Goal: Information Seeking & Learning: Learn about a topic

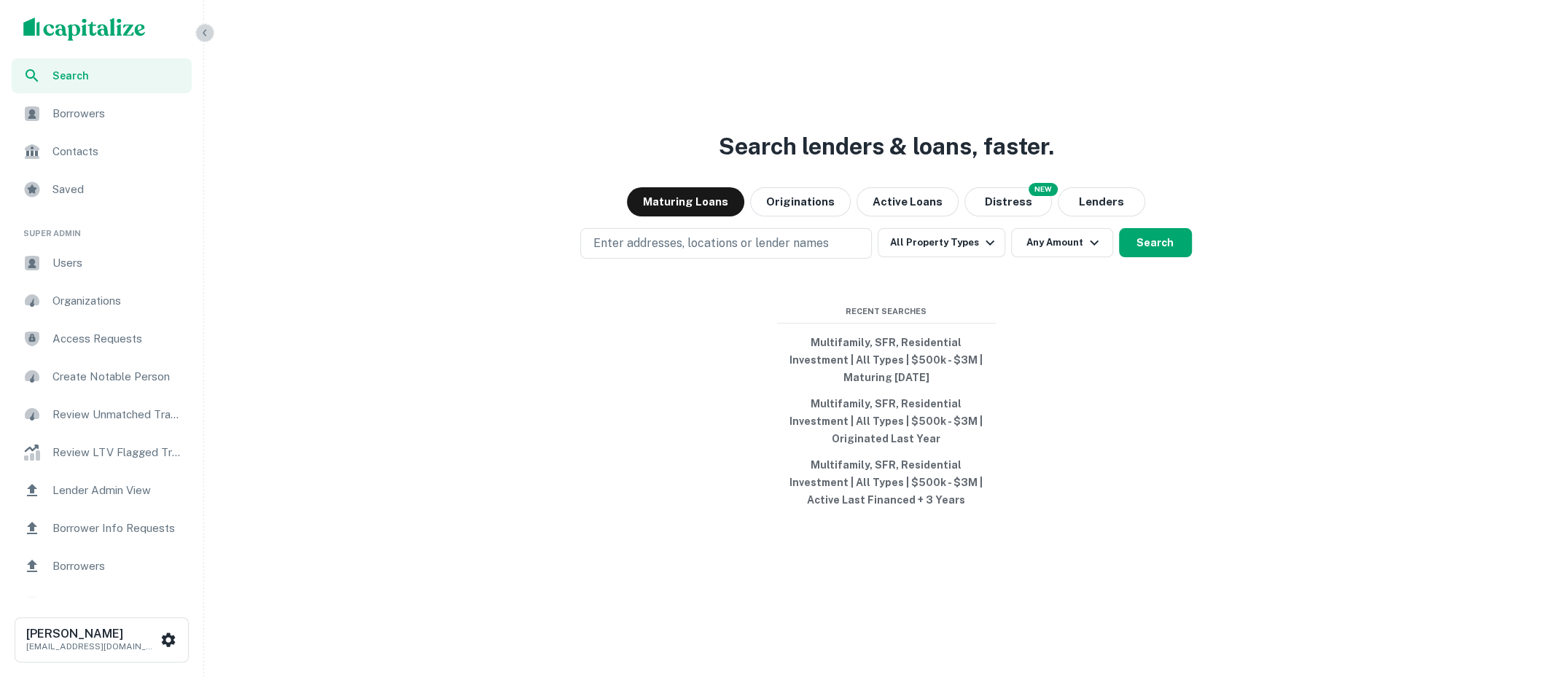
click at [210, 30] on icon "button" at bounding box center [205, 33] width 12 height 12
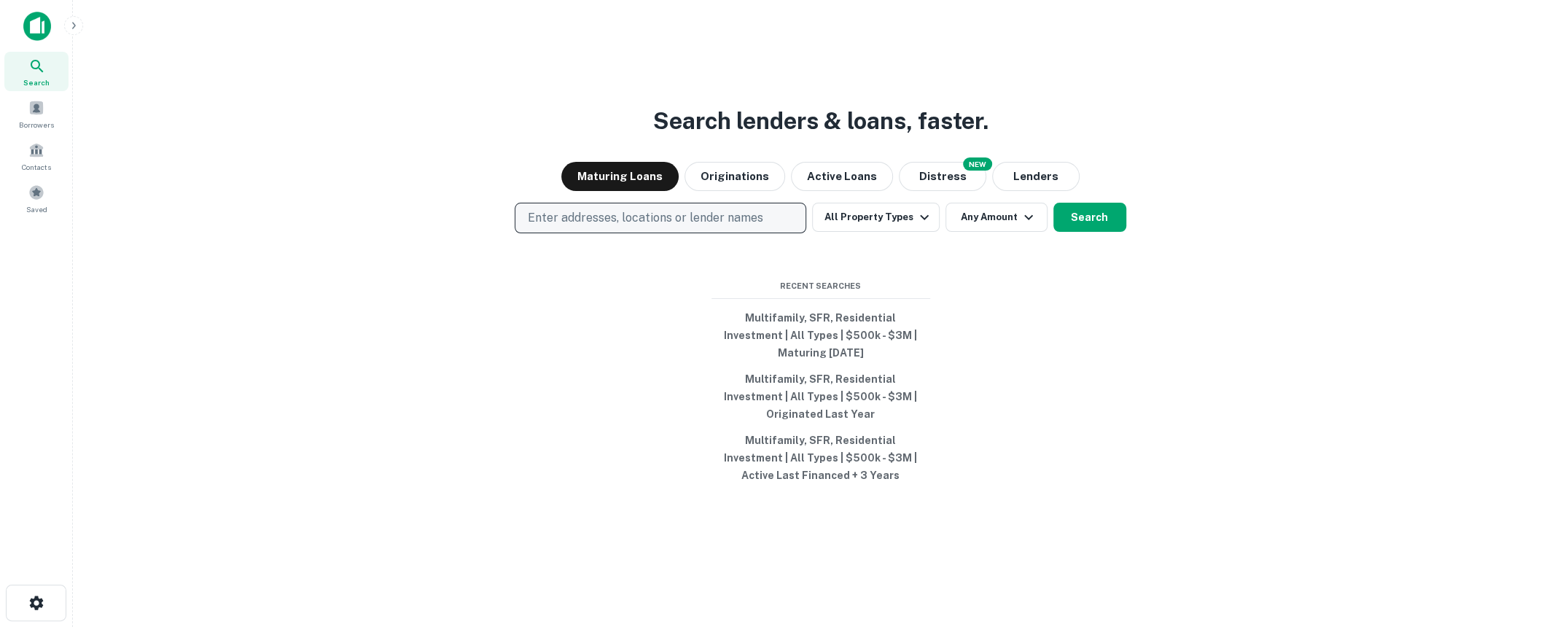
click at [753, 223] on p "Enter addresses, locations or lender names" at bounding box center [644, 218] width 236 height 17
click at [894, 208] on button "All Property Types" at bounding box center [875, 217] width 127 height 29
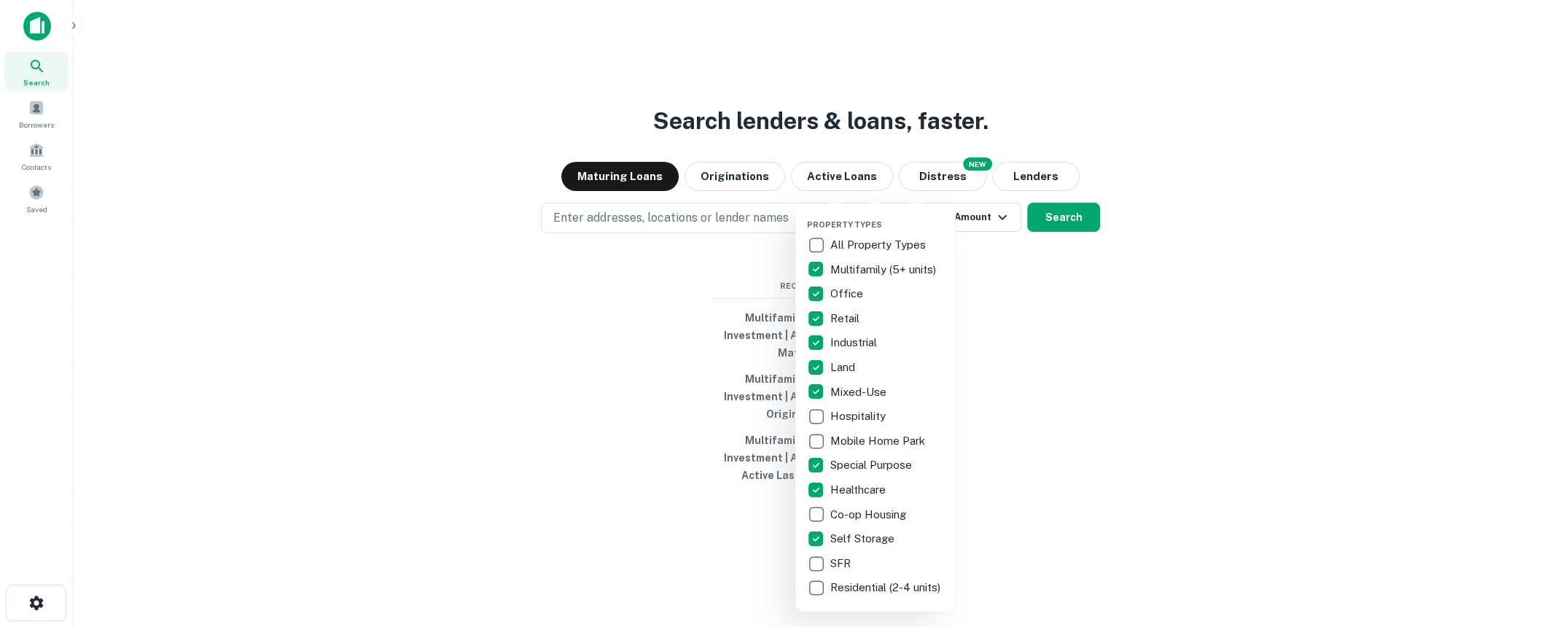
click at [987, 509] on div at bounding box center [784, 314] width 1568 height 627
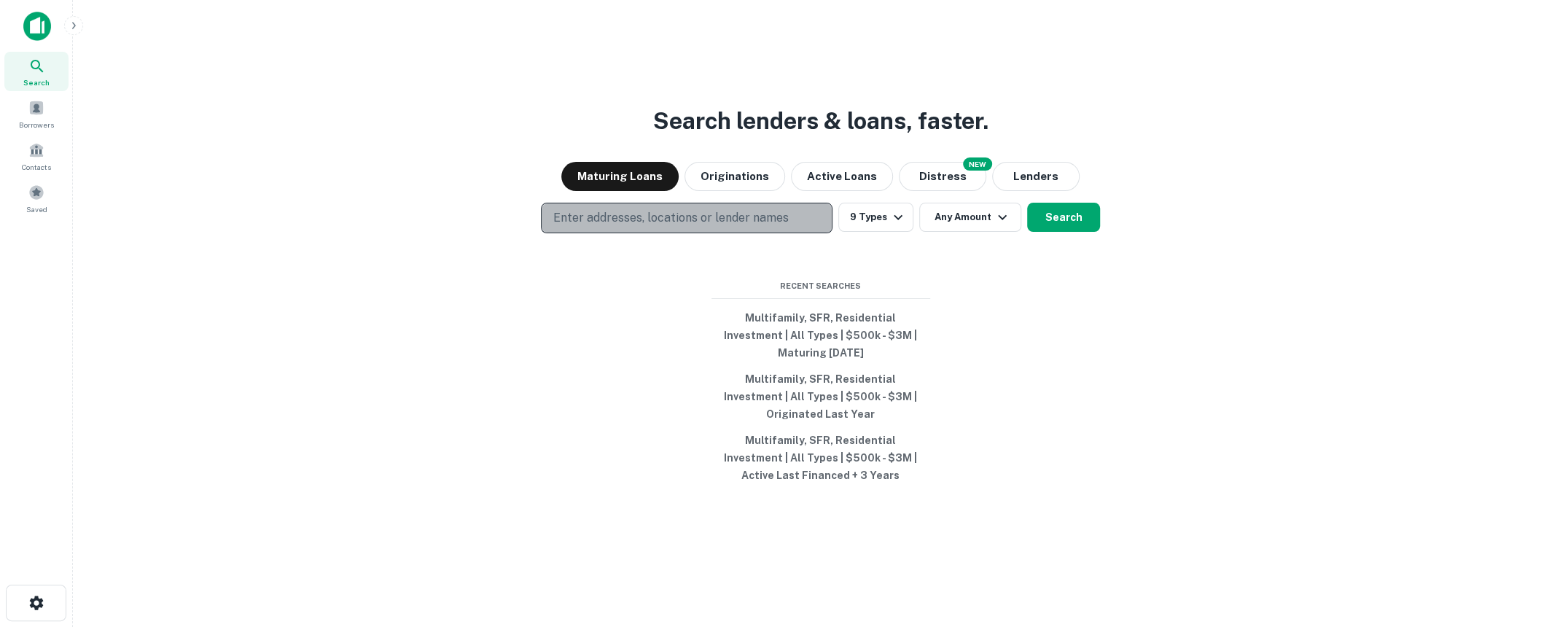
click at [703, 218] on p "Enter addresses, locations or lender names" at bounding box center [671, 218] width 236 height 17
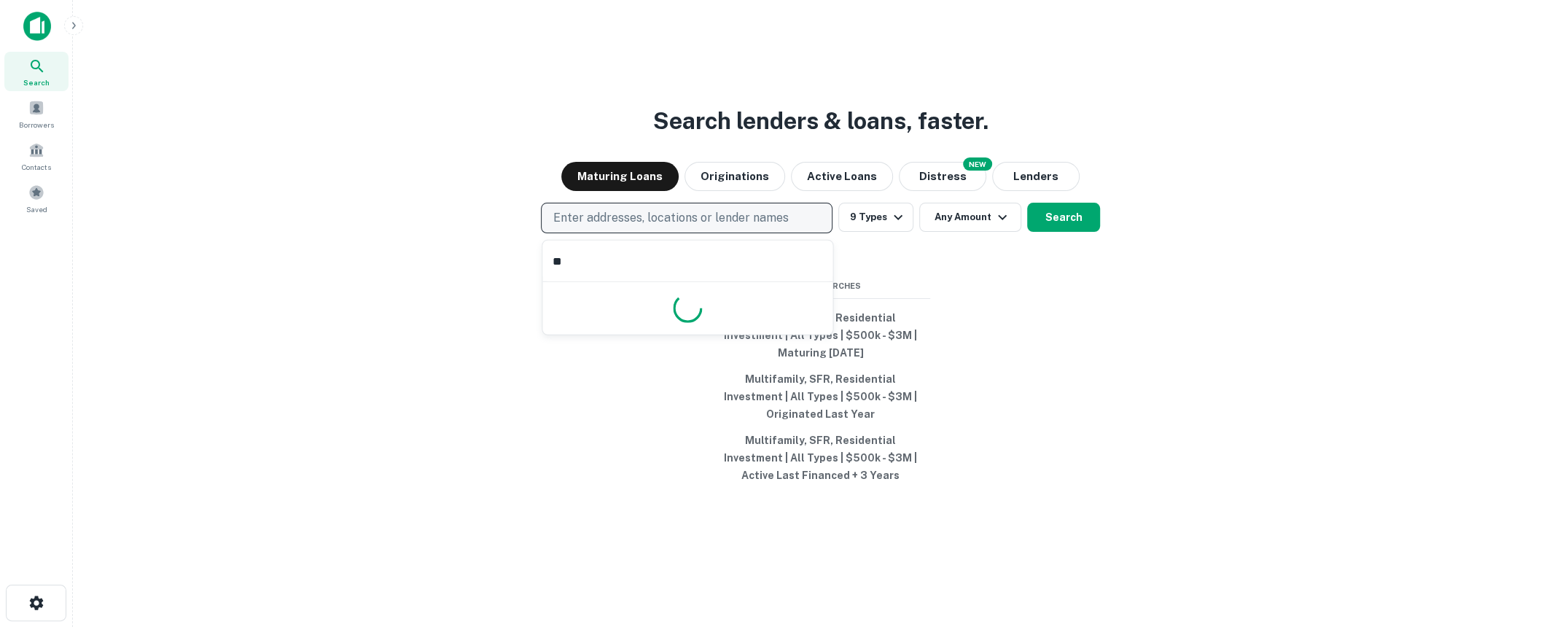
type input "*"
type input "*******"
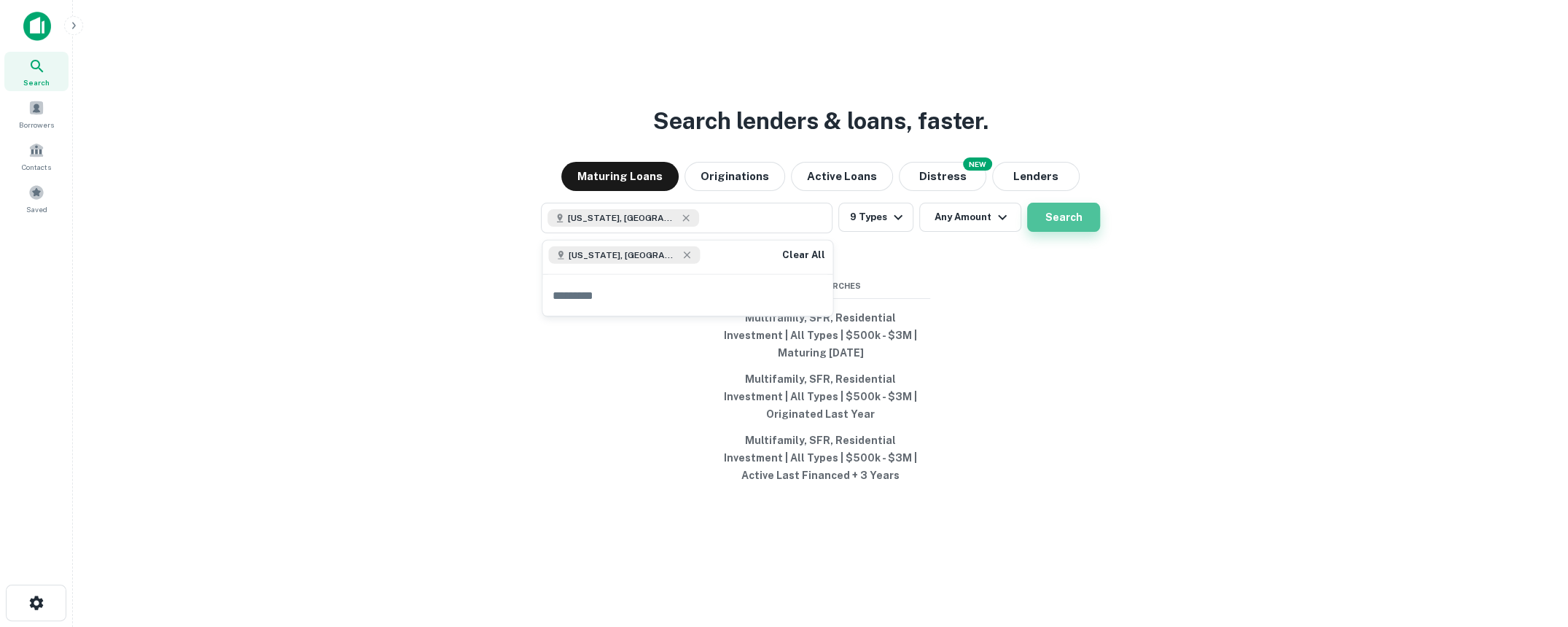
click at [1065, 223] on button "Search" at bounding box center [1064, 217] width 73 height 29
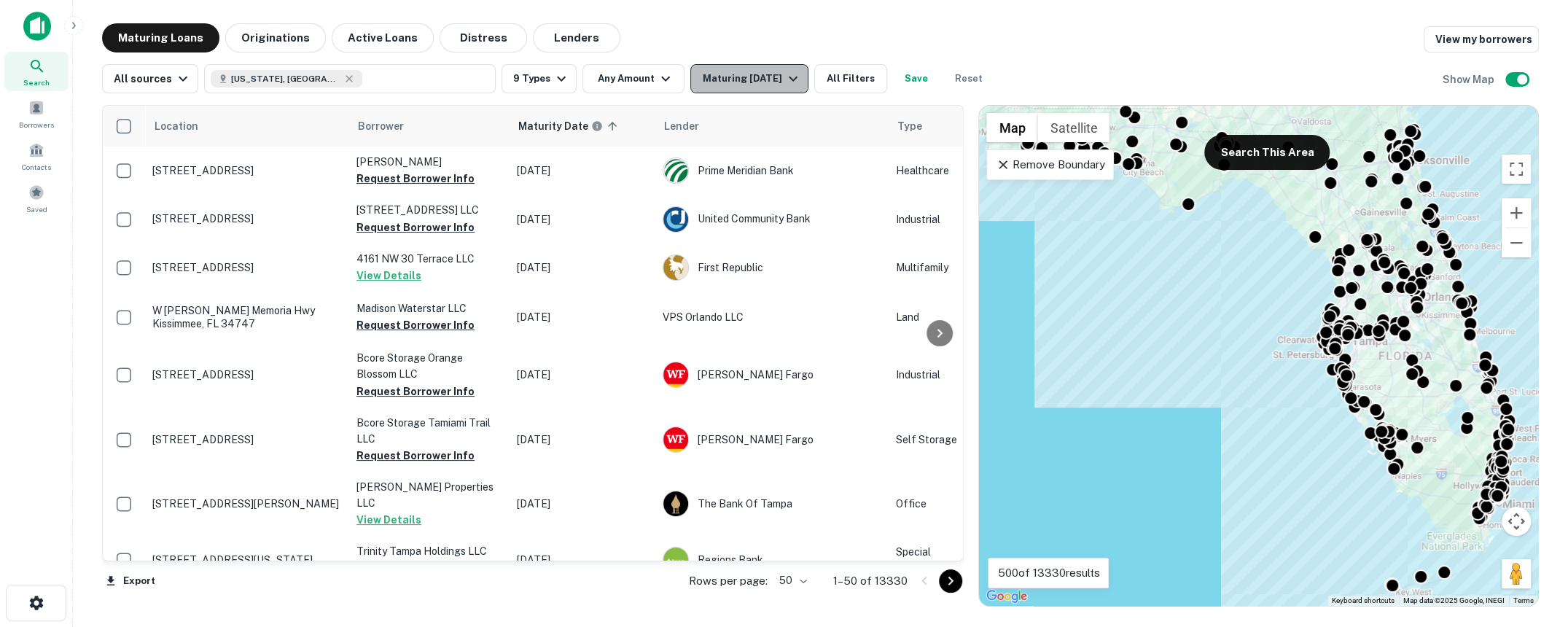
click at [791, 89] on button "Maturing [DATE]" at bounding box center [749, 79] width 117 height 29
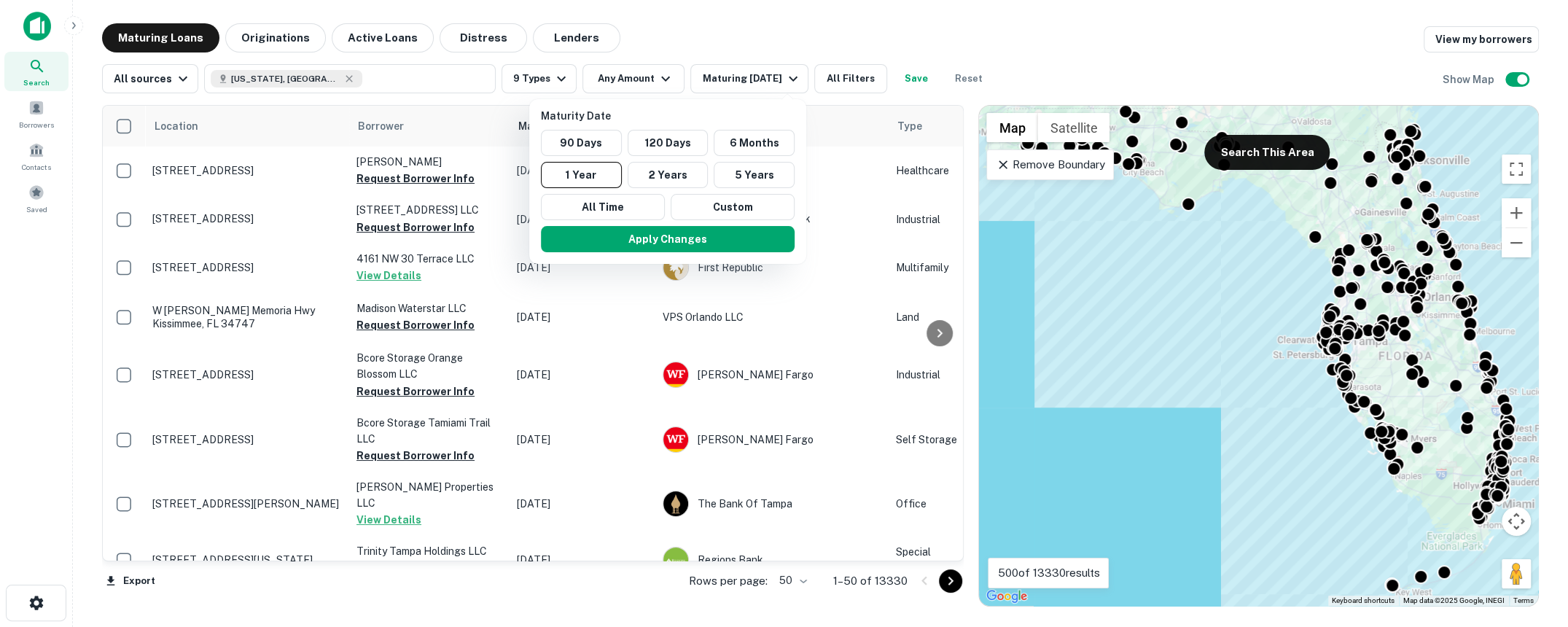
click at [691, 28] on div at bounding box center [784, 314] width 1568 height 627
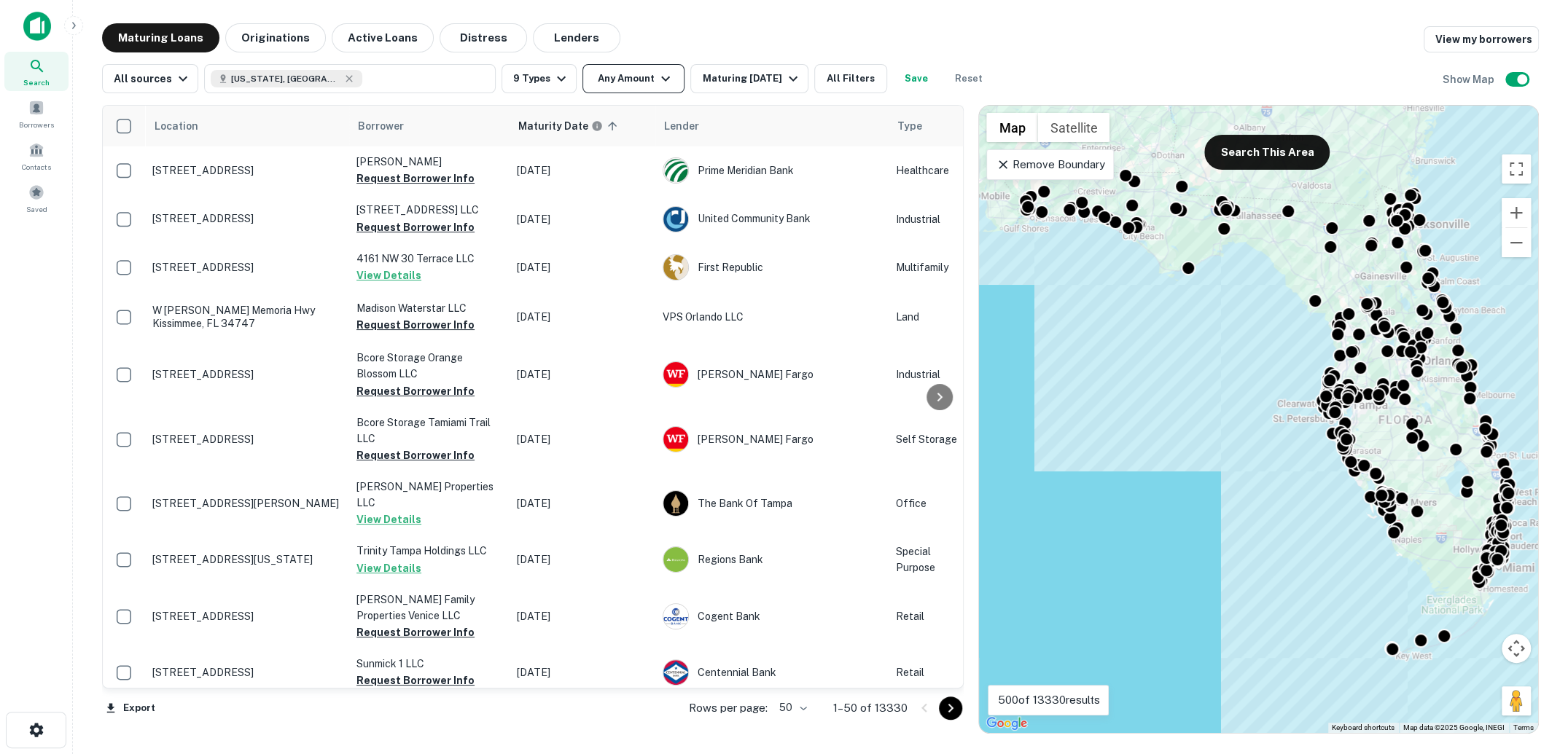
click at [662, 78] on icon "button" at bounding box center [666, 79] width 9 height 5
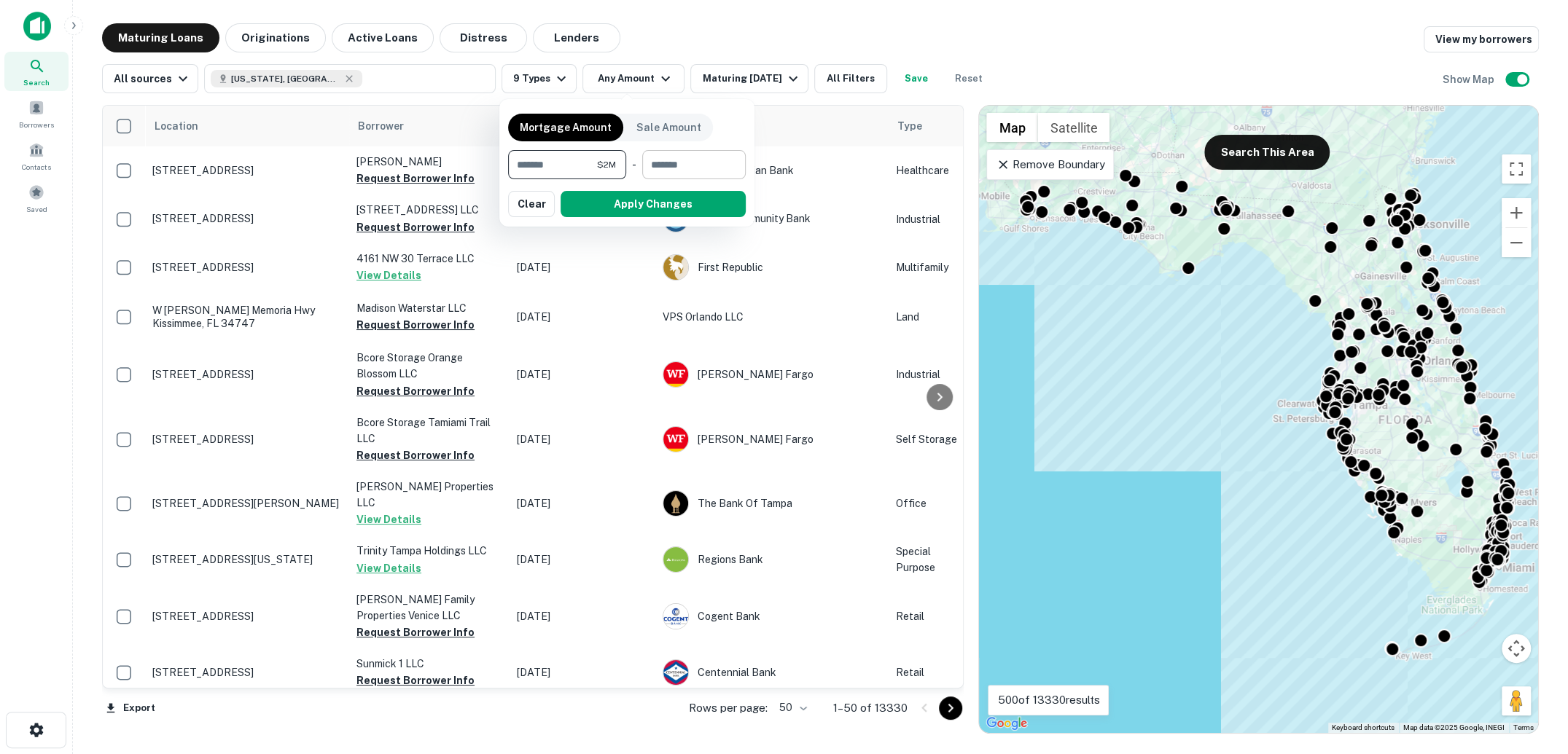
type input "*******"
click at [661, 160] on input "number" at bounding box center [689, 165] width 93 height 29
type input "********"
click at [679, 198] on button "Apply Changes" at bounding box center [653, 204] width 185 height 26
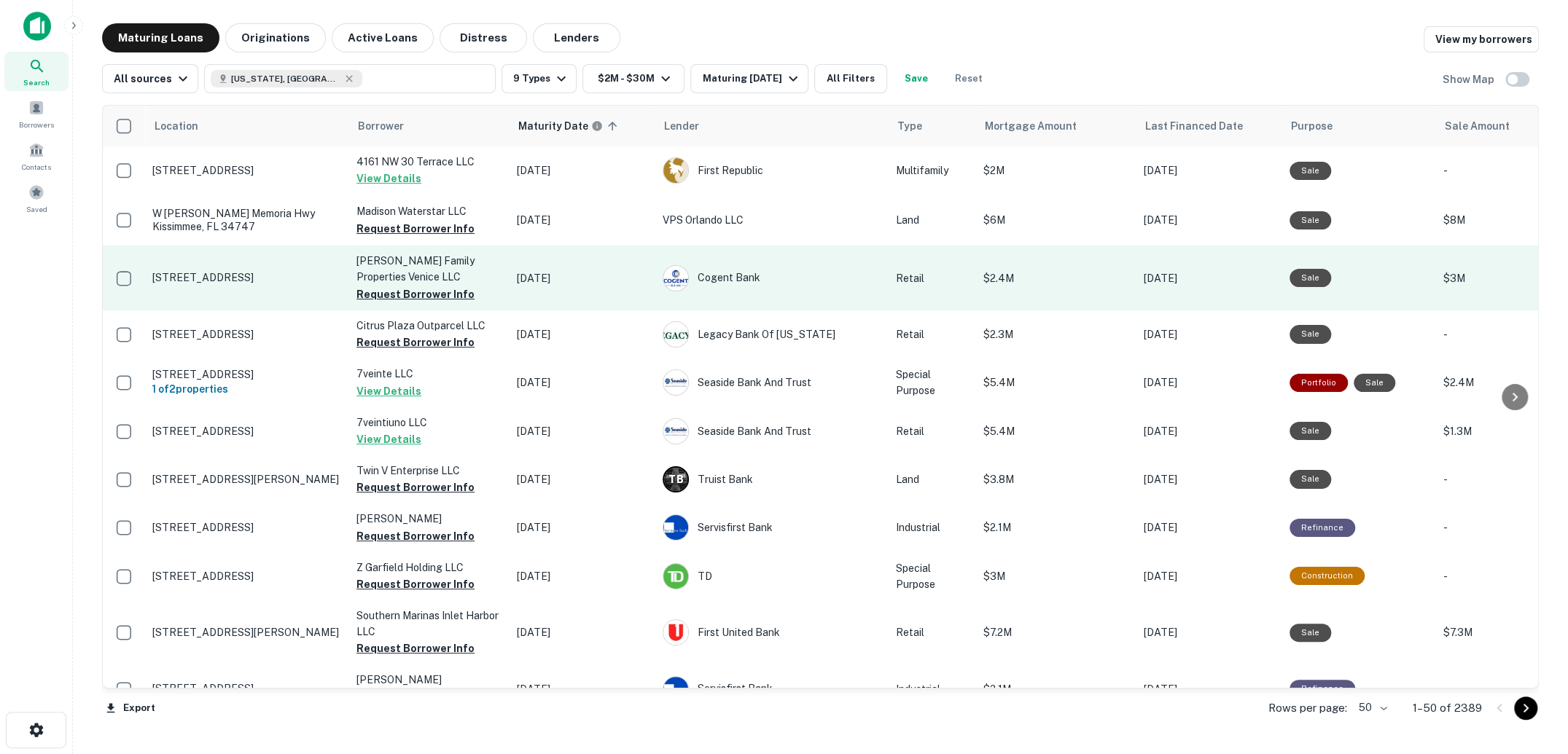
click at [250, 275] on p "900 Venetia Bay Blvd Venice, FL 34285" at bounding box center [246, 278] width 189 height 13
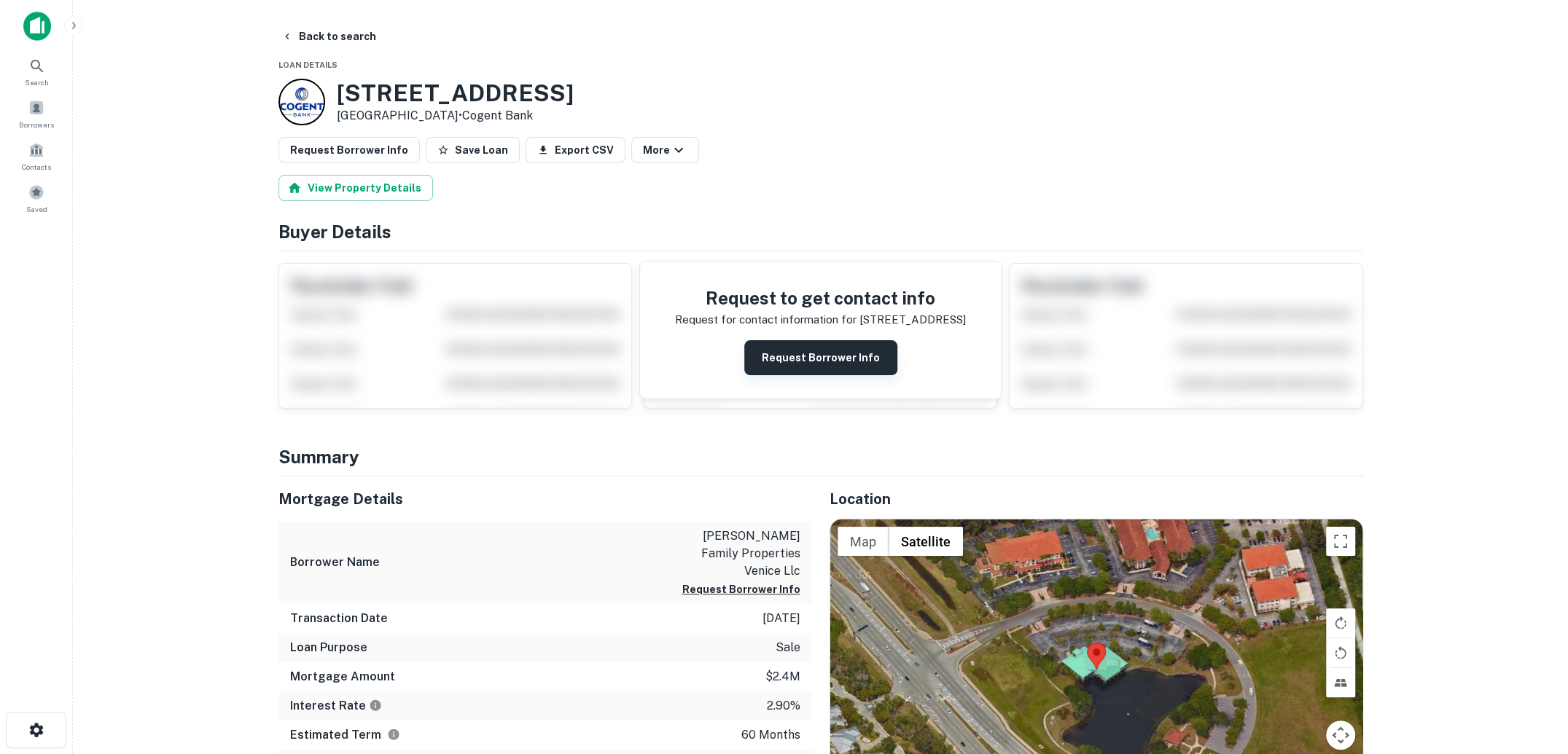
click at [814, 343] on button "Request Borrower Info" at bounding box center [820, 358] width 153 height 35
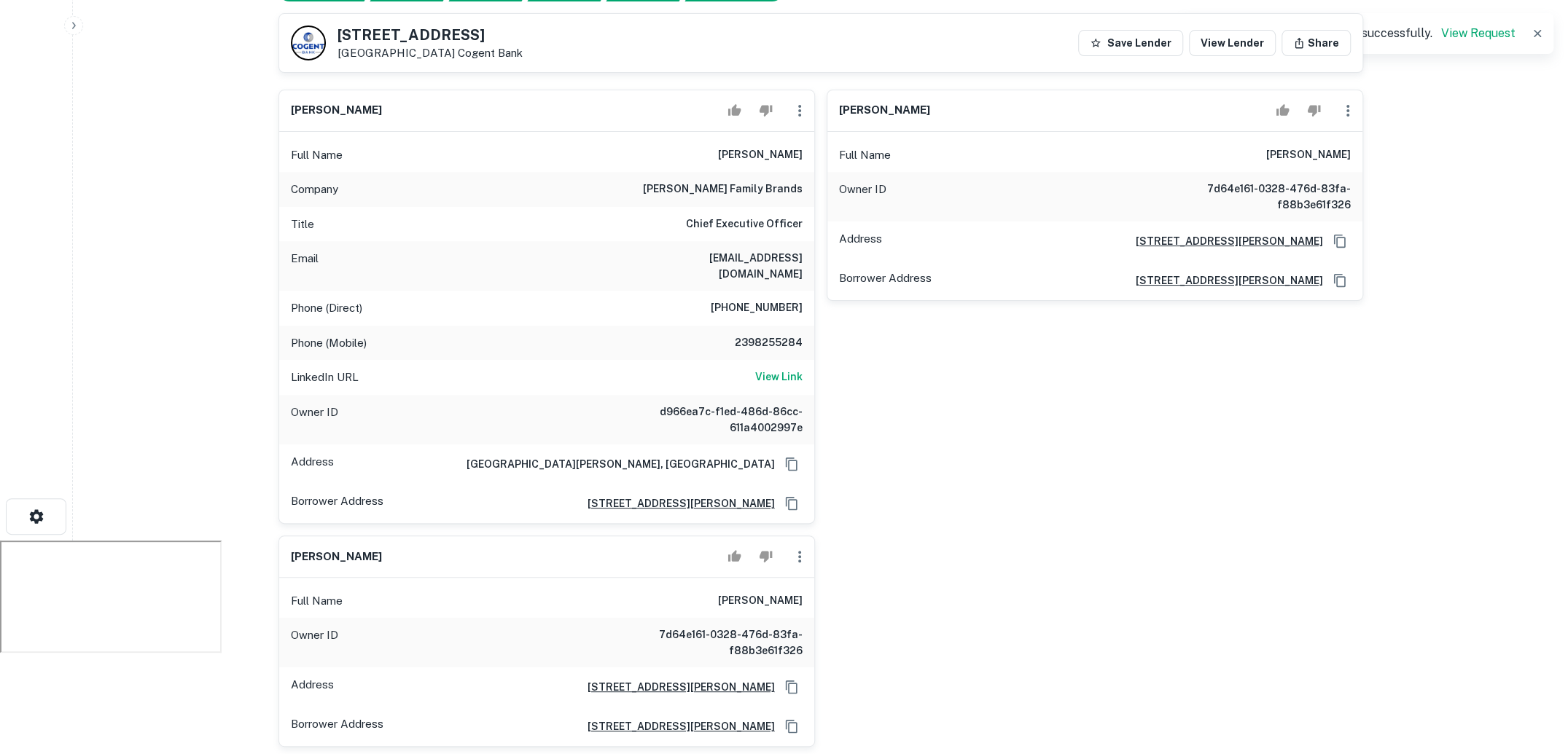
scroll to position [212, 0]
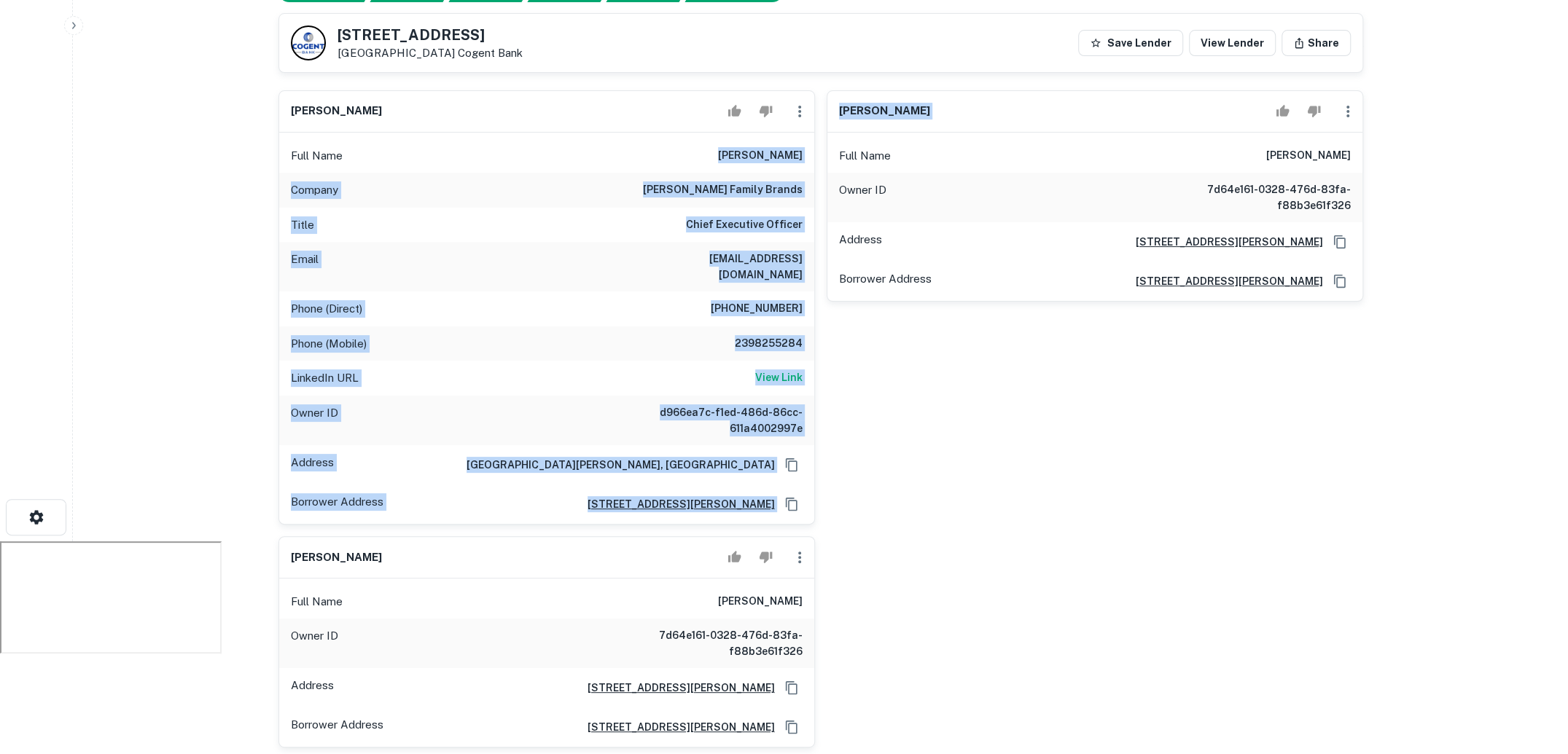
drag, startPoint x: 735, startPoint y: 149, endPoint x: 816, endPoint y: 150, distance: 81.0
click at [816, 150] on div "grant phelan Full Name grant phelan Company phelan family brands Title Chief Ex…" at bounding box center [815, 413] width 1097 height 670
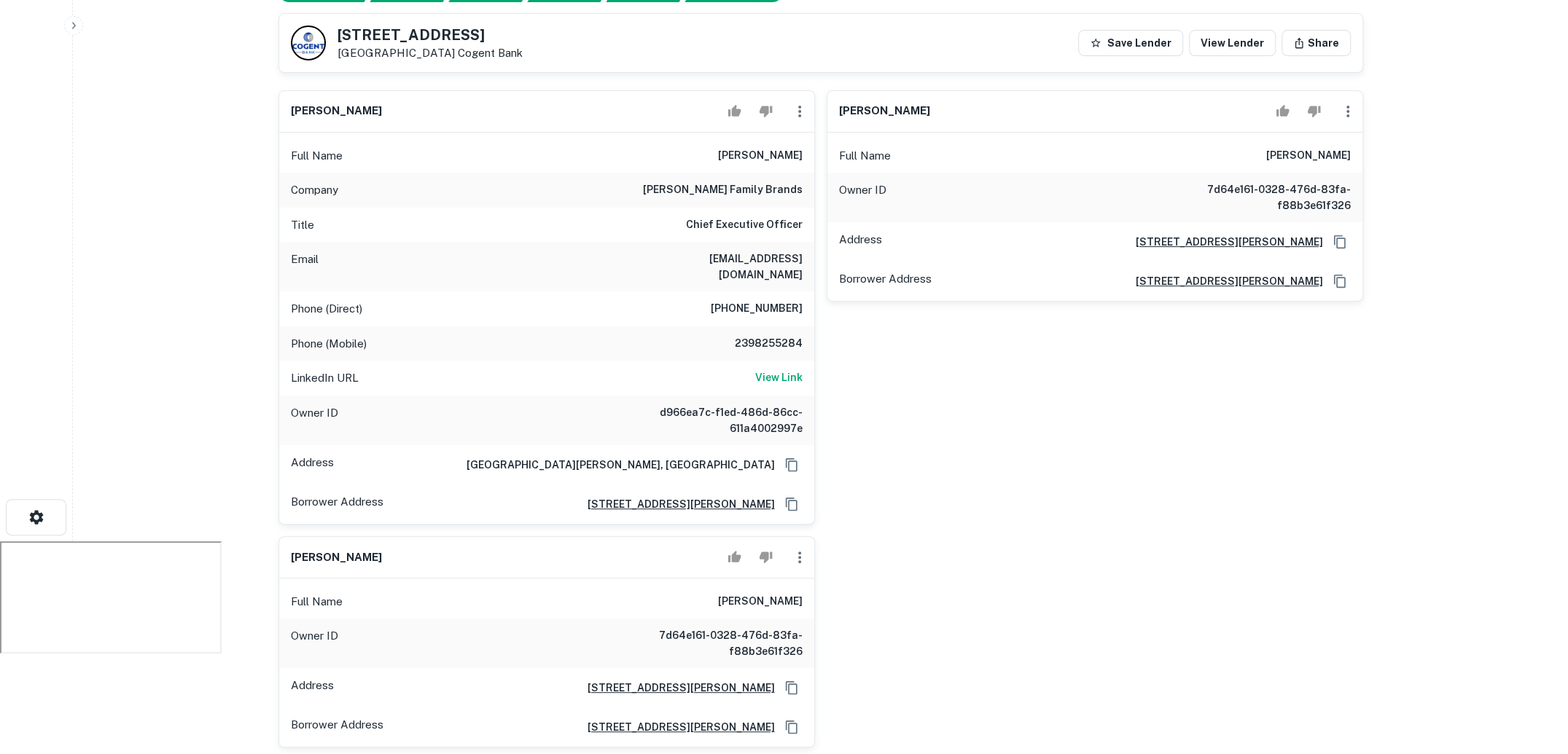
click at [801, 150] on h6 "grant phelan" at bounding box center [760, 155] width 84 height 17
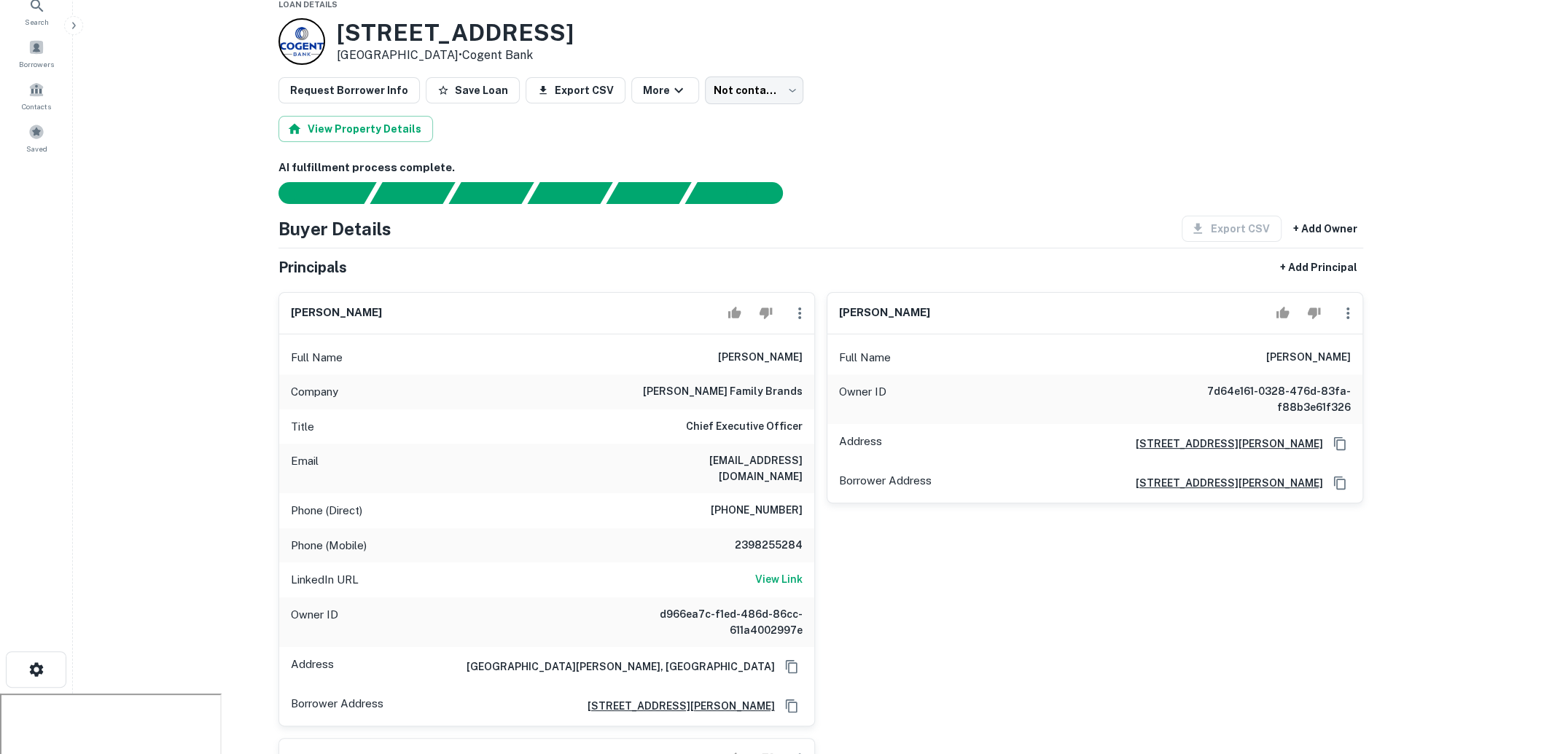
scroll to position [0, 0]
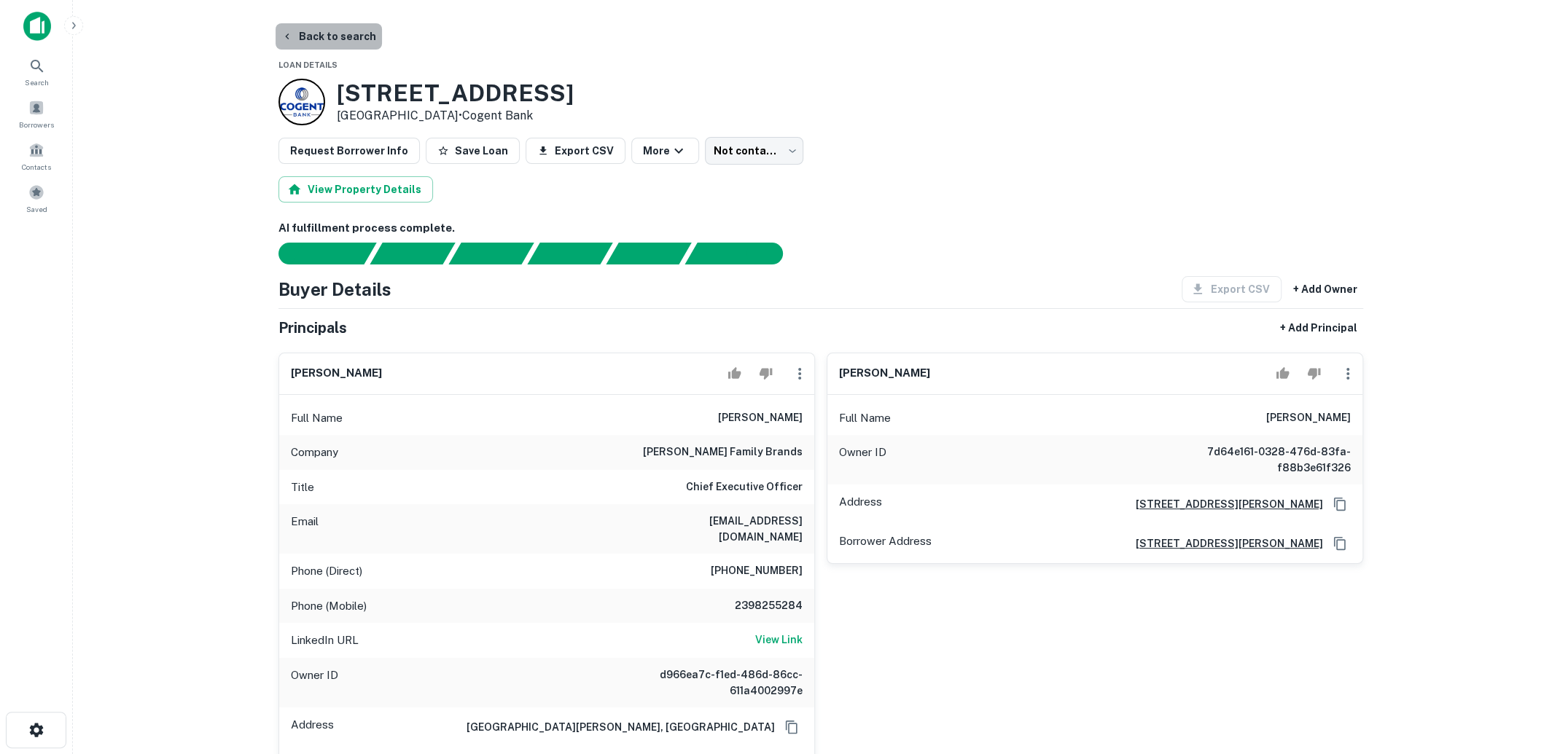
click at [337, 40] on button "Back to search" at bounding box center [328, 36] width 107 height 26
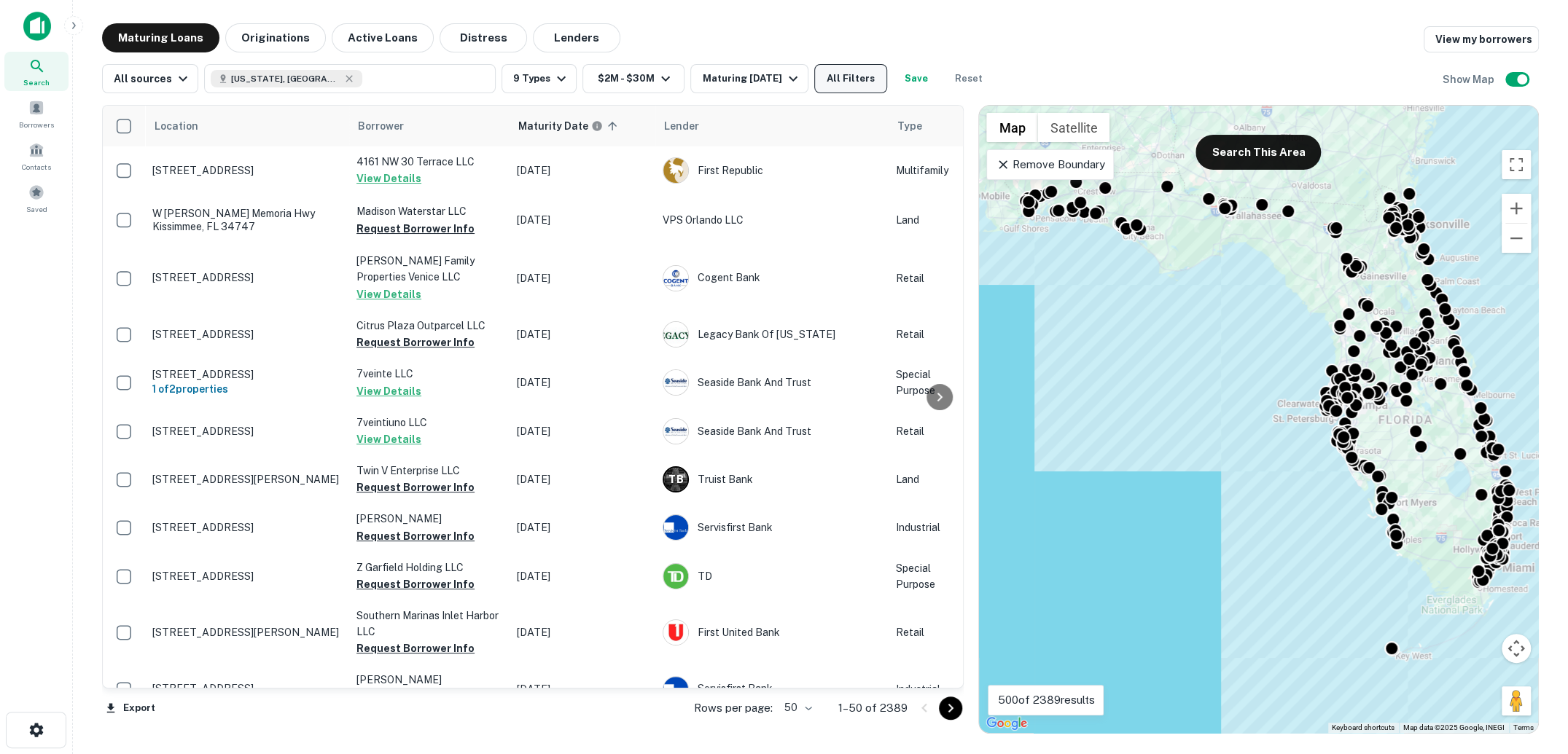
click at [855, 79] on button "All Filters" at bounding box center [851, 79] width 73 height 29
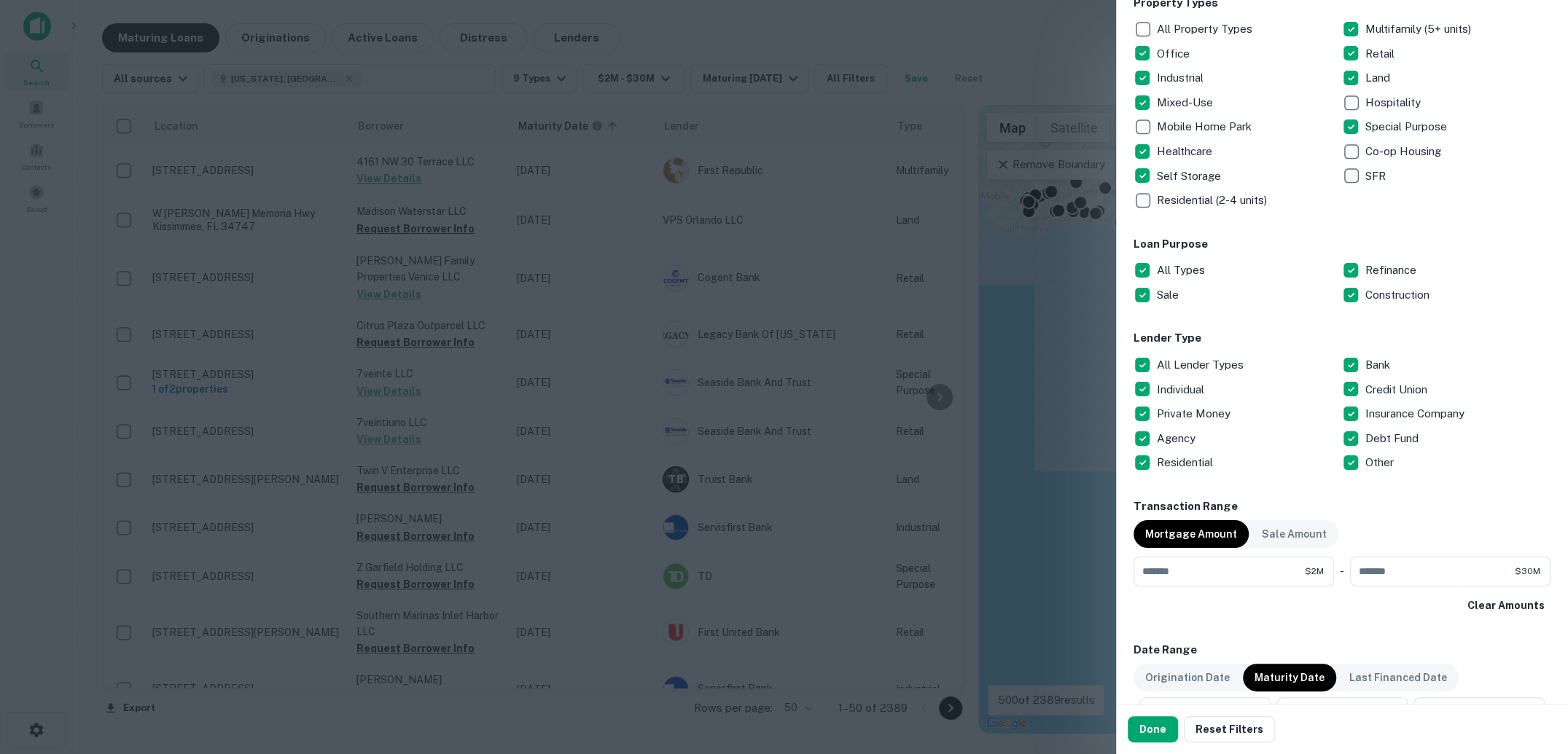
scroll to position [430, 0]
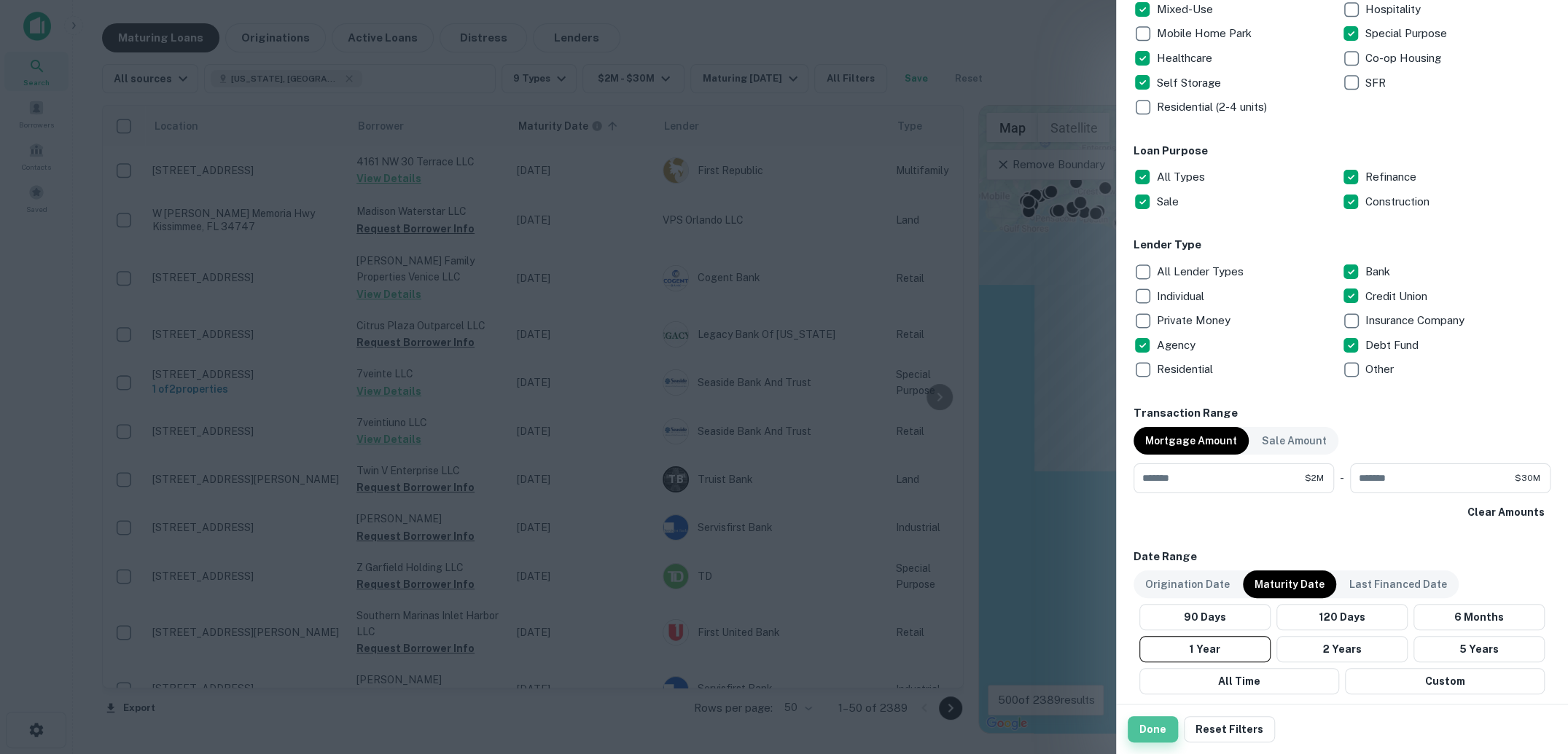
click at [1166, 676] on button "Done" at bounding box center [1153, 730] width 50 height 26
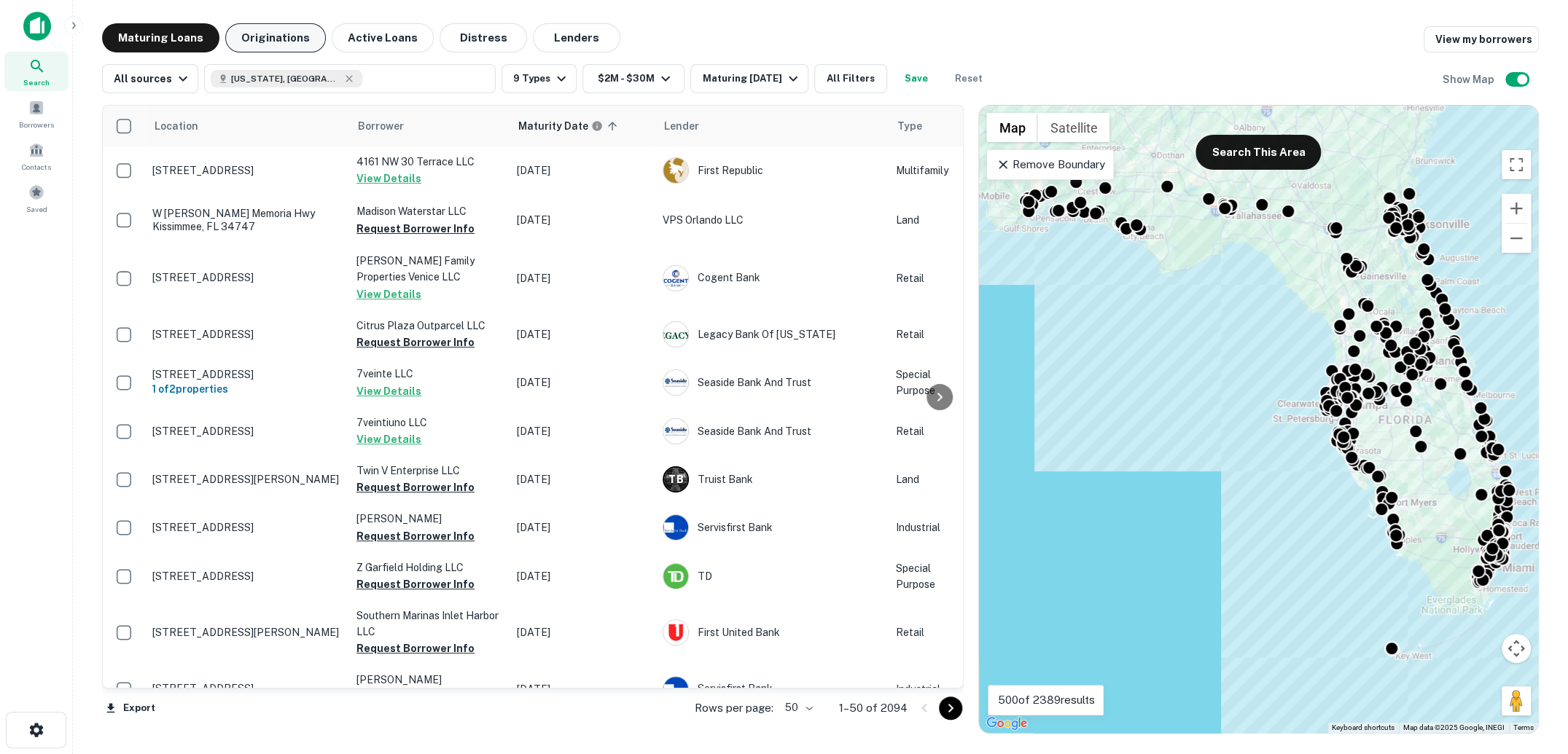
click at [288, 42] on button "Originations" at bounding box center [275, 37] width 101 height 29
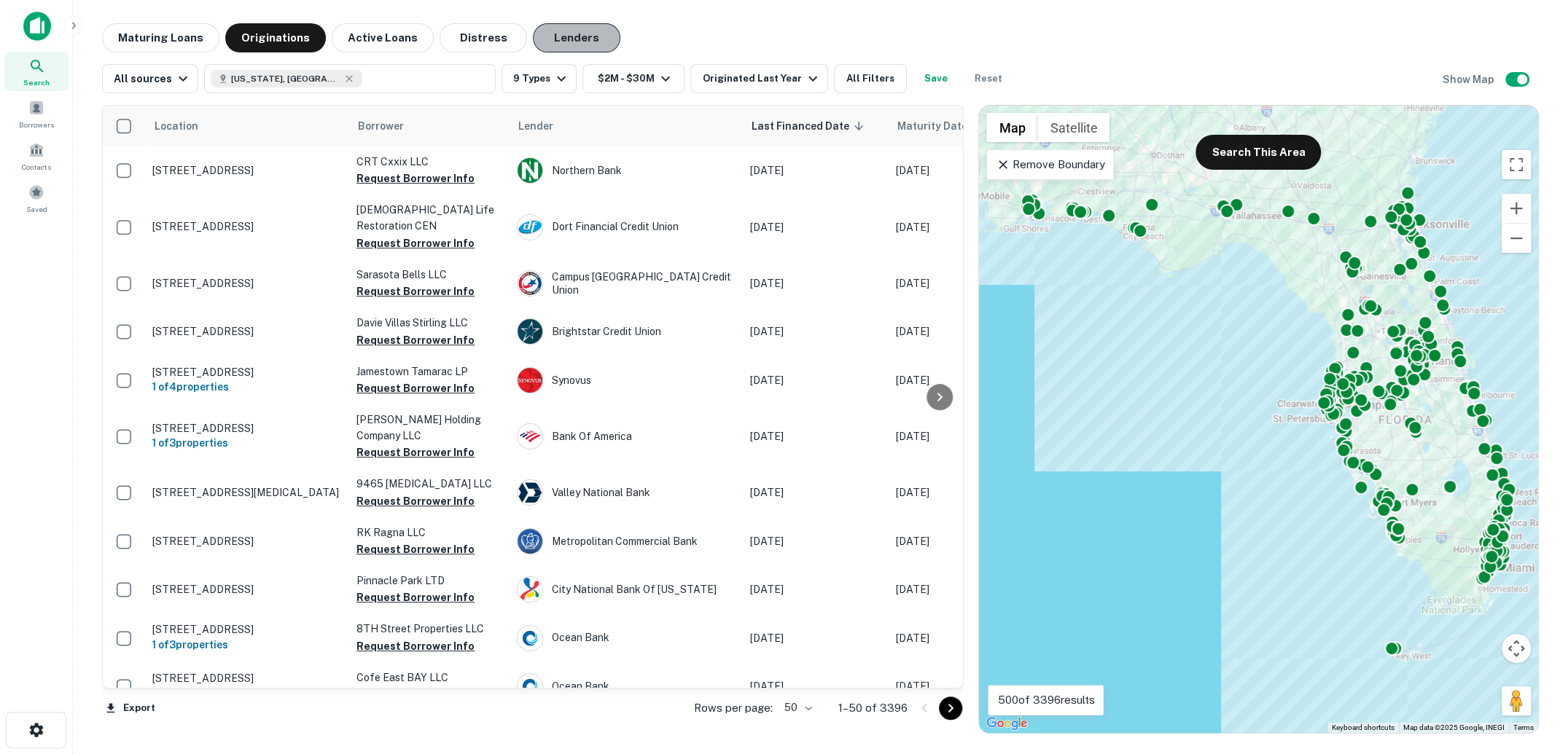
click at [576, 36] on button "Lenders" at bounding box center [576, 37] width 88 height 29
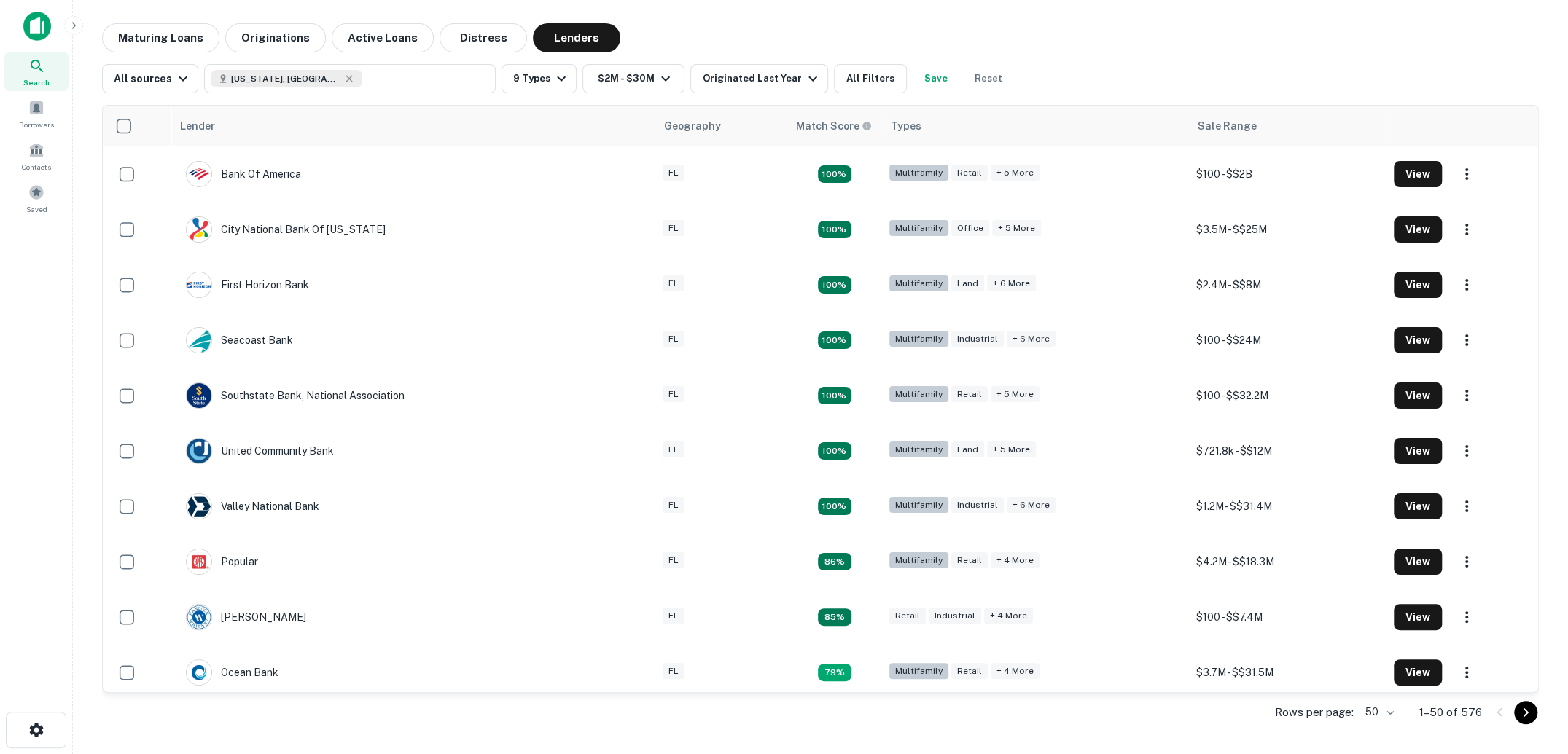
click at [564, 93] on div "Lender Geography Match Score Types Sale Range Bank Of America FL 100% Multifami…" at bounding box center [820, 413] width 1437 height 641
click at [559, 85] on icon "button" at bounding box center [561, 79] width 17 height 17
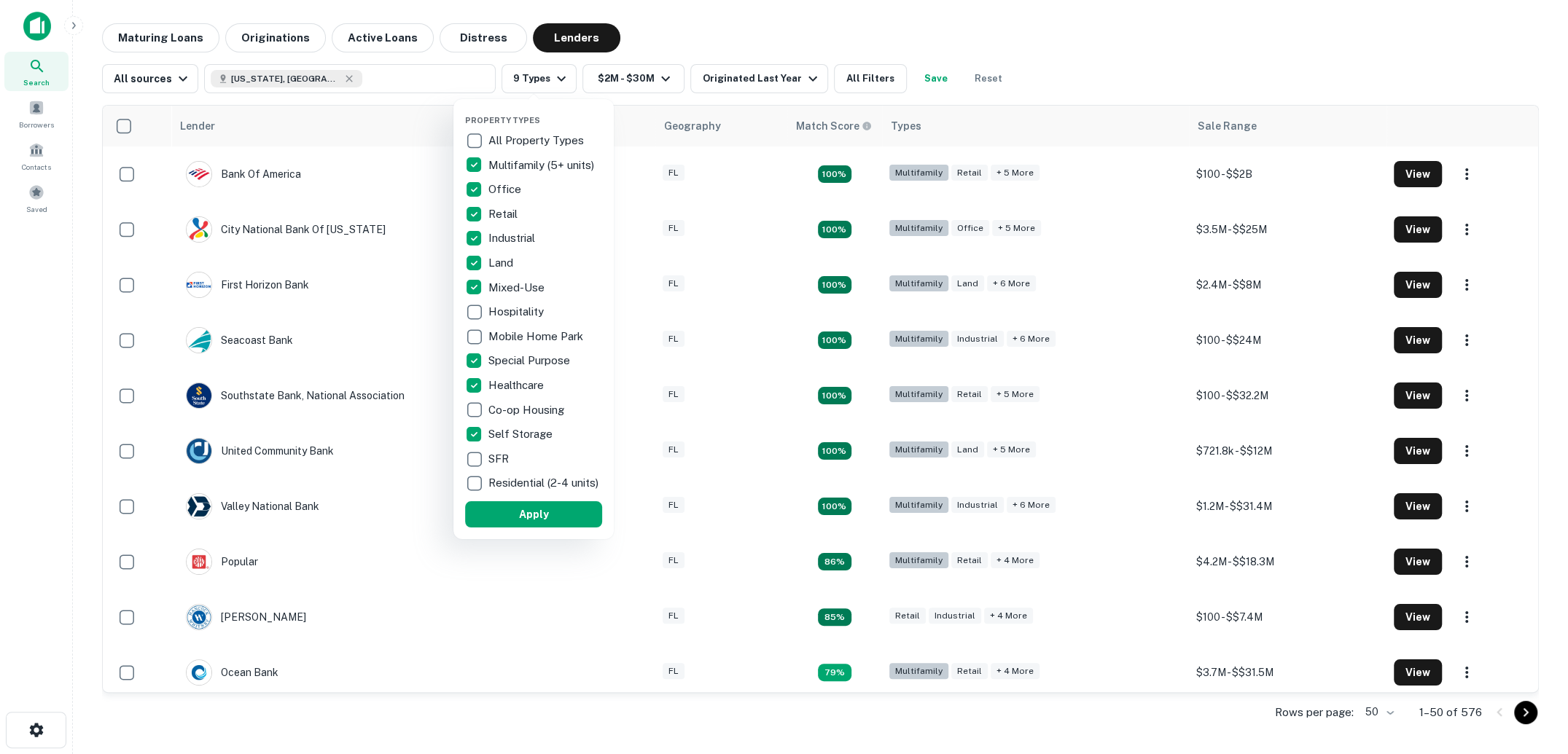
click at [699, 35] on div at bounding box center [784, 377] width 1568 height 754
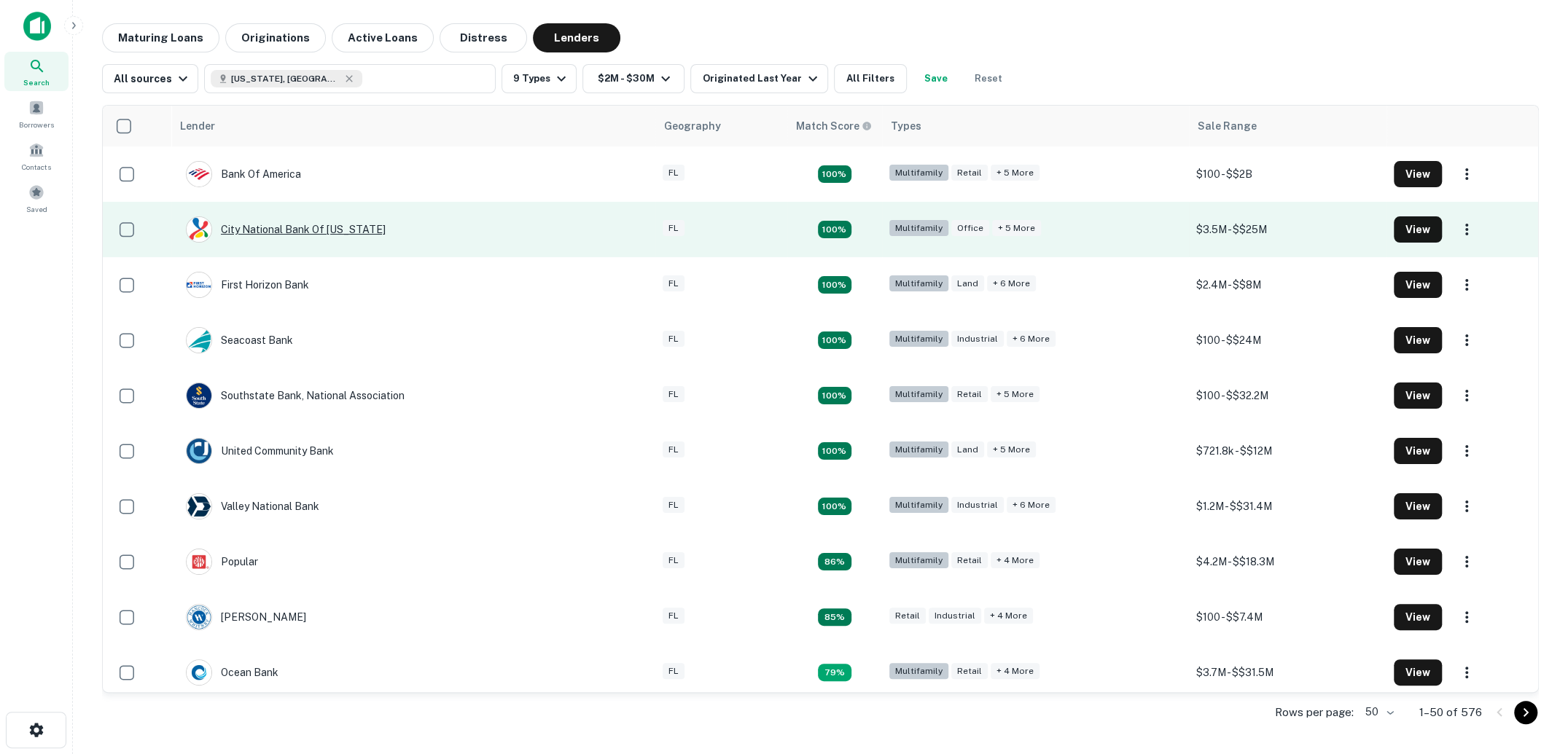
click at [329, 229] on div "City National Bank Of Florida" at bounding box center [286, 230] width 200 height 26
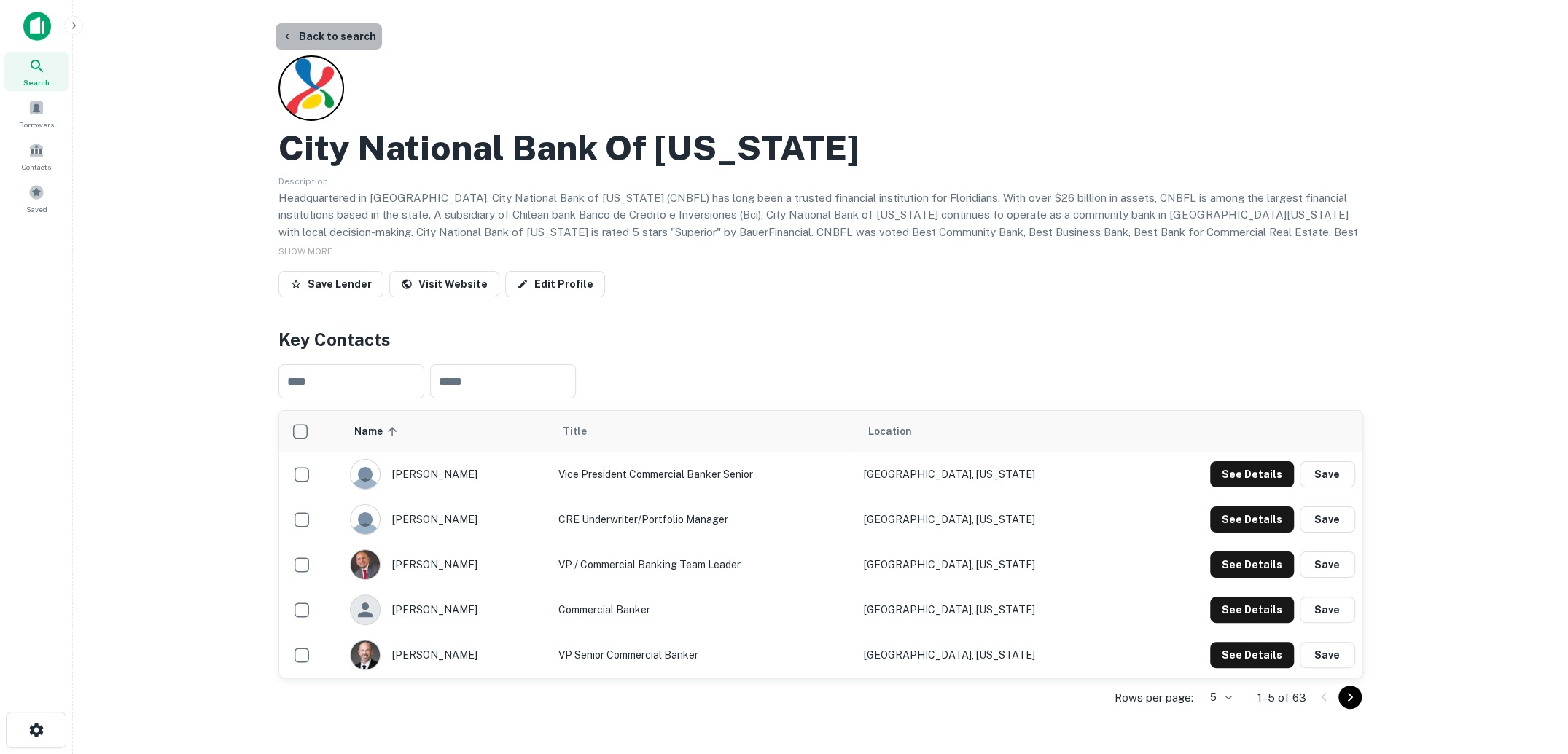
click at [332, 36] on button "Back to search" at bounding box center [328, 36] width 107 height 26
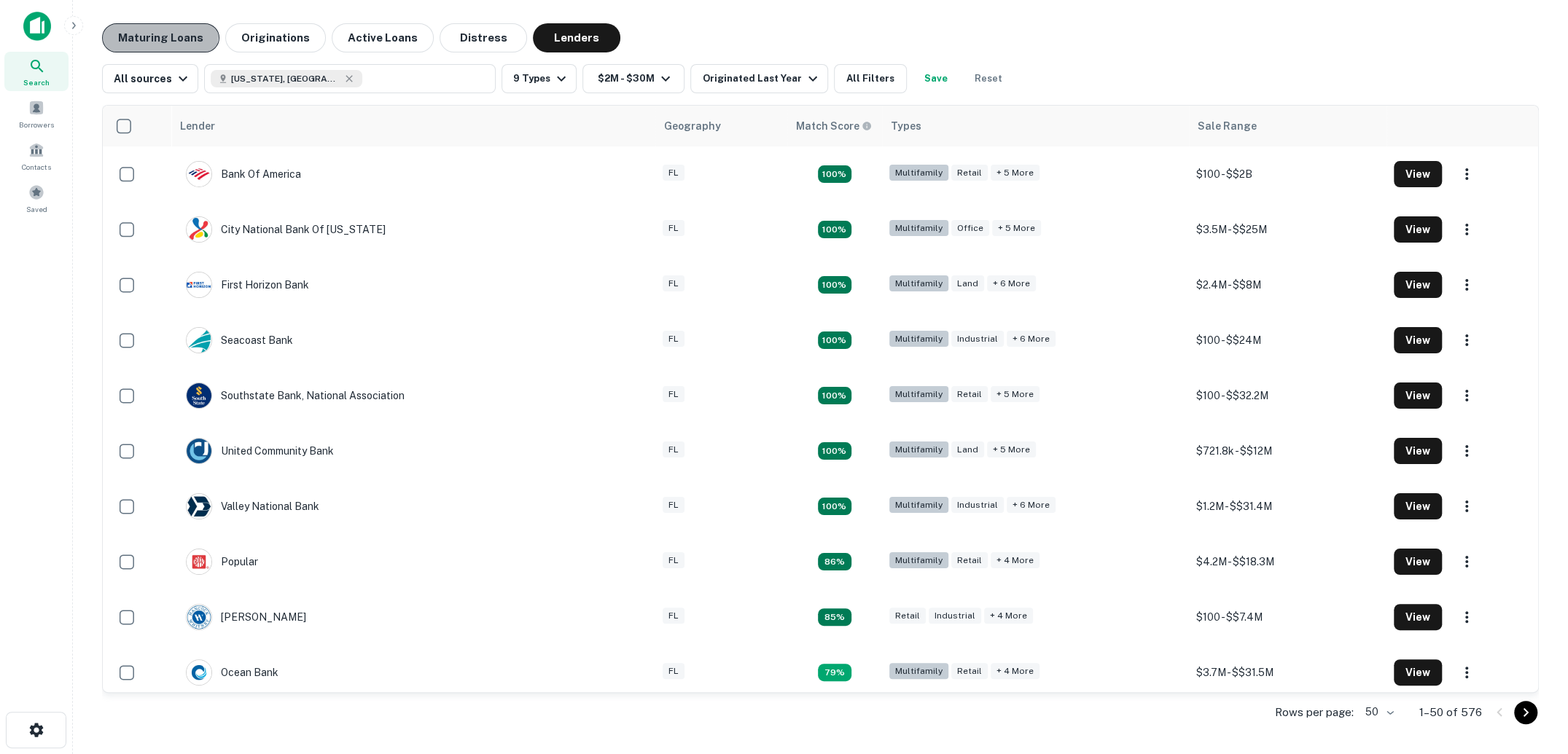
click at [144, 30] on button "Maturing Loans" at bounding box center [160, 37] width 117 height 29
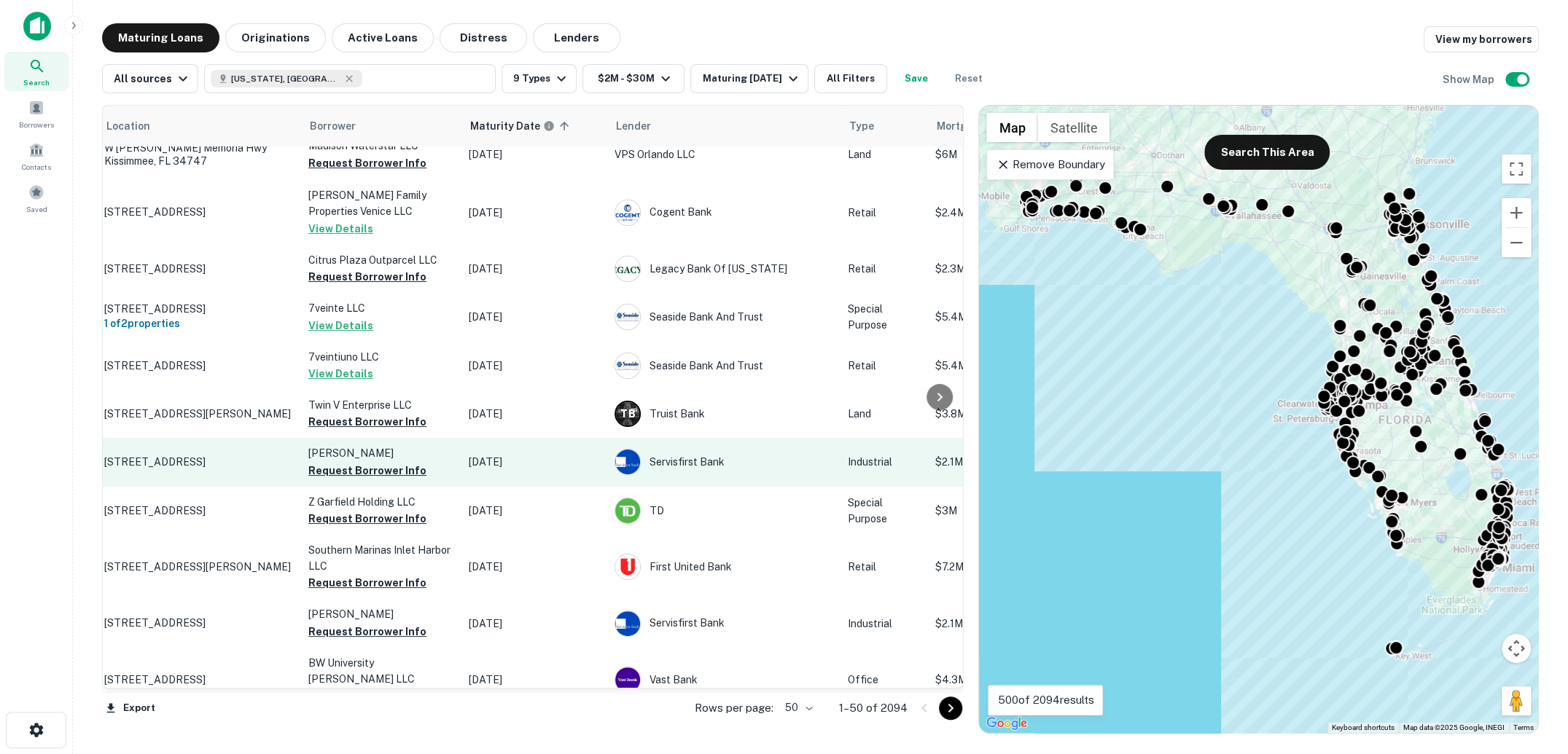
scroll to position [65, 0]
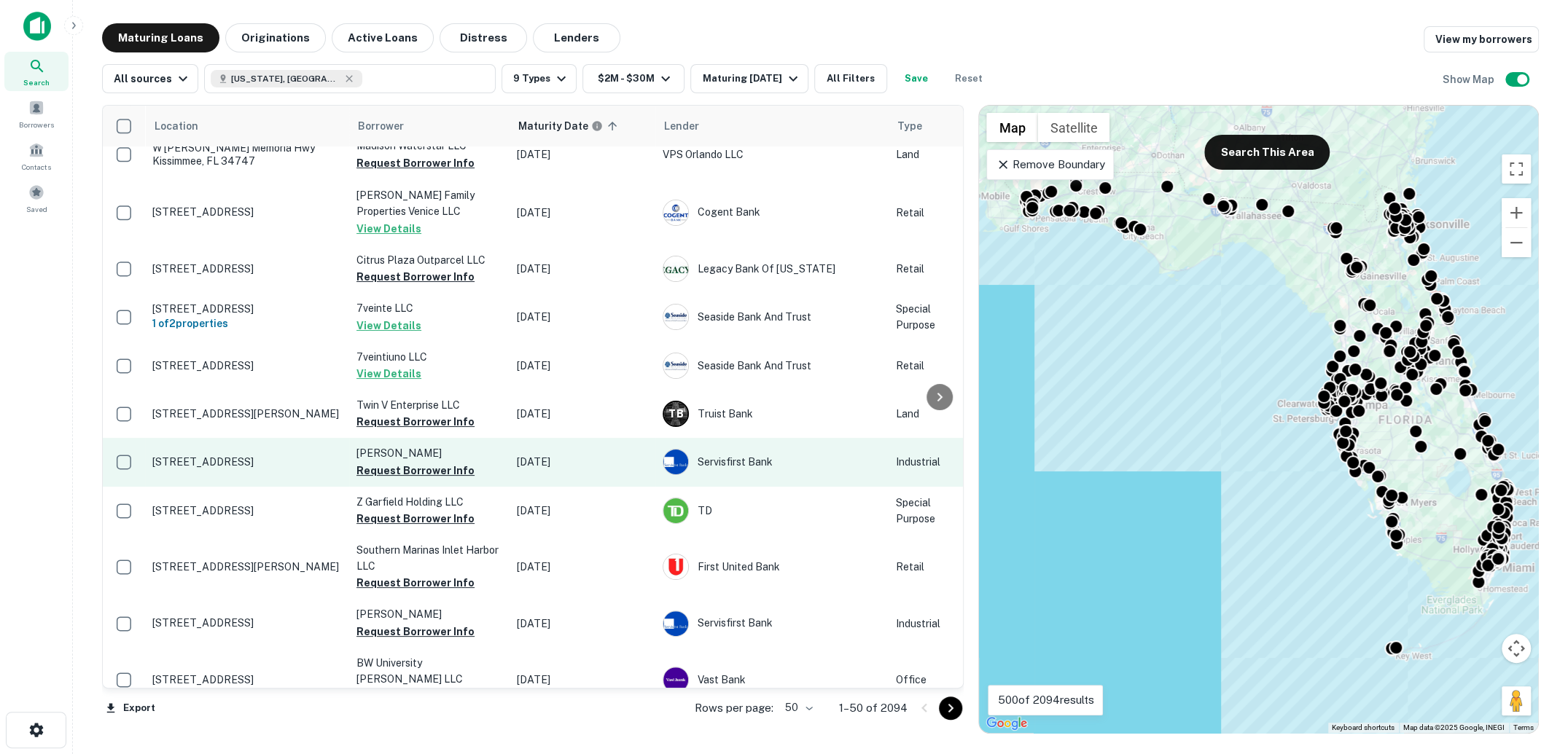
click at [200, 459] on p "3860 Pasco St Pensacola, FL 32505" at bounding box center [246, 462] width 189 height 13
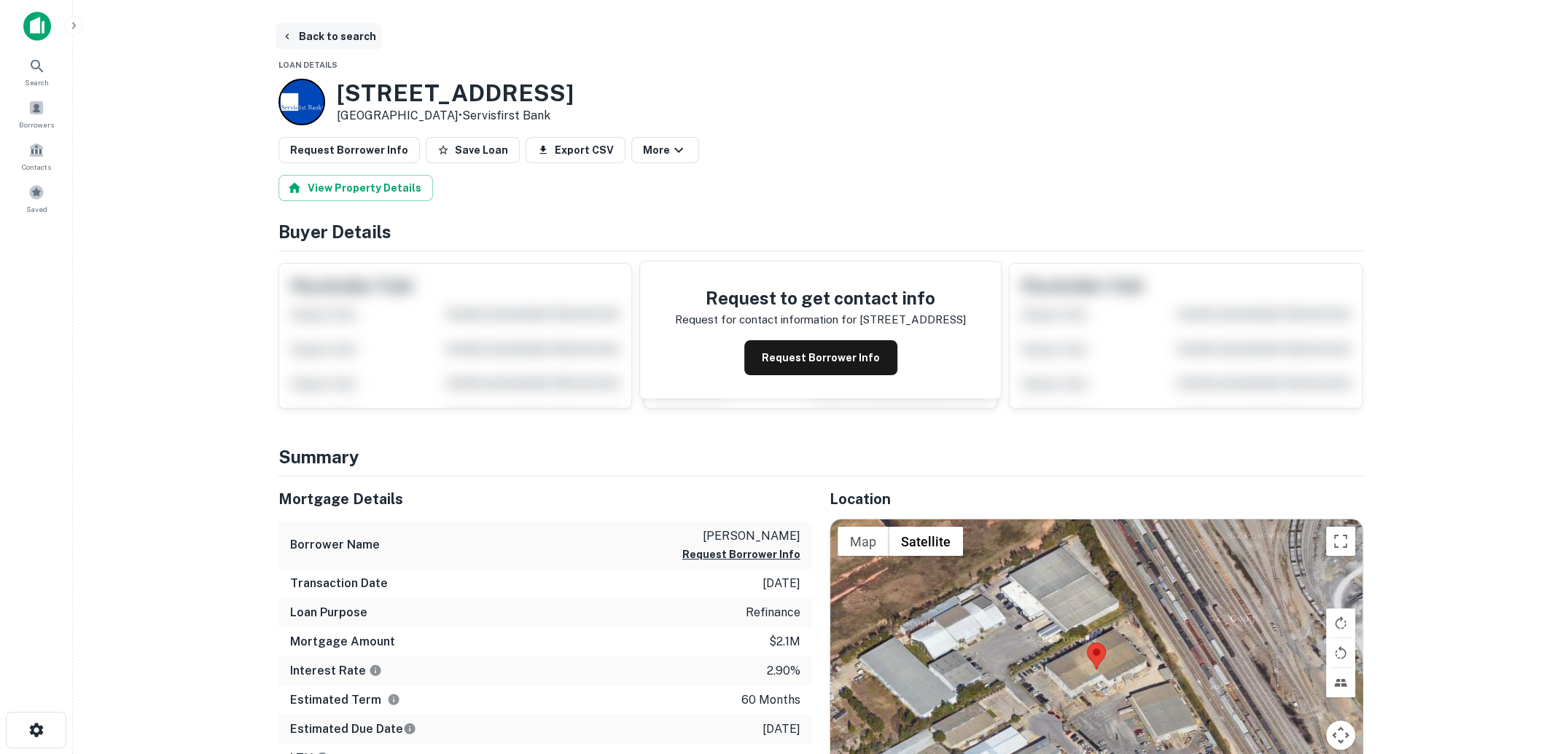
click at [319, 34] on button "Back to search" at bounding box center [328, 36] width 107 height 26
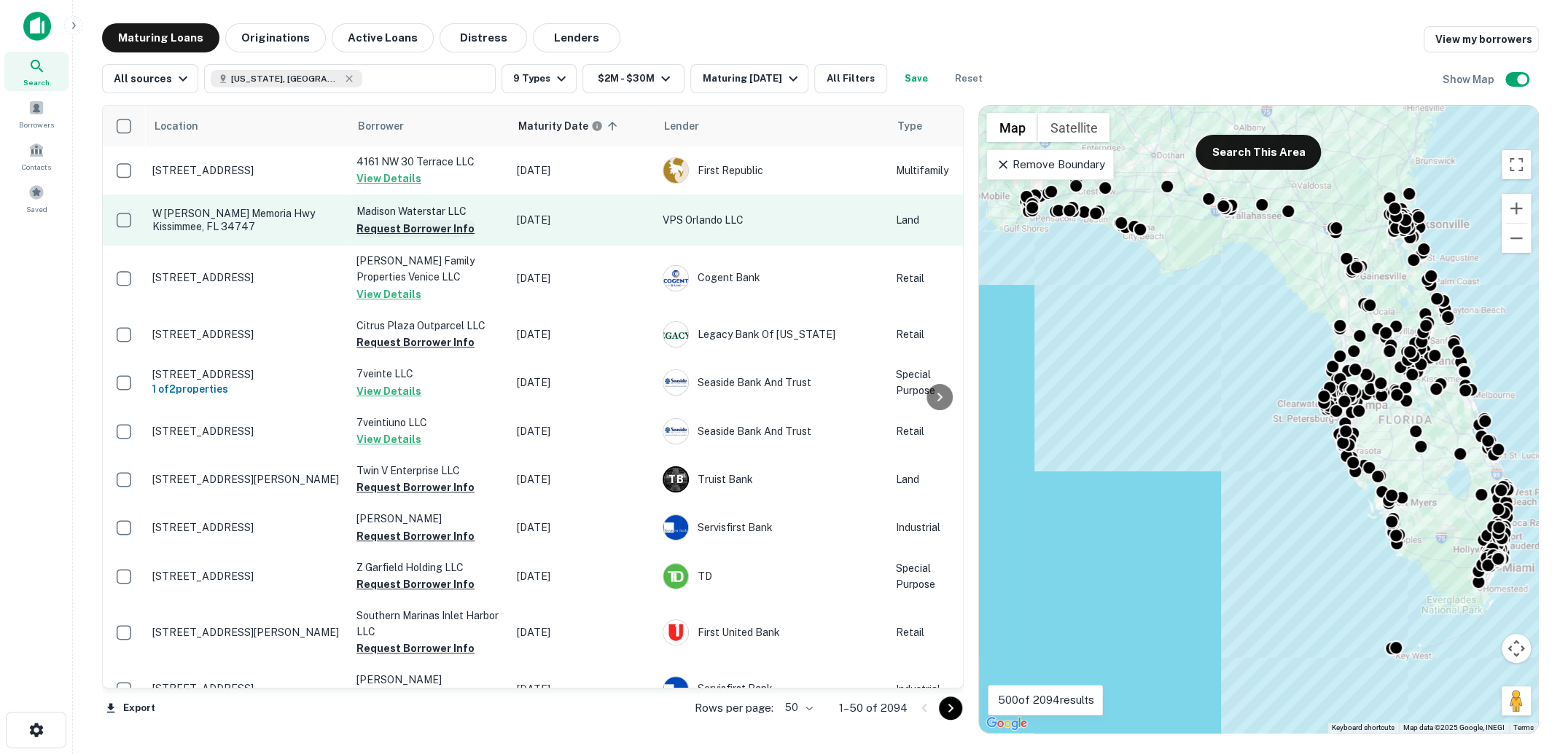
click at [442, 231] on button "Request Borrower Info" at bounding box center [415, 228] width 118 height 17
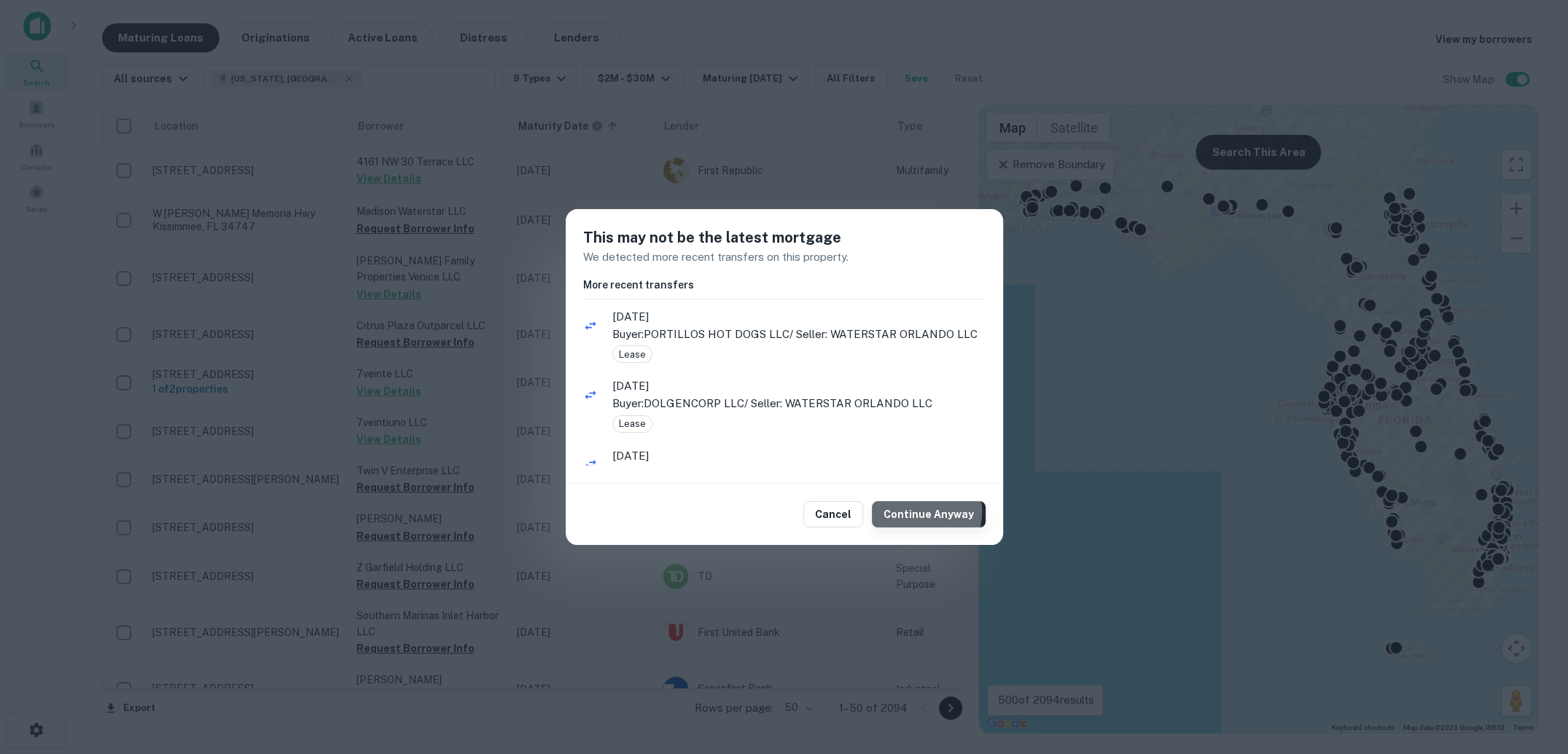
click at [915, 512] on button "Continue Anyway" at bounding box center [929, 515] width 114 height 26
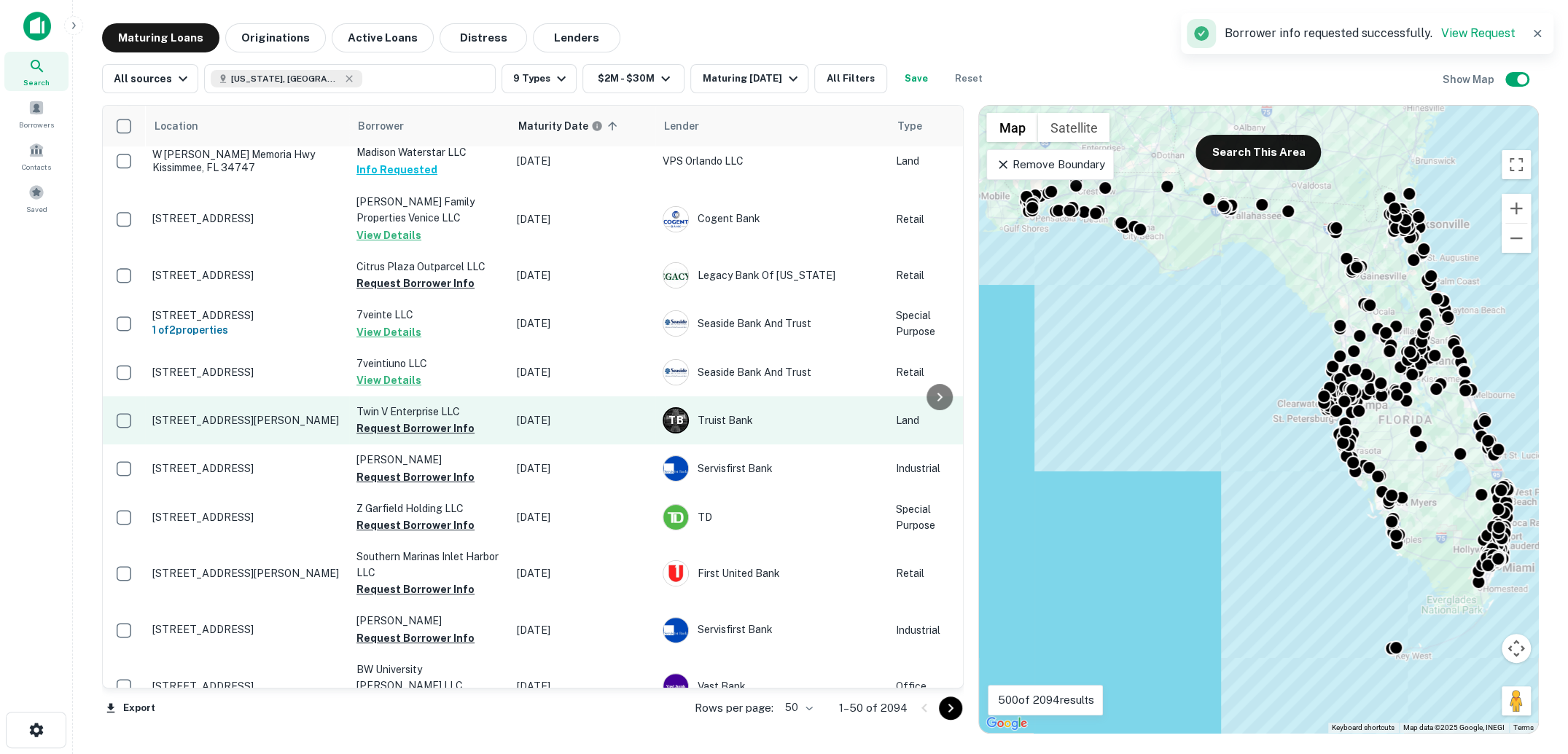
scroll to position [62, 0]
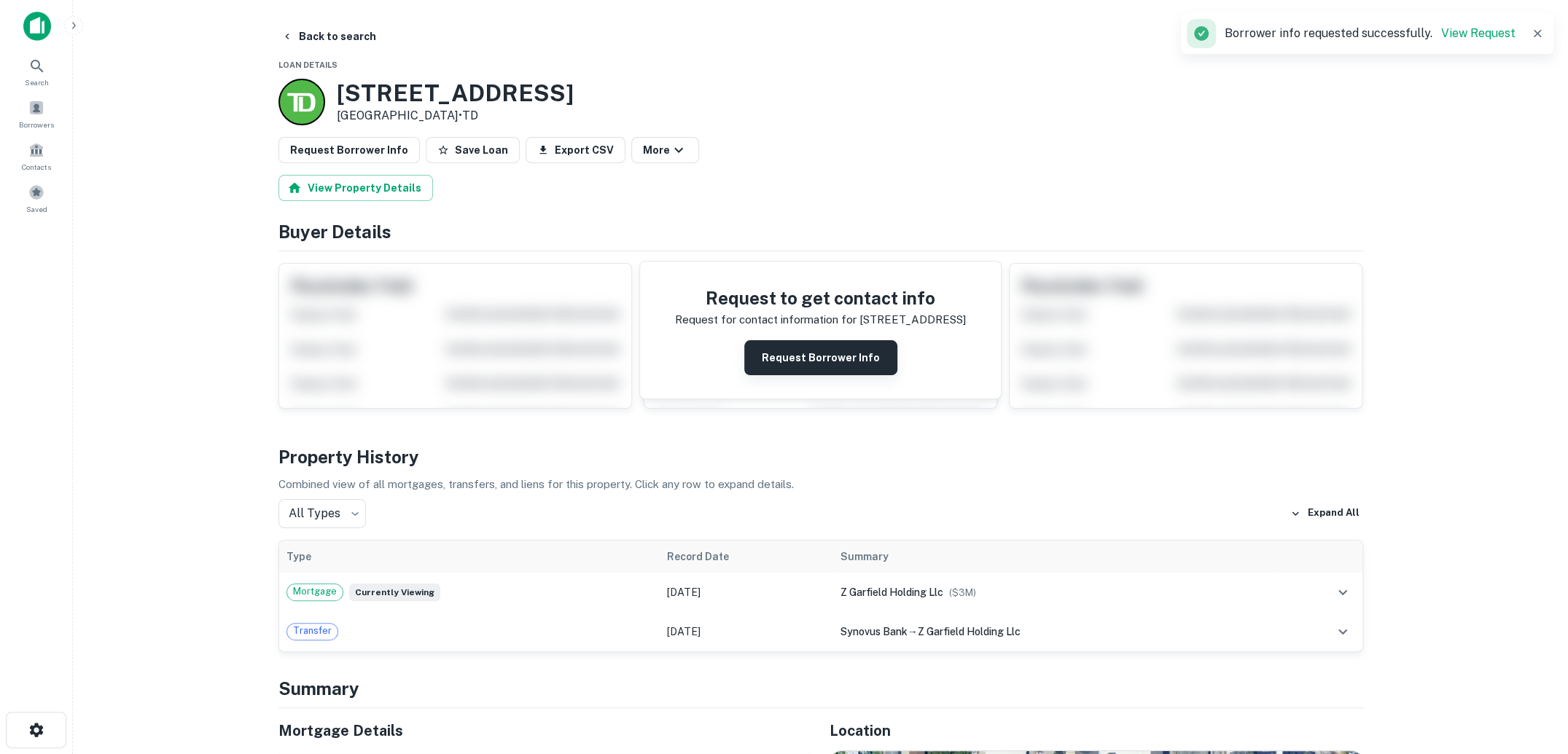
click at [806, 347] on button "Request Borrower Info" at bounding box center [820, 358] width 153 height 35
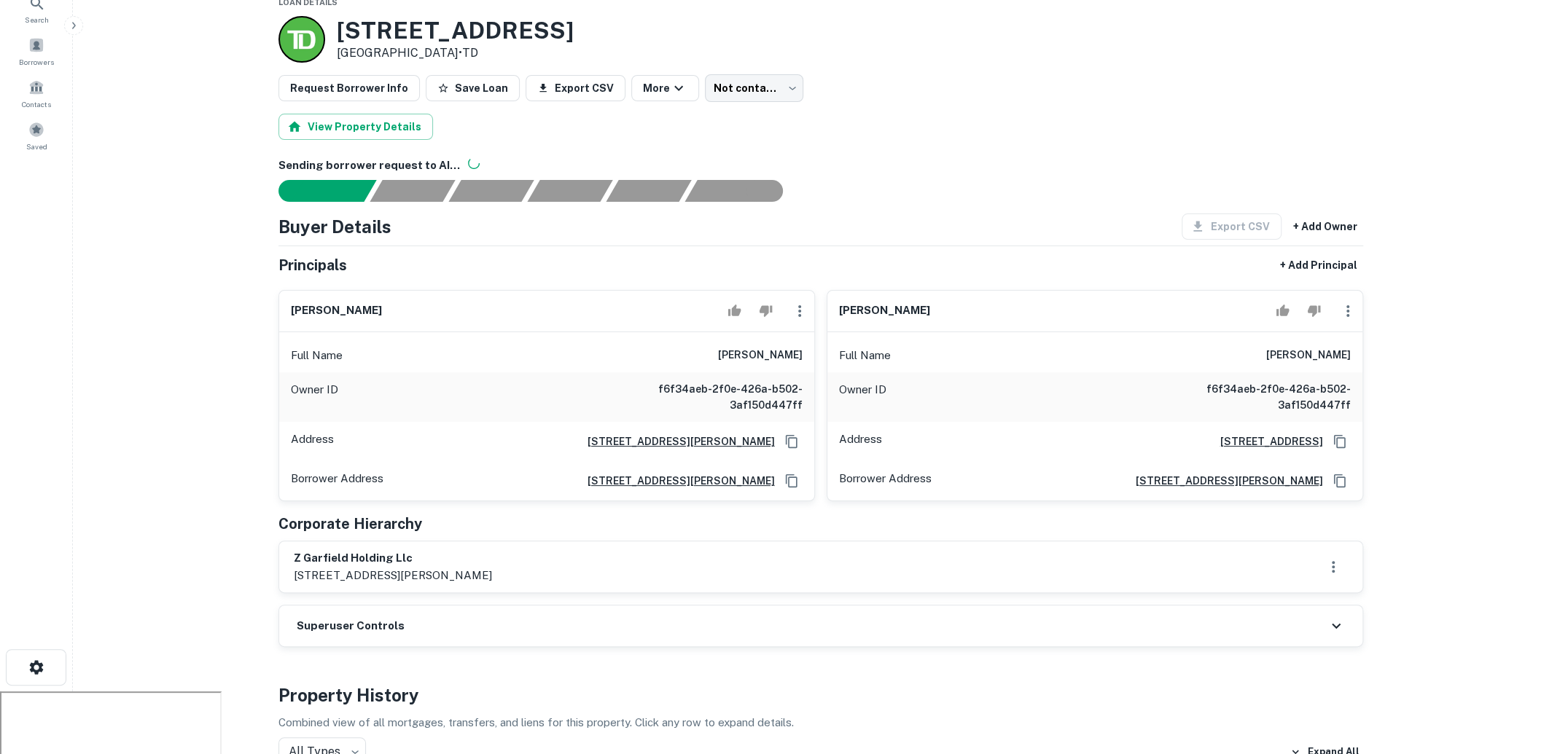
scroll to position [61, 0]
click at [734, 363] on h6 "zane williams" at bounding box center [760, 356] width 84 height 17
drag, startPoint x: 734, startPoint y: 352, endPoint x: 804, endPoint y: 353, distance: 70.0
click at [804, 353] on div "Full Name zane williams" at bounding box center [547, 357] width 535 height 35
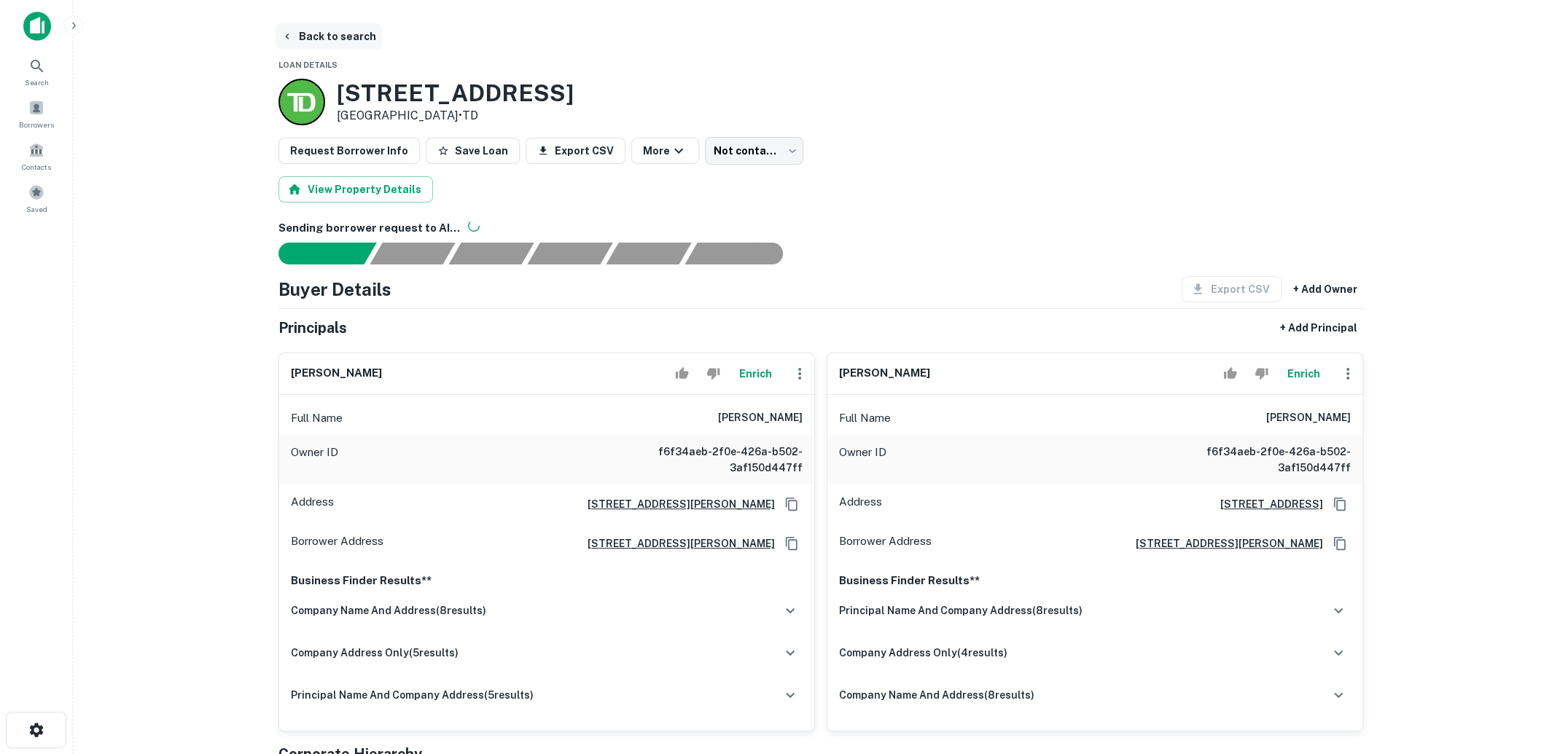
click at [346, 35] on button "Back to search" at bounding box center [328, 36] width 107 height 26
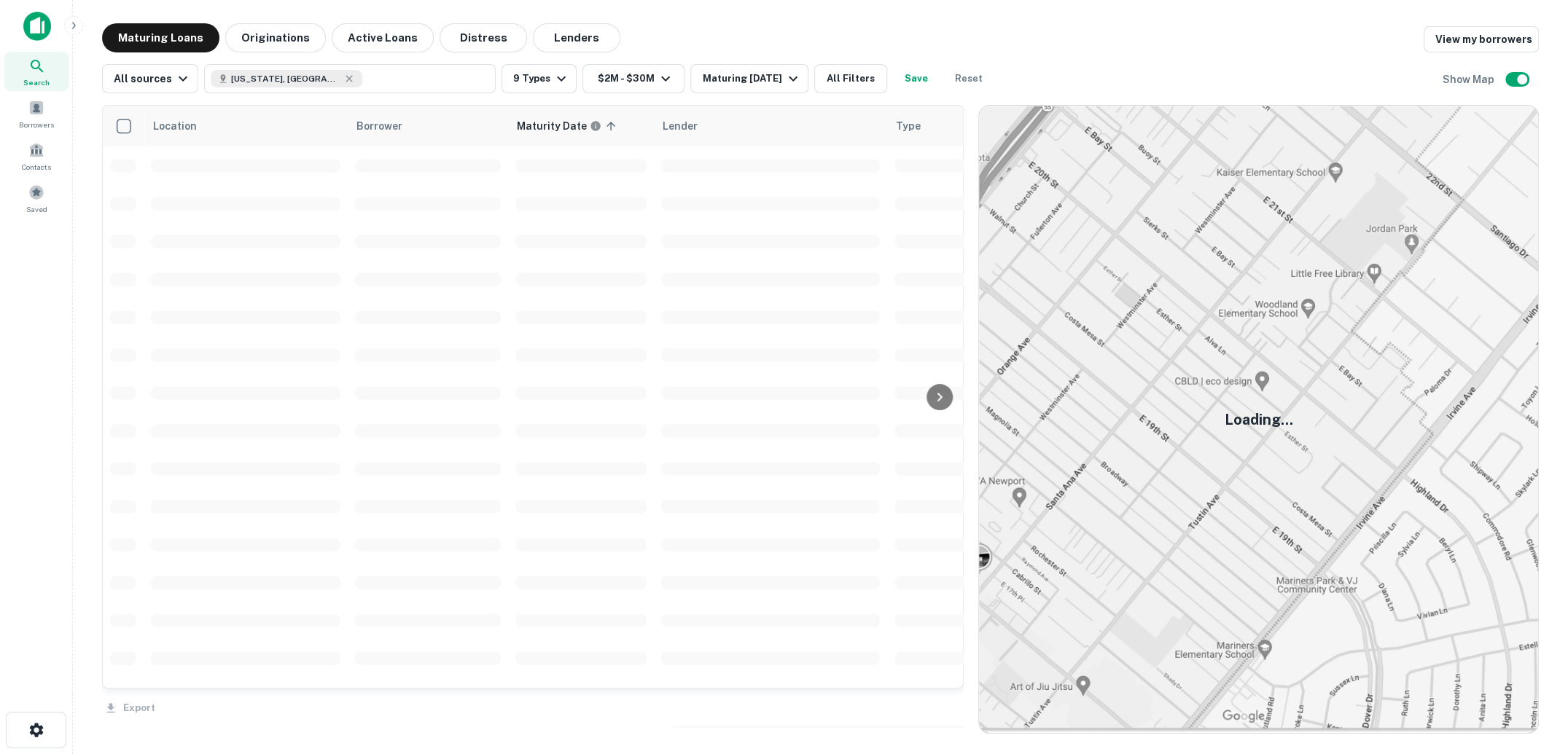
scroll to position [62, 0]
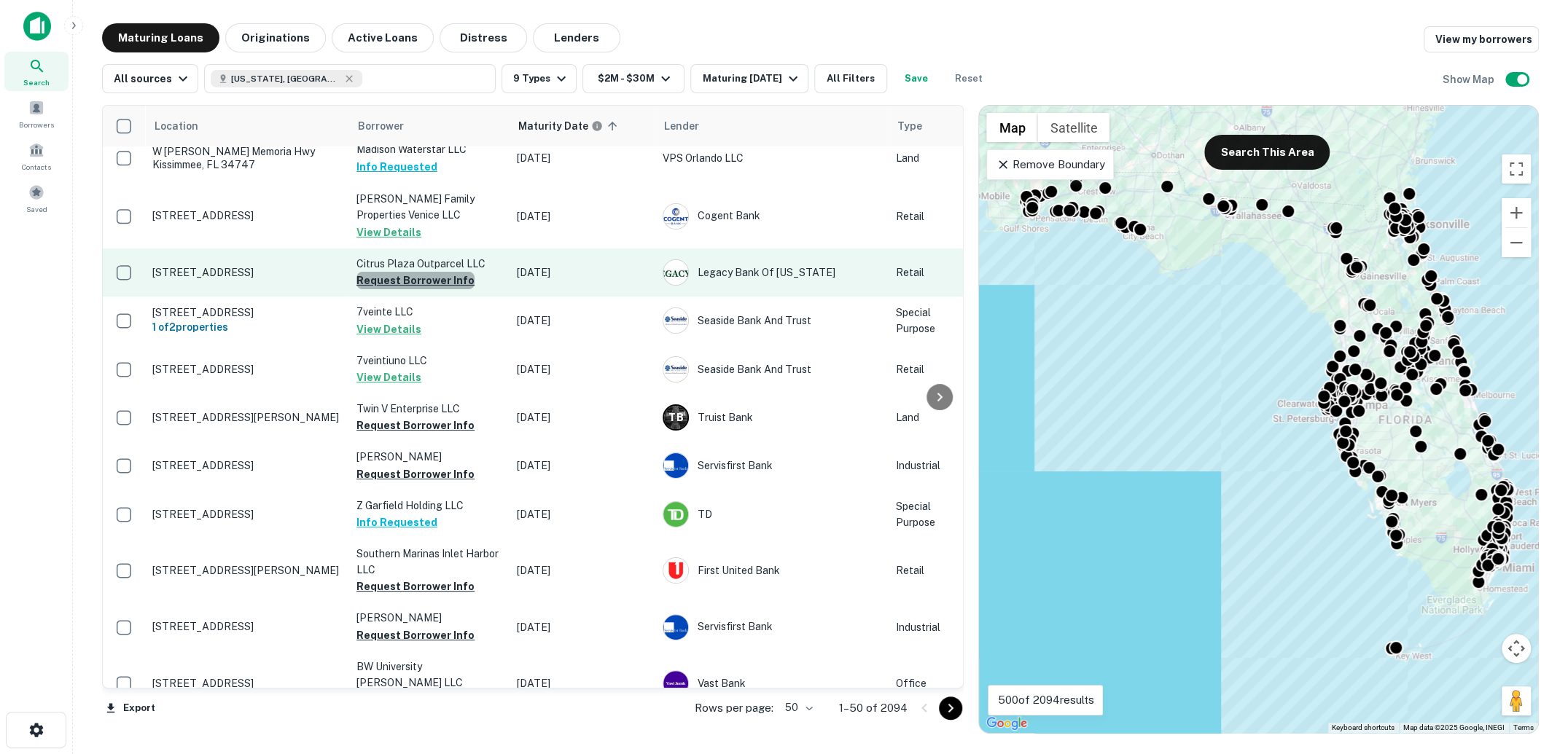
click at [442, 279] on button "Request Borrower Info" at bounding box center [415, 280] width 118 height 17
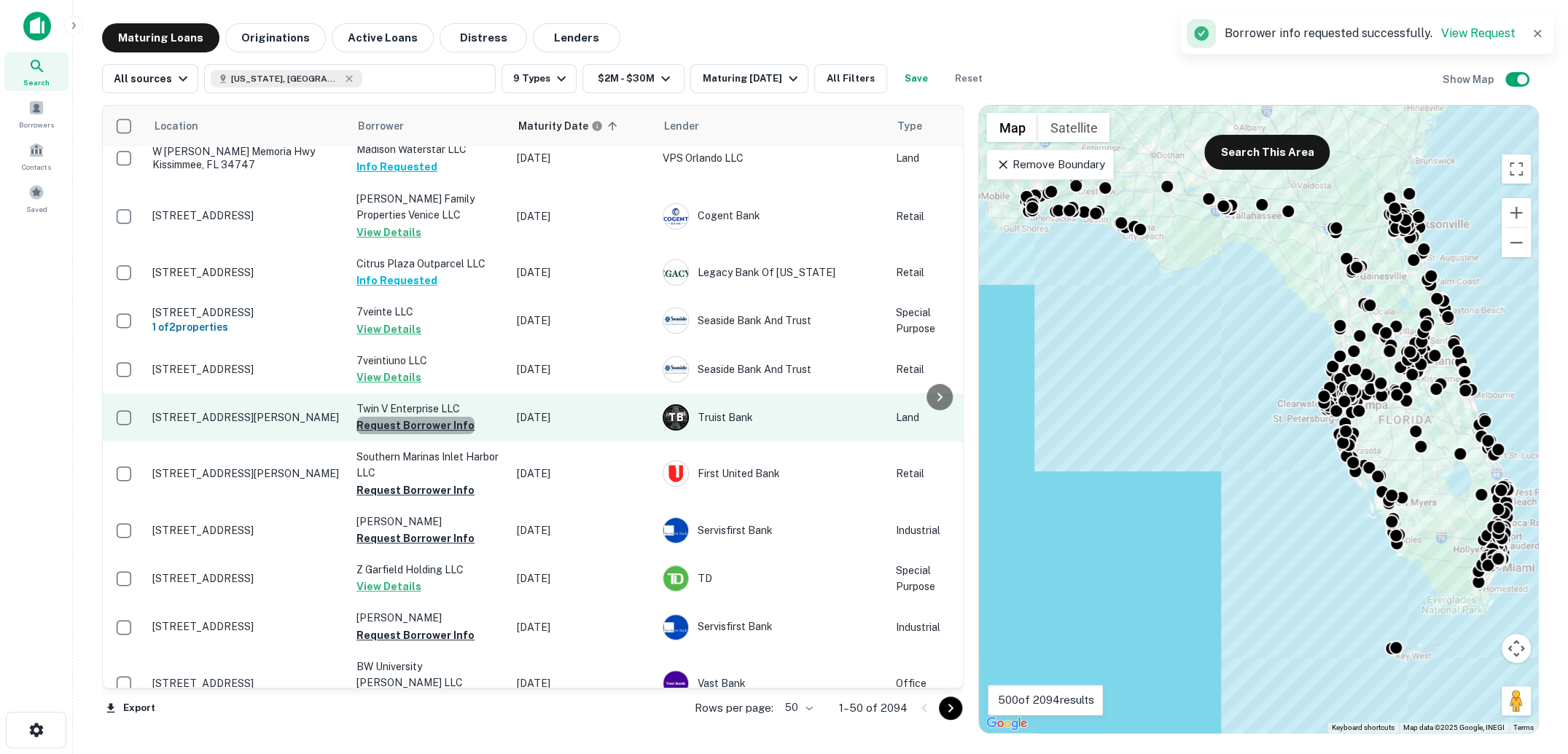
click at [421, 431] on button "Request Borrower Info" at bounding box center [415, 425] width 118 height 17
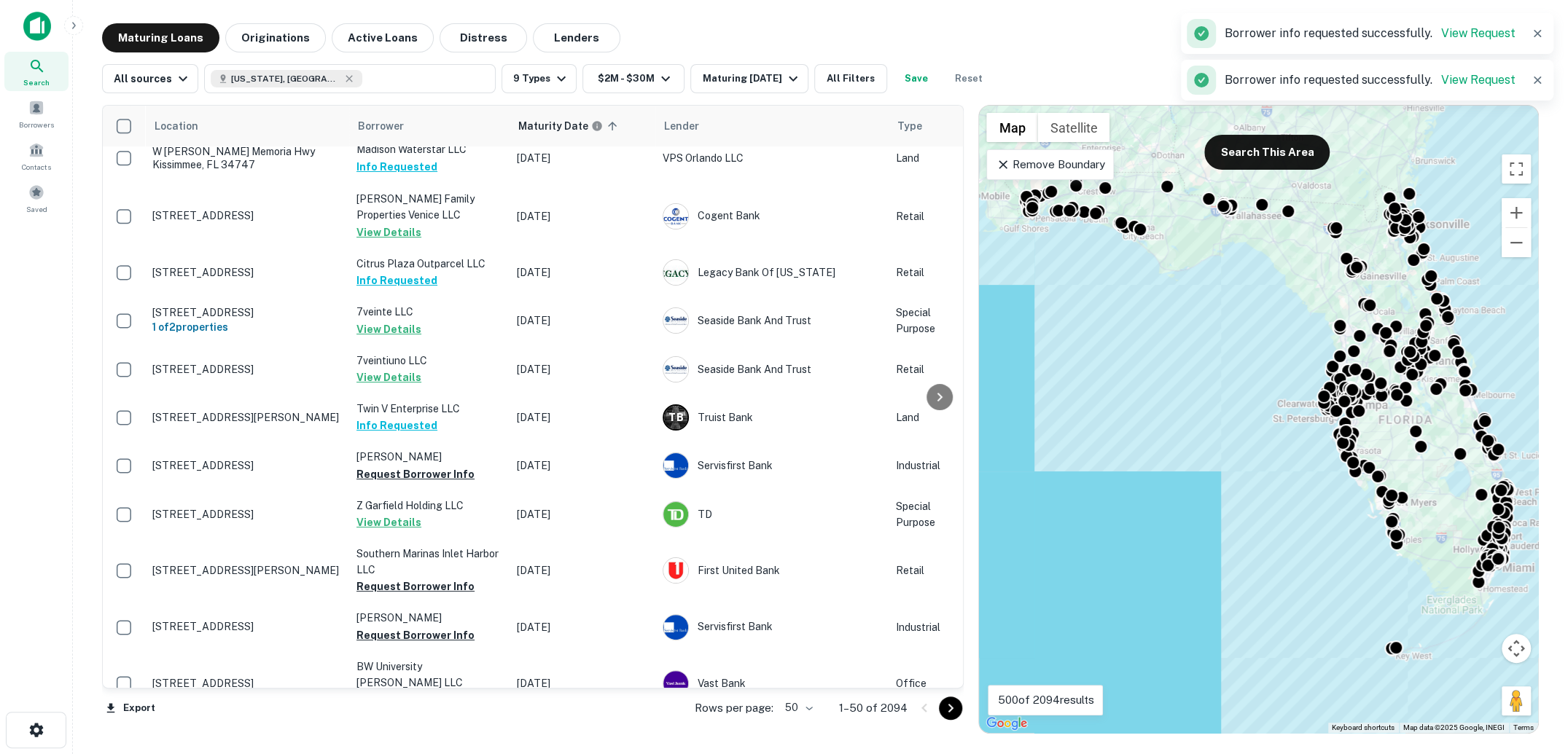
click at [418, 490] on td "Z Garfield Holding LLC View Details" at bounding box center [429, 514] width 160 height 48
click at [912, 68] on button "Save" at bounding box center [916, 79] width 46 height 29
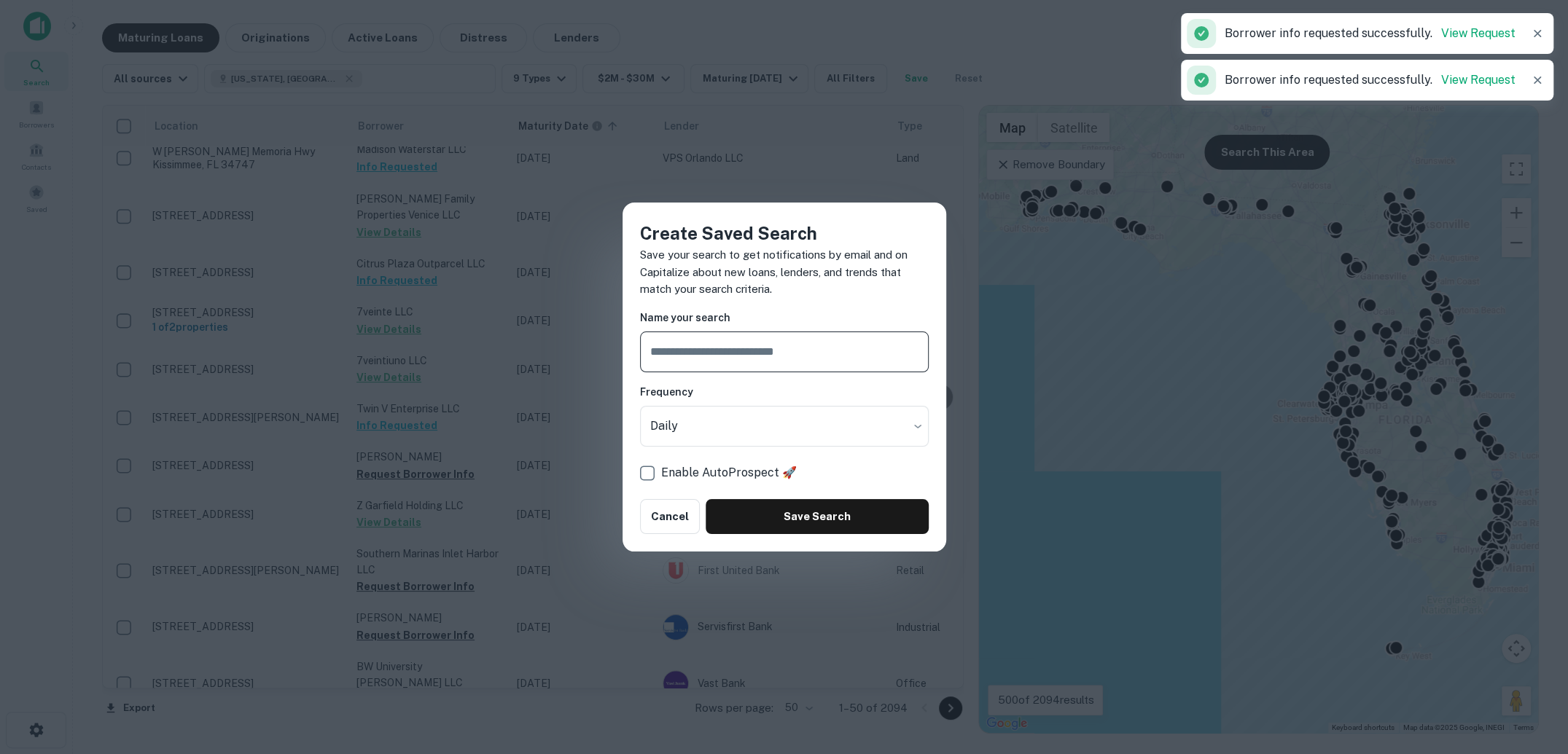
click at [827, 354] on input "text" at bounding box center [784, 351] width 289 height 41
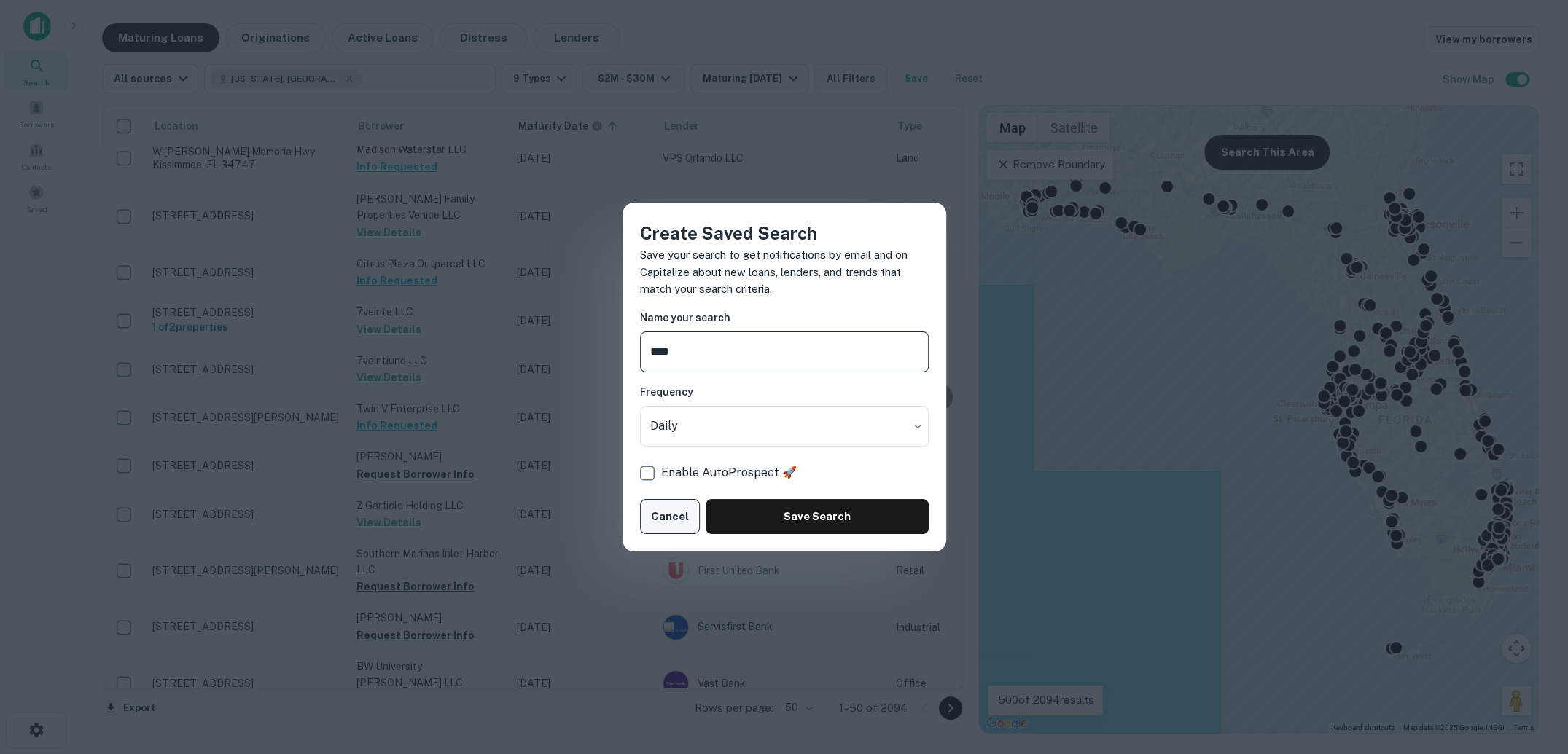
type input "****"
click at [678, 530] on button "Cancel" at bounding box center [670, 517] width 60 height 35
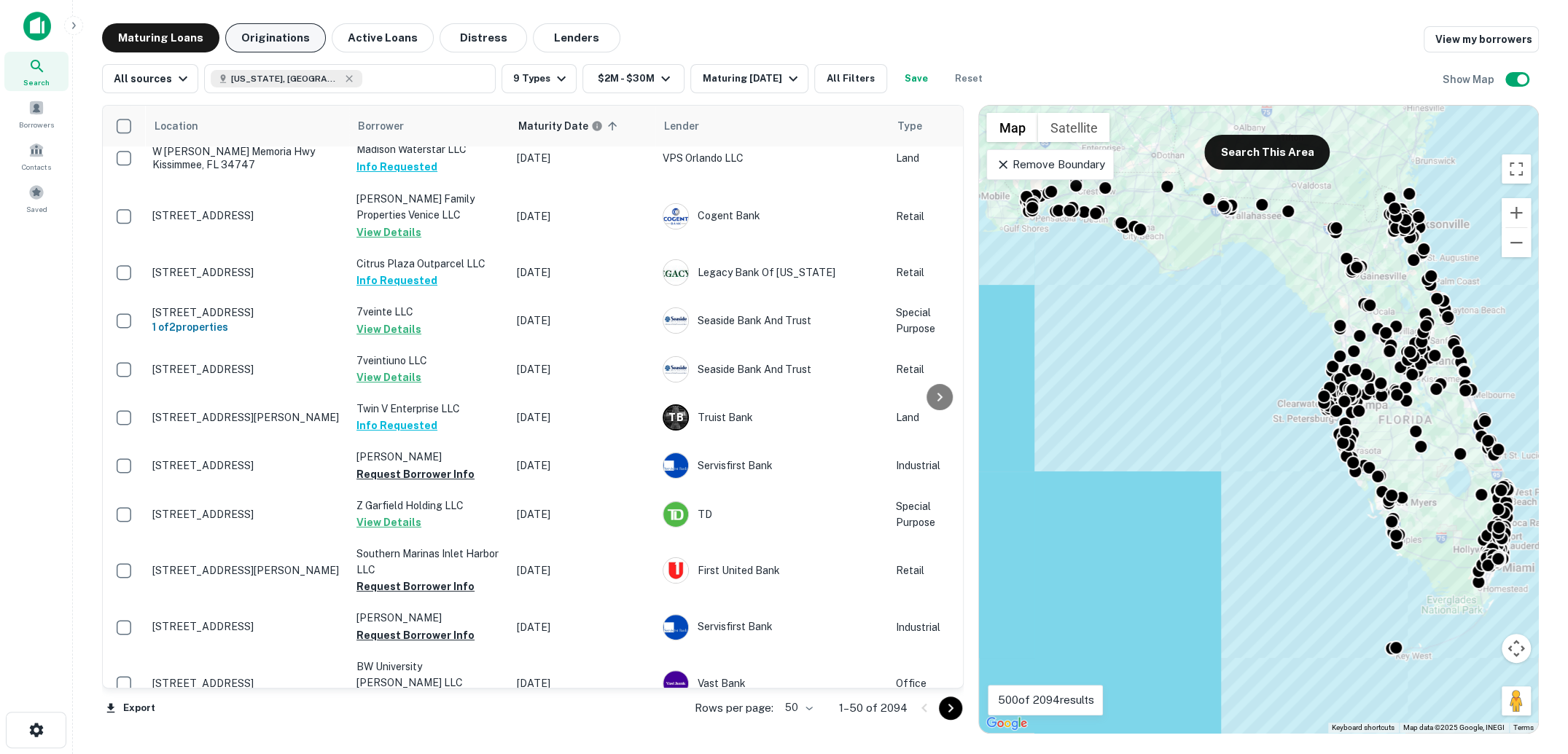
click at [261, 42] on button "Originations" at bounding box center [275, 37] width 101 height 29
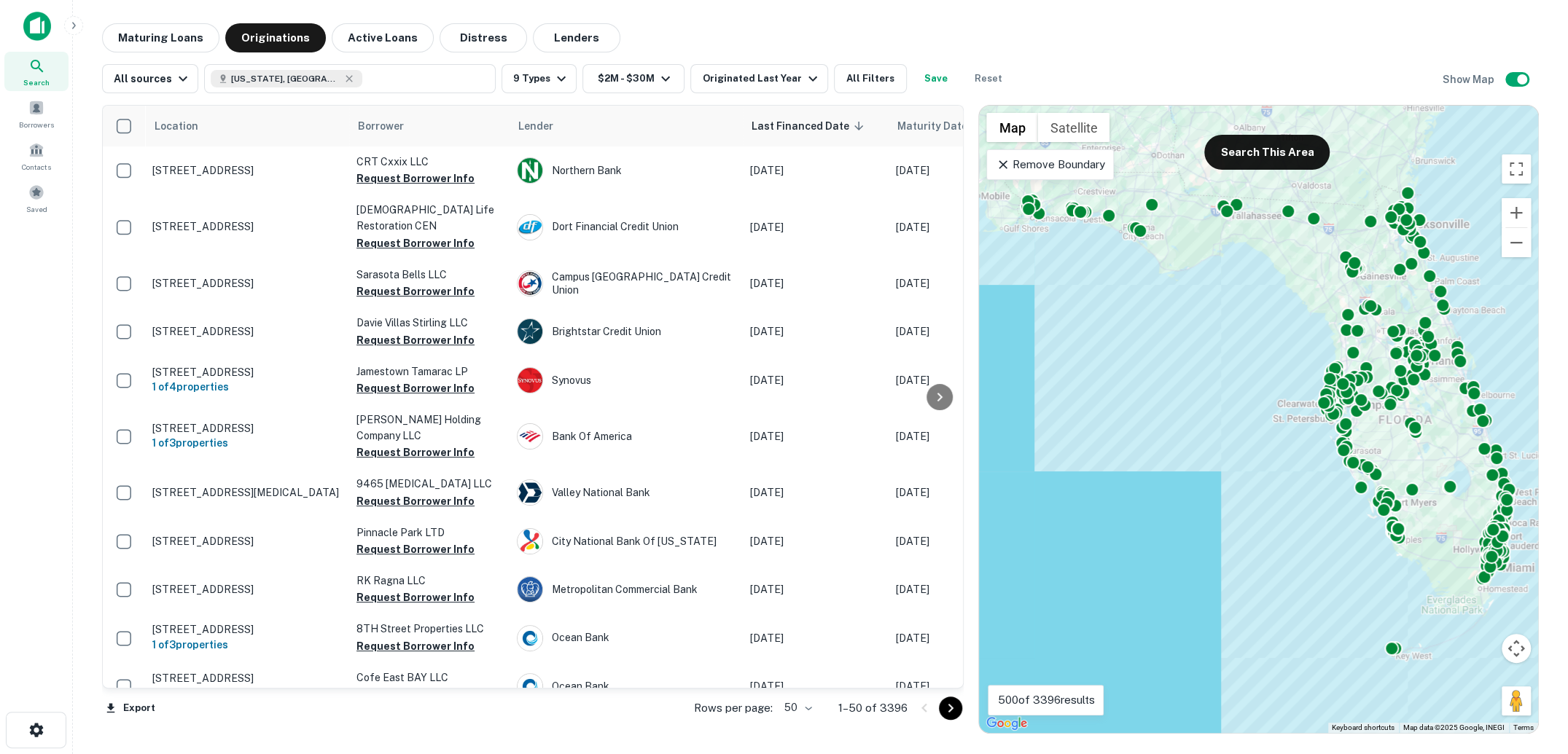
click at [933, 84] on button "Save" at bounding box center [936, 79] width 46 height 29
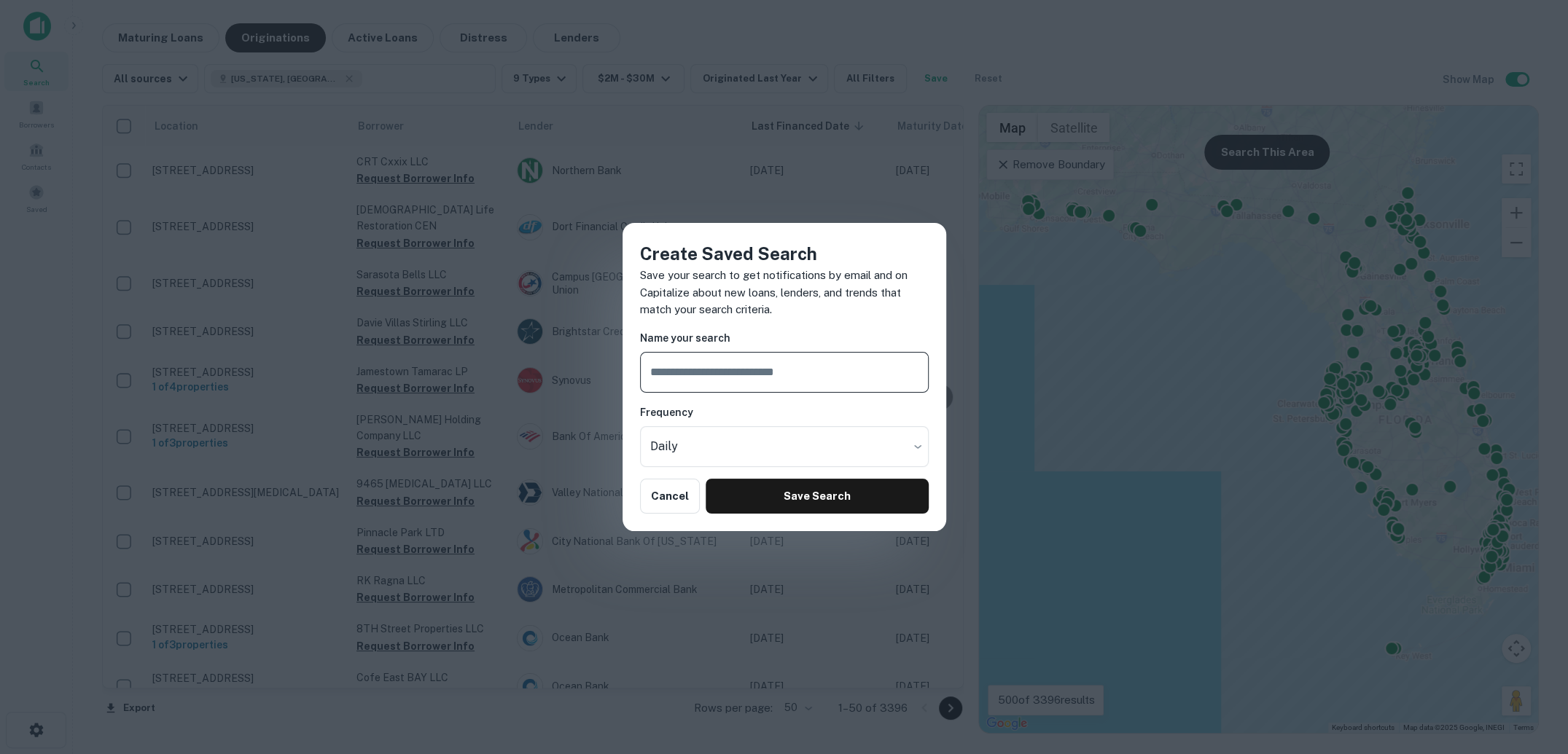
click at [1050, 75] on div "Create Saved Search Save your search to get notifications by email and on Capit…" at bounding box center [784, 377] width 1568 height 754
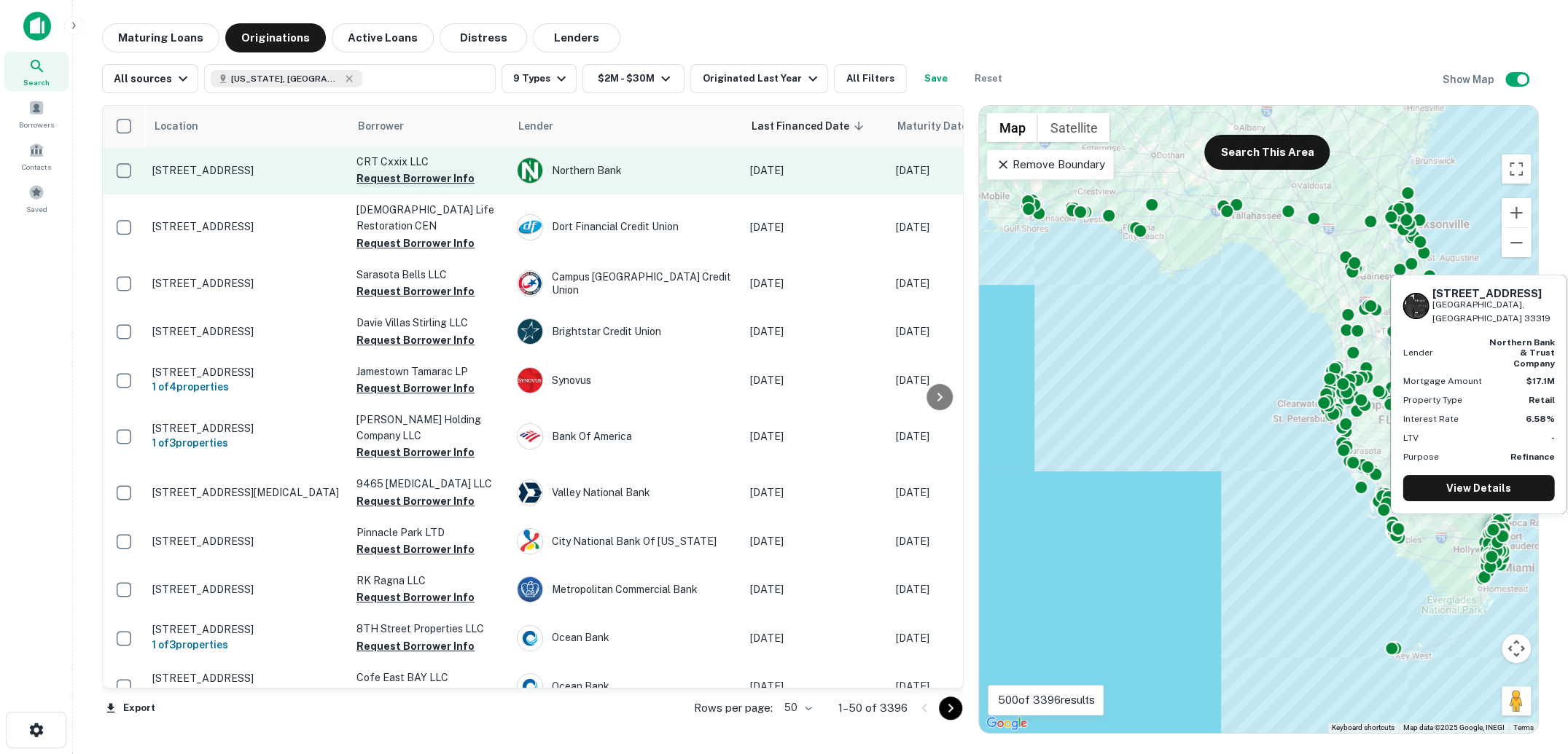
click at [452, 178] on button "Request Borrower Info" at bounding box center [415, 178] width 118 height 17
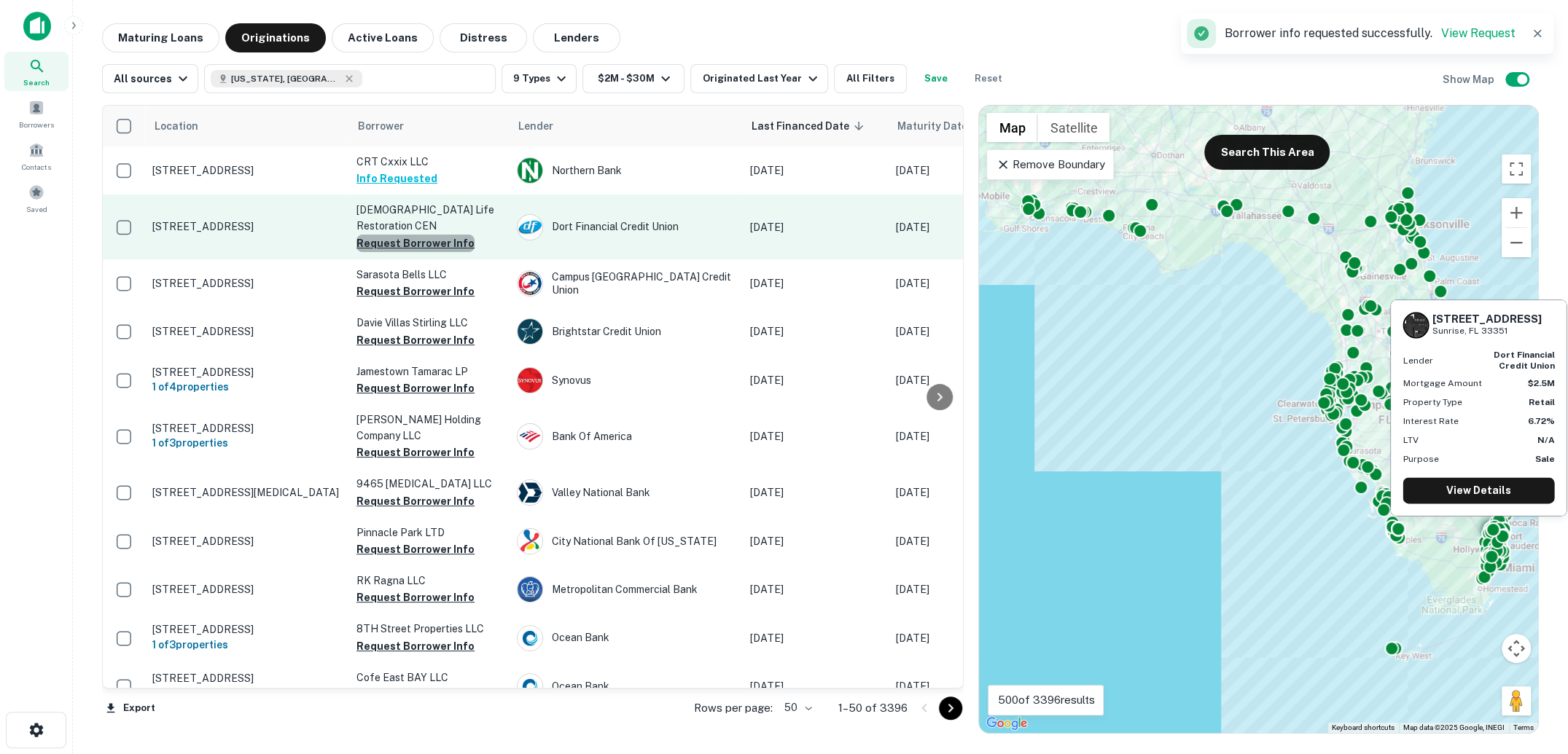
click at [440, 235] on button "Request Borrower Info" at bounding box center [415, 243] width 118 height 17
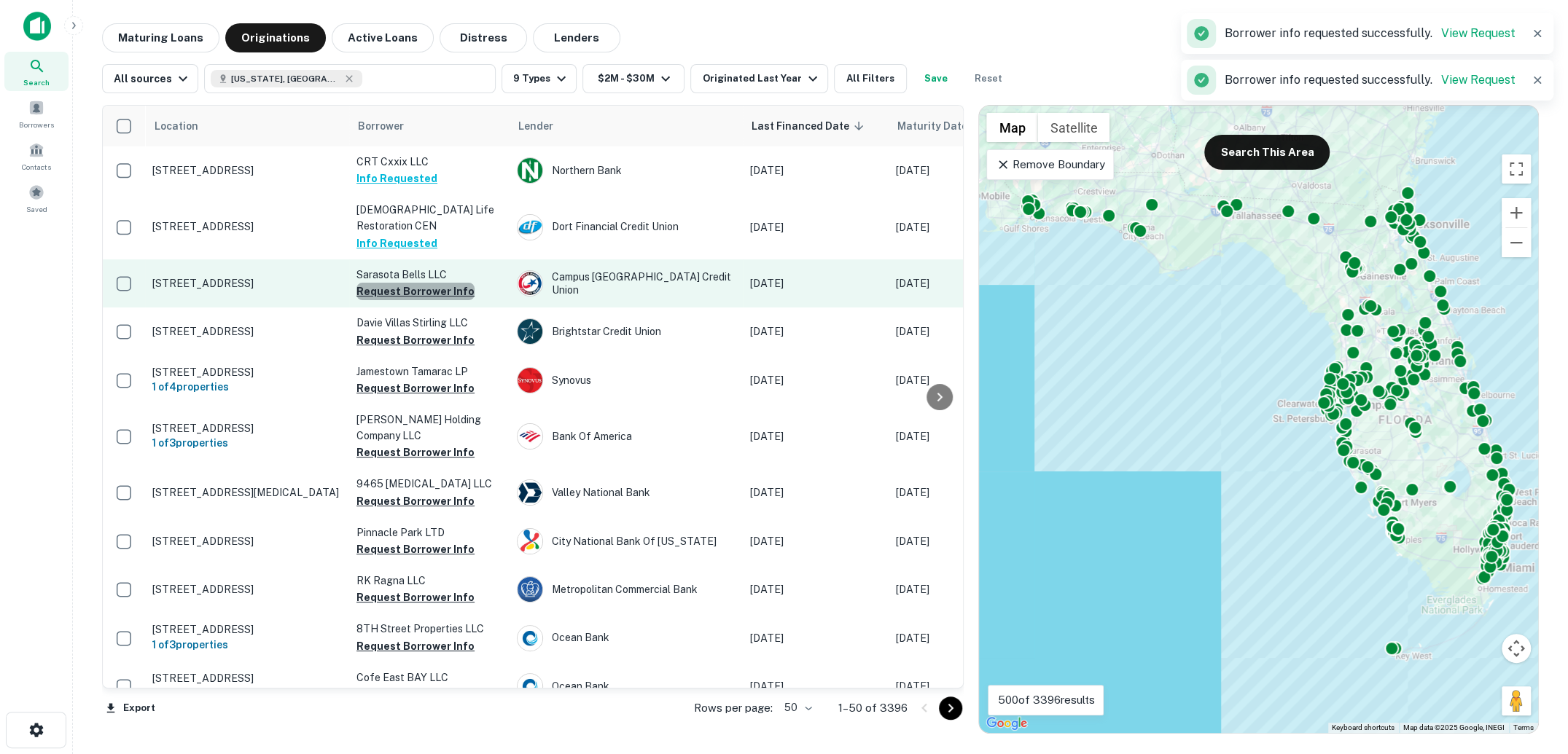
click at [434, 283] on button "Request Borrower Info" at bounding box center [415, 291] width 118 height 17
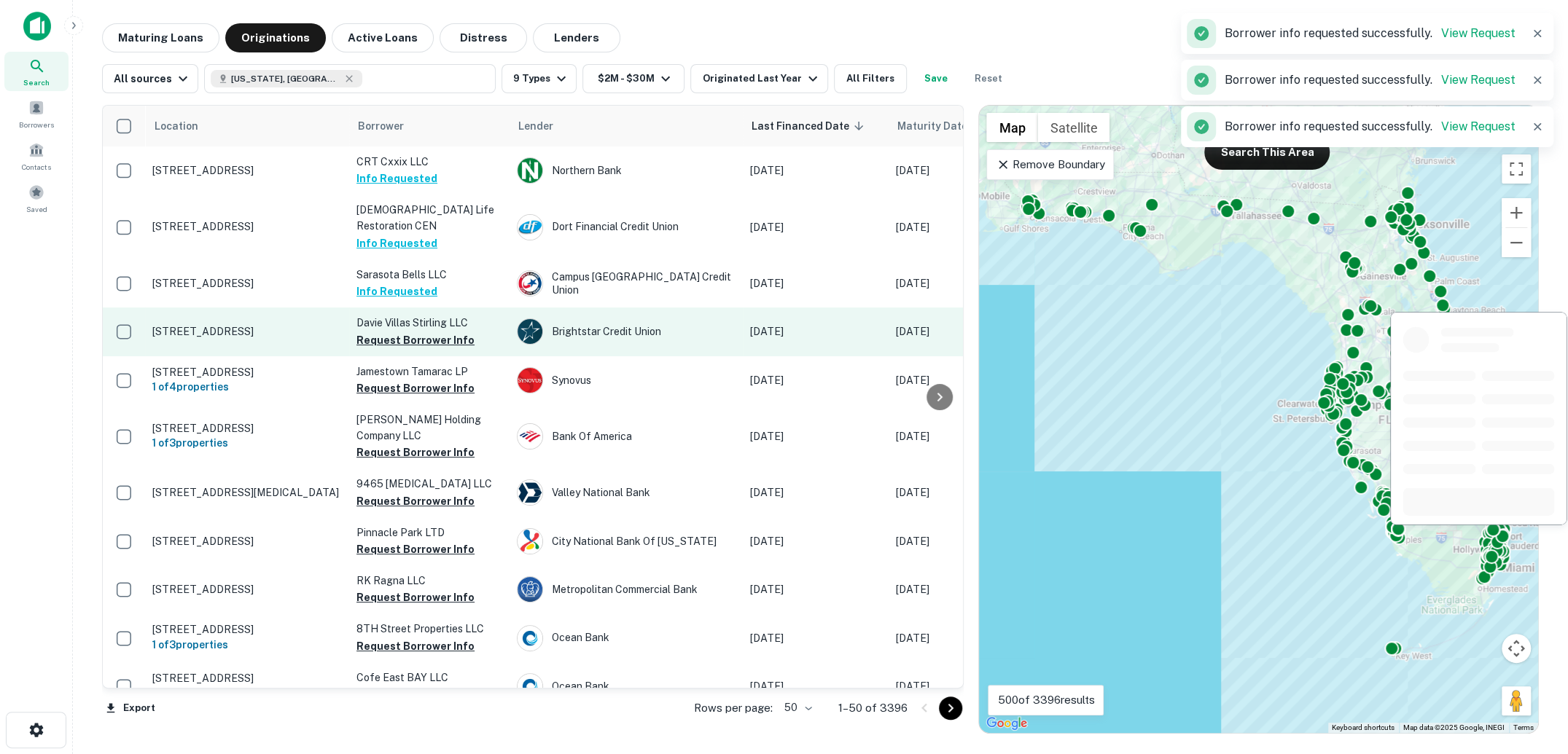
click at [423, 332] on button "Request Borrower Info" at bounding box center [415, 340] width 118 height 17
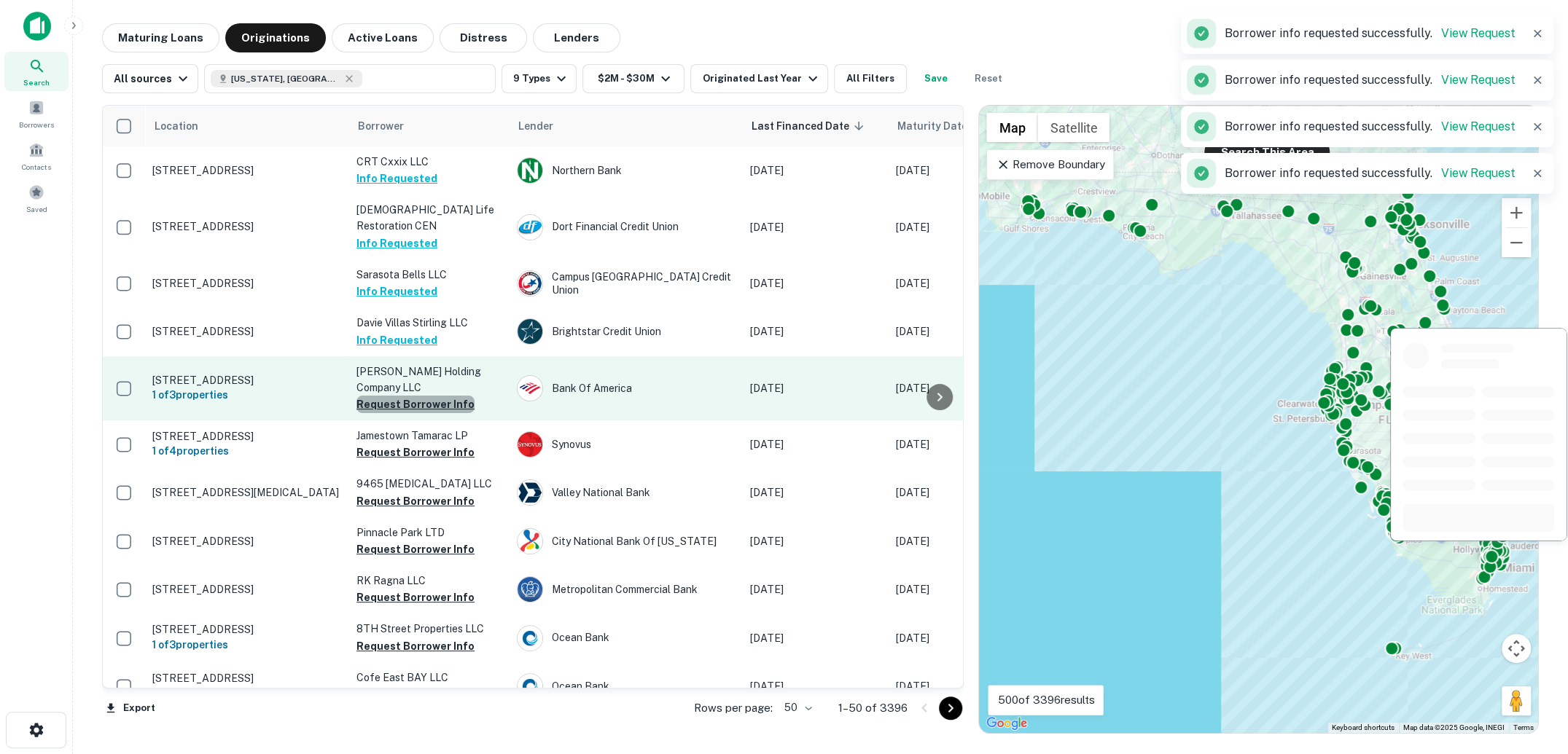
click at [418, 396] on button "Request Borrower Info" at bounding box center [415, 404] width 118 height 17
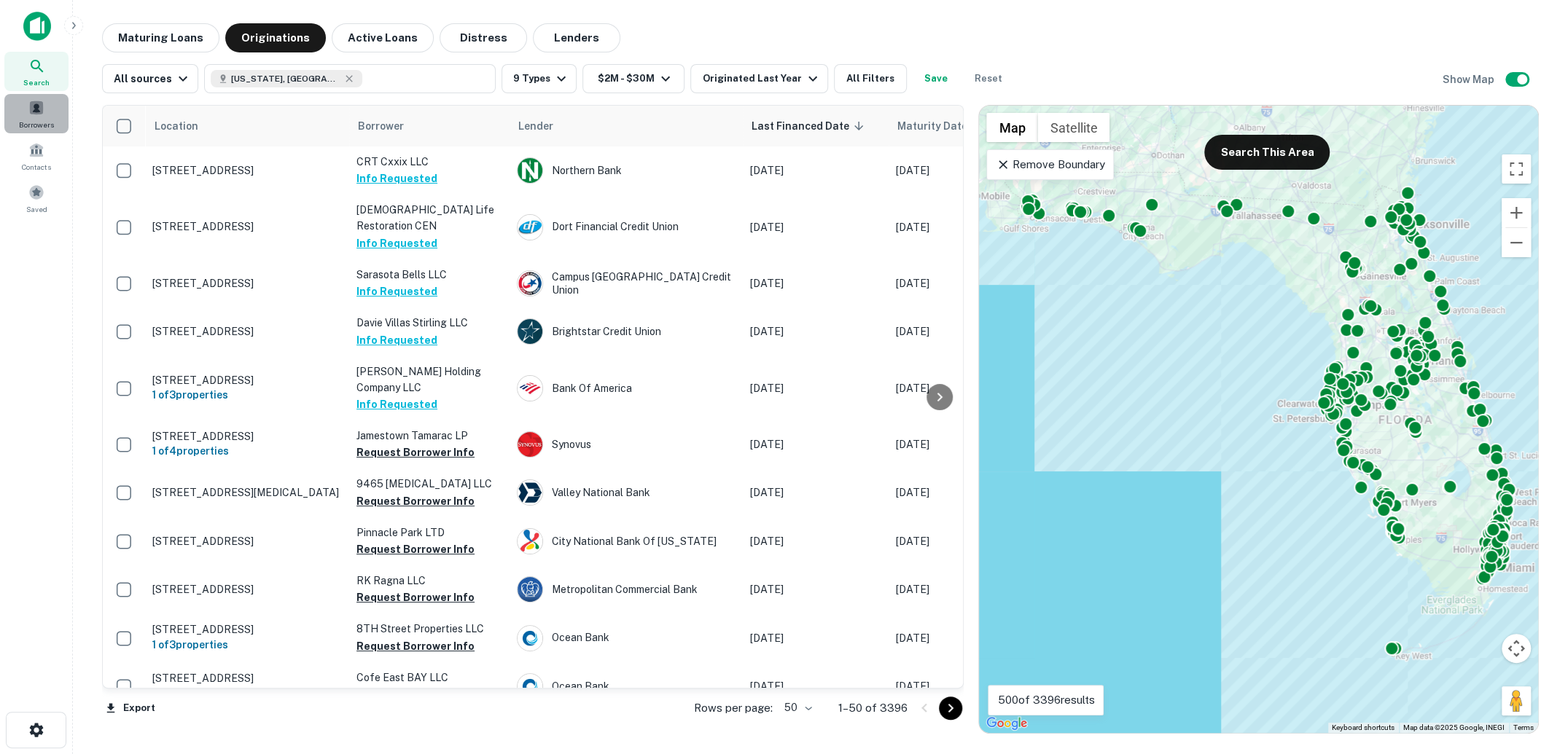
click at [41, 109] on span at bounding box center [36, 107] width 16 height 16
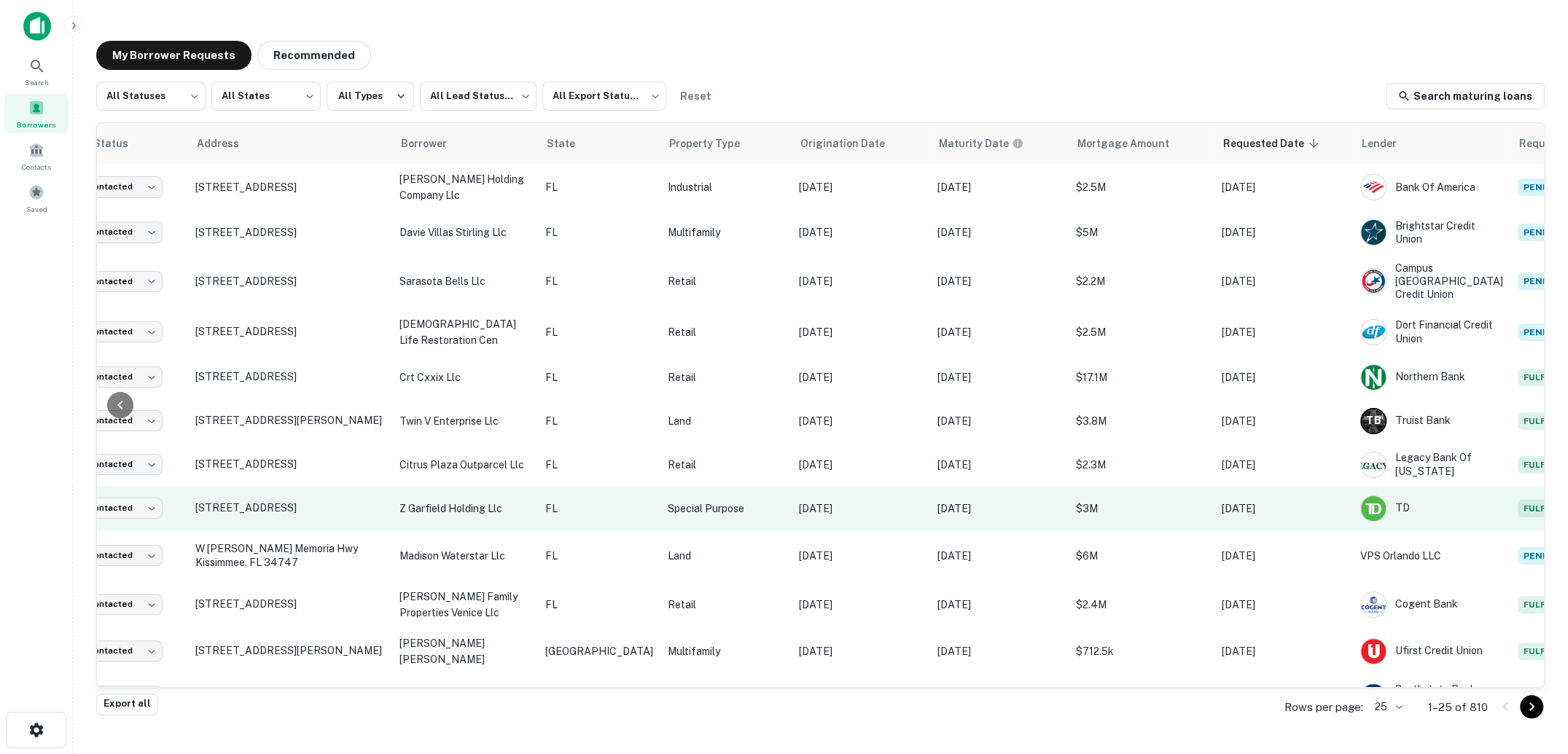
scroll to position [0, 118]
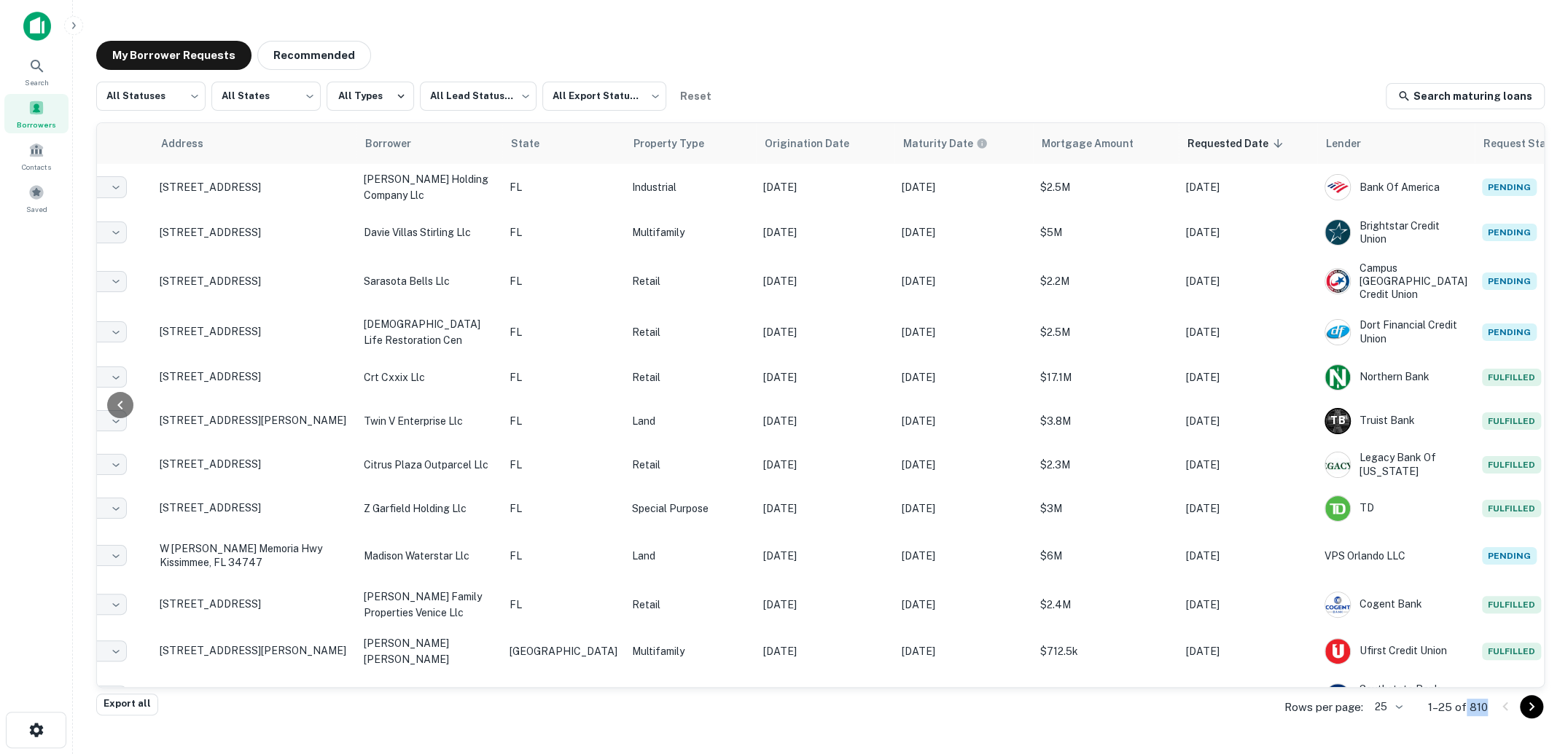
drag, startPoint x: 1493, startPoint y: 708, endPoint x: 1465, endPoint y: 704, distance: 28.3
click at [1465, 704] on div "Rows per page: 25 ** 1–25 of 810" at bounding box center [1406, 708] width 278 height 40
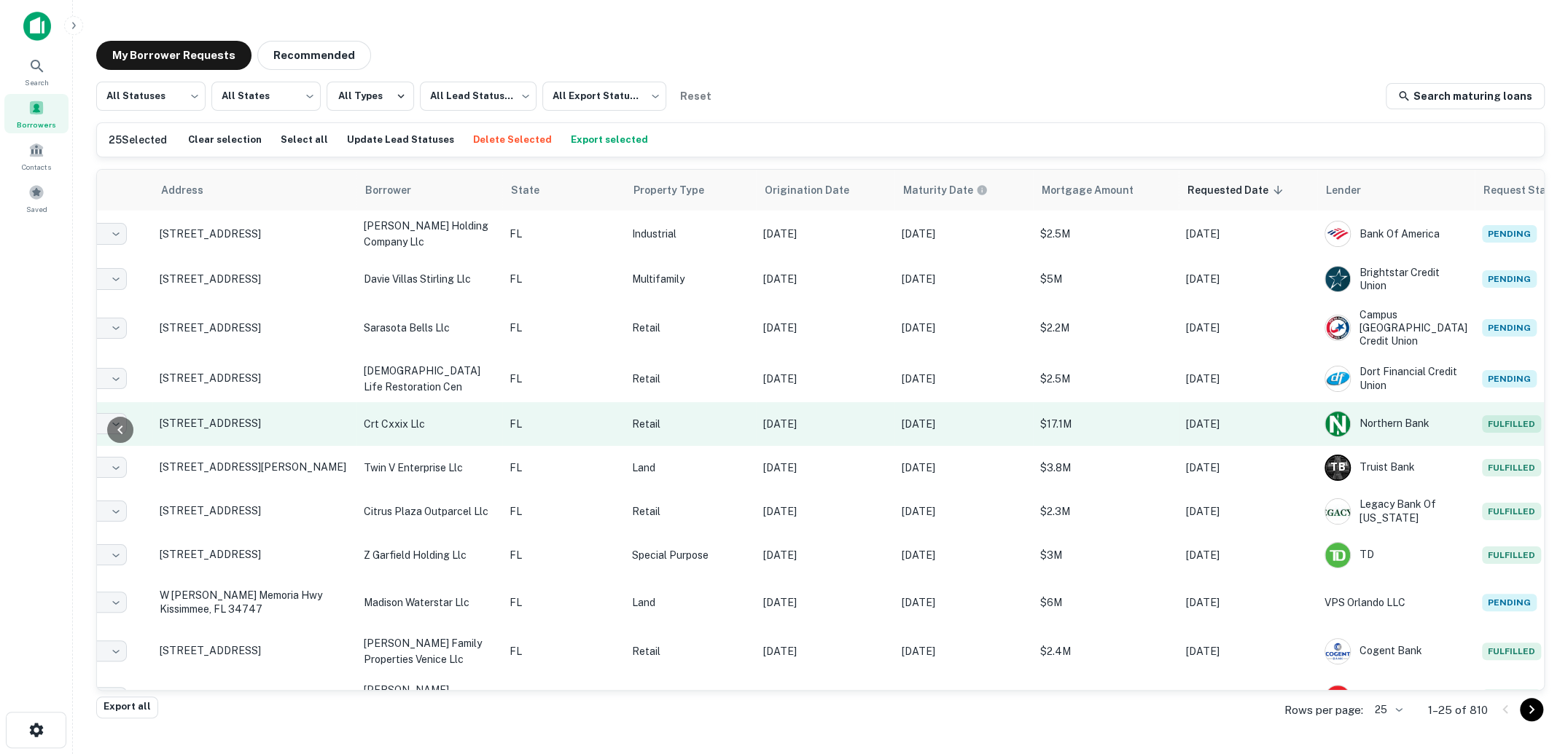
click at [654, 416] on p "Retail" at bounding box center [690, 423] width 117 height 16
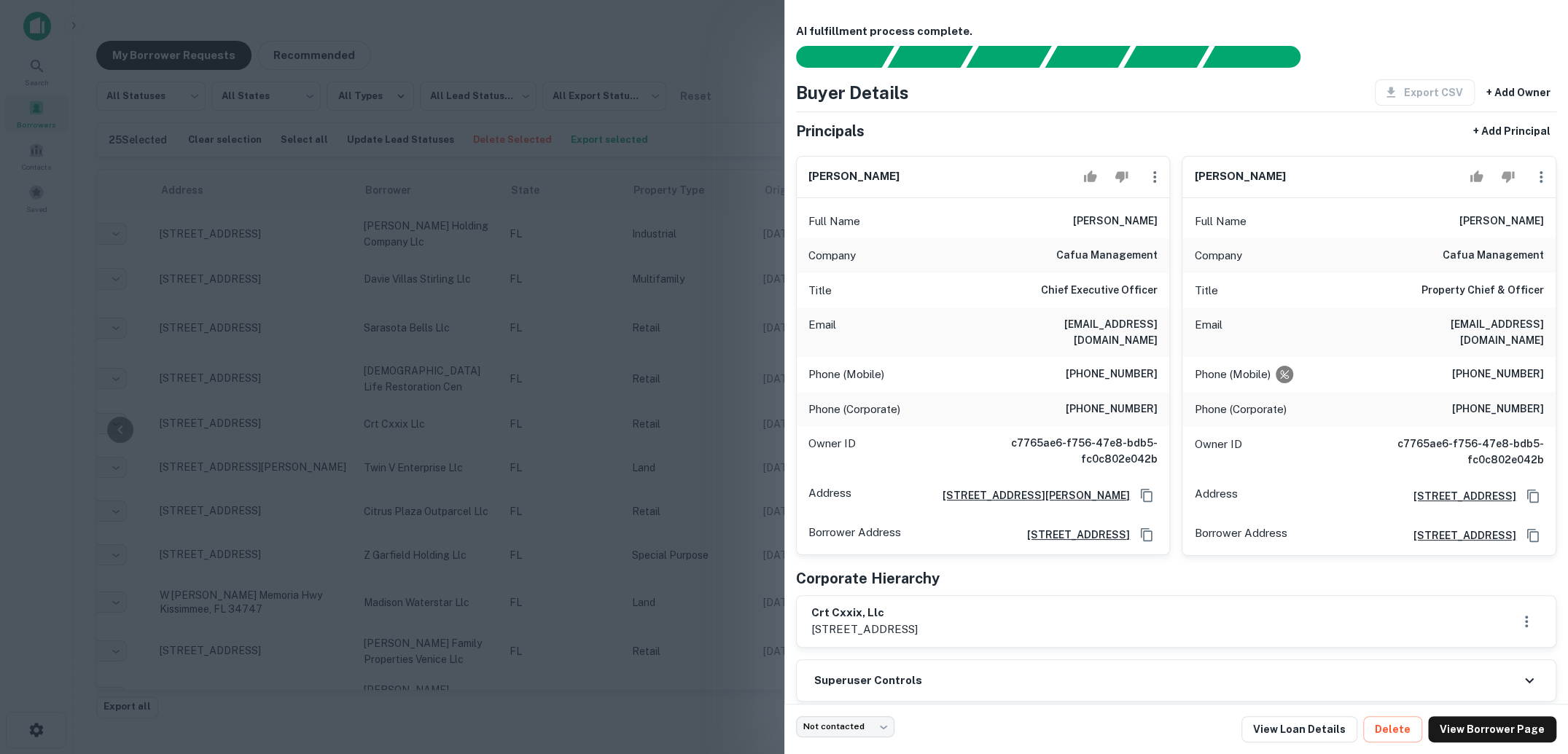
scroll to position [16, 0]
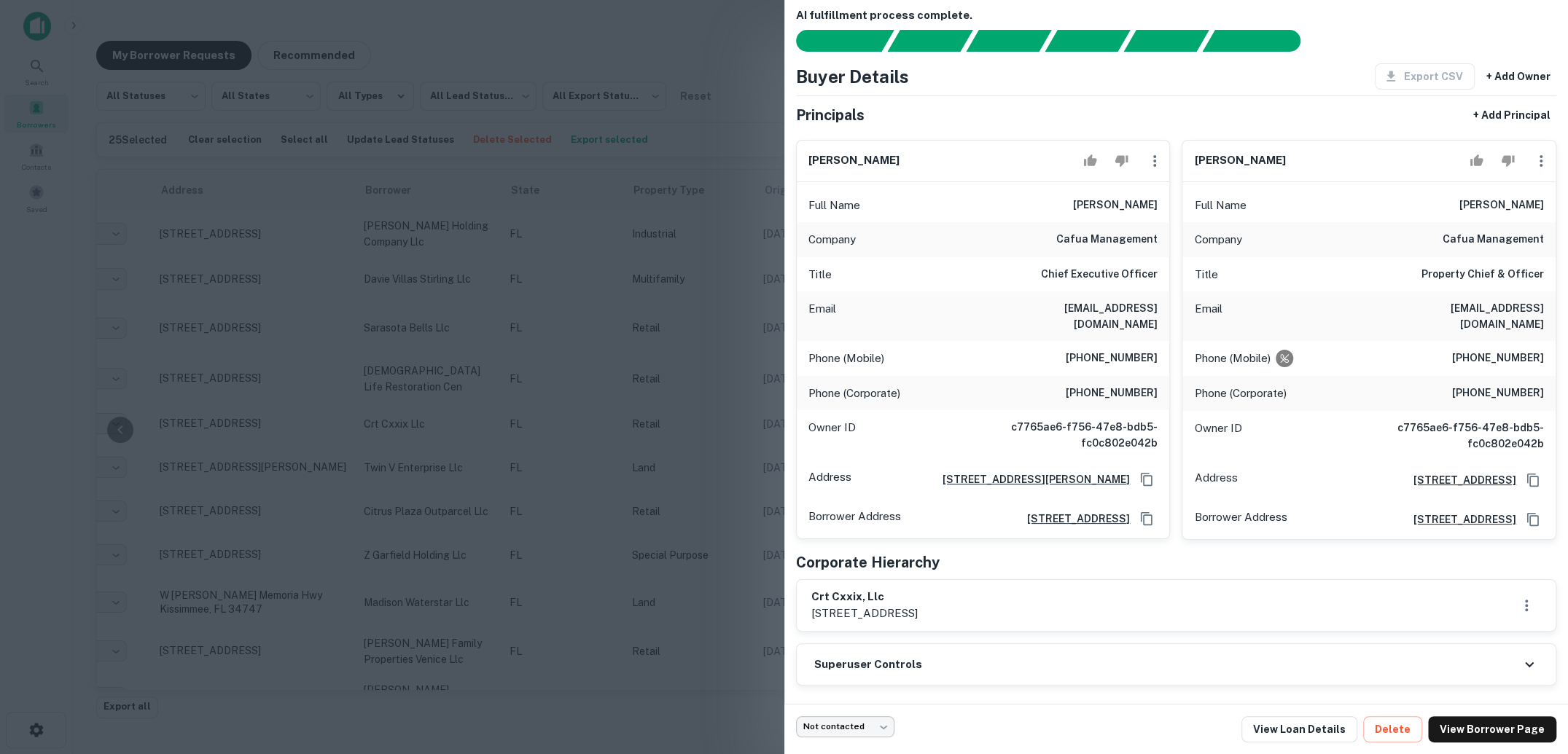
click at [882, 724] on body "Search Borrowers Contacts Saved My Borrower Requests Recommended All Statuses *…" at bounding box center [784, 377] width 1568 height 754
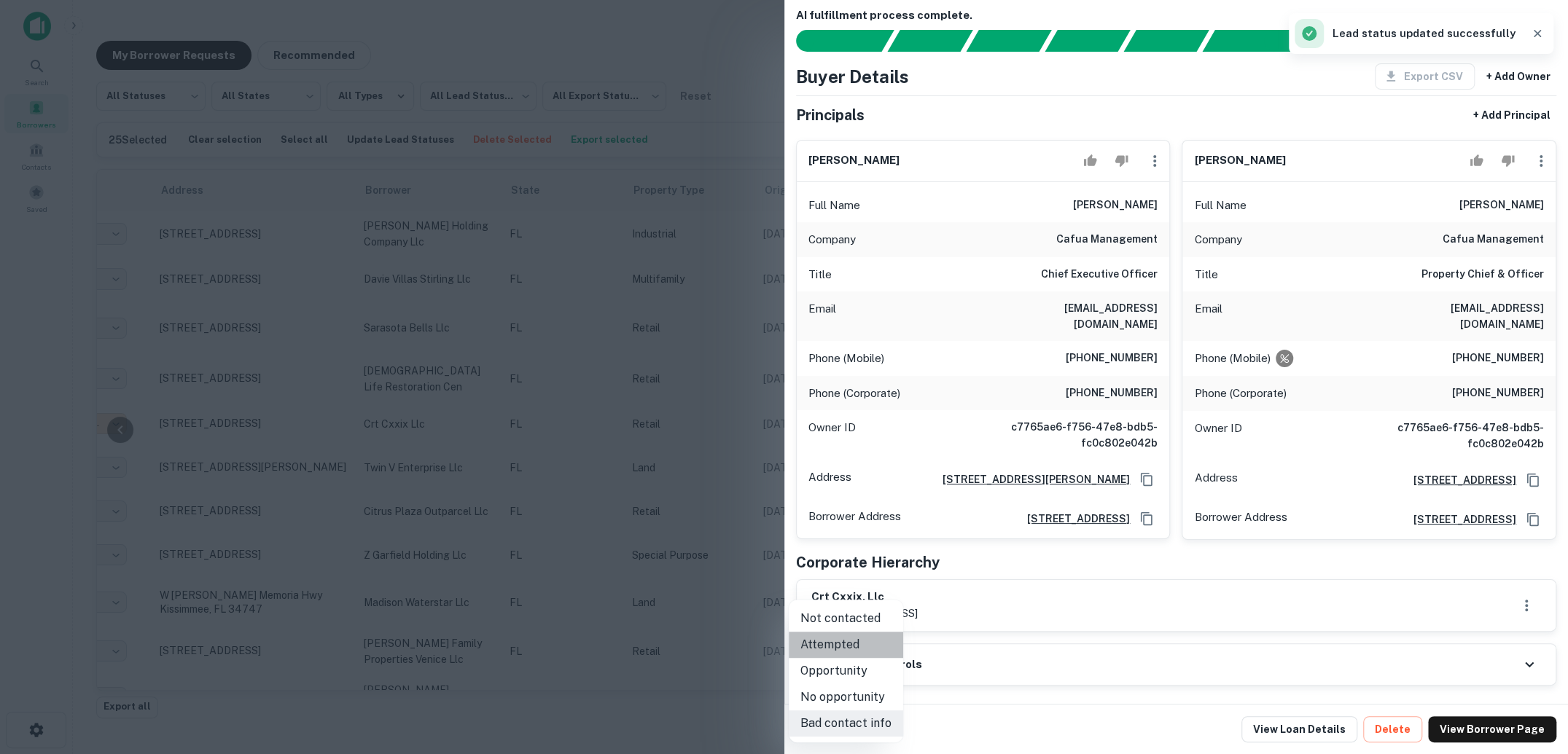
click at [852, 645] on li "Attempted" at bounding box center [846, 645] width 114 height 26
click at [157, 528] on div at bounding box center [784, 377] width 1568 height 754
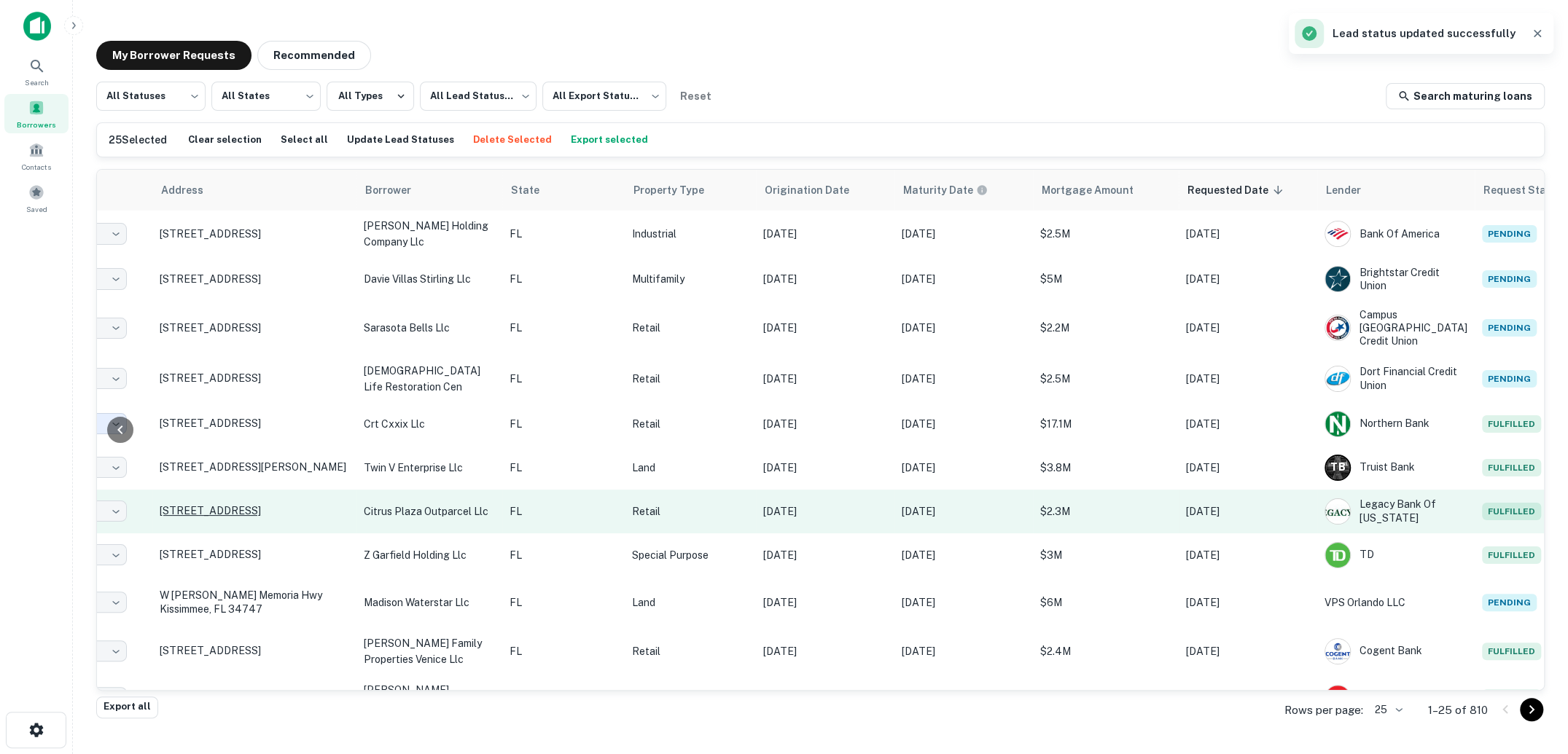
scroll to position [0, 0]
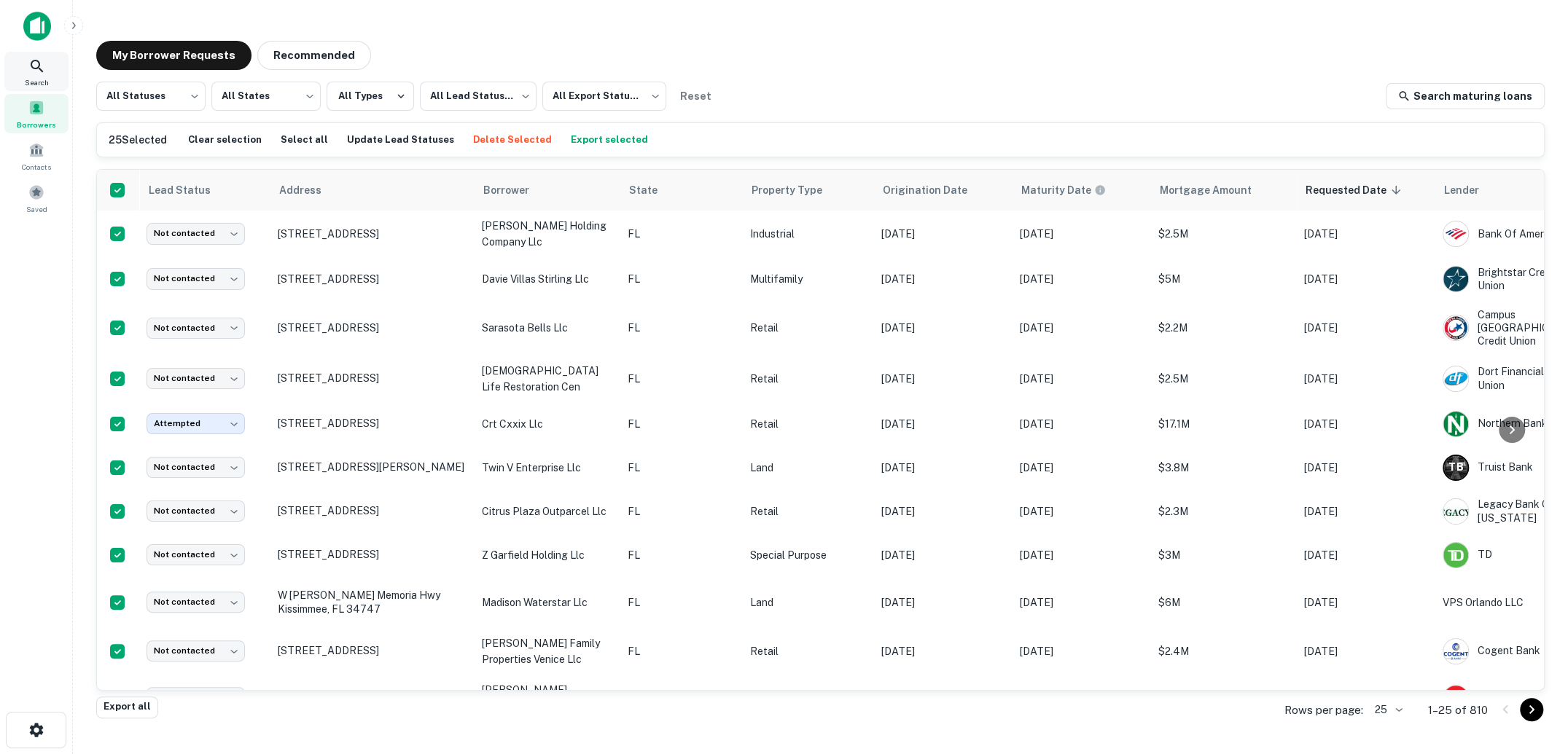
click at [37, 83] on span "Search" at bounding box center [36, 83] width 24 height 12
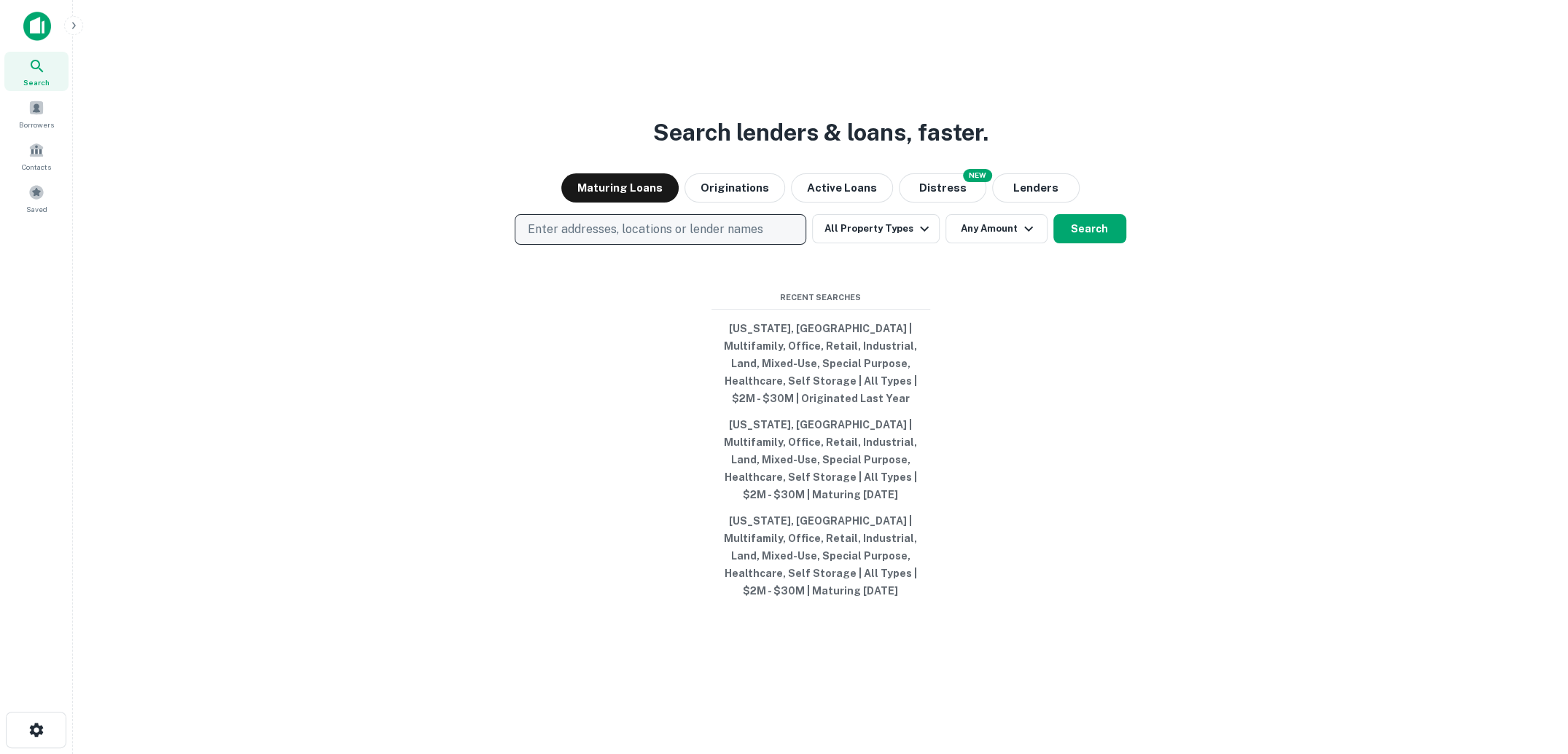
click at [655, 243] on button "Enter addresses, locations or lender names" at bounding box center [660, 229] width 292 height 31
click at [732, 238] on p "Enter addresses, locations or lender names" at bounding box center [644, 229] width 236 height 17
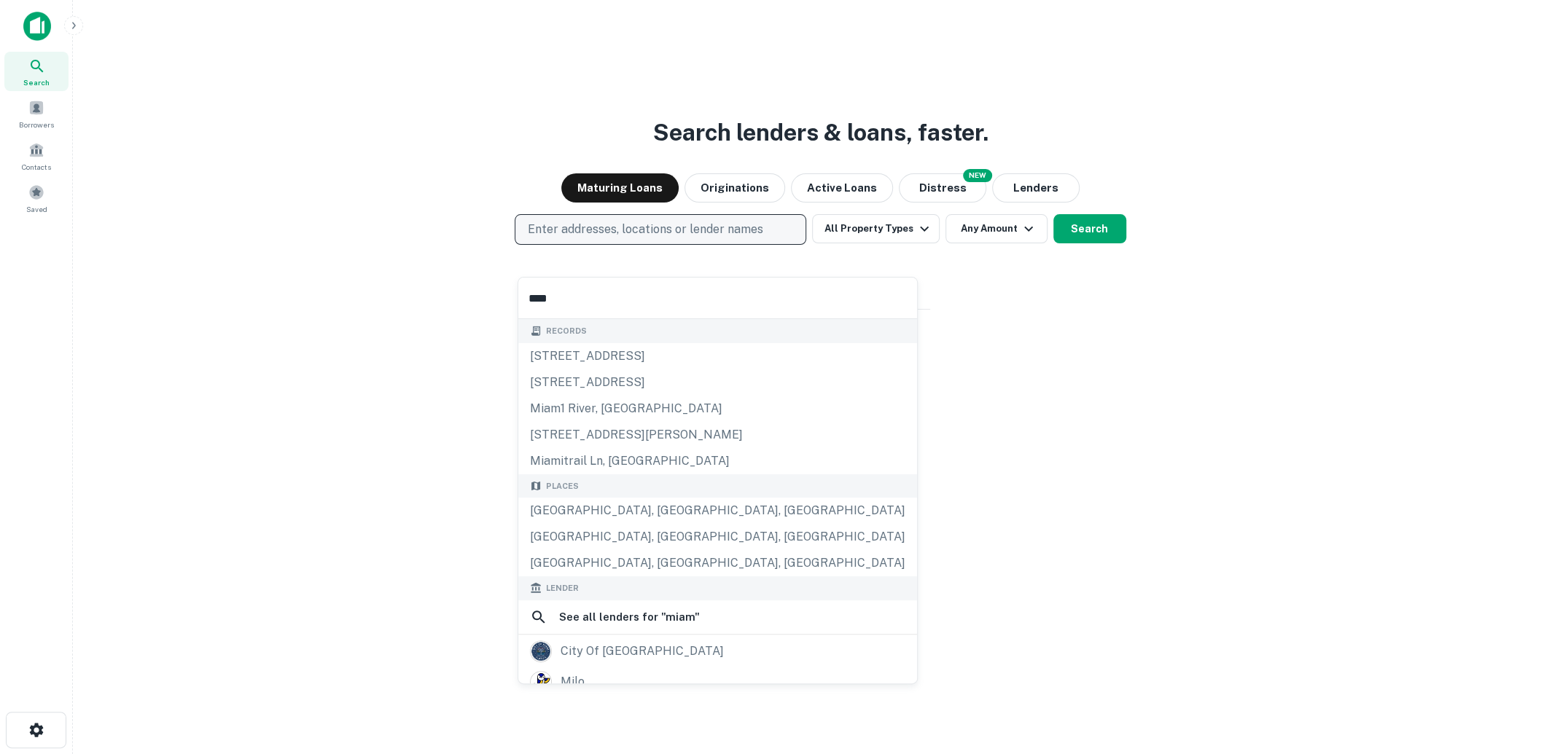
type input "*****"
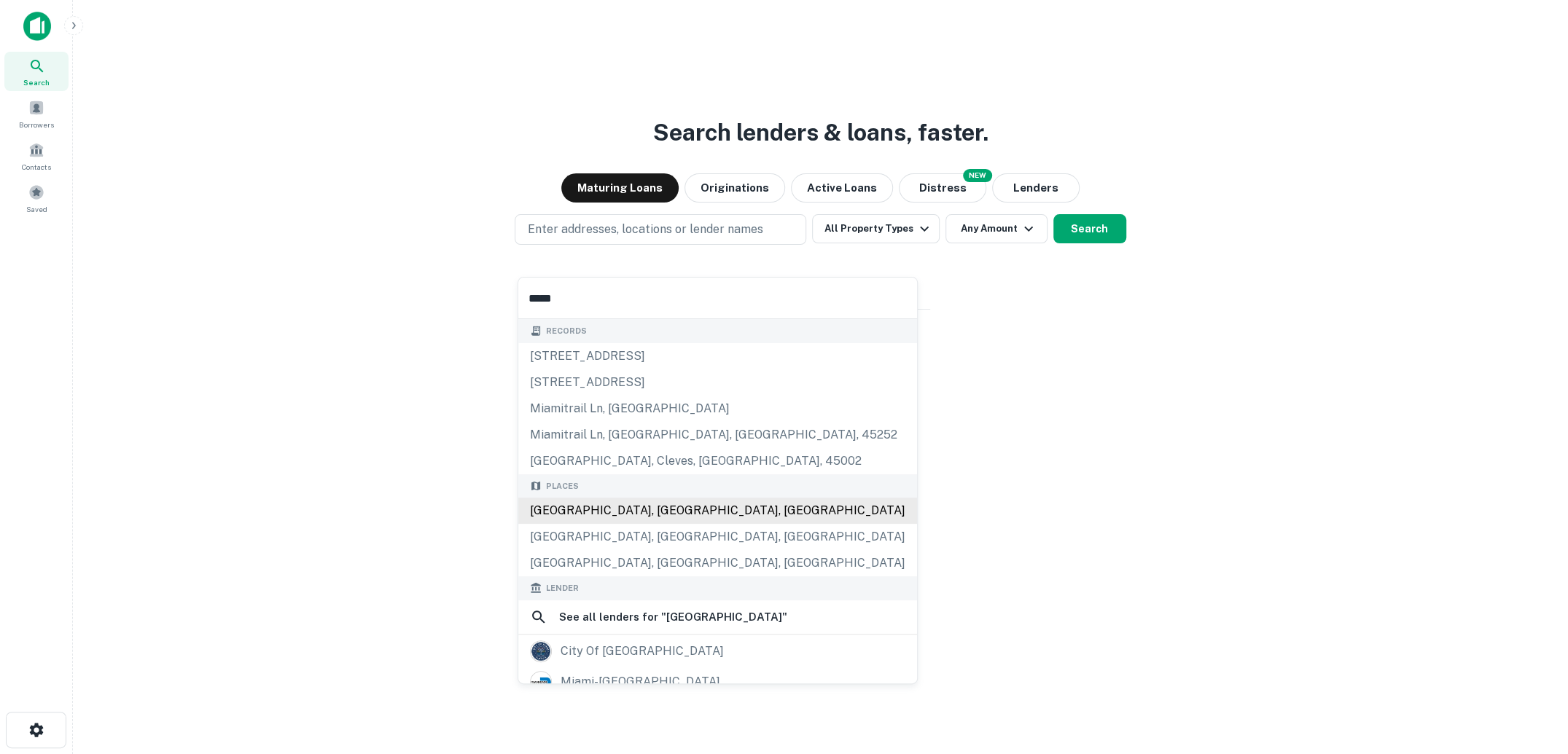
click at [631, 513] on div "[GEOGRAPHIC_DATA], [GEOGRAPHIC_DATA], [GEOGRAPHIC_DATA]" at bounding box center [718, 511] width 399 height 26
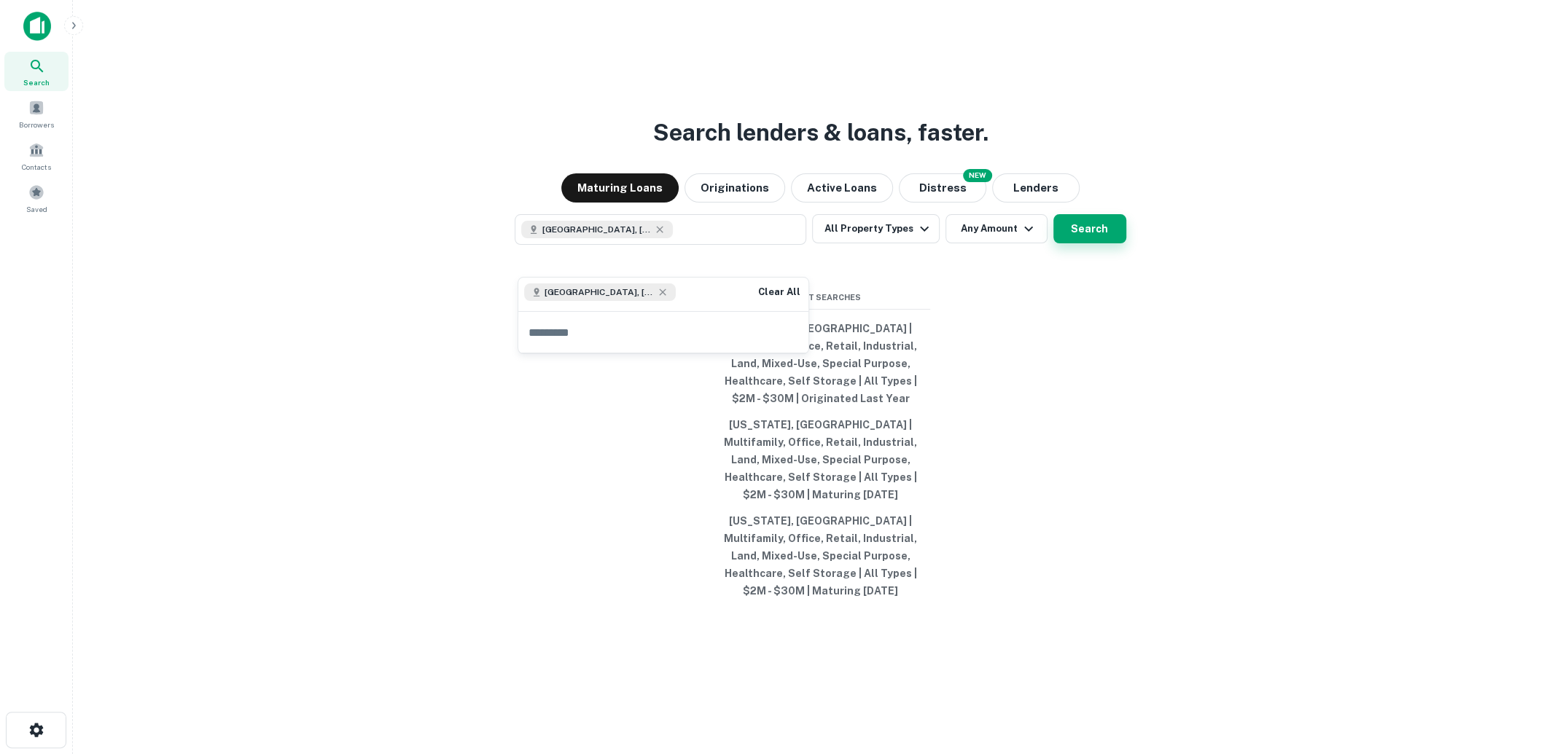
click at [1067, 243] on button "Search" at bounding box center [1090, 228] width 73 height 29
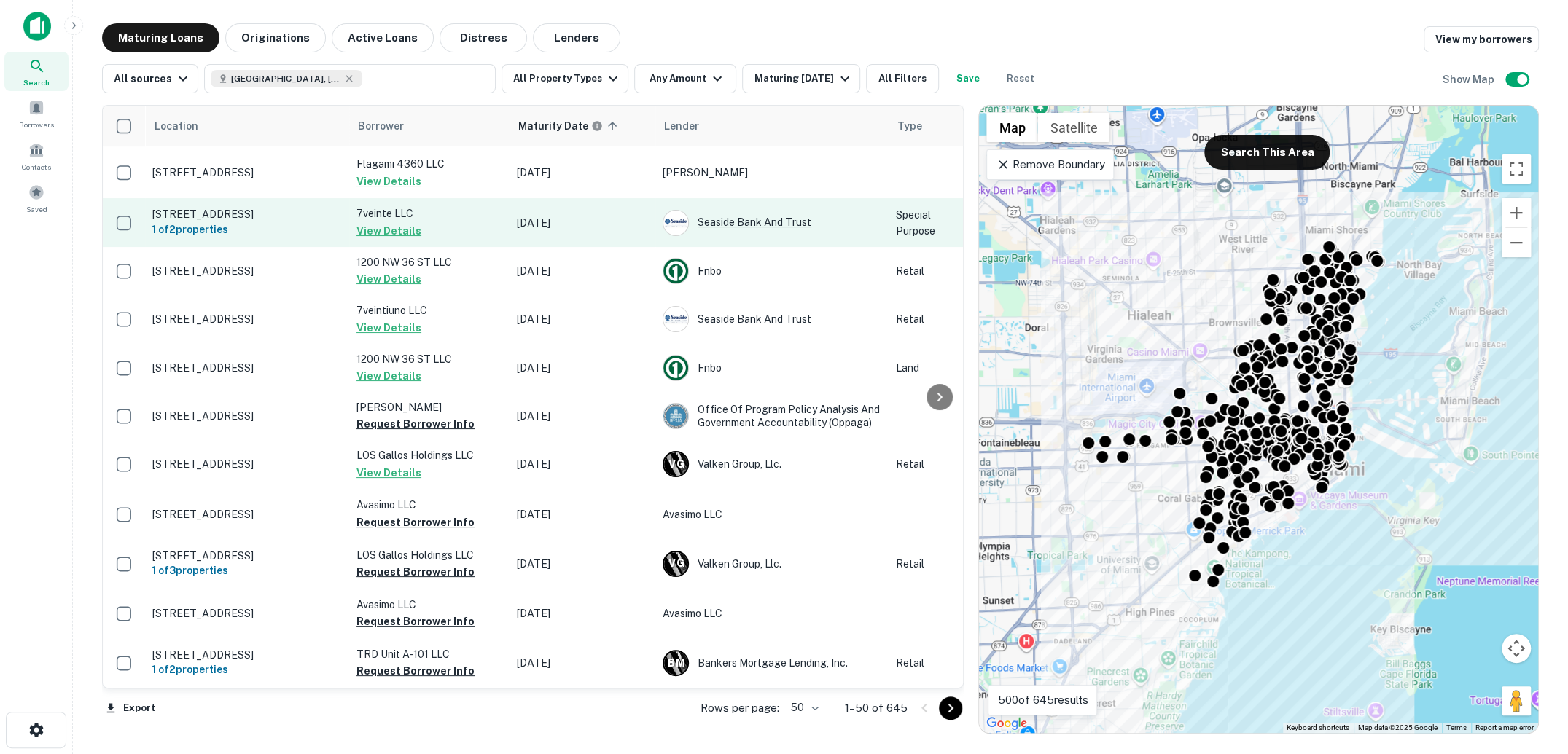
scroll to position [54, 0]
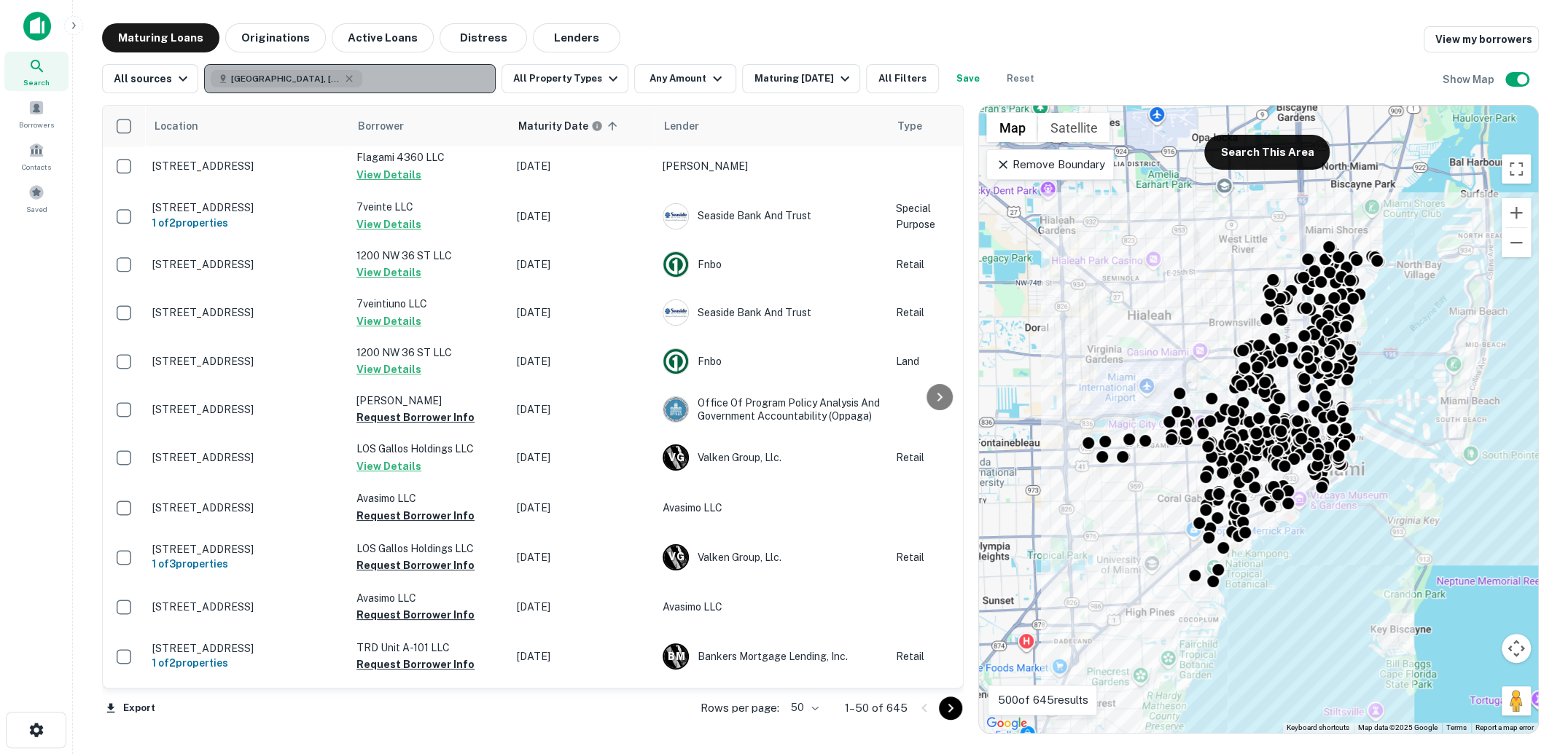
click at [450, 78] on button "Miami, FL, USA" at bounding box center [350, 79] width 292 height 29
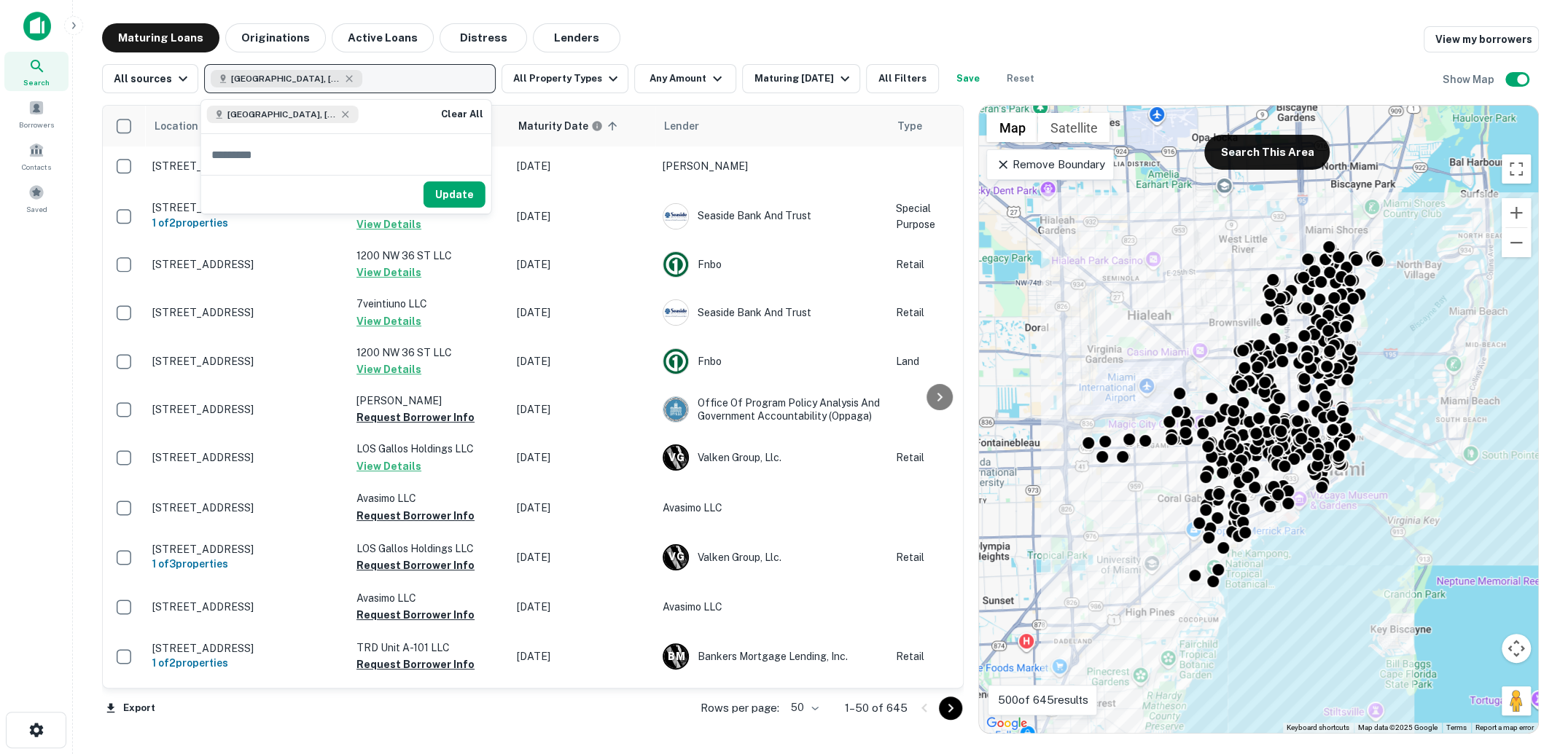
click at [355, 79] on button "Miami, FL, USA" at bounding box center [350, 79] width 292 height 29
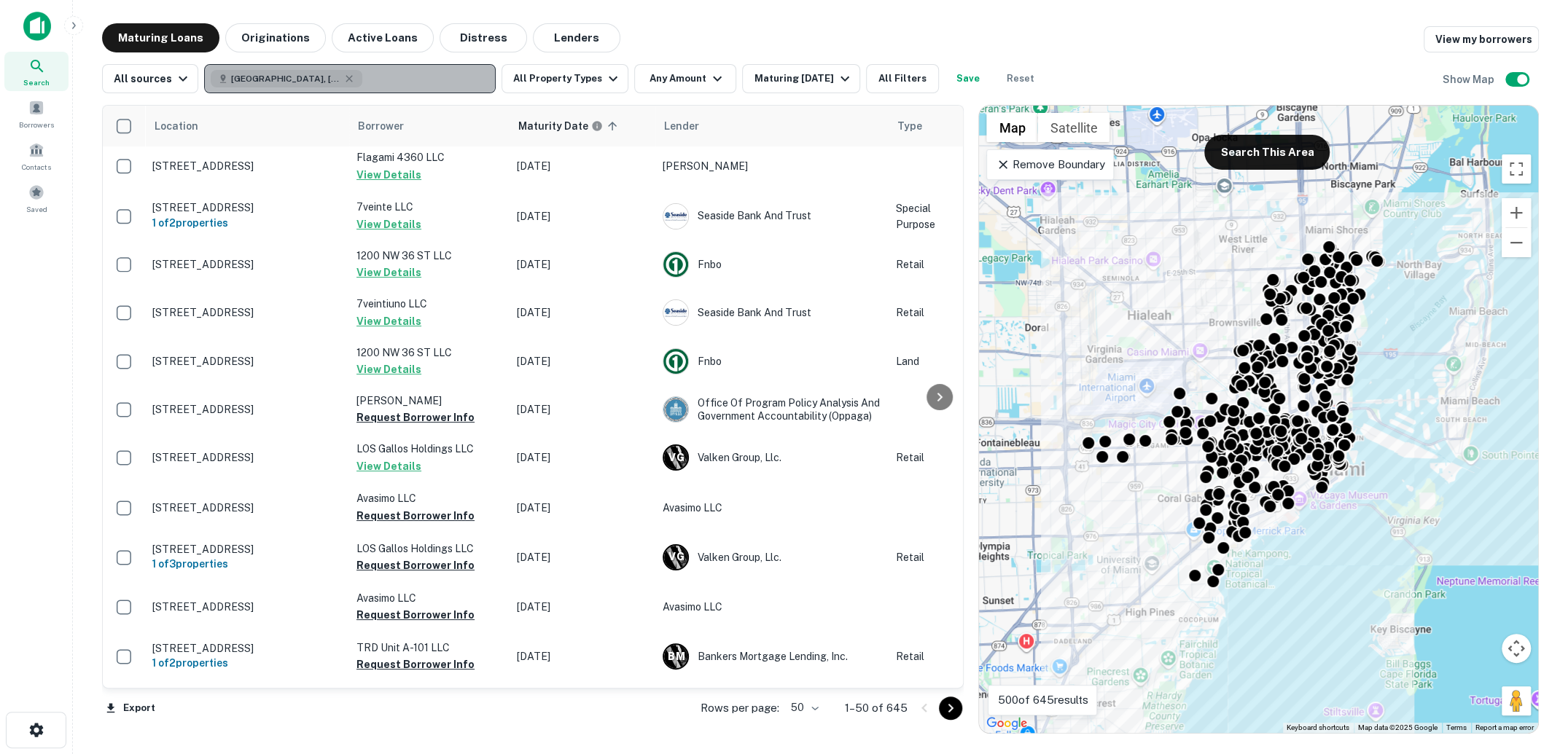
click at [355, 79] on button "Miami, FL, USA" at bounding box center [350, 79] width 292 height 29
click at [343, 82] on icon "button" at bounding box center [349, 79] width 12 height 12
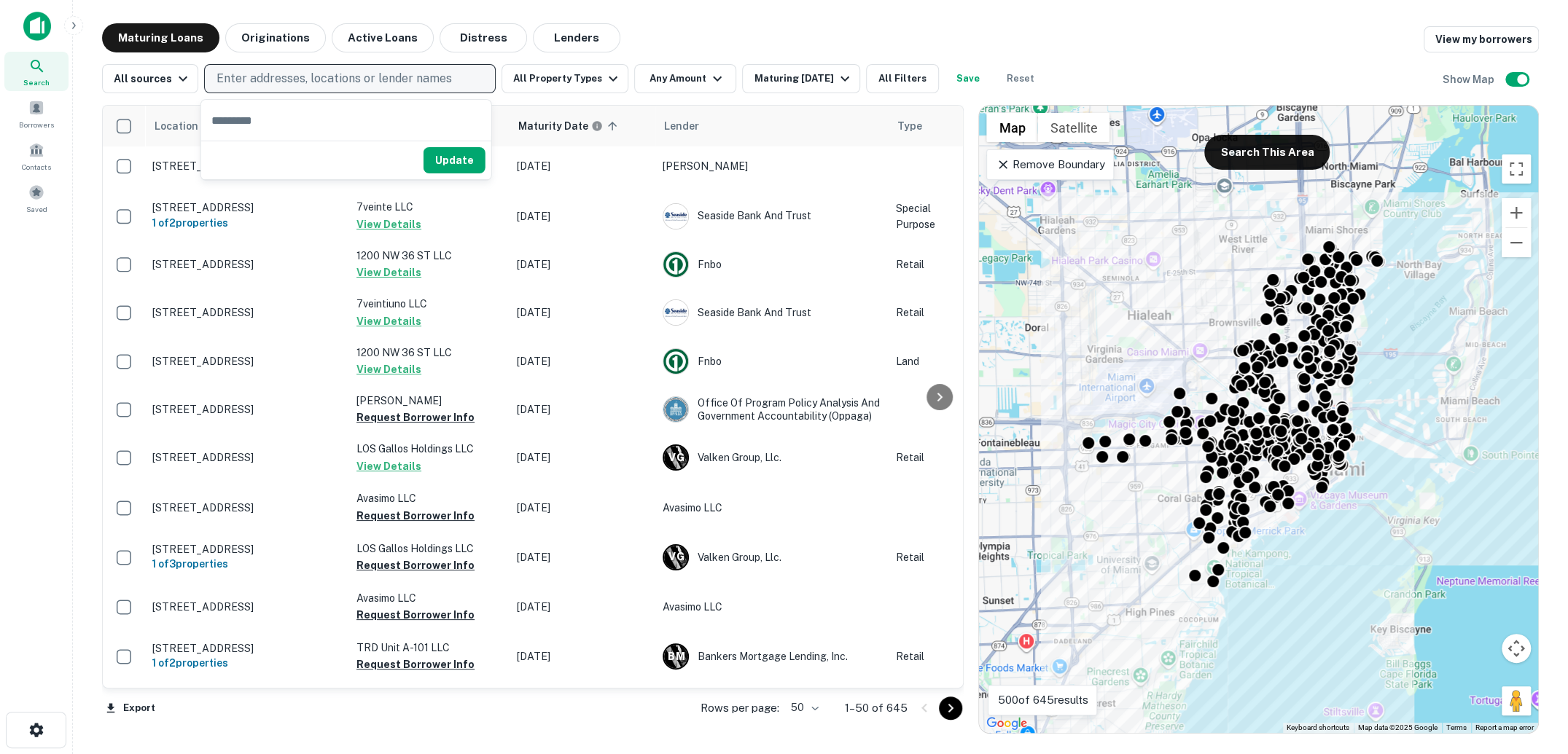
click at [305, 80] on p "Enter addresses, locations or lender names" at bounding box center [334, 79] width 236 height 17
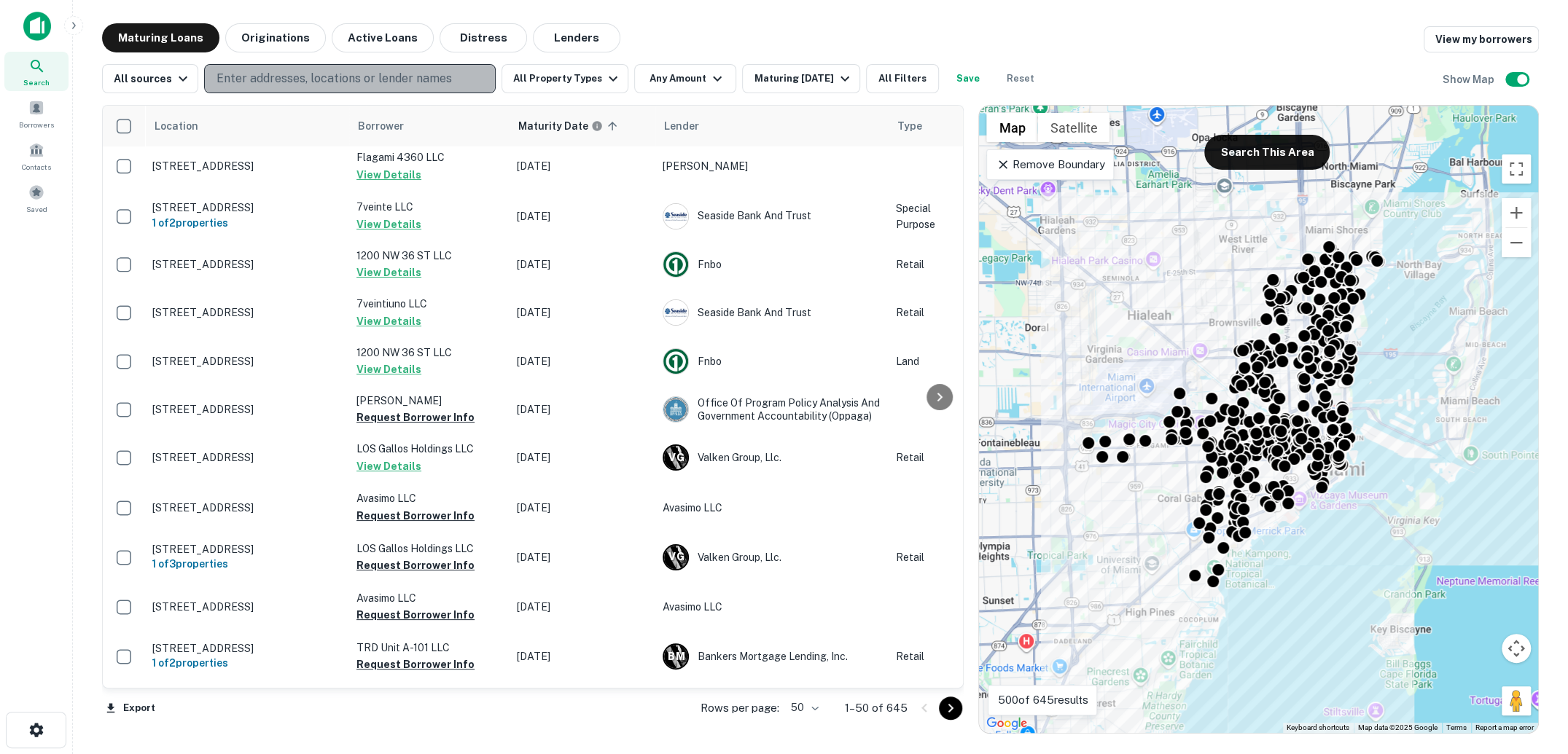
click at [305, 80] on p "Enter addresses, locations or lender names" at bounding box center [334, 79] width 236 height 17
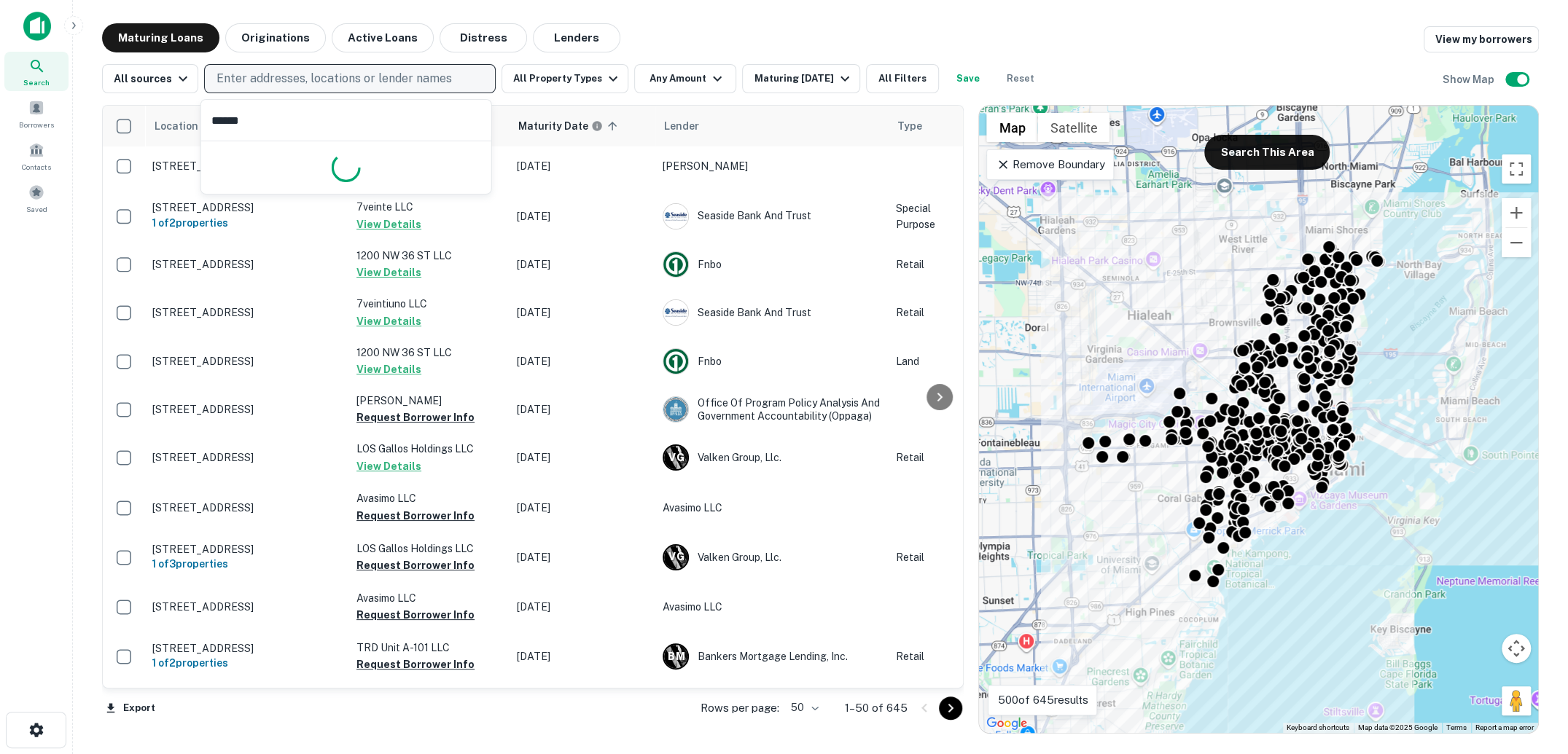
type input "*******"
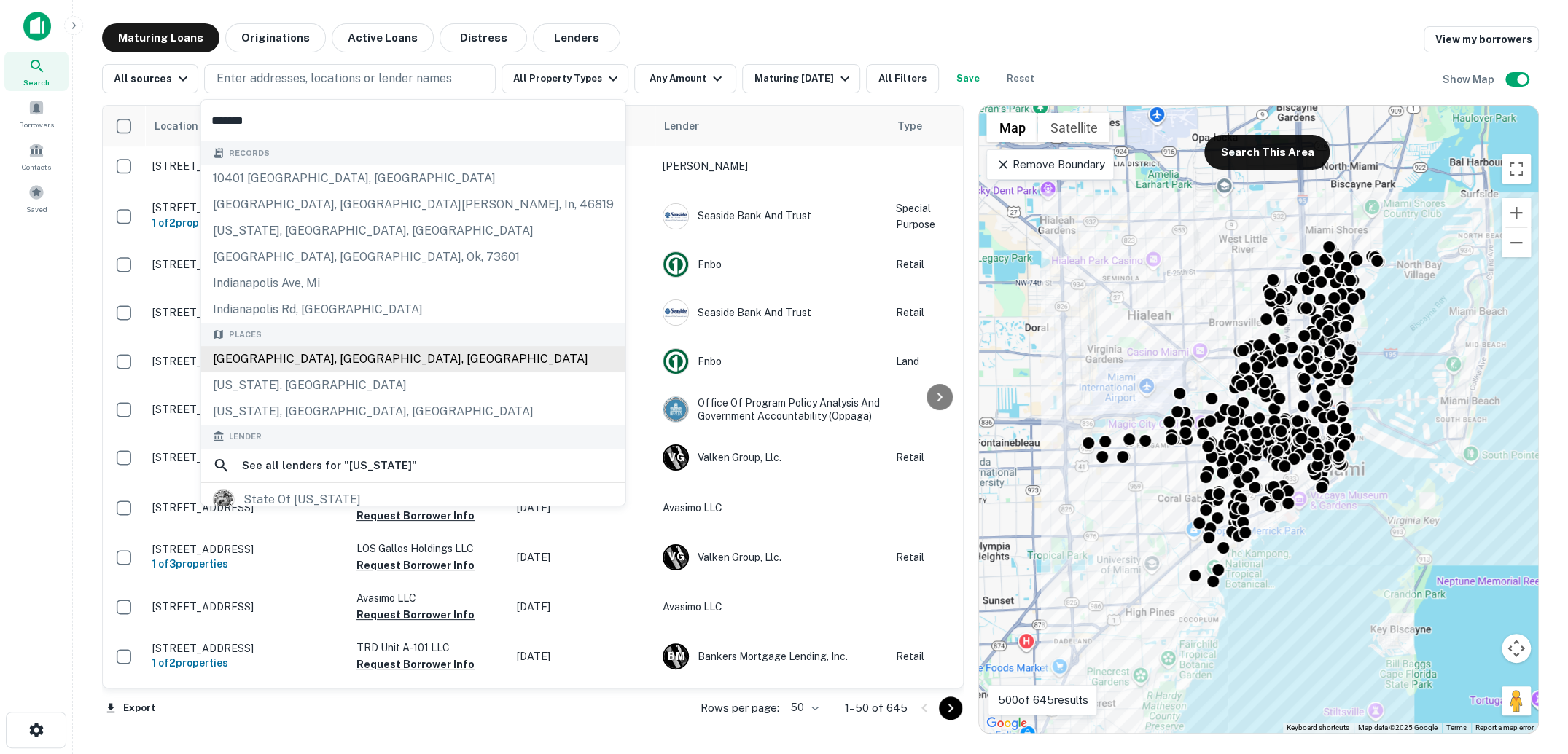
click at [348, 362] on div "Indianapolis, IN, USA" at bounding box center [413, 360] width 424 height 26
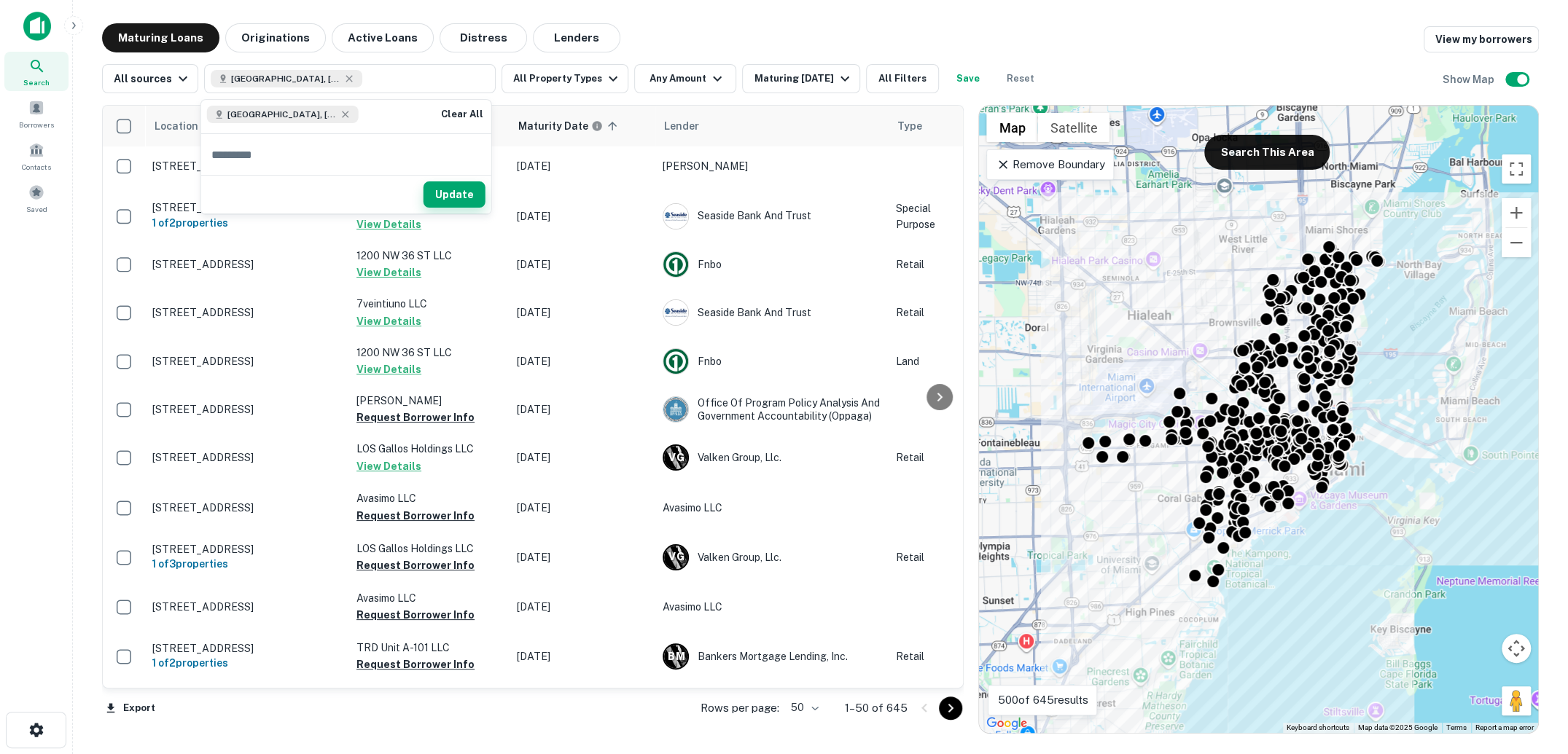
click at [477, 196] on button "Update" at bounding box center [454, 195] width 62 height 26
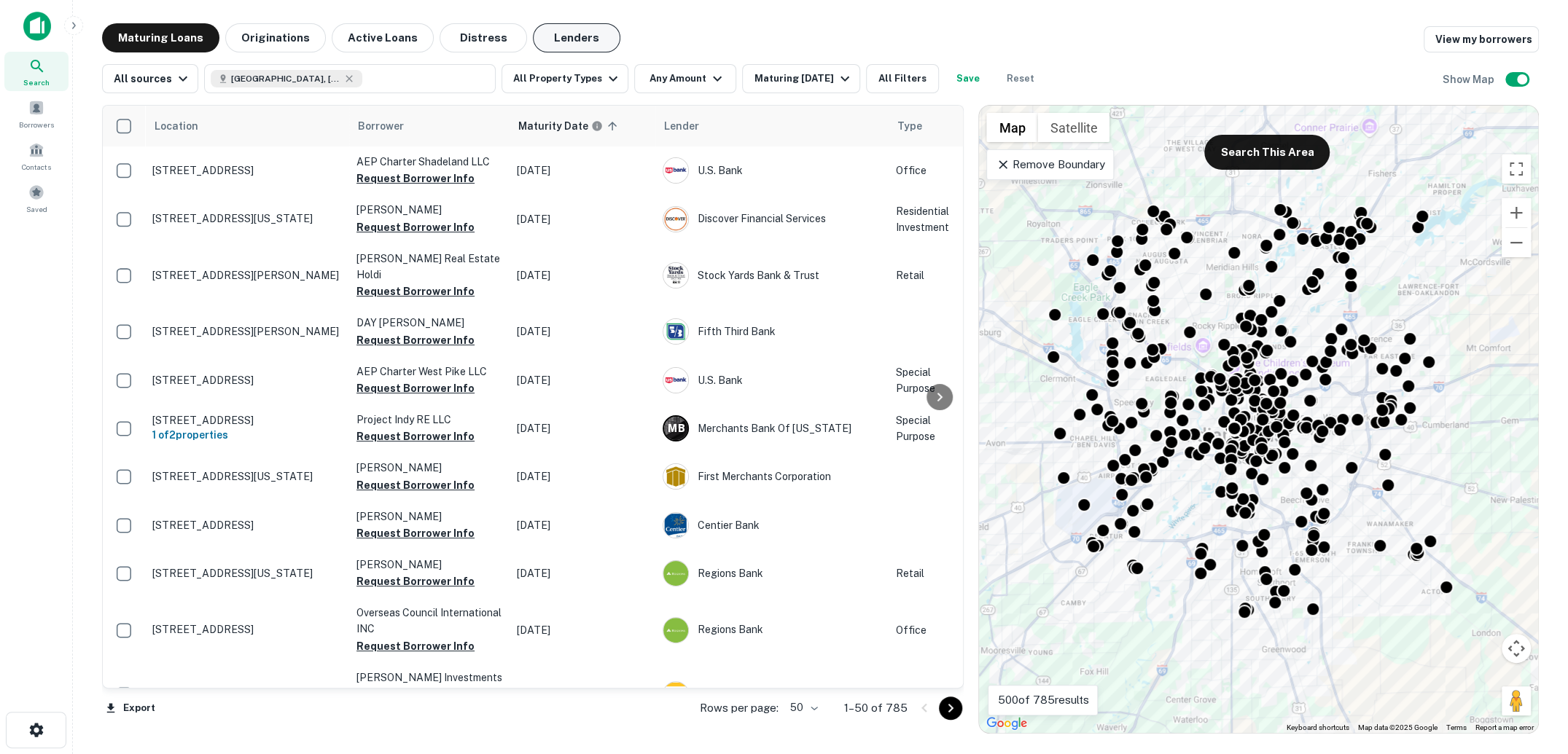
click at [585, 34] on button "Lenders" at bounding box center [576, 37] width 88 height 29
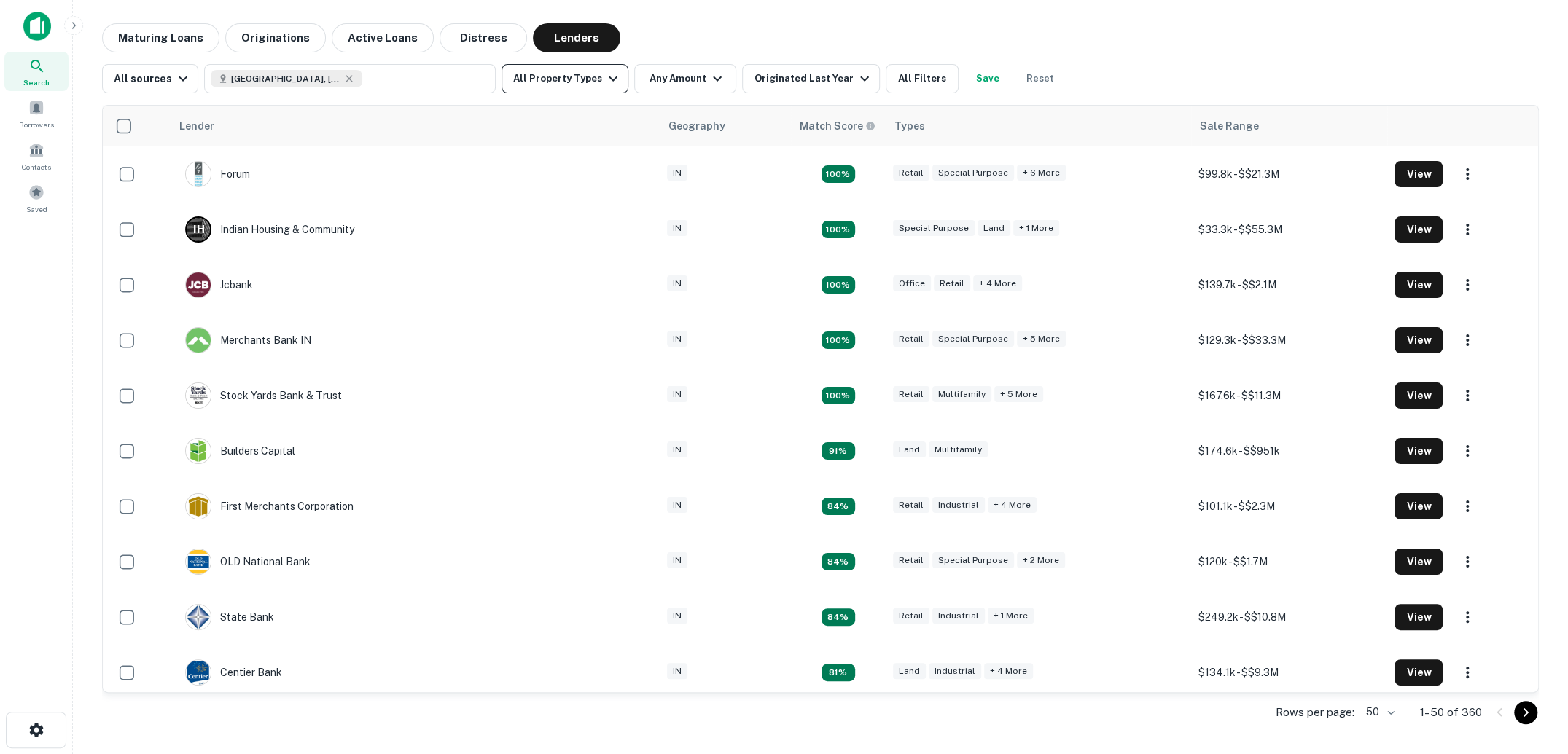
click at [606, 77] on icon "button" at bounding box center [613, 79] width 17 height 17
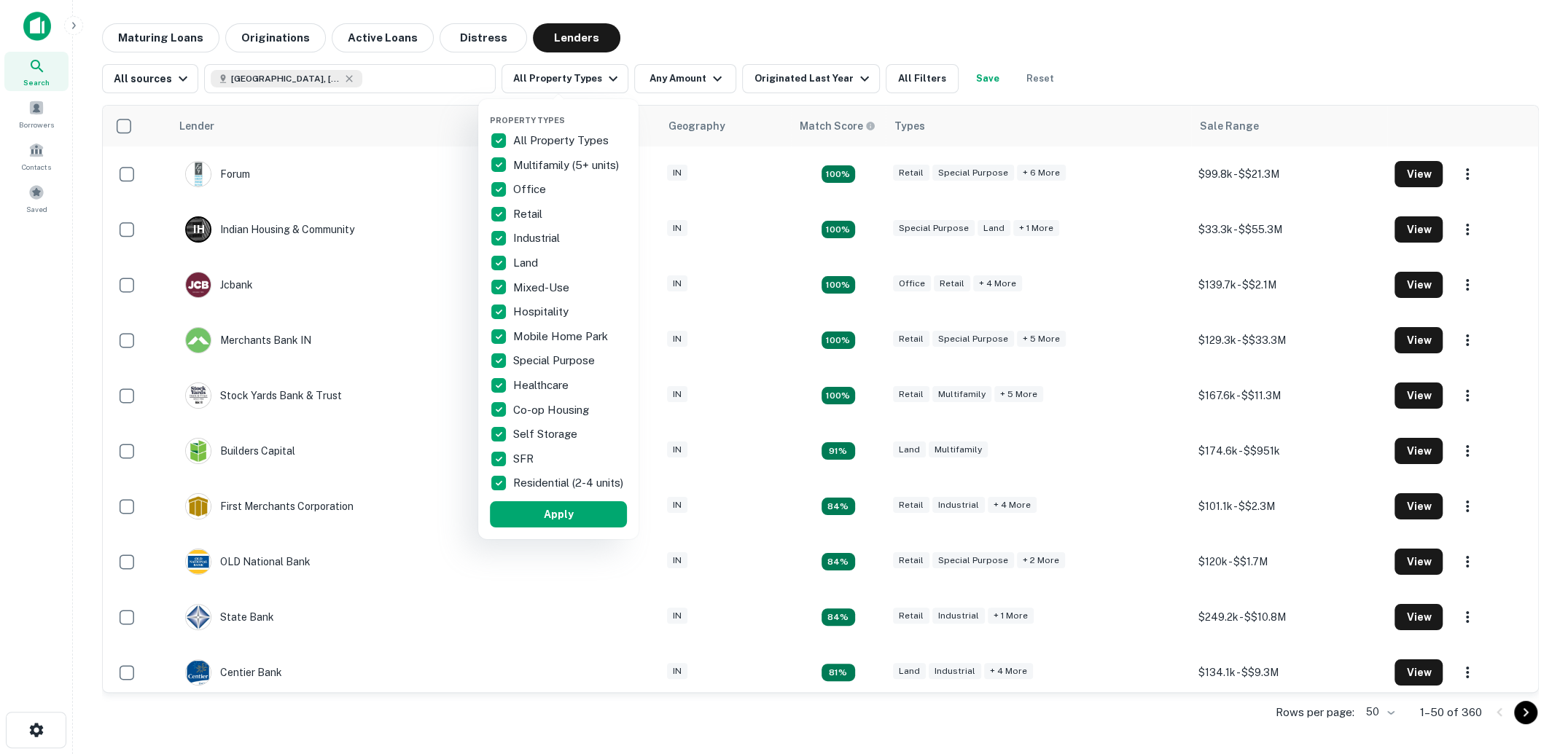
click at [1279, 50] on div at bounding box center [784, 377] width 1568 height 754
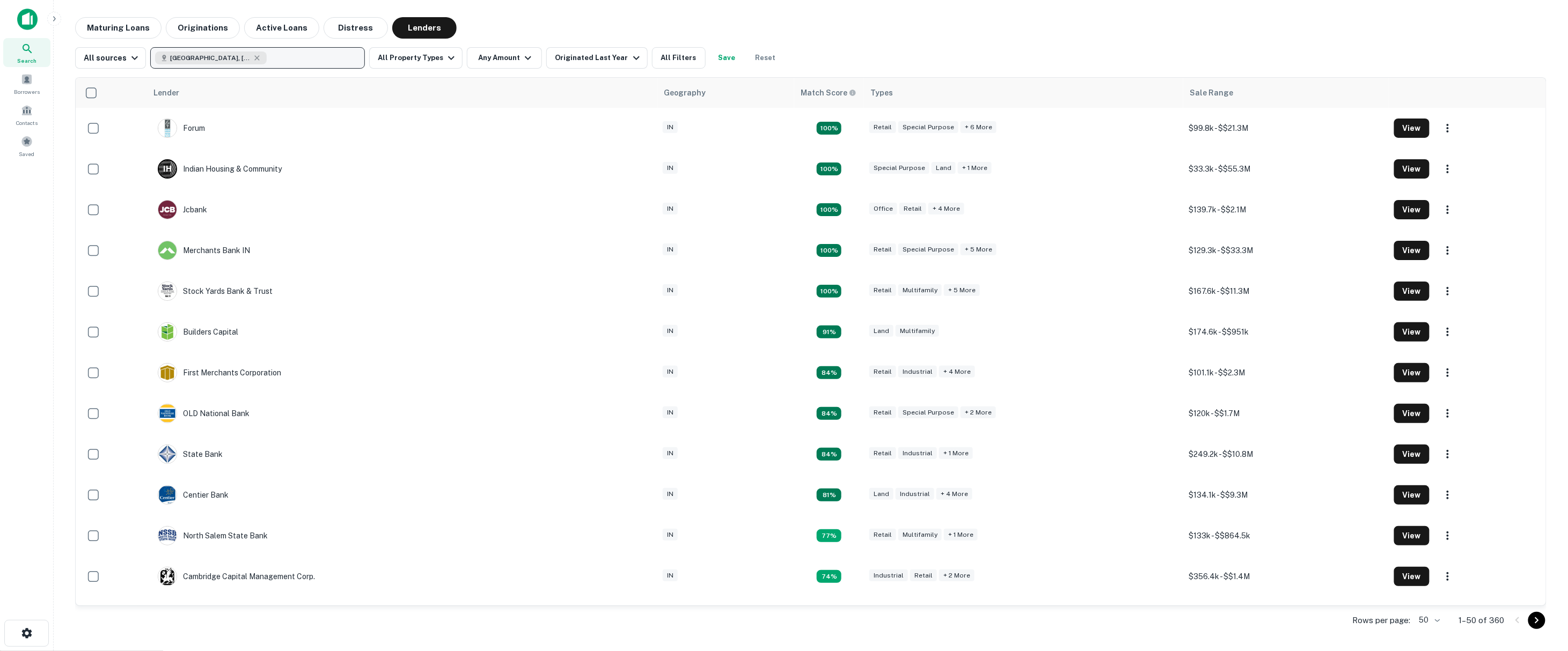
click at [288, 57] on button "Indianapolis, IN, USA" at bounding box center [257, 58] width 215 height 21
click at [122, 33] on button "Maturing Loans" at bounding box center [118, 27] width 86 height 21
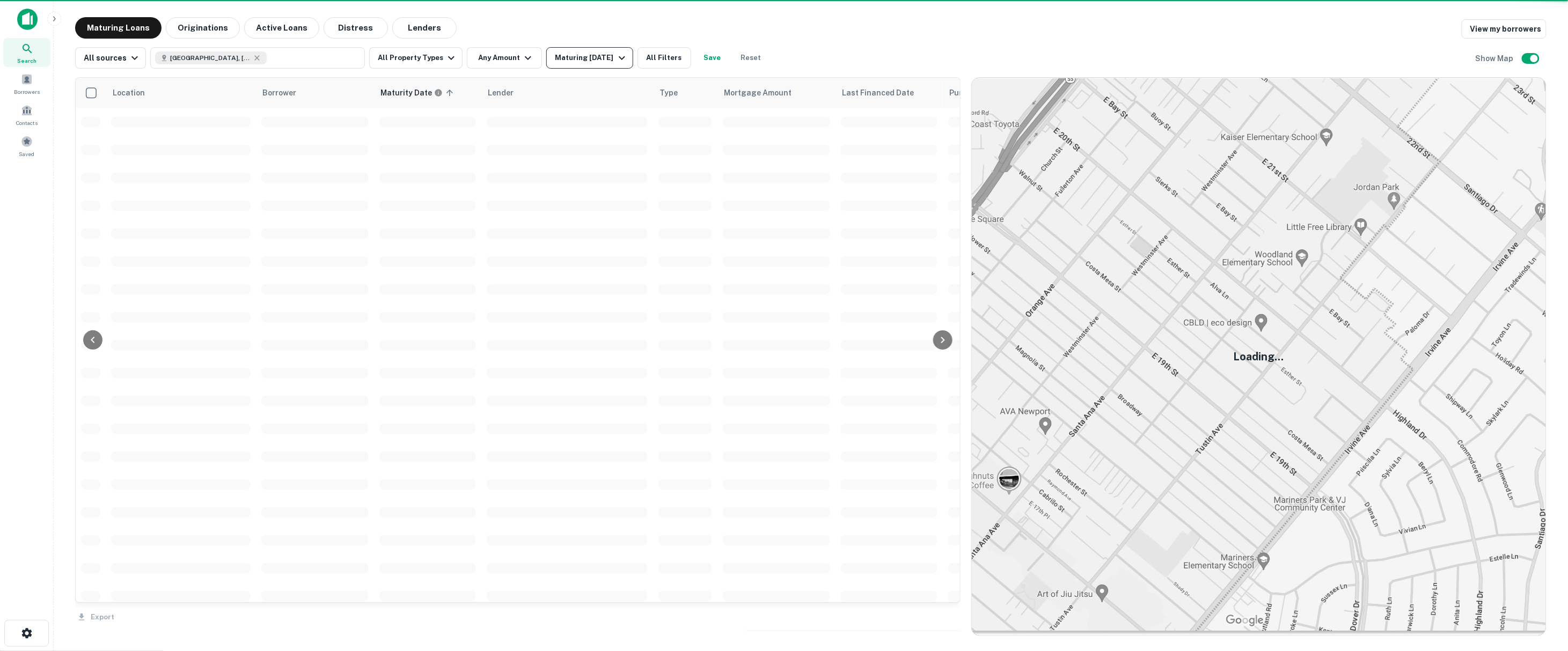
click at [616, 61] on icon "button" at bounding box center [621, 58] width 13 height 13
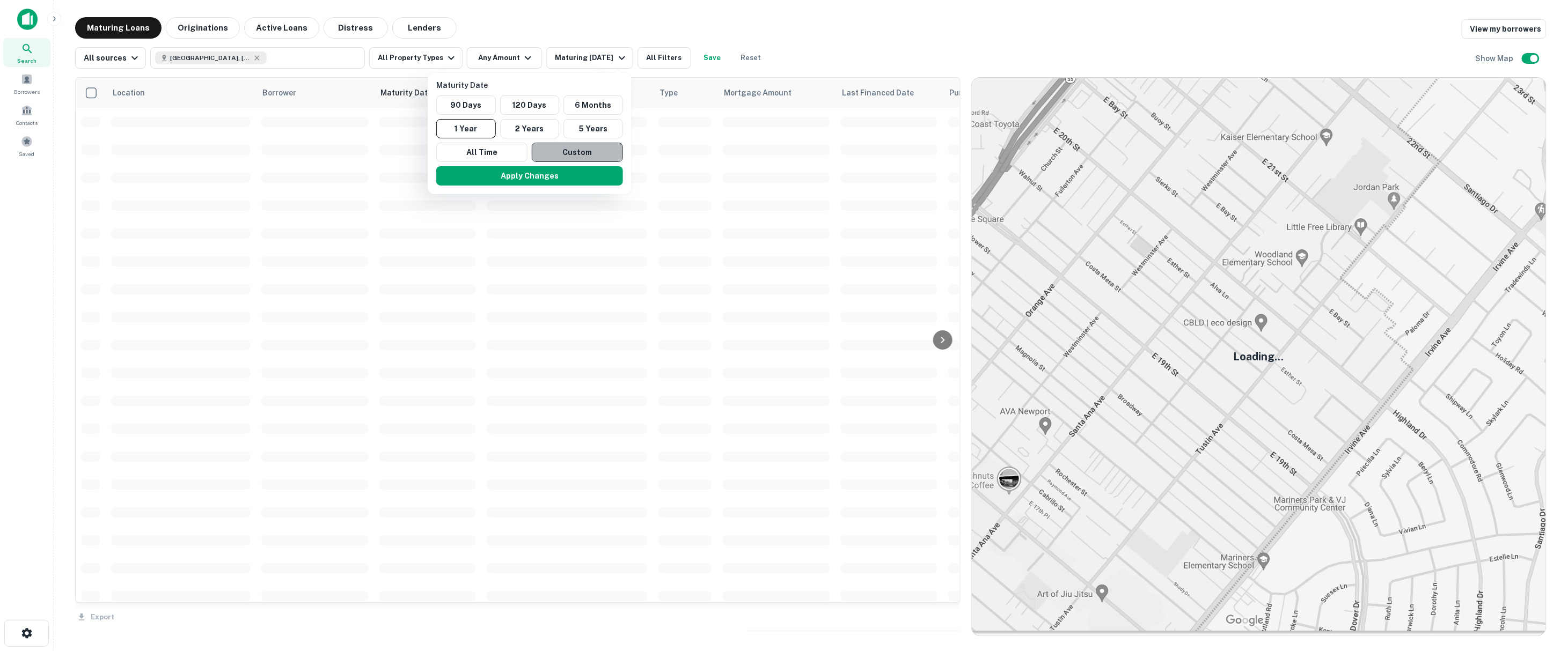
click at [539, 151] on button "Custom" at bounding box center [578, 153] width 91 height 19
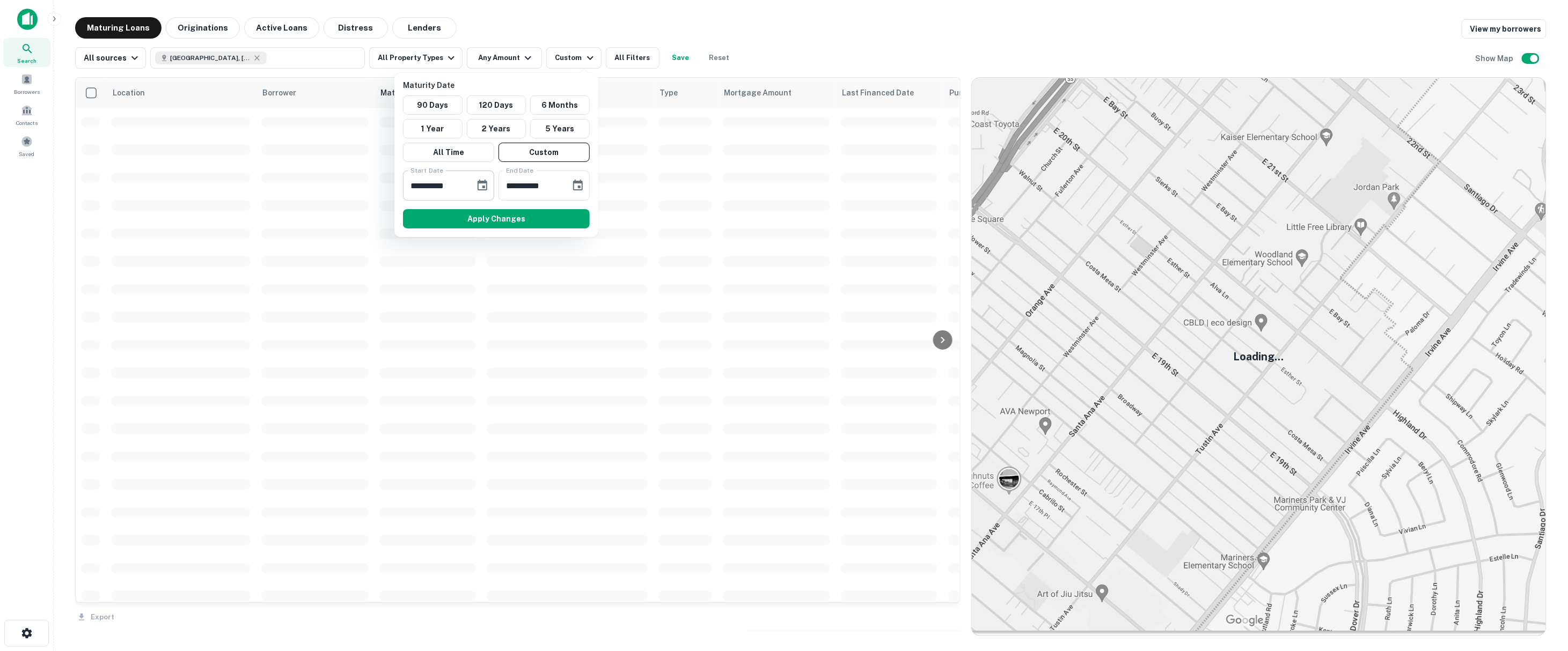
click at [477, 183] on icon "Choose date, selected date is Sep 22, 2025" at bounding box center [482, 185] width 13 height 13
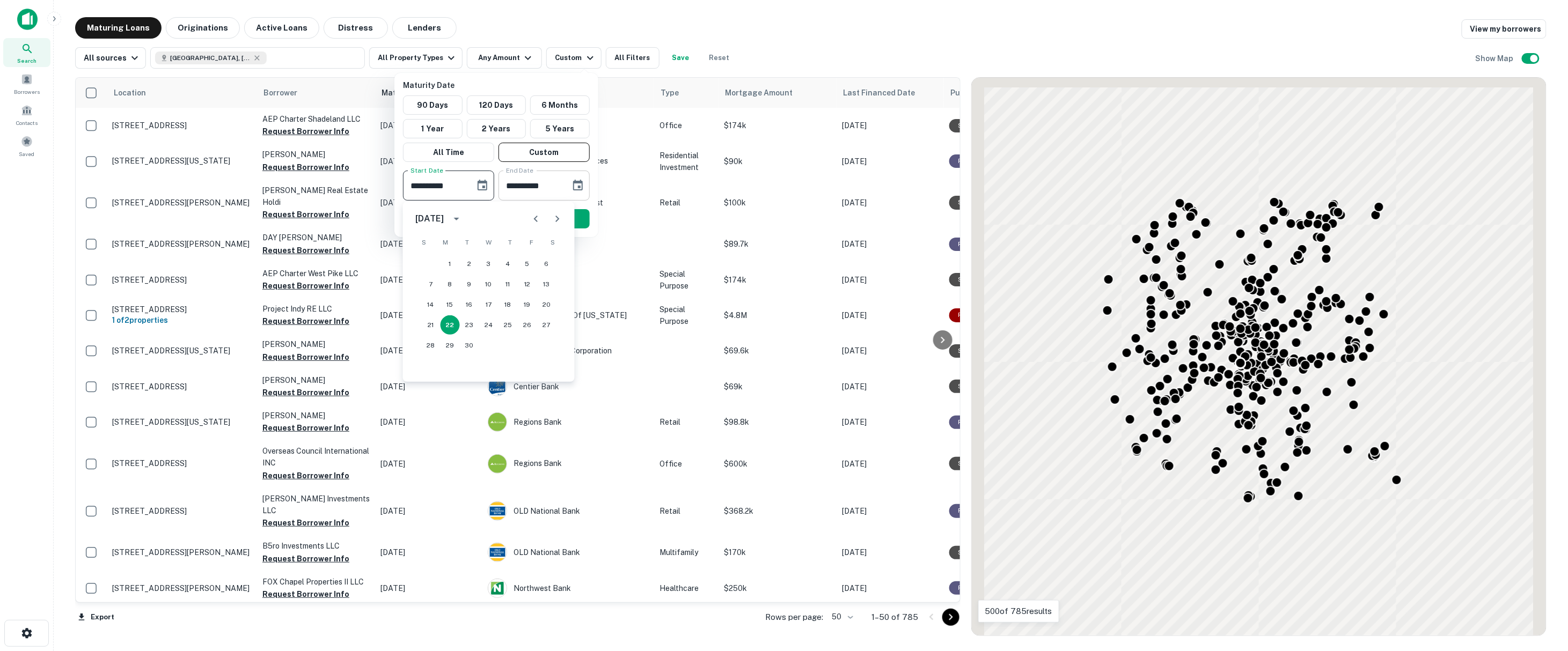
click at [577, 180] on icon "Choose date, selected date is Mar 21, 2026" at bounding box center [578, 185] width 13 height 13
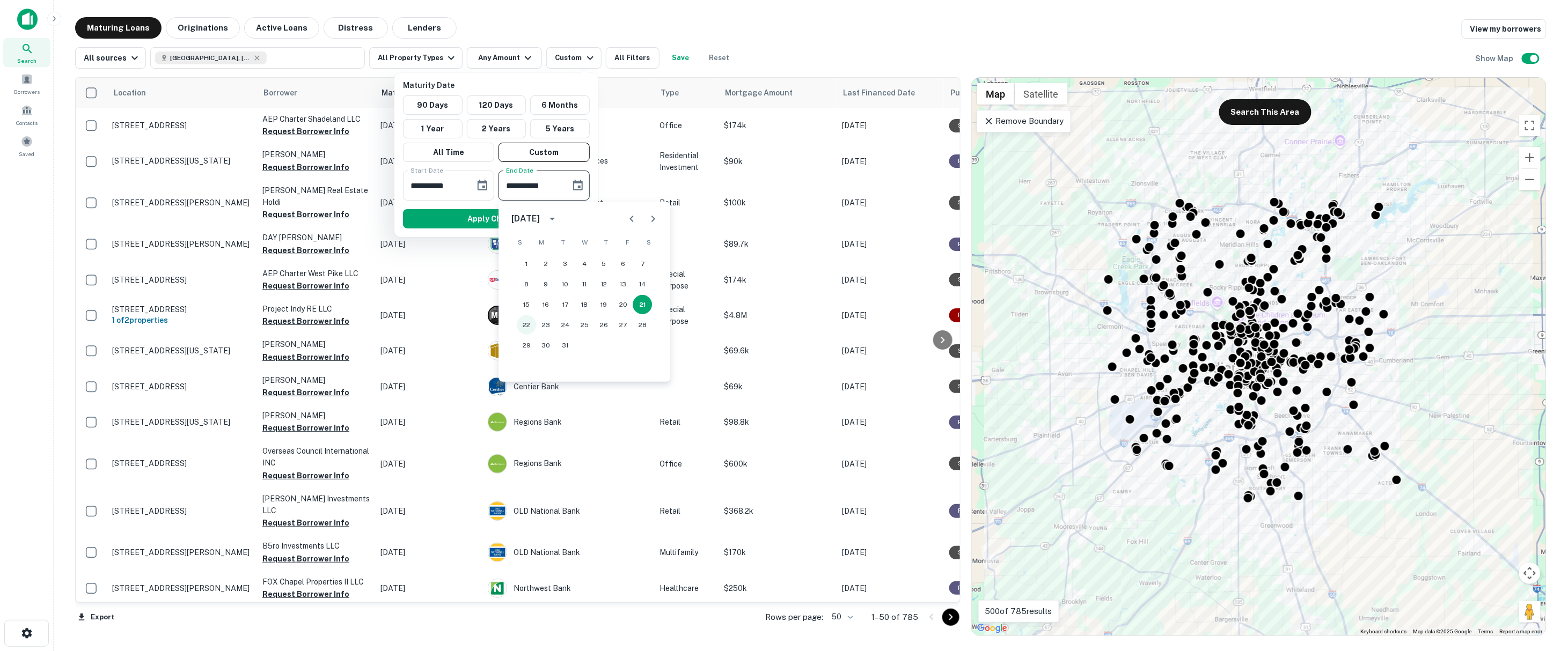
click at [525, 328] on button "22" at bounding box center [527, 325] width 19 height 19
type input "**********"
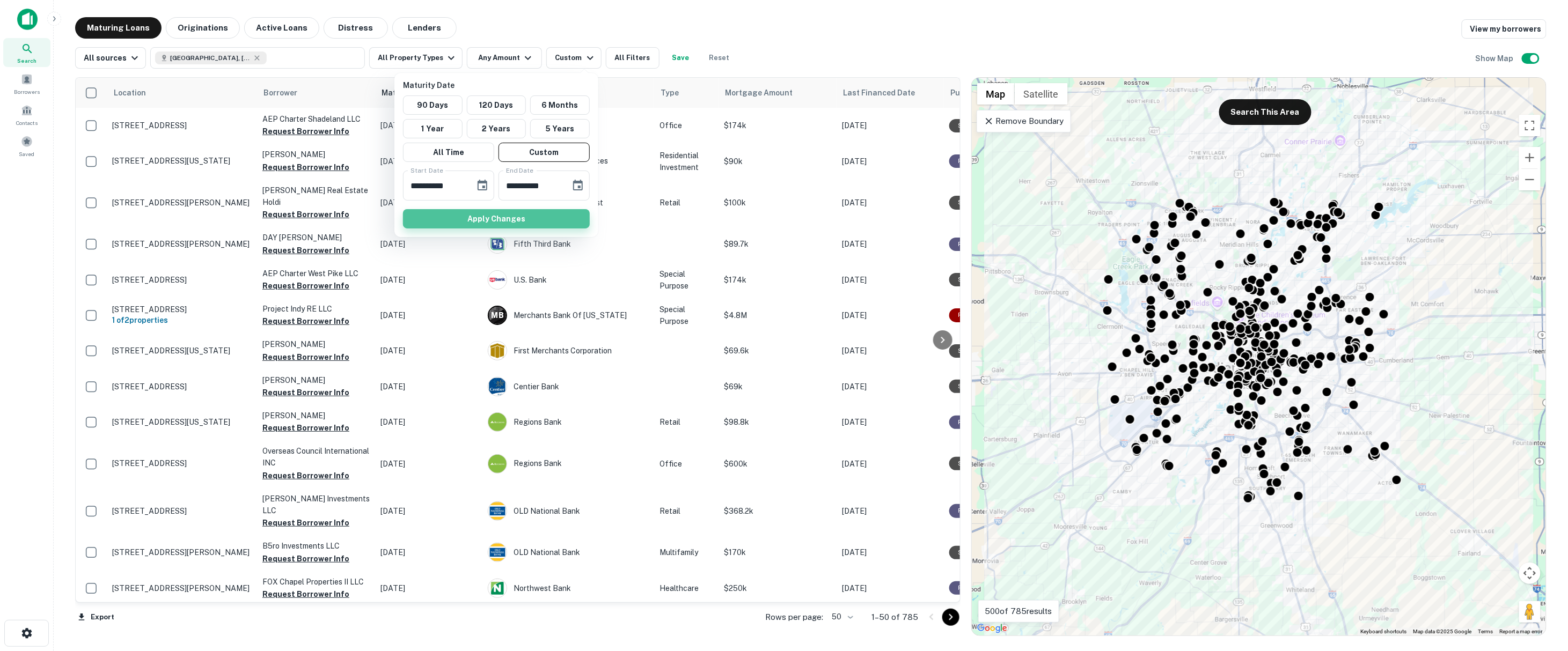
click at [537, 225] on button "Apply Changes" at bounding box center [496, 219] width 187 height 19
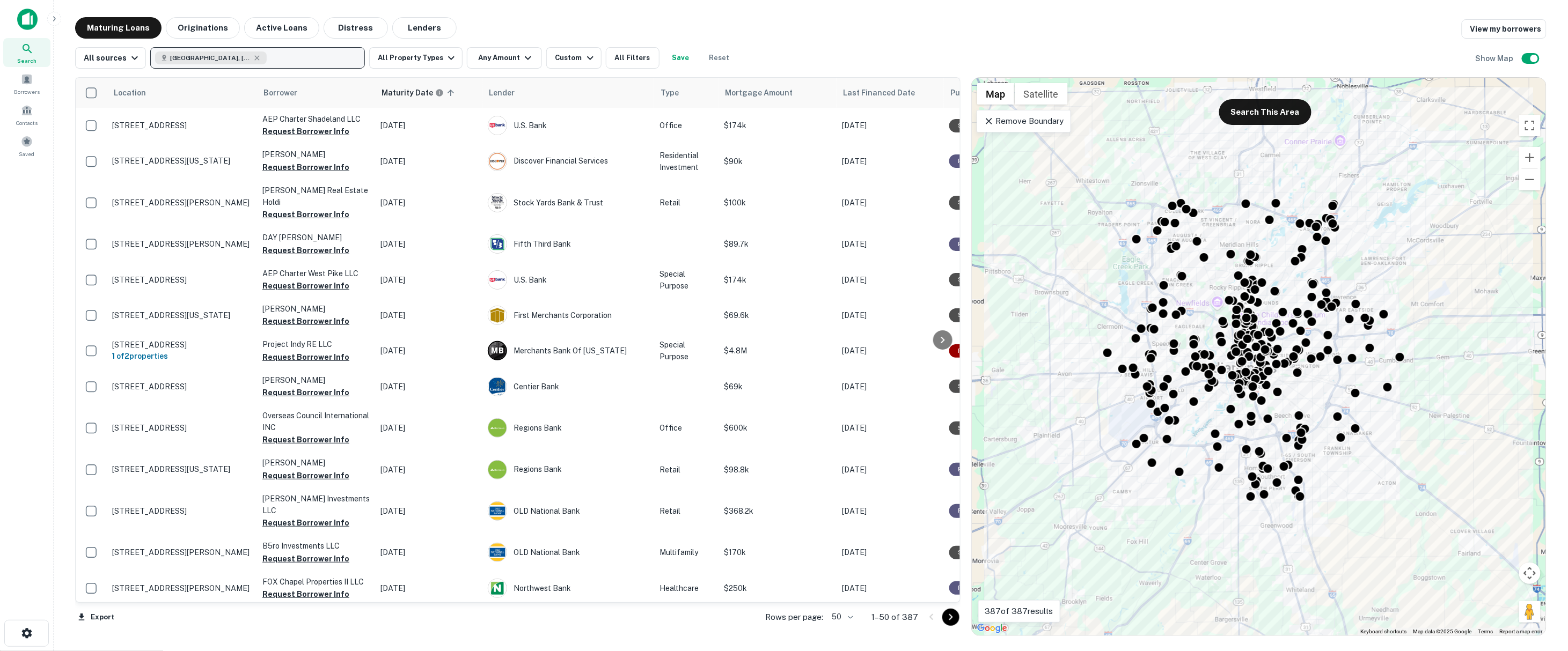
click at [292, 54] on button "Indianapolis, IN, USA" at bounding box center [257, 58] width 215 height 21
click at [253, 57] on icon "button" at bounding box center [257, 58] width 9 height 9
click at [236, 57] on p "Enter addresses, locations or lender names" at bounding box center [246, 58] width 173 height 13
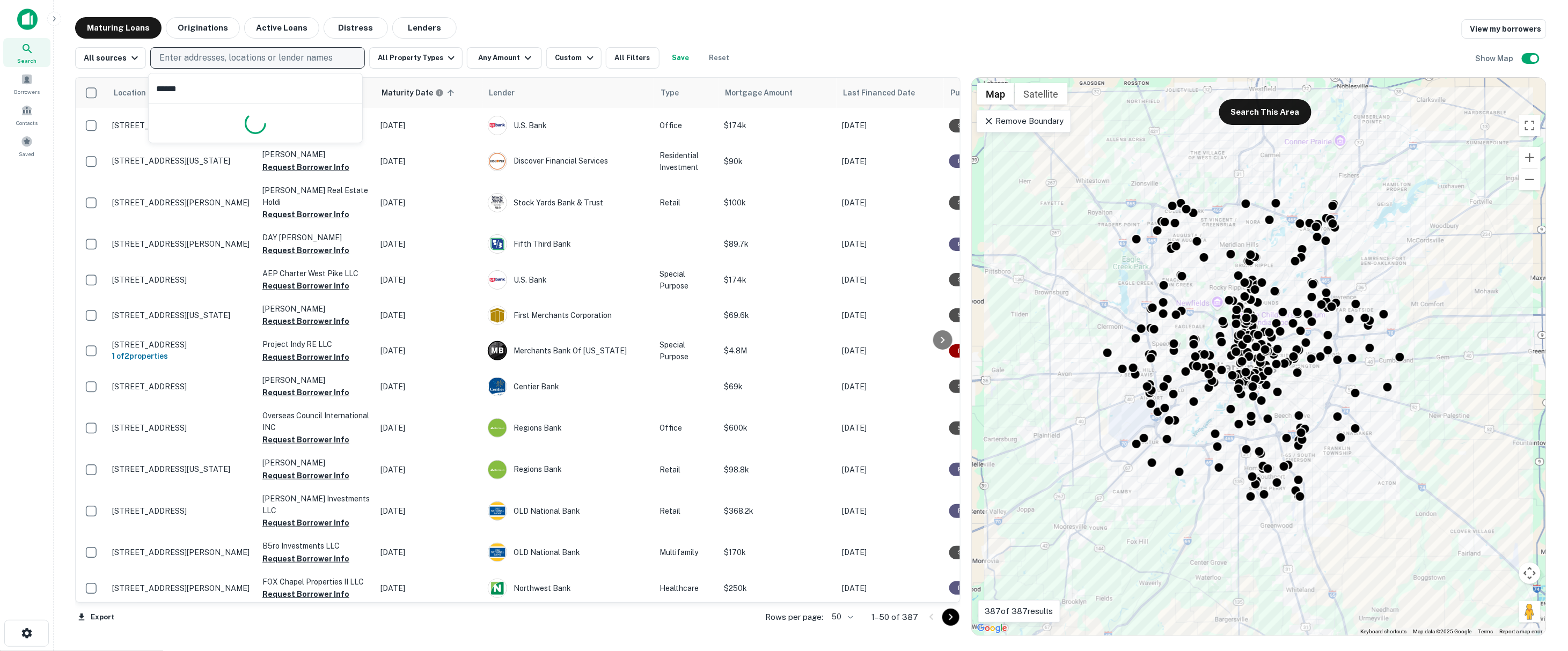
type input "*******"
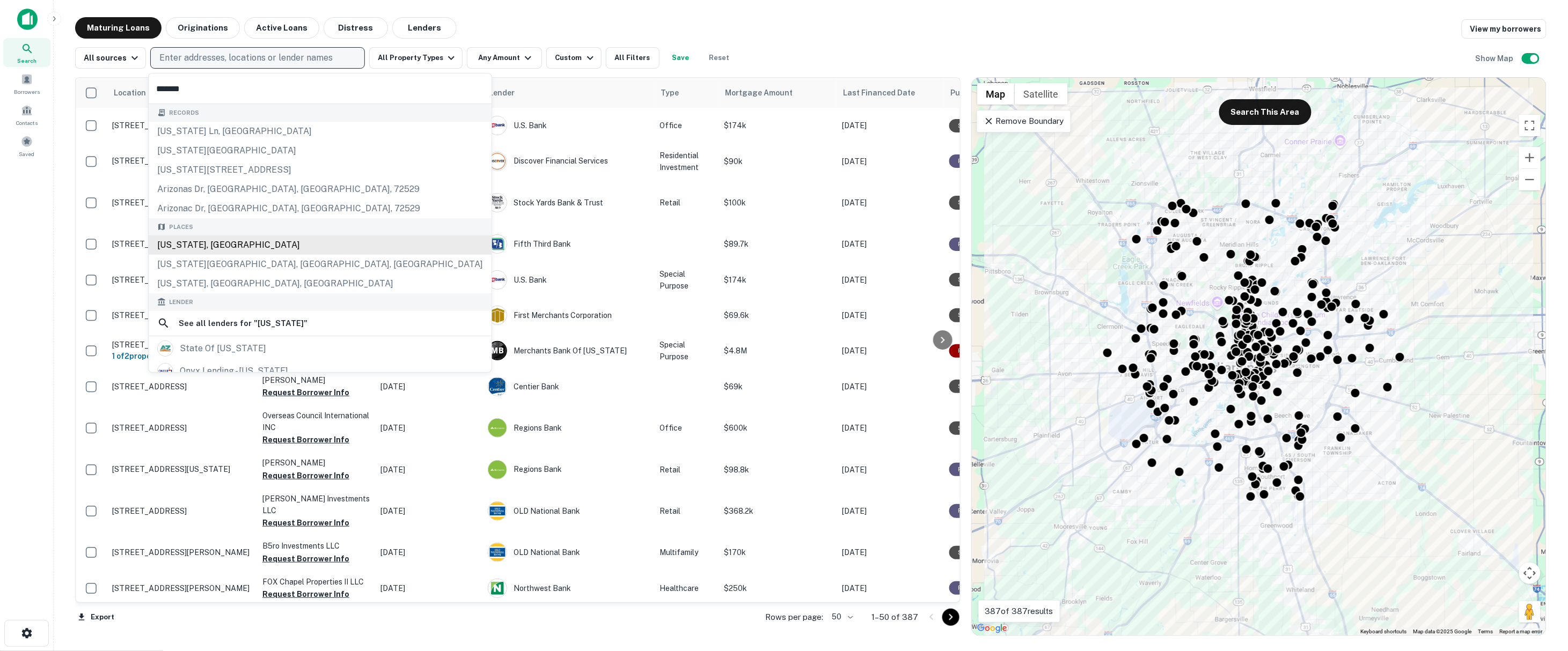
click at [225, 244] on div "Arizona, USA" at bounding box center [320, 245] width 343 height 19
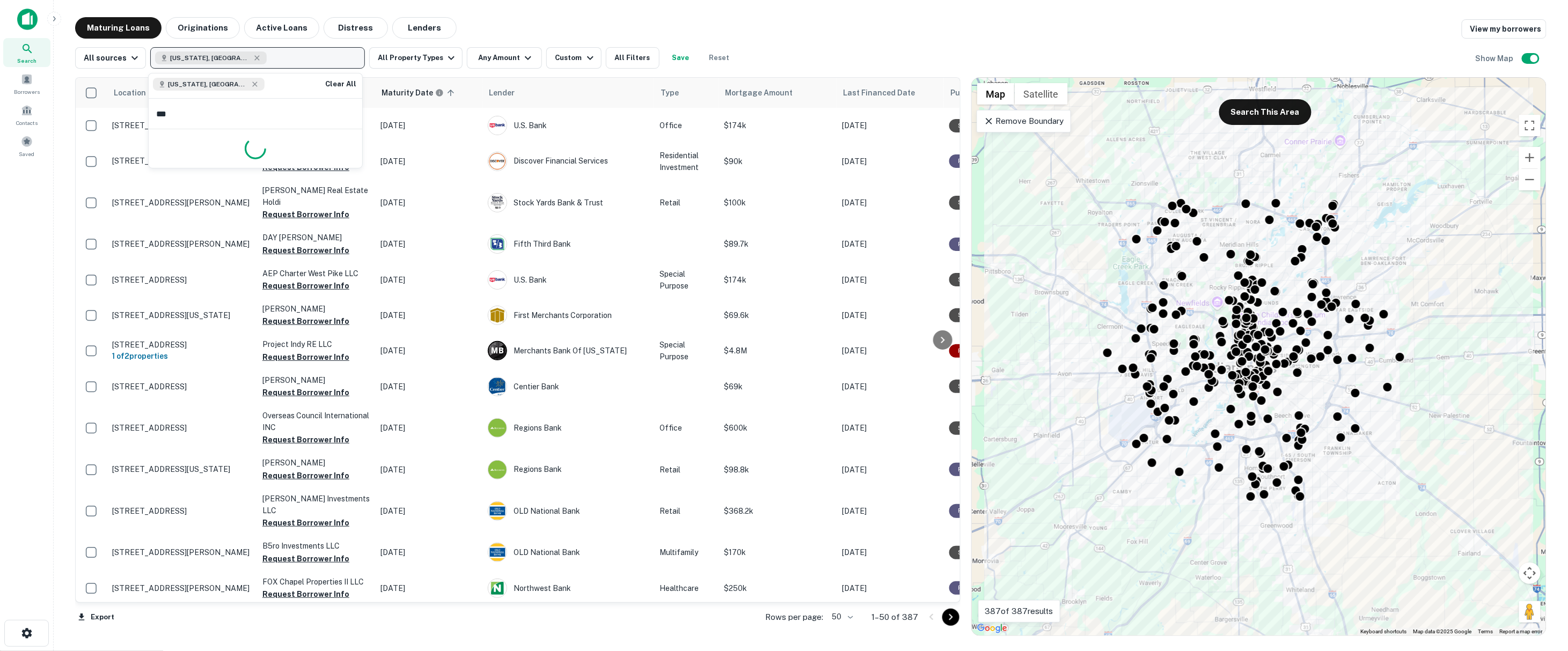
type input "****"
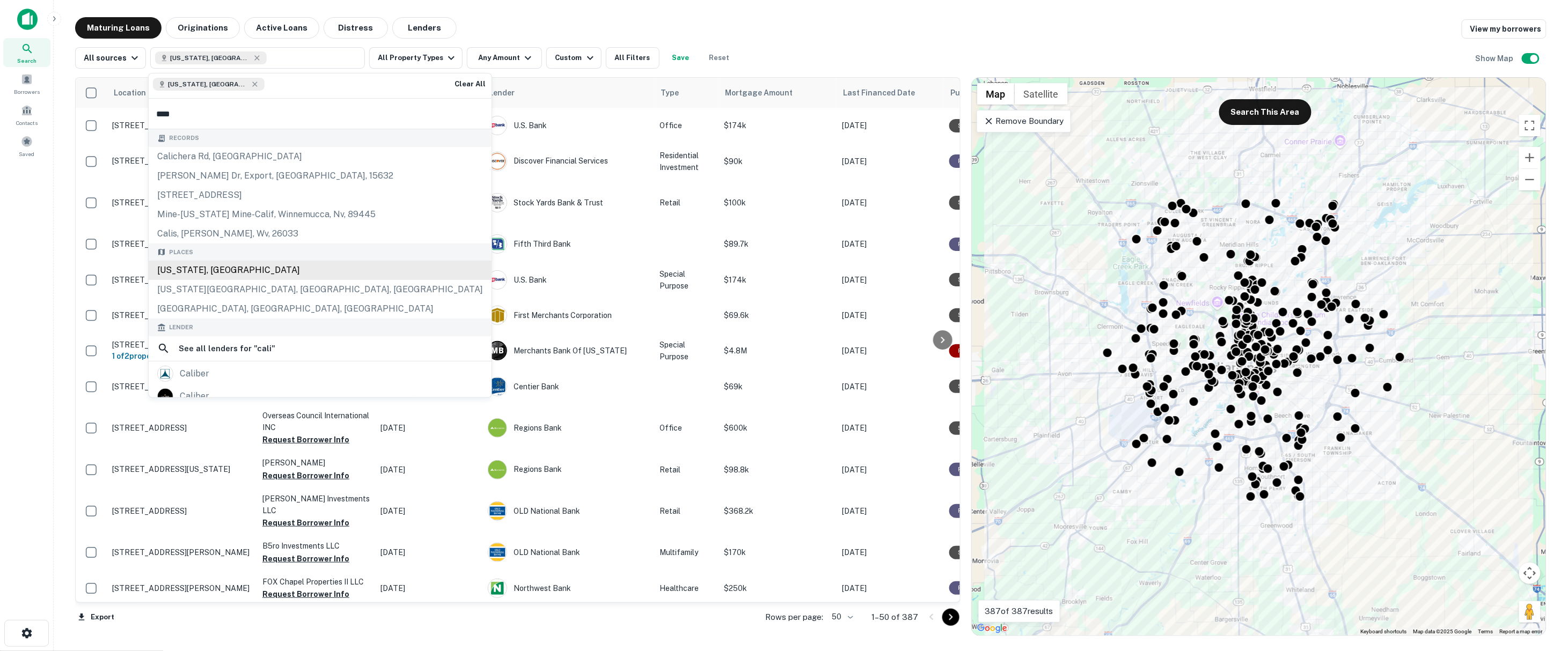
click at [229, 277] on div "California, USA" at bounding box center [320, 270] width 343 height 19
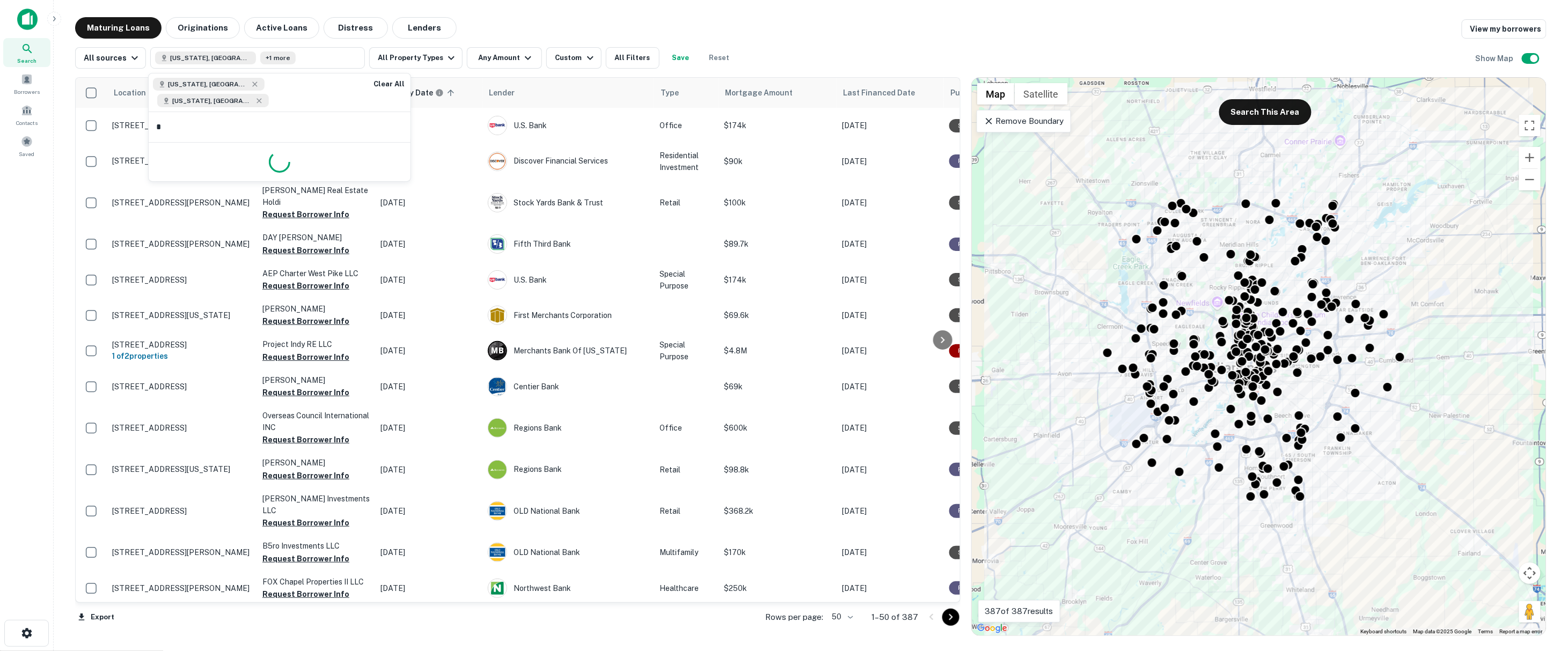
type input "**"
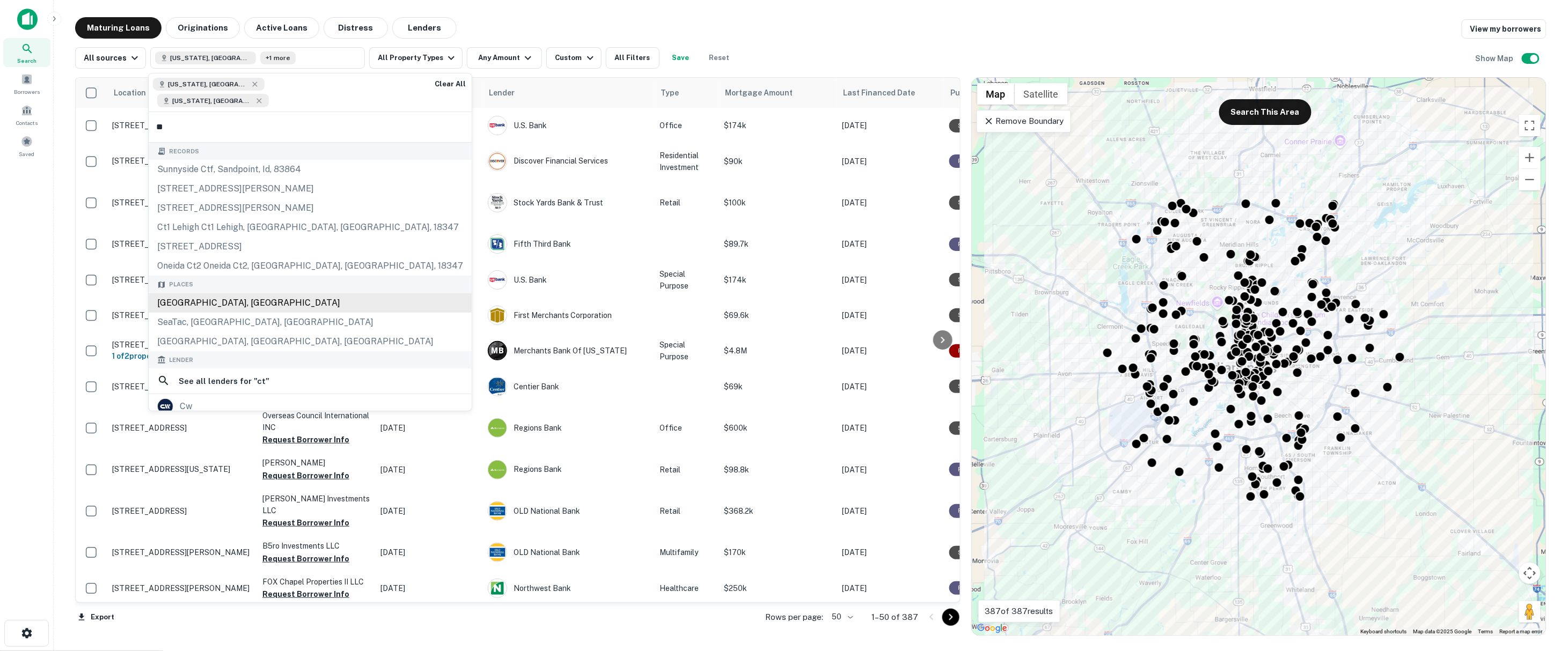
click at [239, 293] on div "CT, USA" at bounding box center [310, 303] width 323 height 19
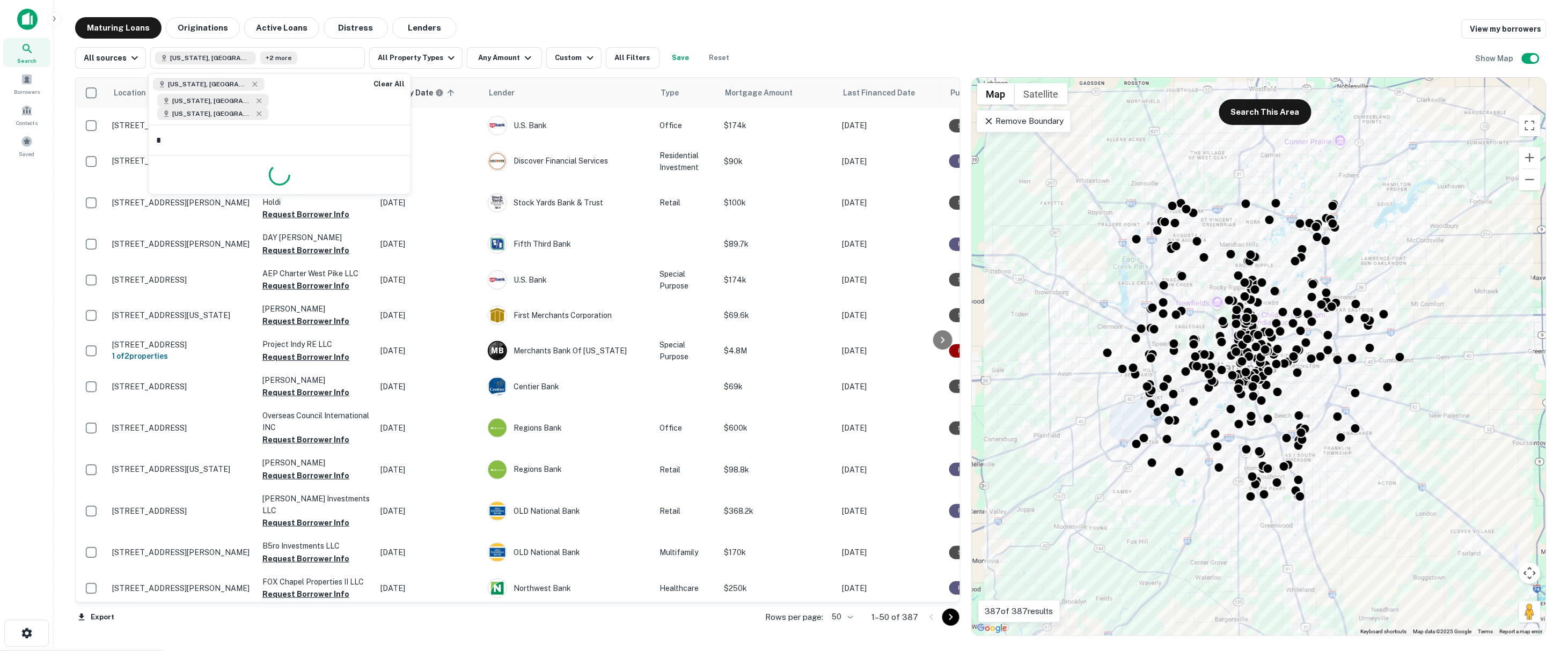
type input "**"
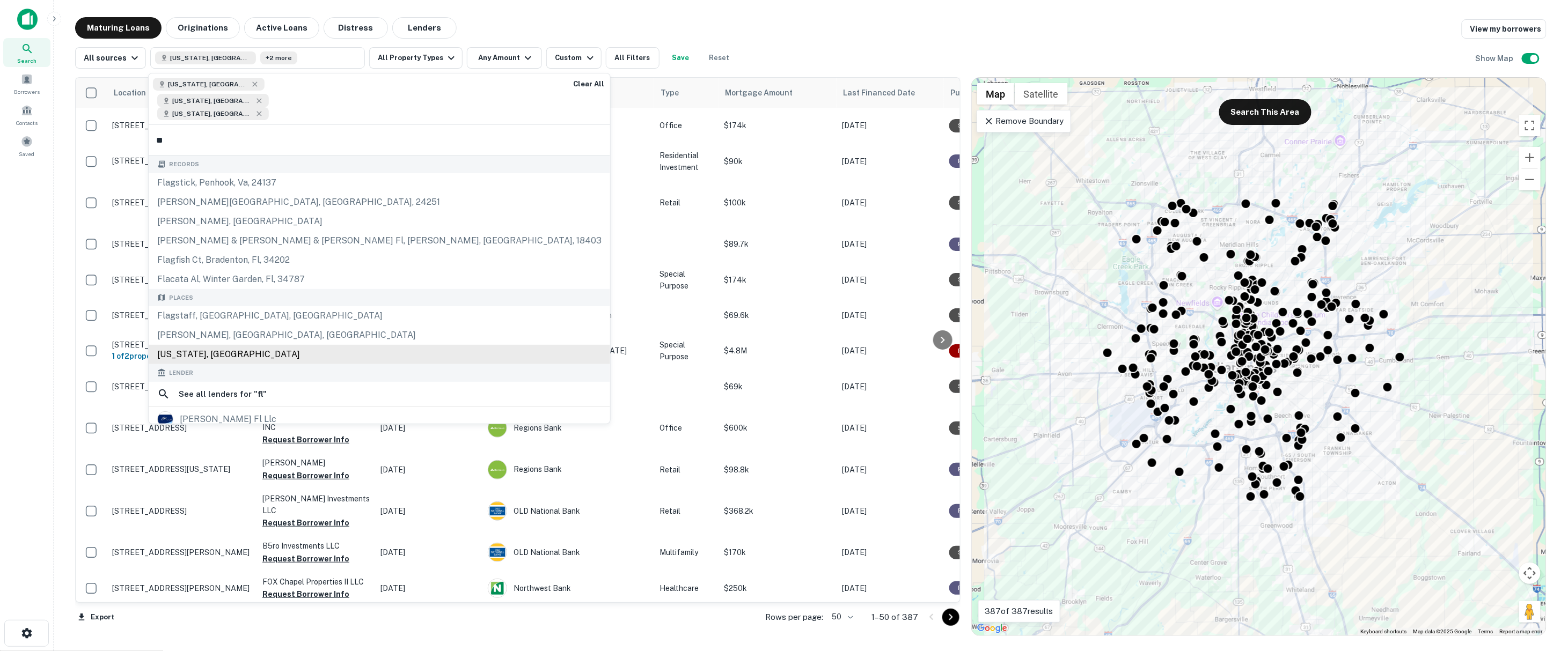
click at [278, 345] on div "Florida, USA" at bounding box center [379, 355] width 461 height 19
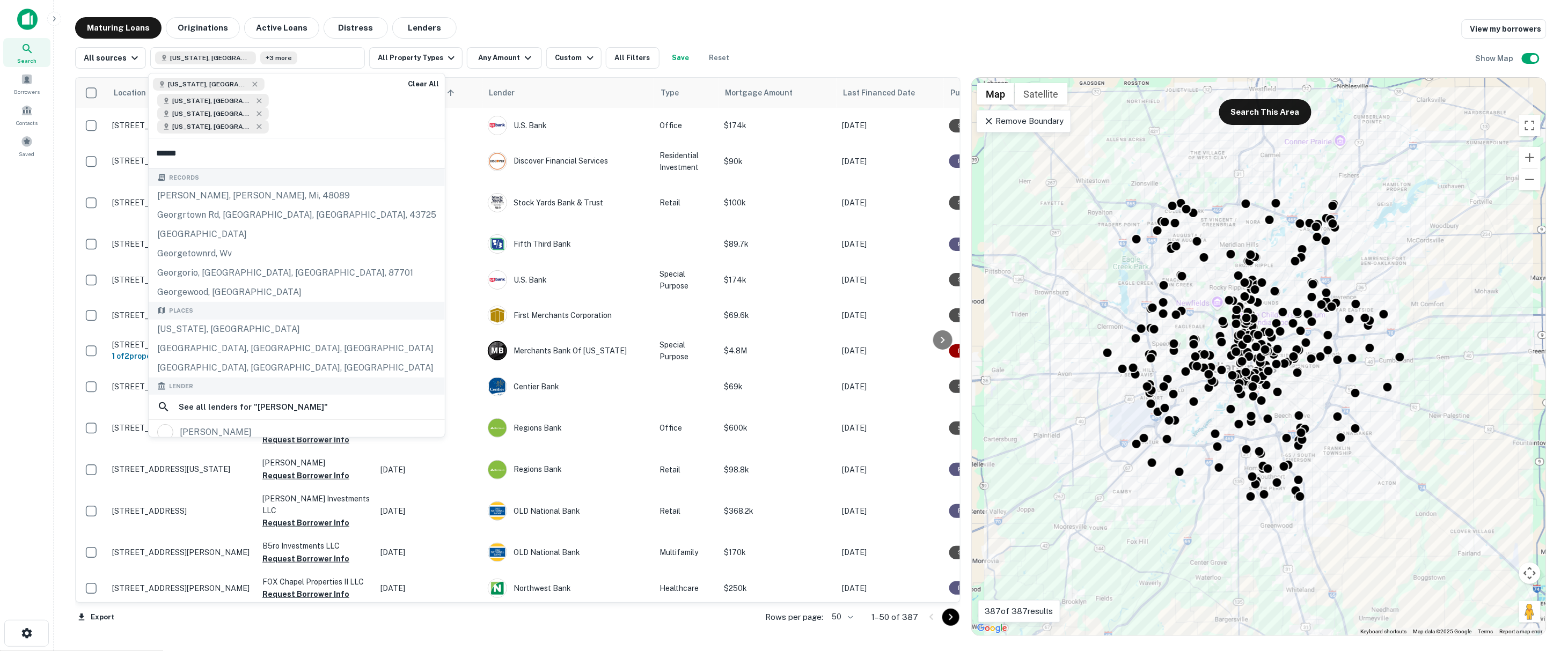
type input "*******"
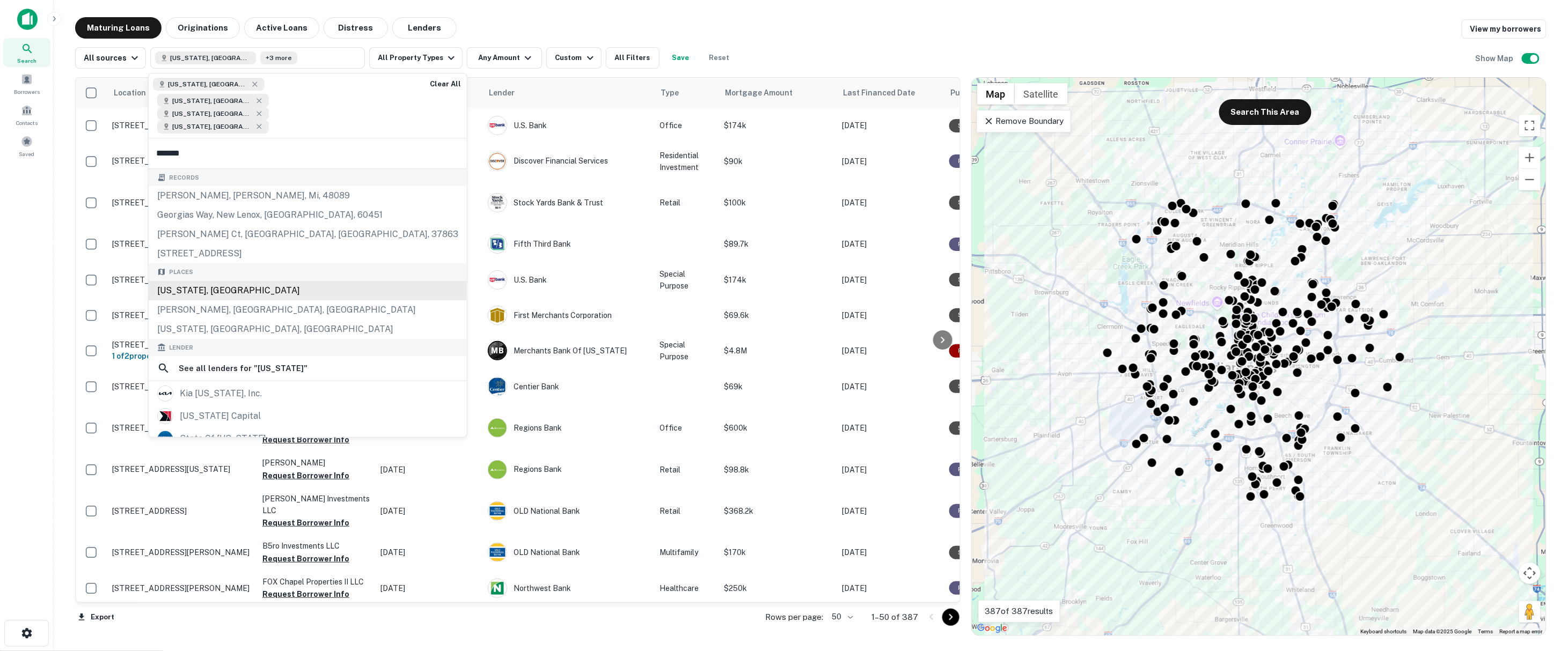
click at [268, 281] on div "Georgia, USA" at bounding box center [307, 291] width 318 height 19
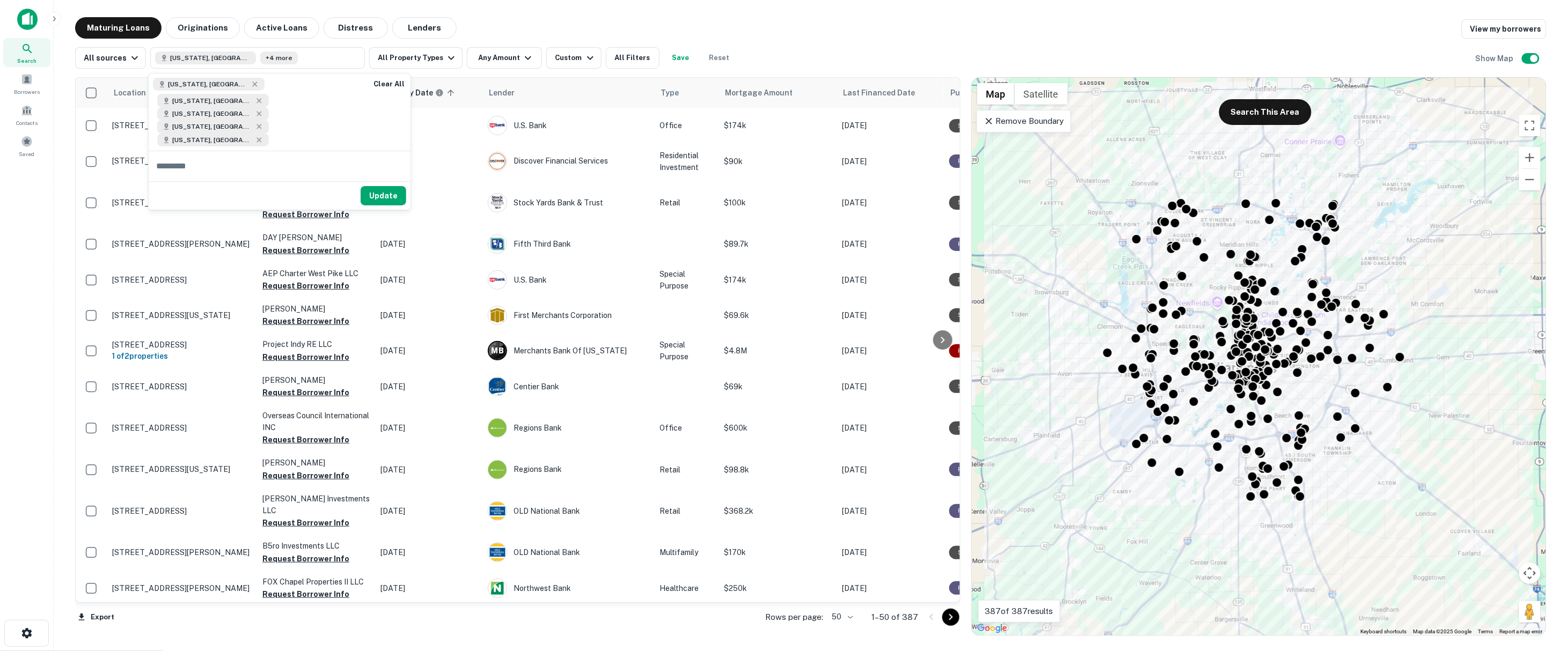
click at [281, 120] on div "Arizona, USA California, USA Connecticut, USA Florida, USA Georgia, USA" at bounding box center [256, 112] width 215 height 77
click at [281, 116] on div "Arizona, USA California, USA Connecticut, USA Florida, USA Georgia, USA" at bounding box center [256, 112] width 215 height 77
click at [258, 151] on input "text" at bounding box center [279, 166] width 262 height 30
type input "*****"
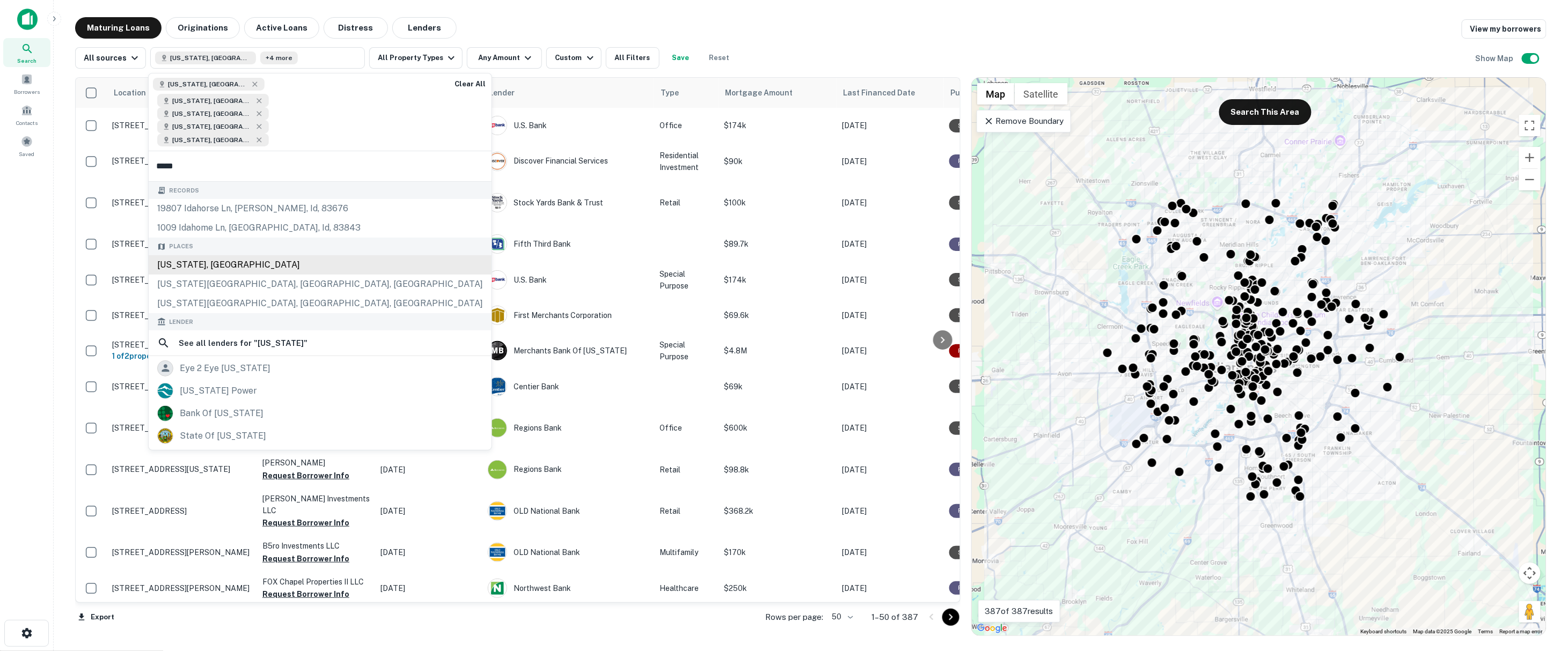
click at [241, 256] on div "Idaho, USA" at bounding box center [320, 265] width 343 height 19
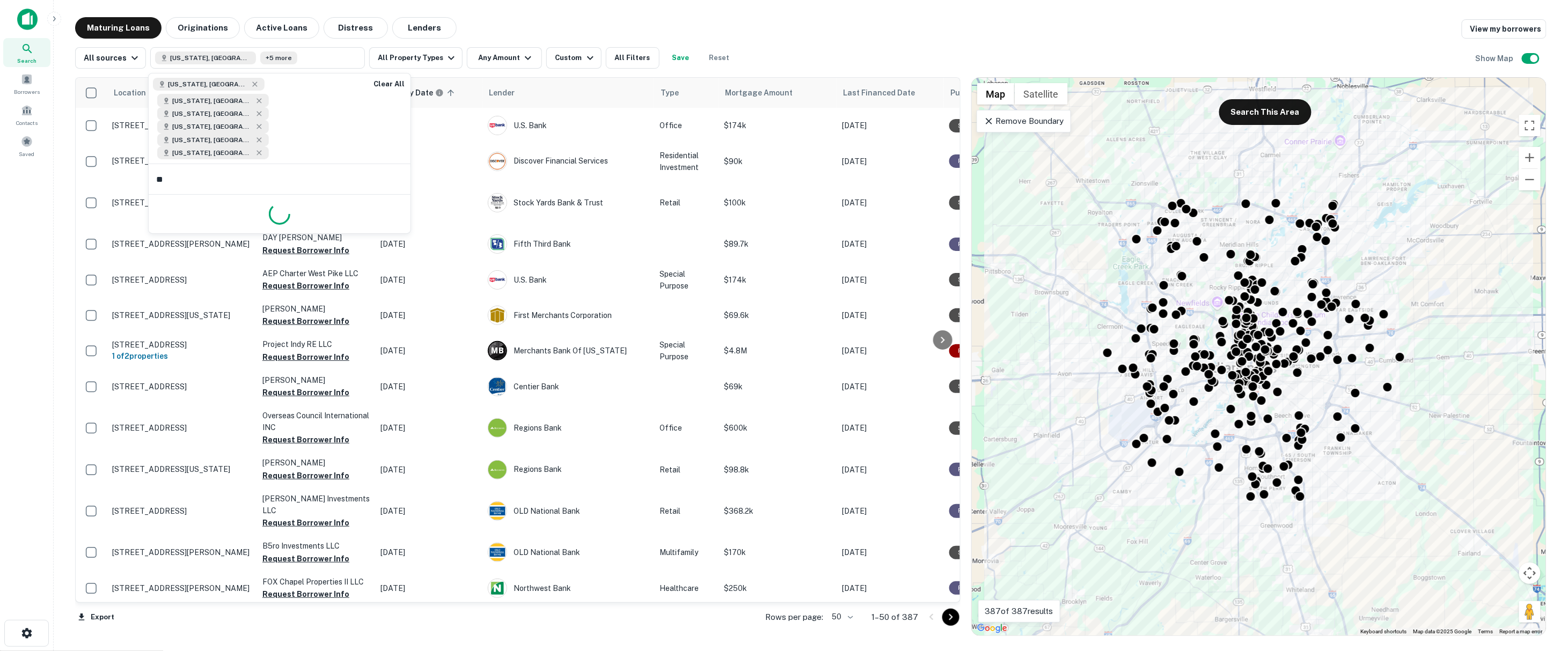
type input "***"
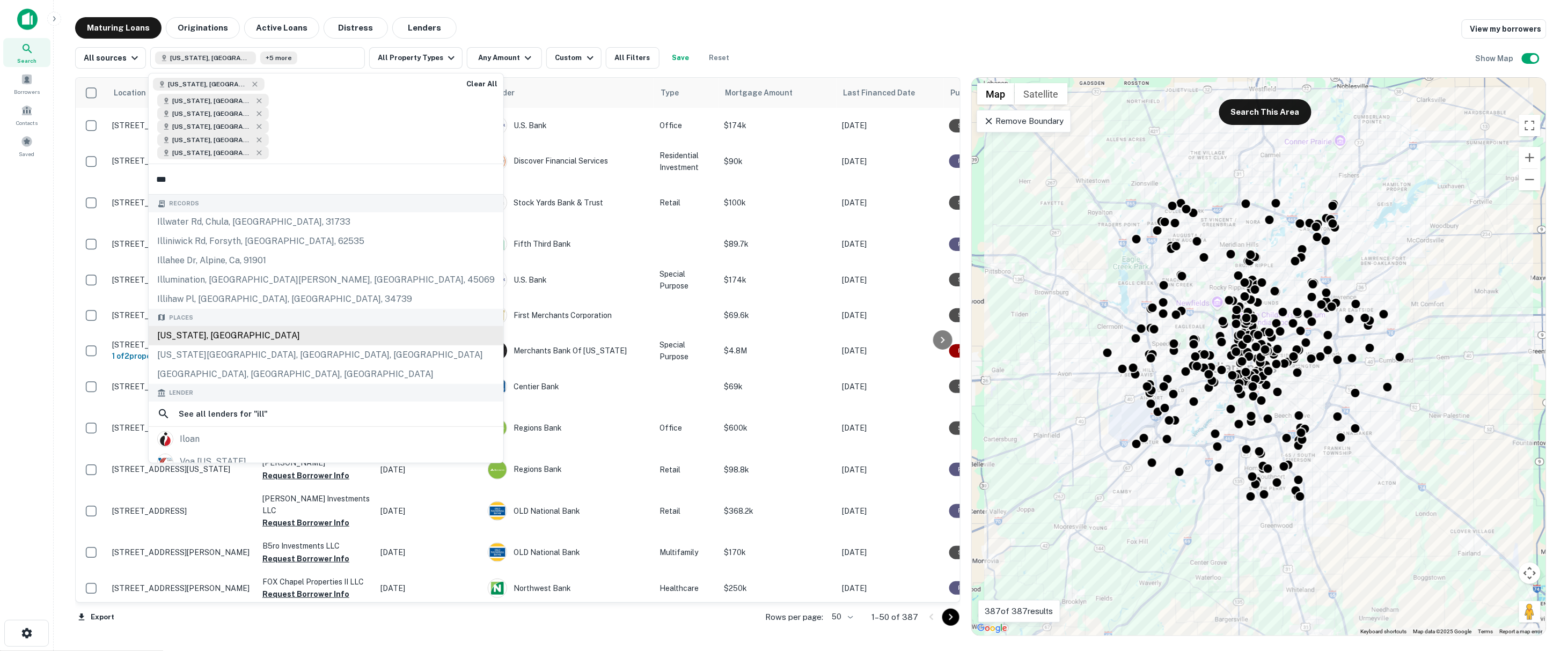
click at [236, 326] on div "Illinois, USA" at bounding box center [326, 336] width 355 height 19
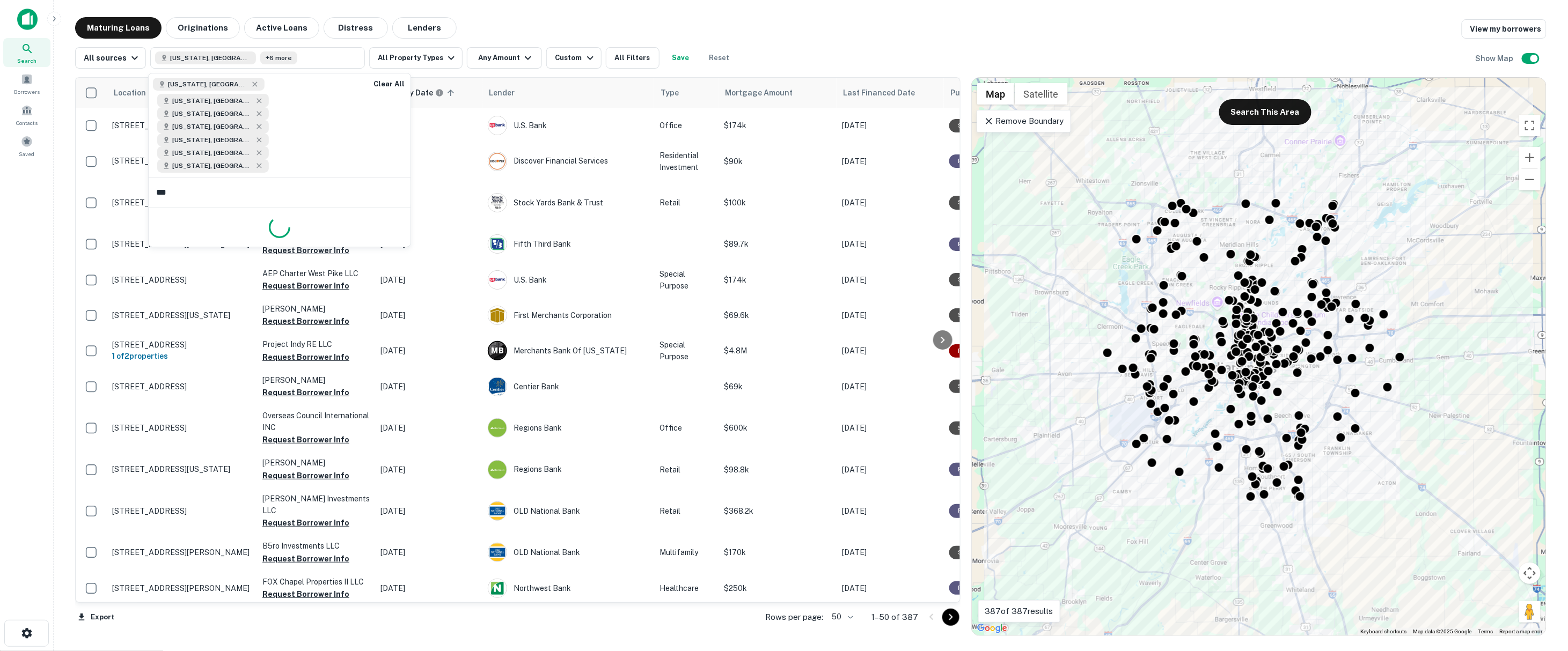
type input "****"
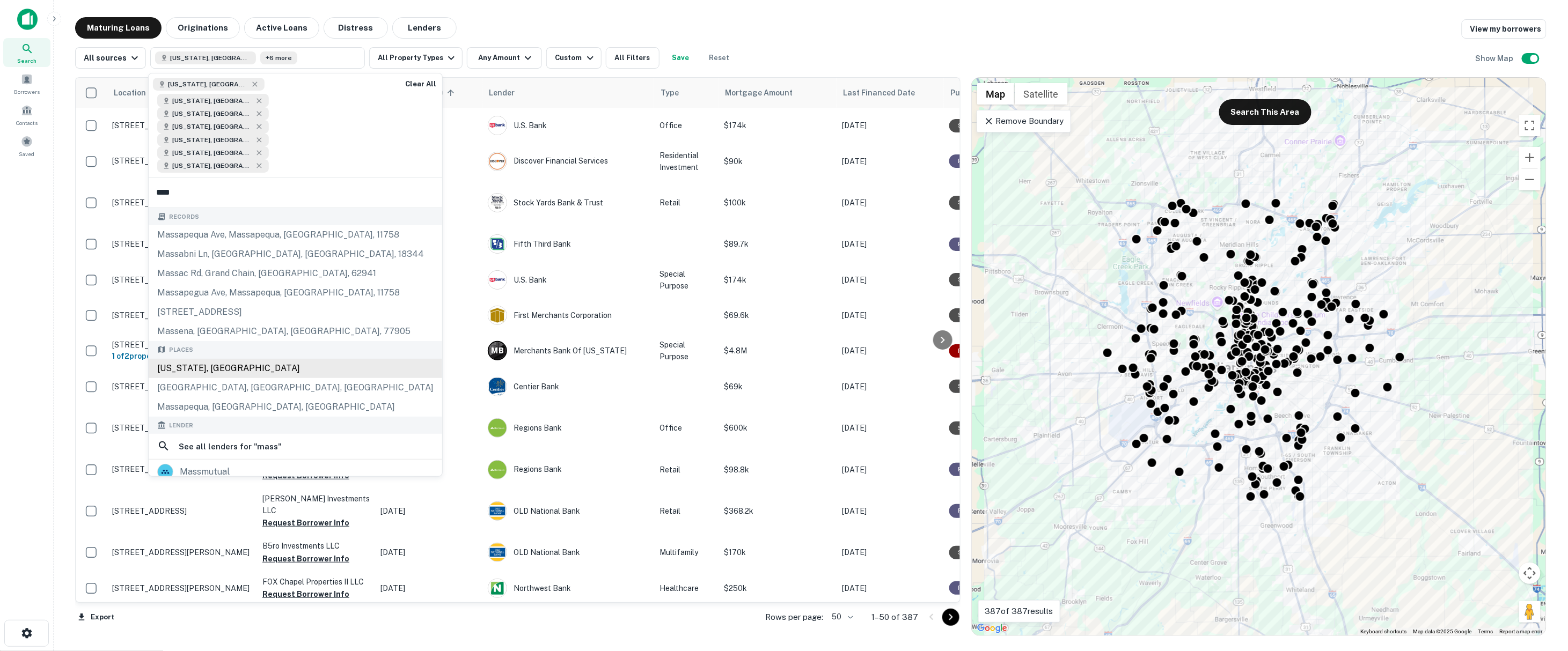
click at [226, 359] on div "Massachusetts, USA" at bounding box center [295, 369] width 293 height 19
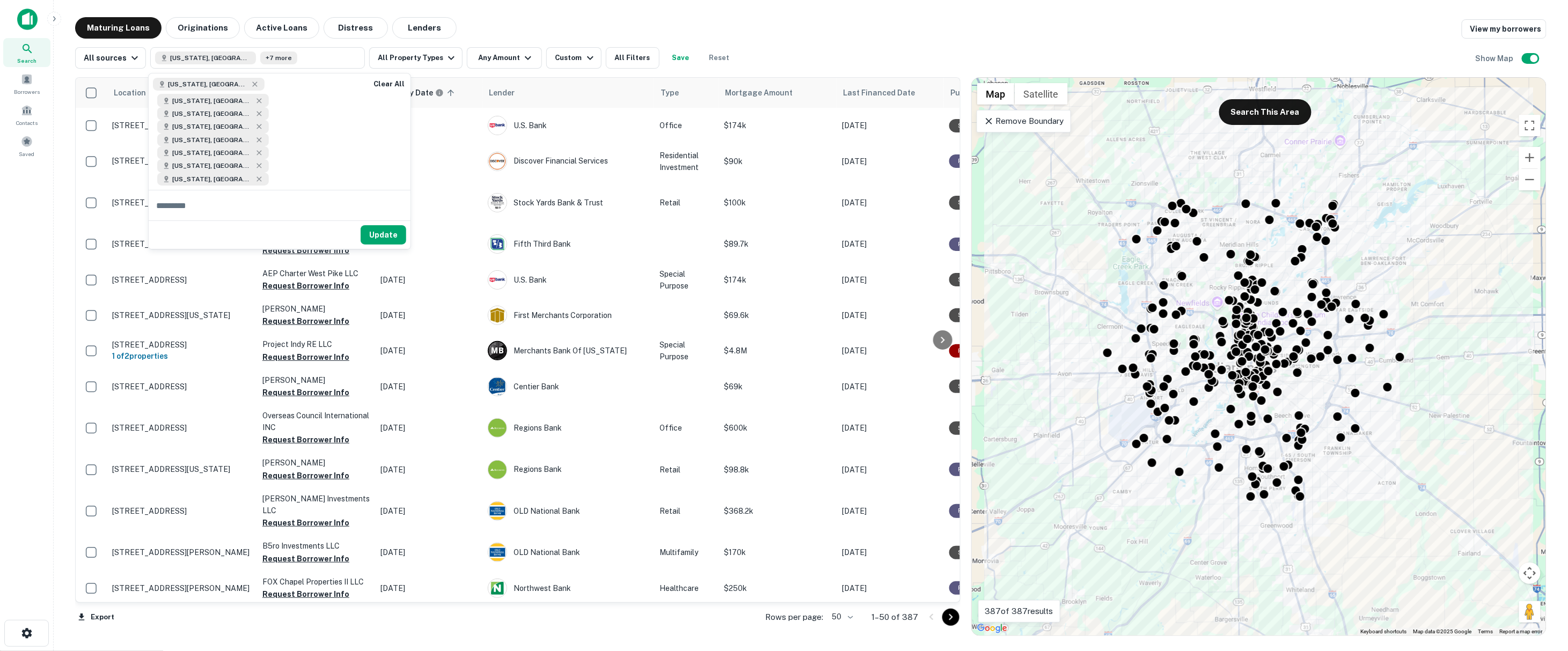
click at [316, 220] on div "Update" at bounding box center [279, 234] width 262 height 29
click at [315, 190] on input "text" at bounding box center [279, 205] width 262 height 30
type input "******"
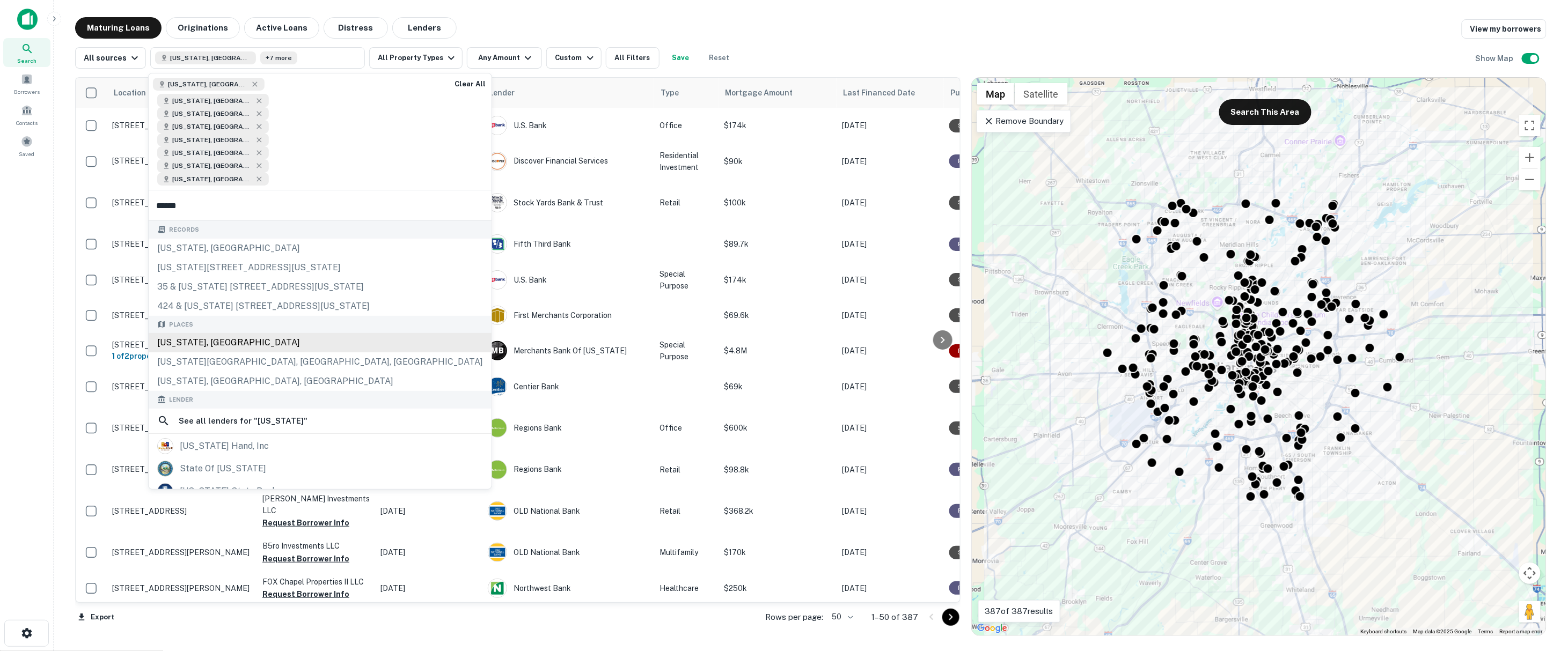
click at [289, 333] on div "Nevada, USA" at bounding box center [320, 343] width 343 height 19
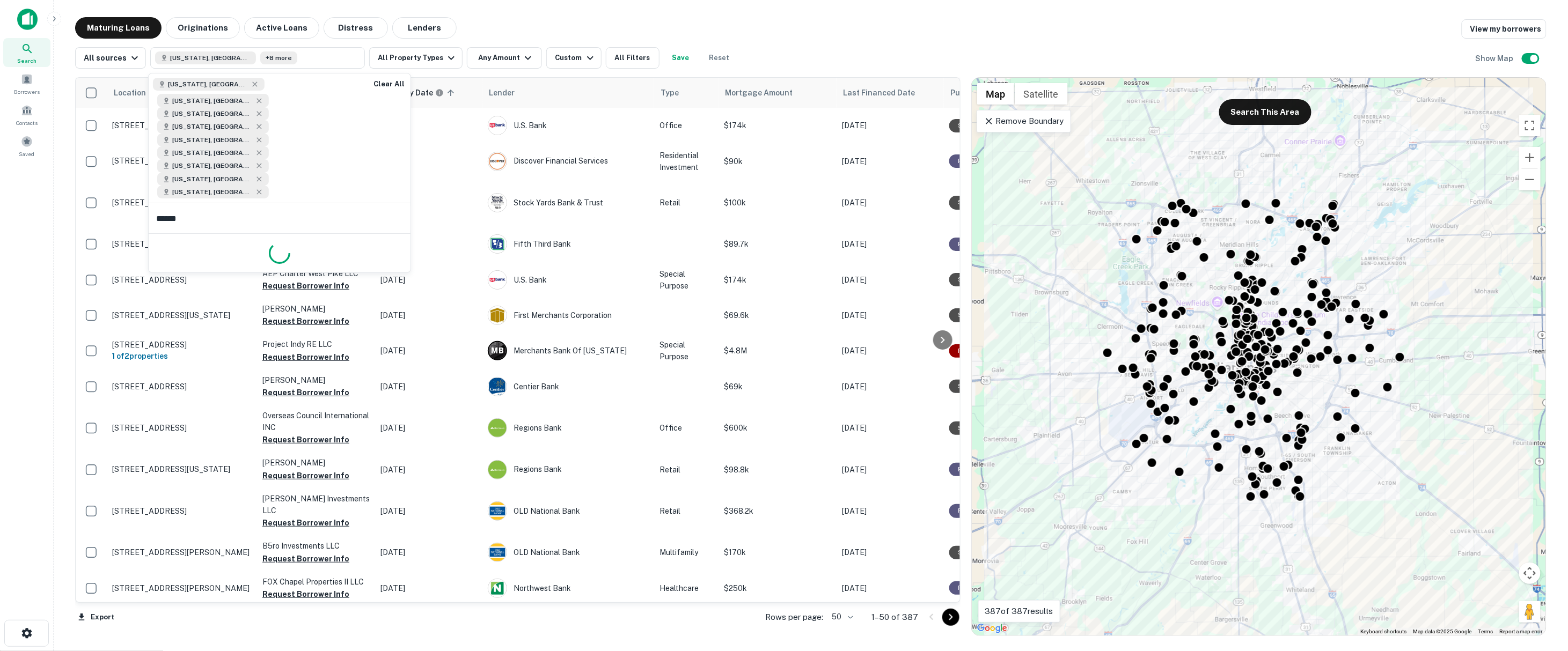
type input "*******"
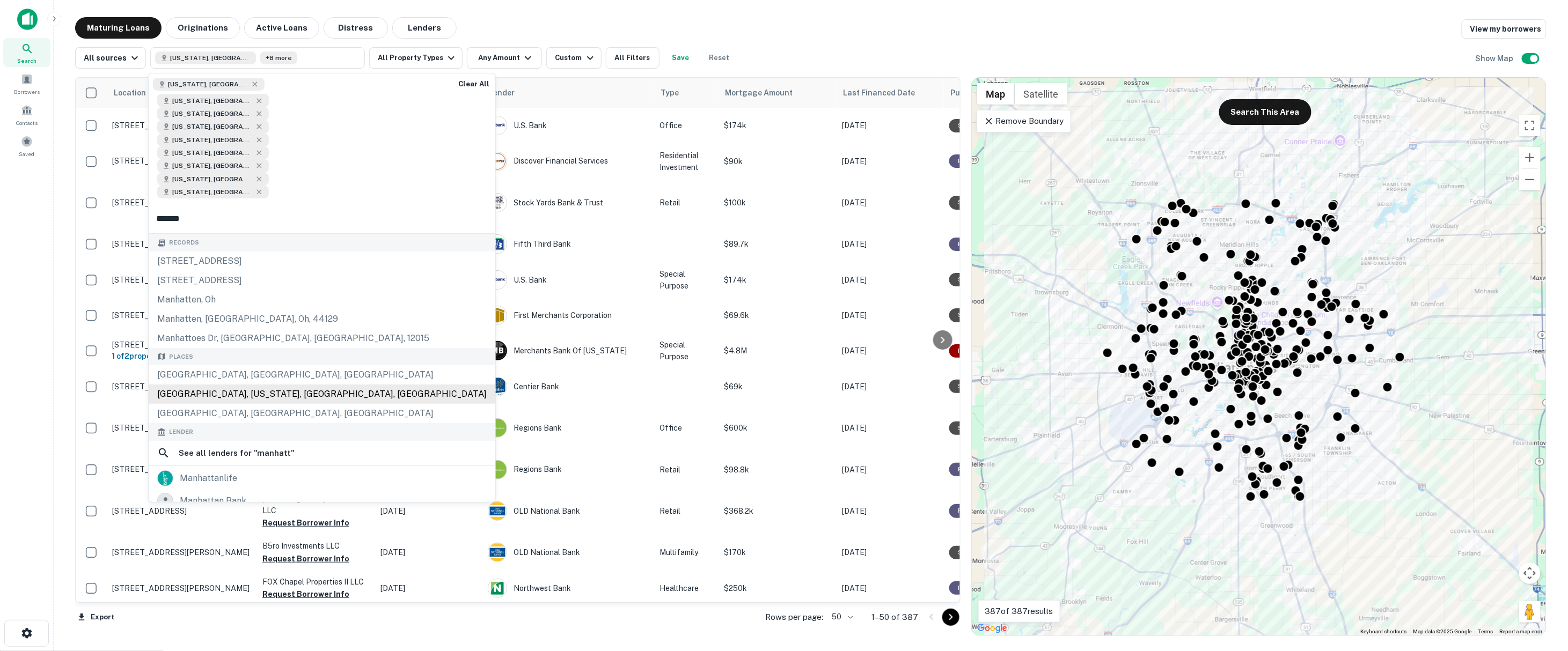
click at [286, 385] on div "Manhattan, New York, NY, USA" at bounding box center [322, 394] width 347 height 19
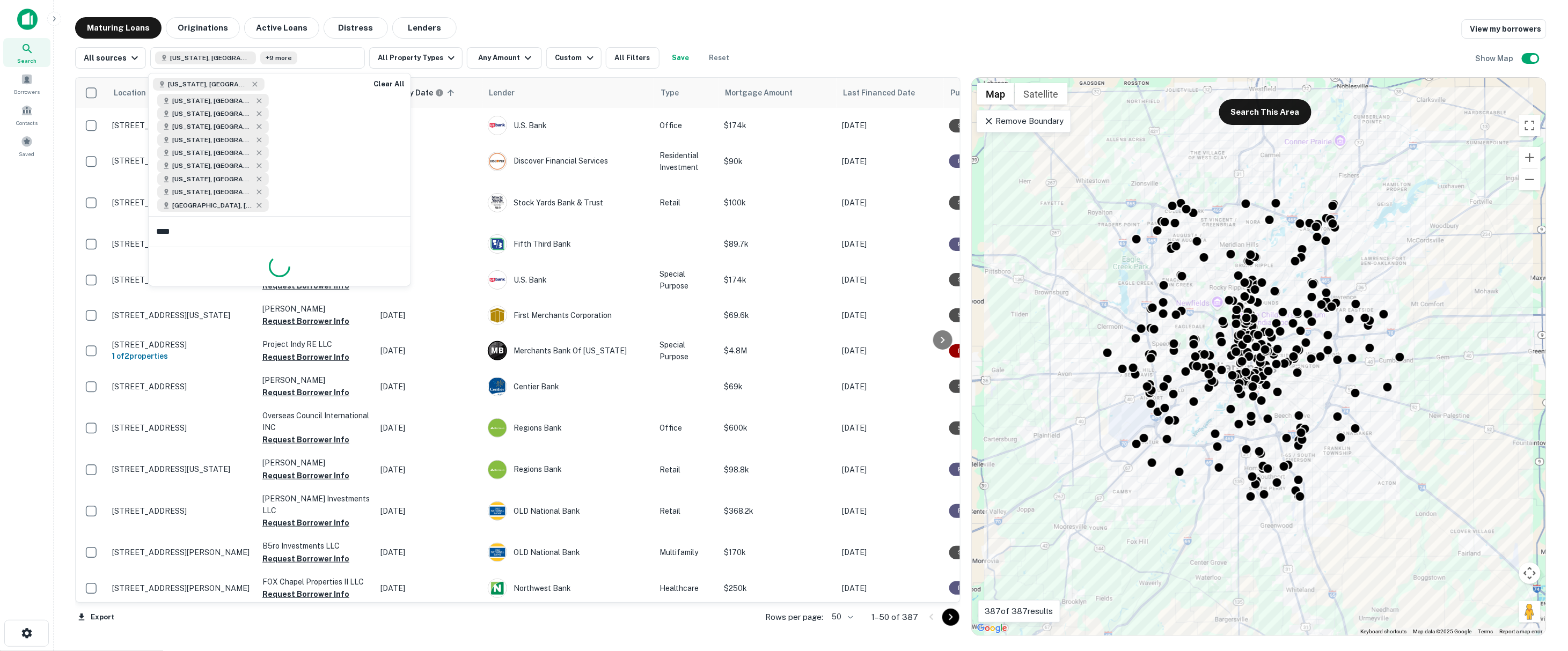
type input "*****"
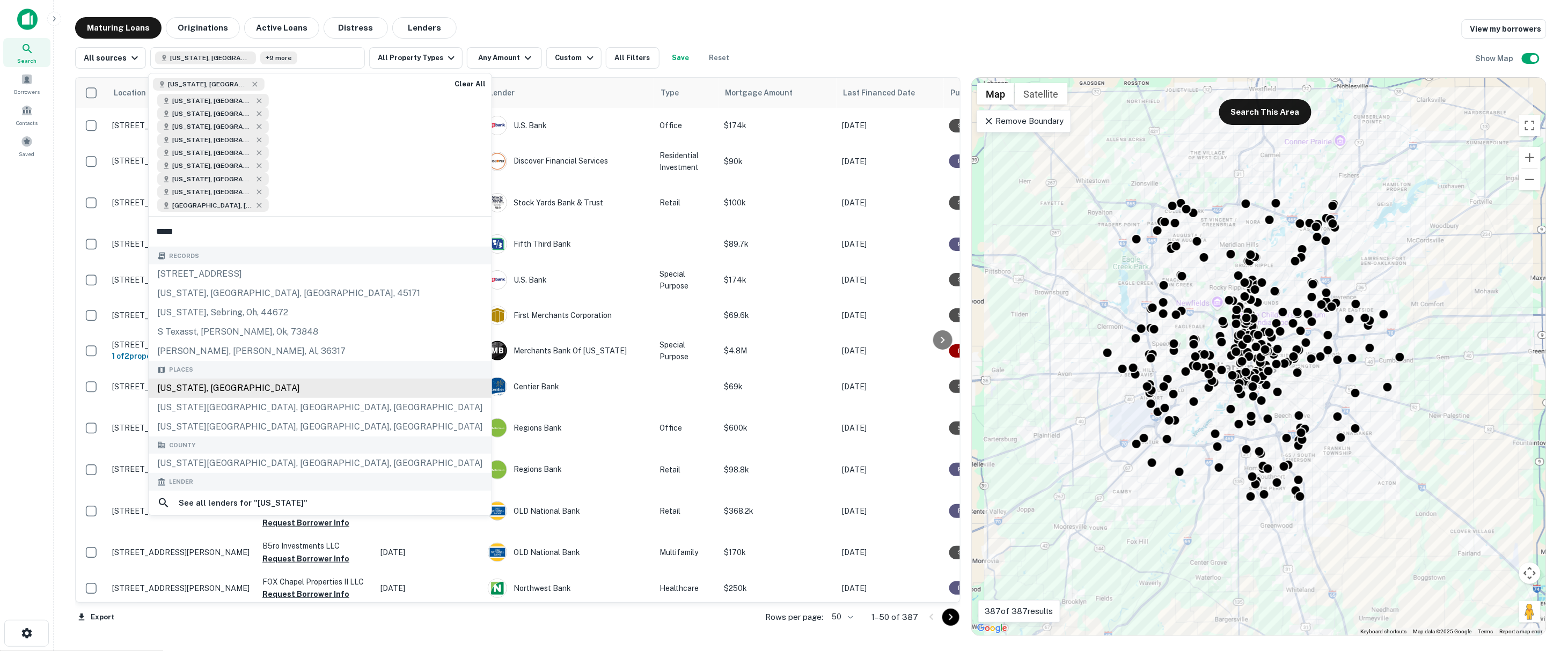
click at [228, 378] on div "Texas, USA" at bounding box center [320, 388] width 343 height 19
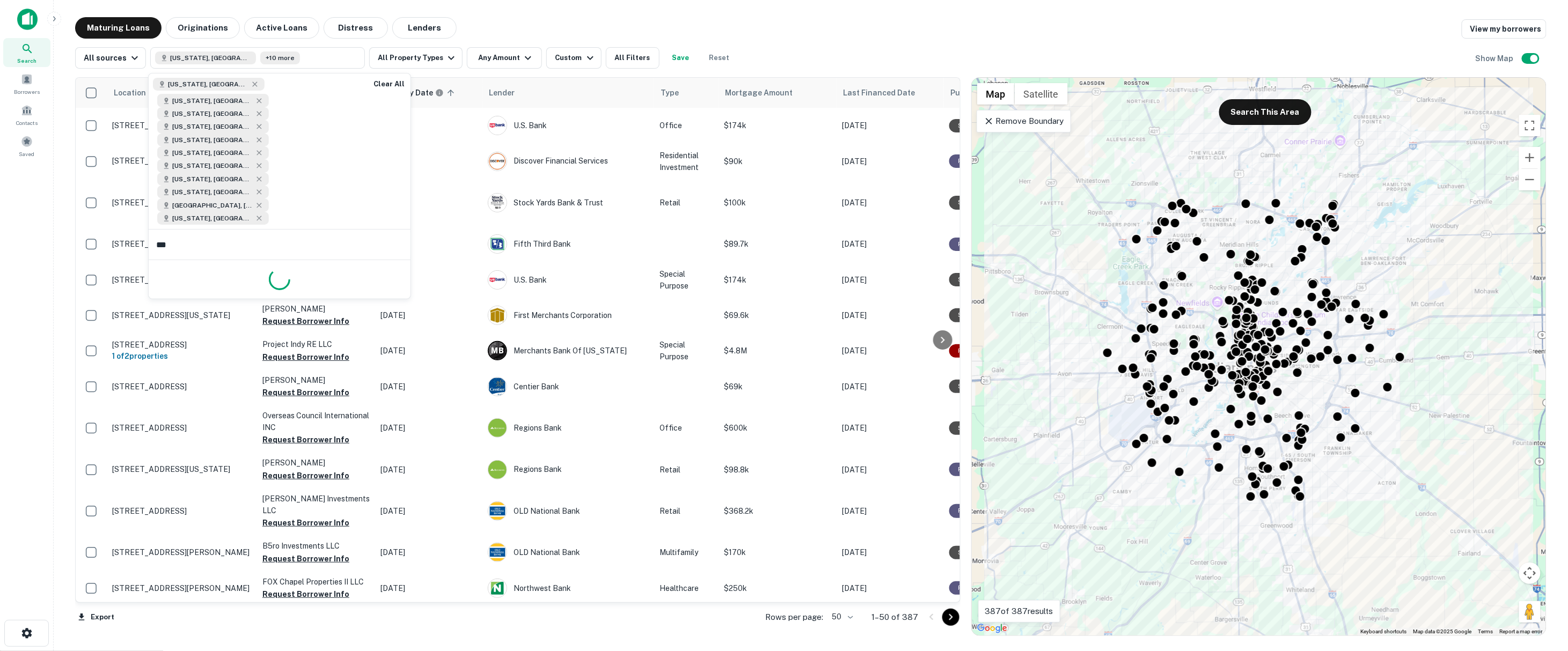
type input "****"
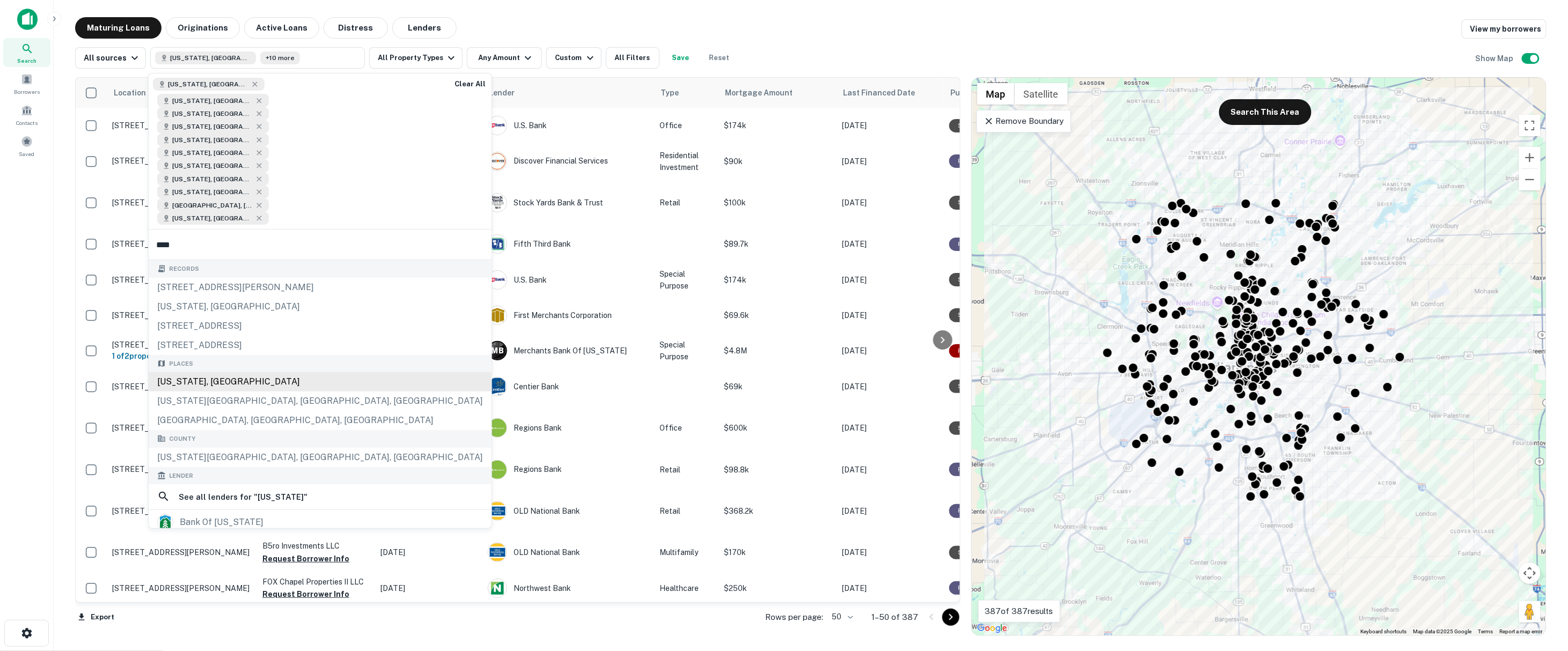
click at [225, 372] on div "Utah, USA" at bounding box center [320, 382] width 343 height 19
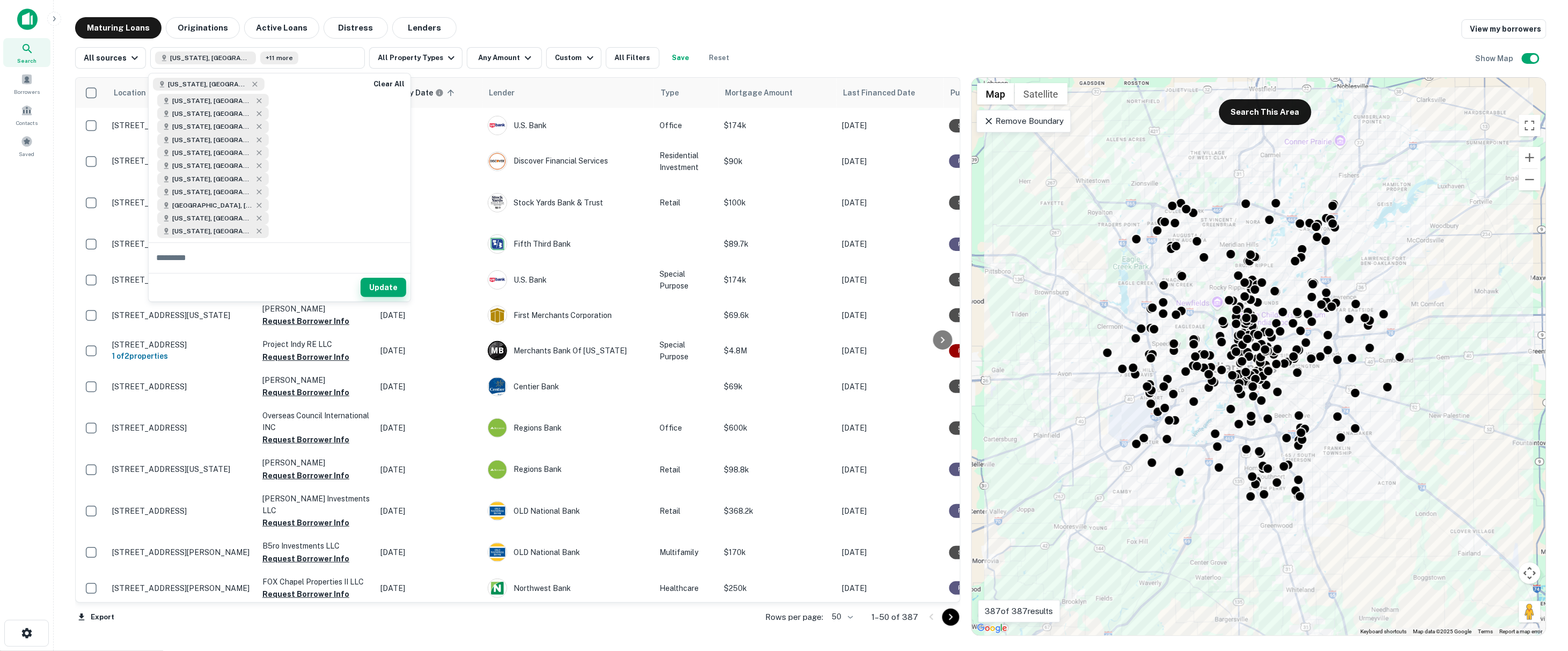
click at [389, 278] on button "Update" at bounding box center [383, 288] width 46 height 19
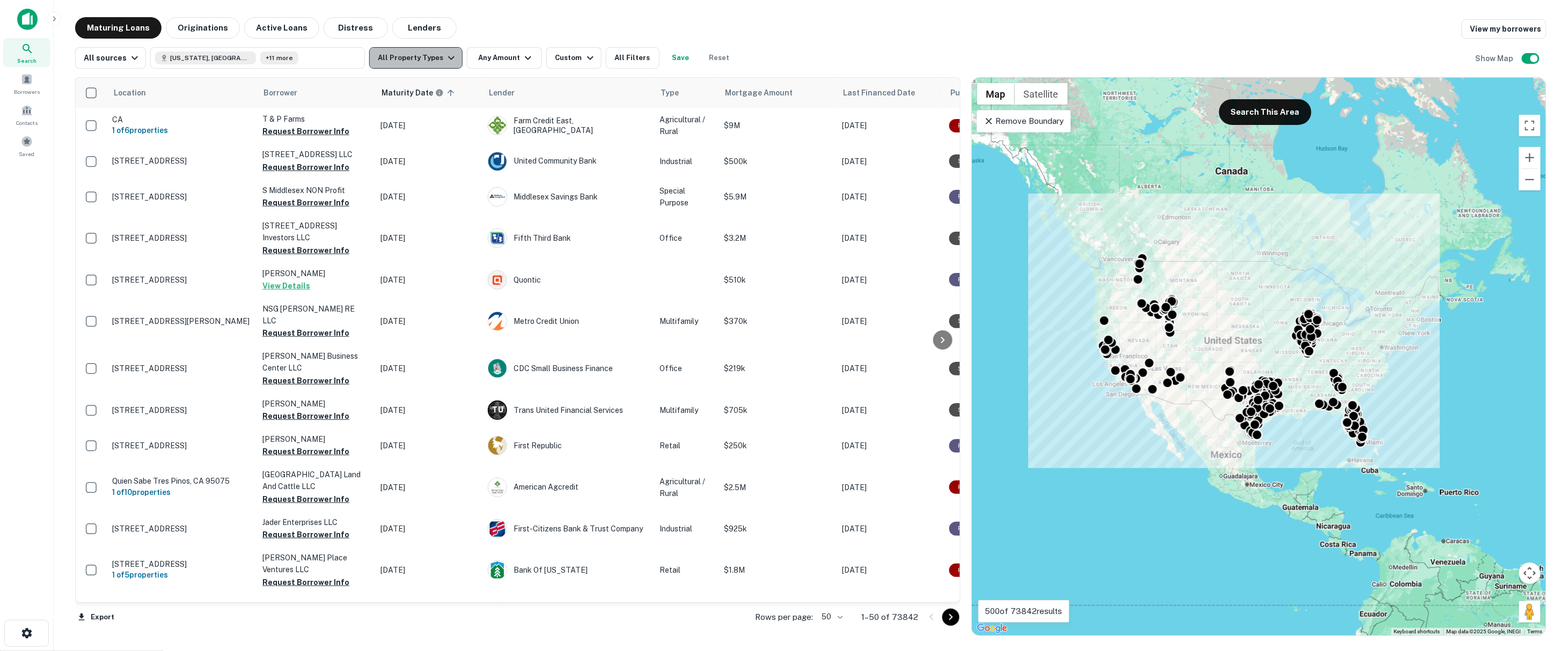
click at [448, 64] on icon "button" at bounding box center [451, 58] width 13 height 13
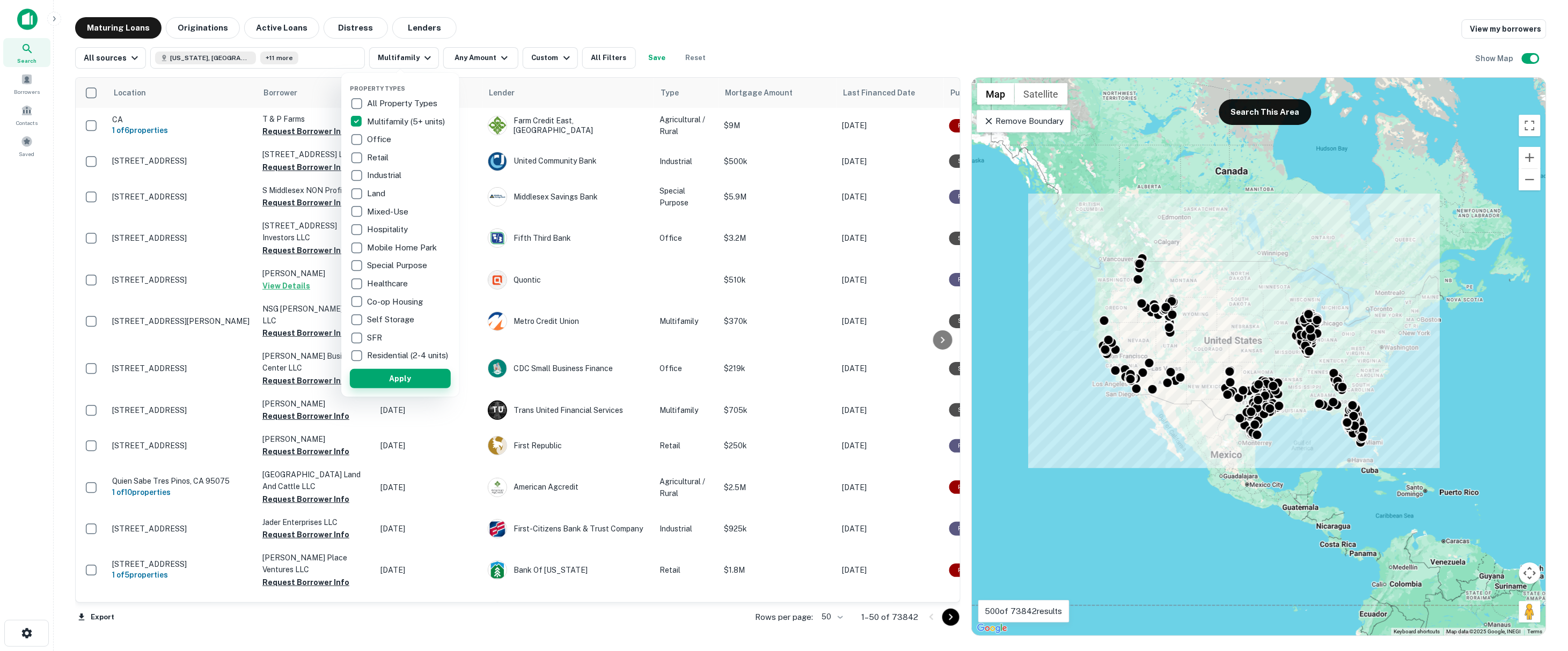
click at [395, 385] on button "Apply" at bounding box center [401, 379] width 101 height 19
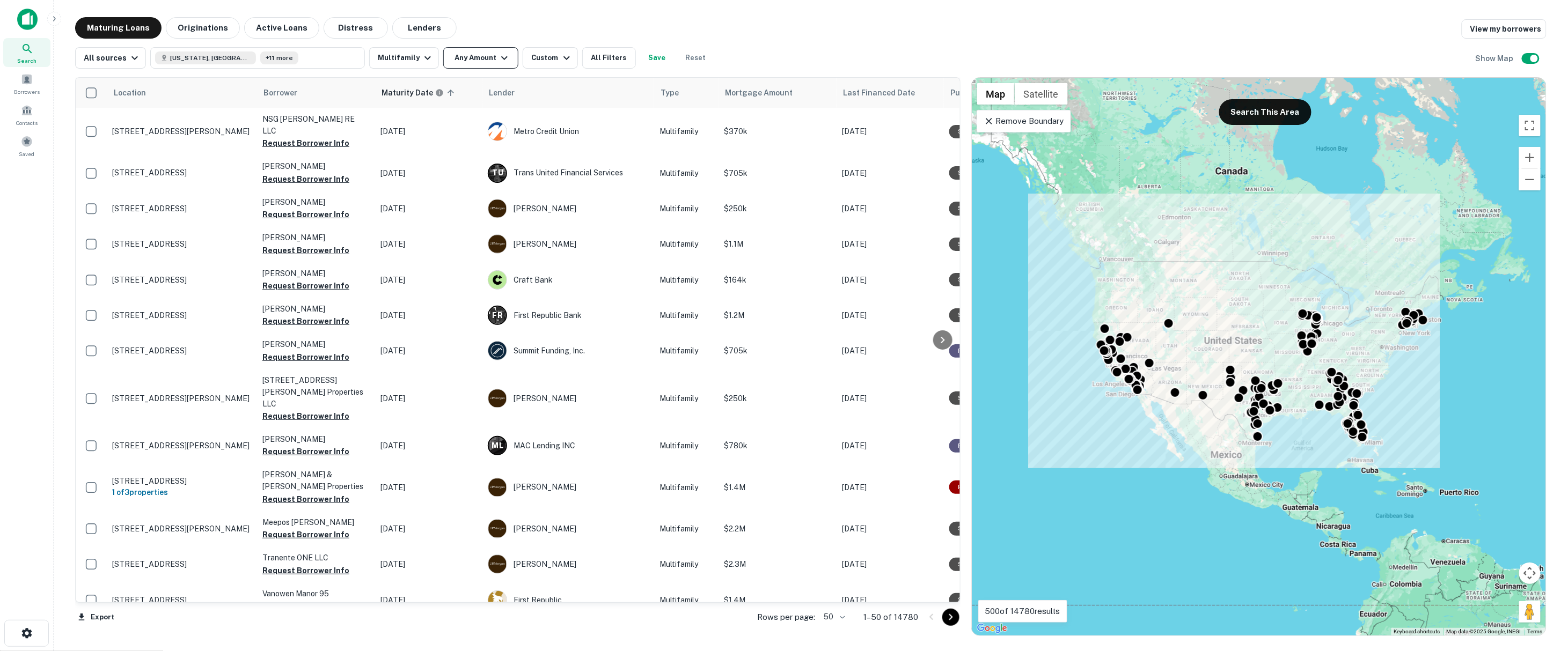
click at [505, 57] on button "Any Amount" at bounding box center [480, 58] width 75 height 21
type input "********"
click at [503, 112] on input "number" at bounding box center [521, 121] width 68 height 21
type input "********"
click at [504, 141] on button "Apply Changes" at bounding box center [495, 150] width 136 height 19
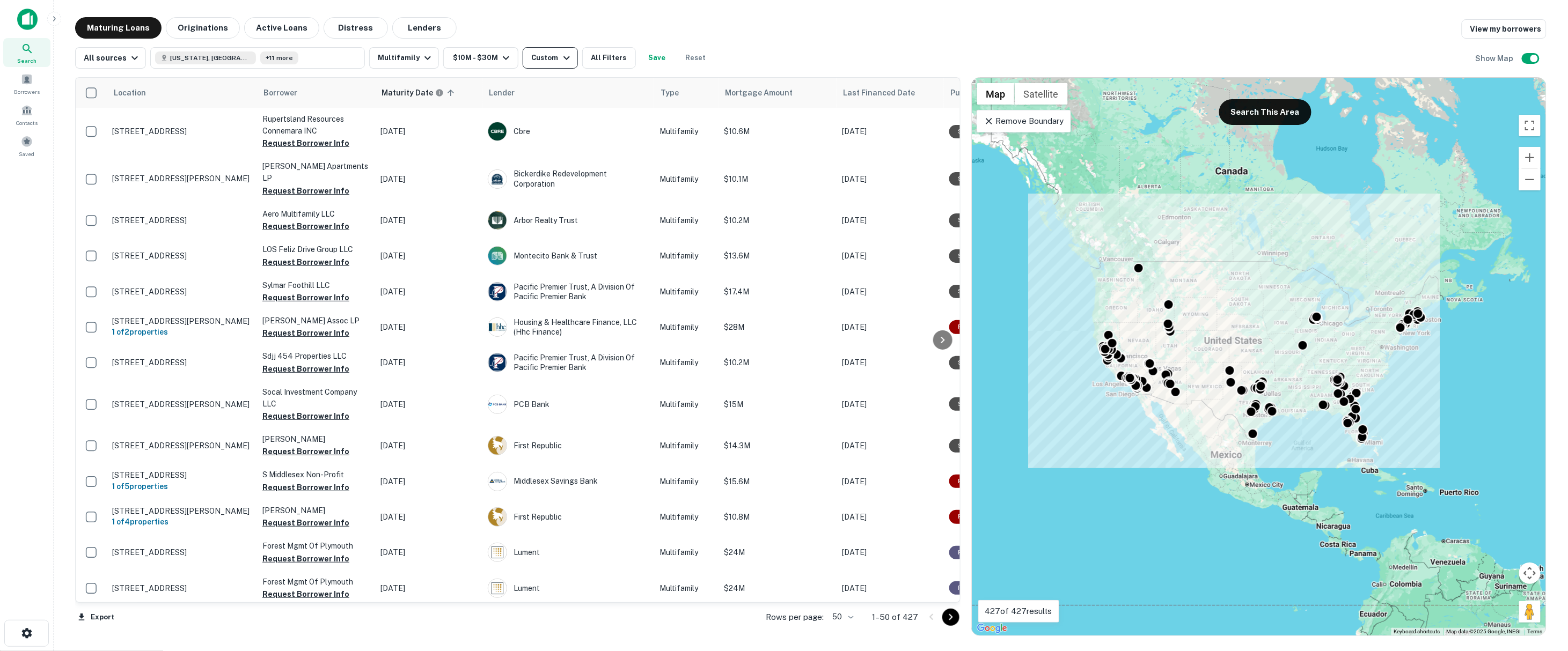
click at [564, 58] on icon "button" at bounding box center [566, 58] width 13 height 13
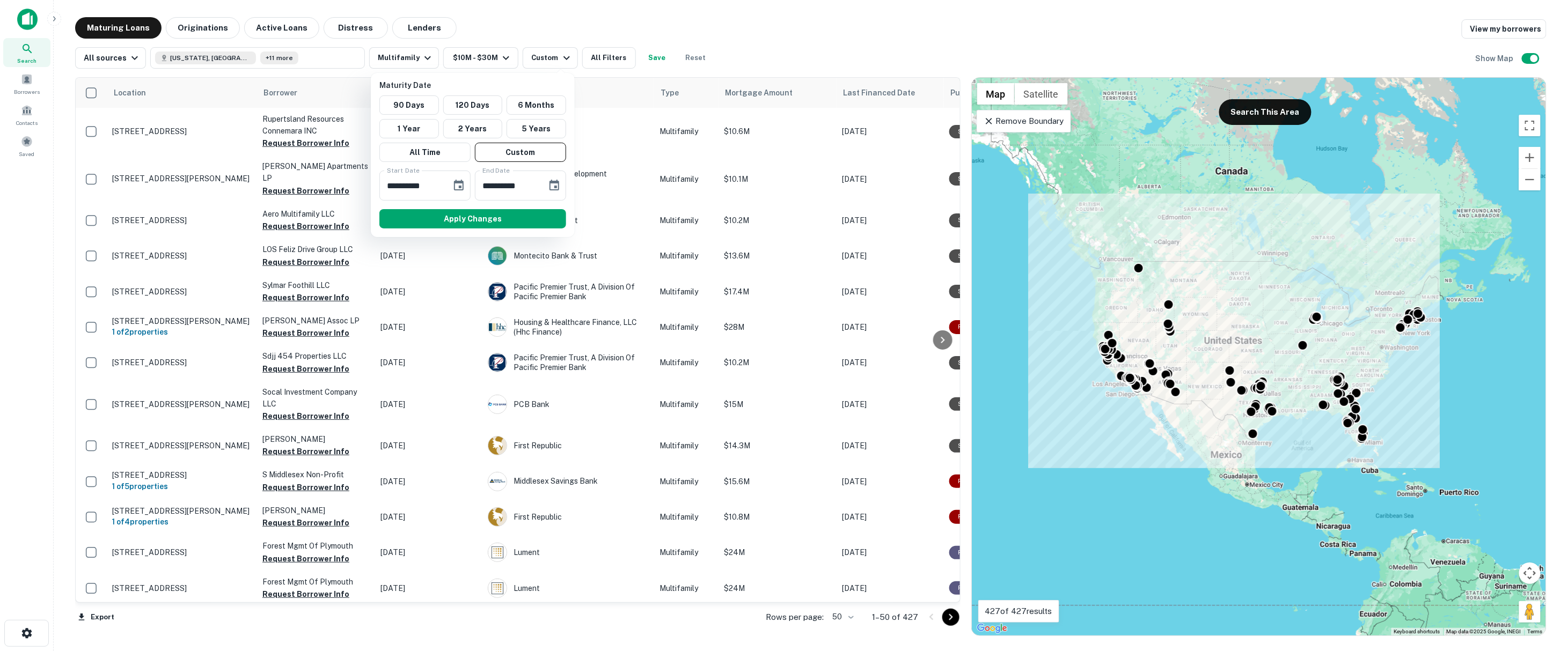
click at [423, 117] on div "90 Days 120 Days 6 Months 1 Year 2 Years 5 Years All Time Custom" at bounding box center [472, 128] width 195 height 66
click at [419, 127] on button "1 Year" at bounding box center [409, 129] width 60 height 19
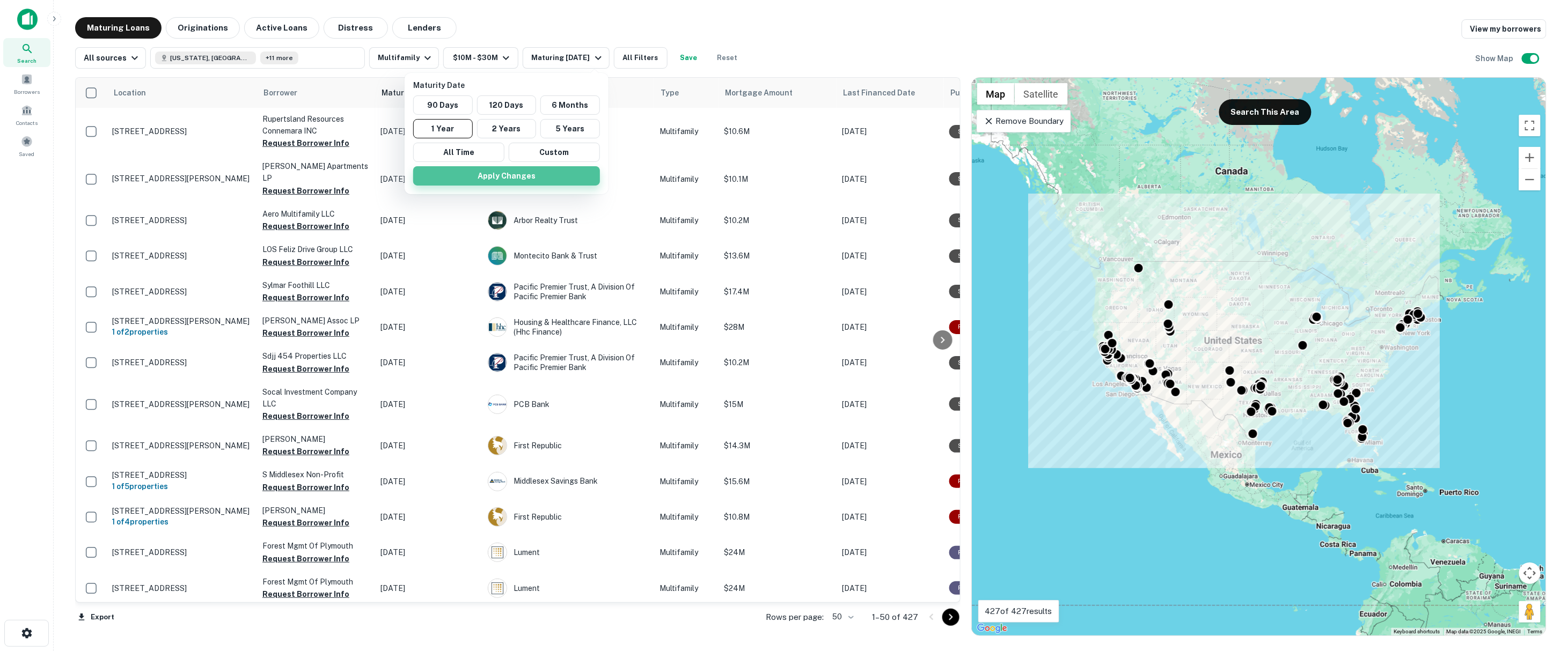
click at [452, 181] on button "Apply Changes" at bounding box center [506, 176] width 187 height 19
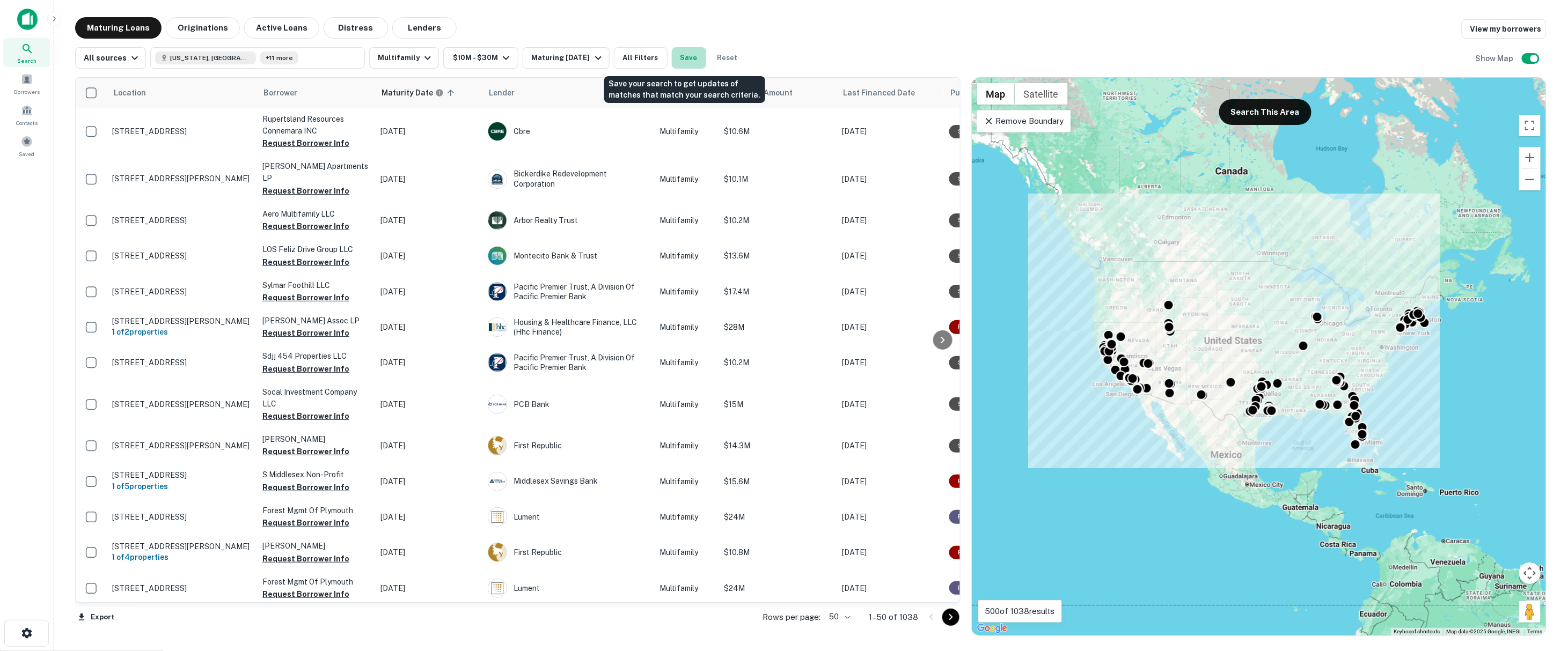
click at [689, 61] on button "Save" at bounding box center [689, 58] width 34 height 21
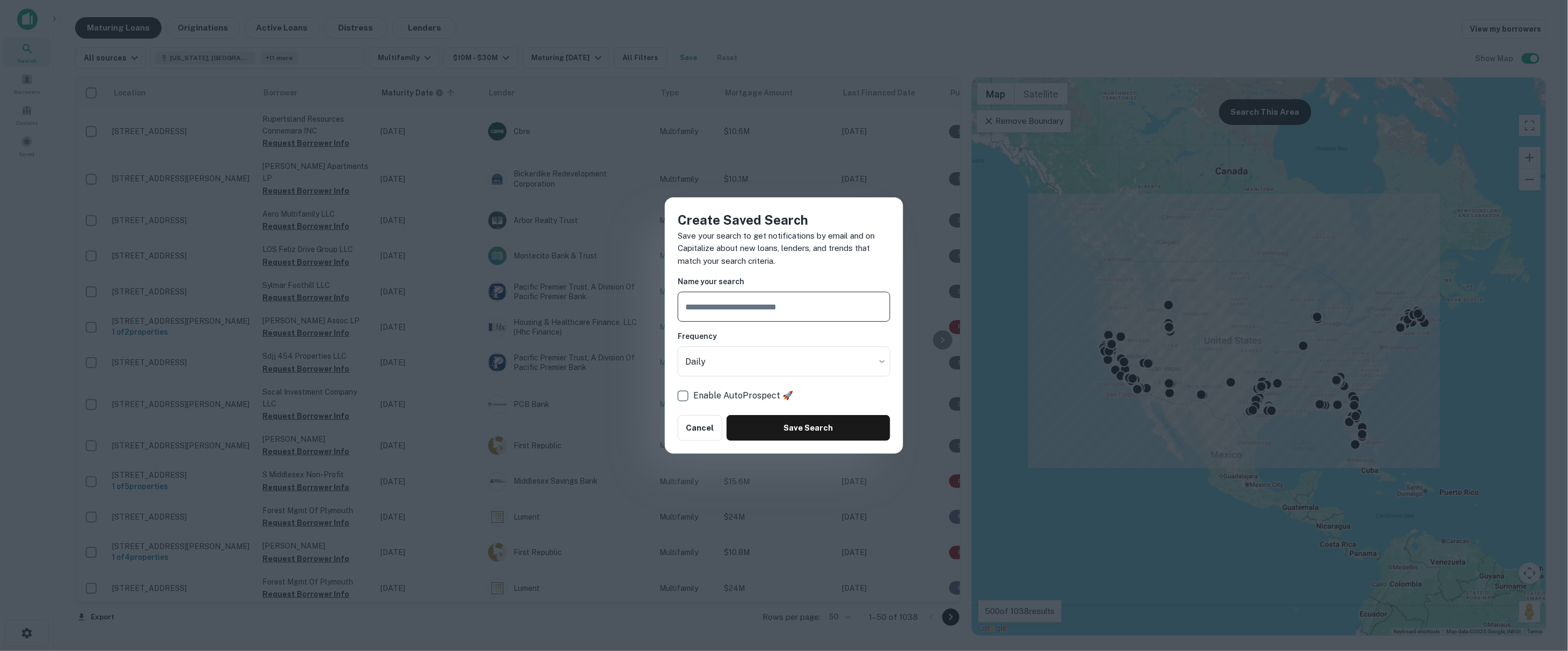
click at [841, 255] on p "Save your search to get notifications by email and on Capitalize about new loan…" at bounding box center [783, 248] width 212 height 38
click at [799, 315] on input "text" at bounding box center [783, 307] width 212 height 30
type input "*"
type input "**********"
click at [842, 376] on body "Search Borrowers Contacts Saved Maturing Loans Originations Active Loans Distre…" at bounding box center [784, 326] width 1568 height 651
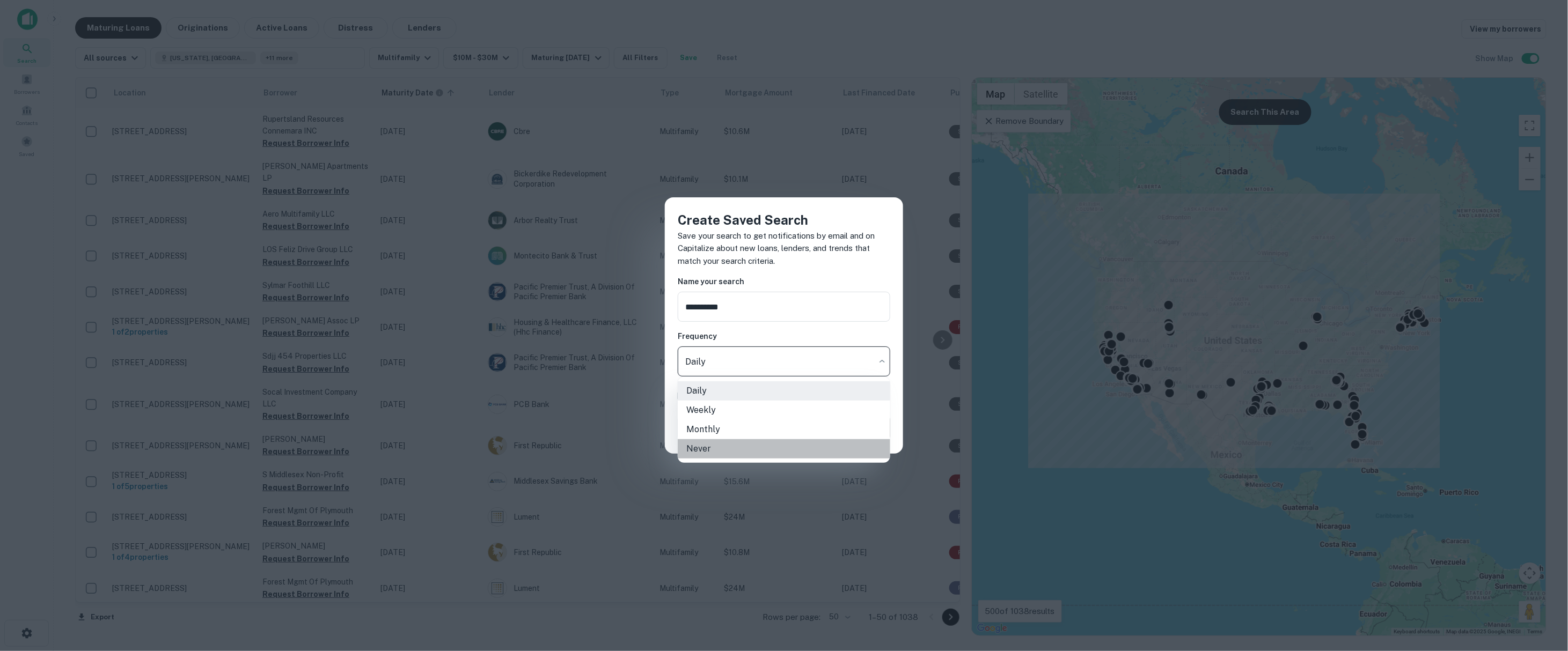
click at [816, 440] on li "Never" at bounding box center [783, 449] width 212 height 19
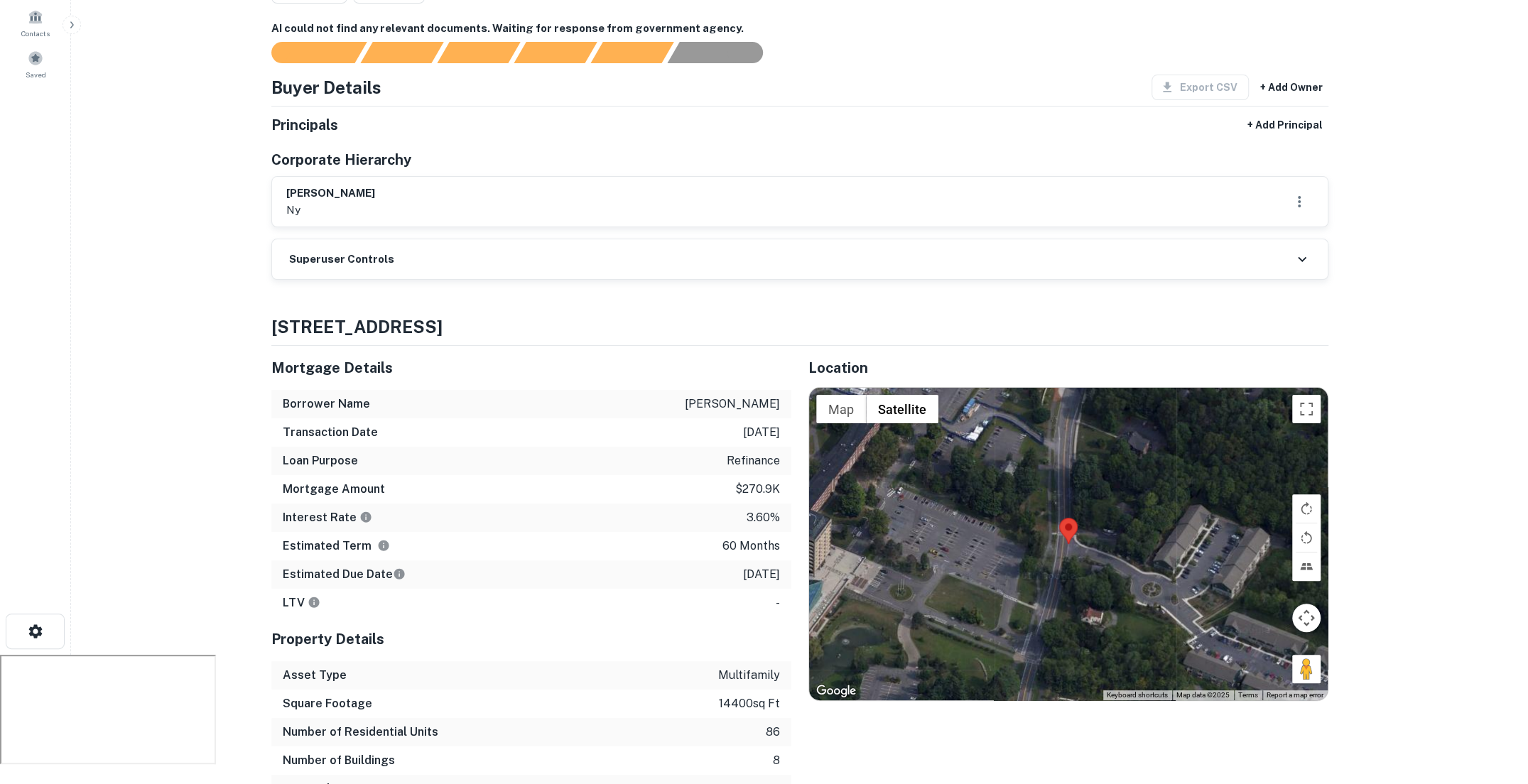
scroll to position [163, 0]
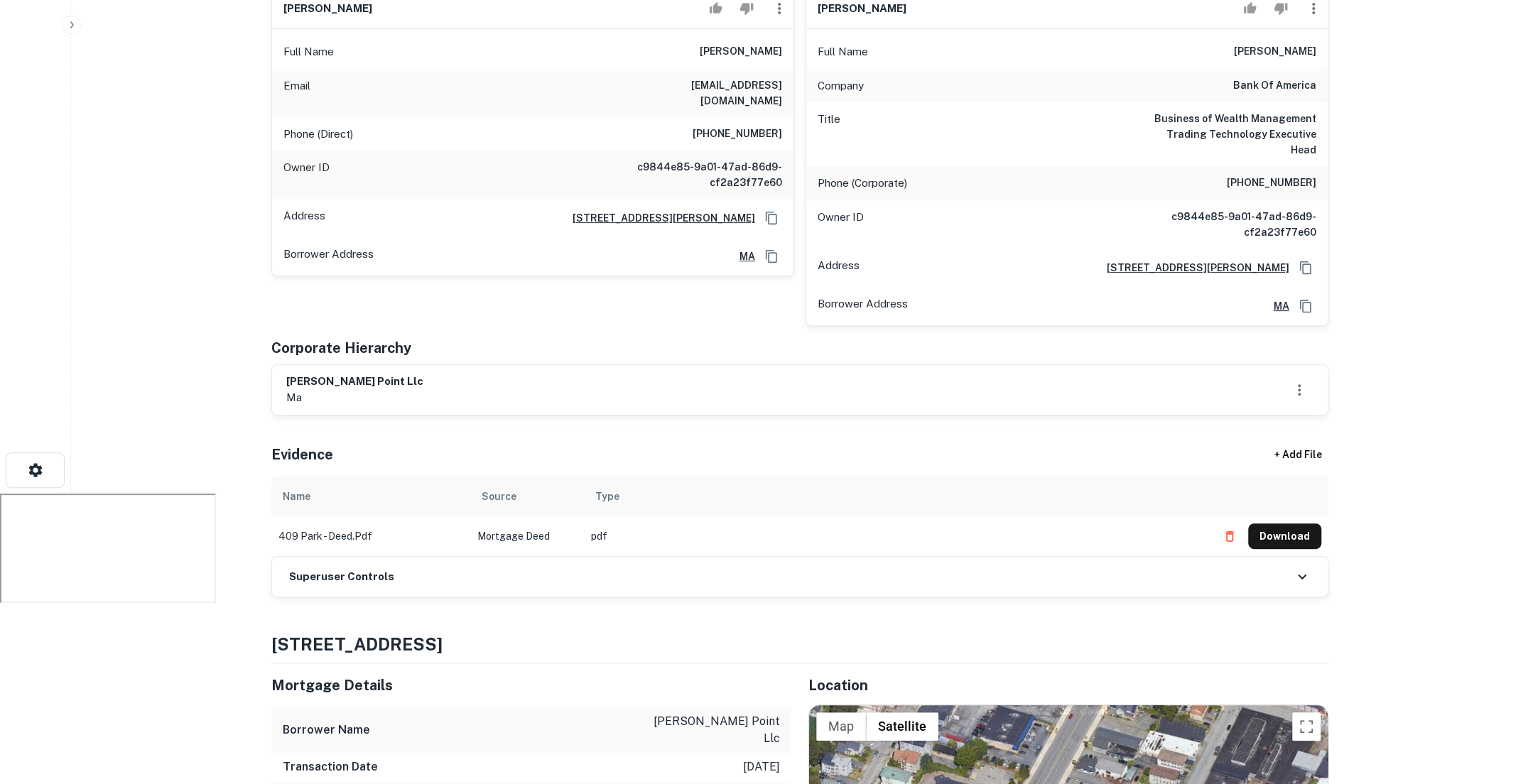
scroll to position [832, 0]
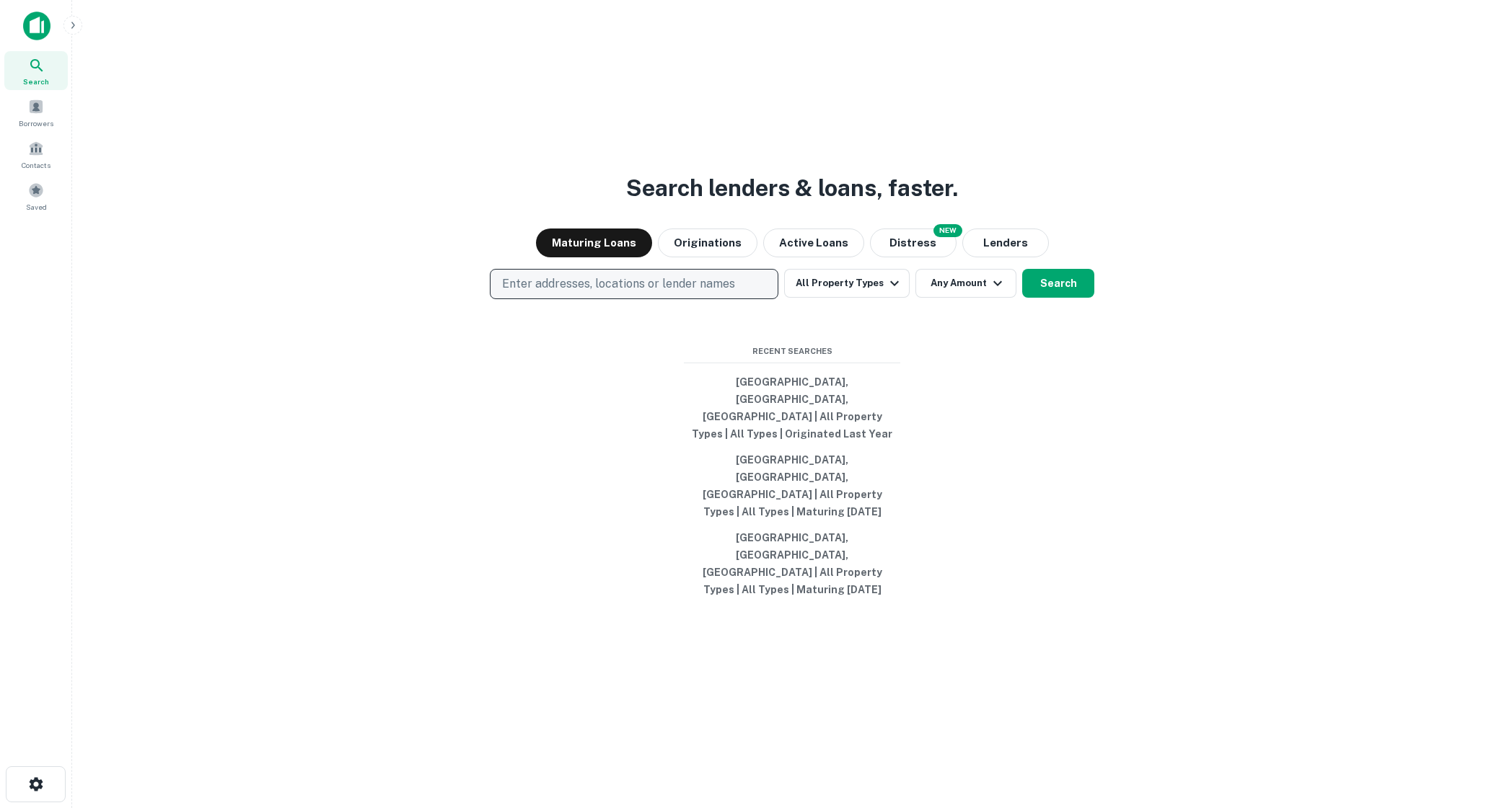
click at [679, 293] on p "Enter addresses, locations or lender names" at bounding box center [619, 284] width 233 height 17
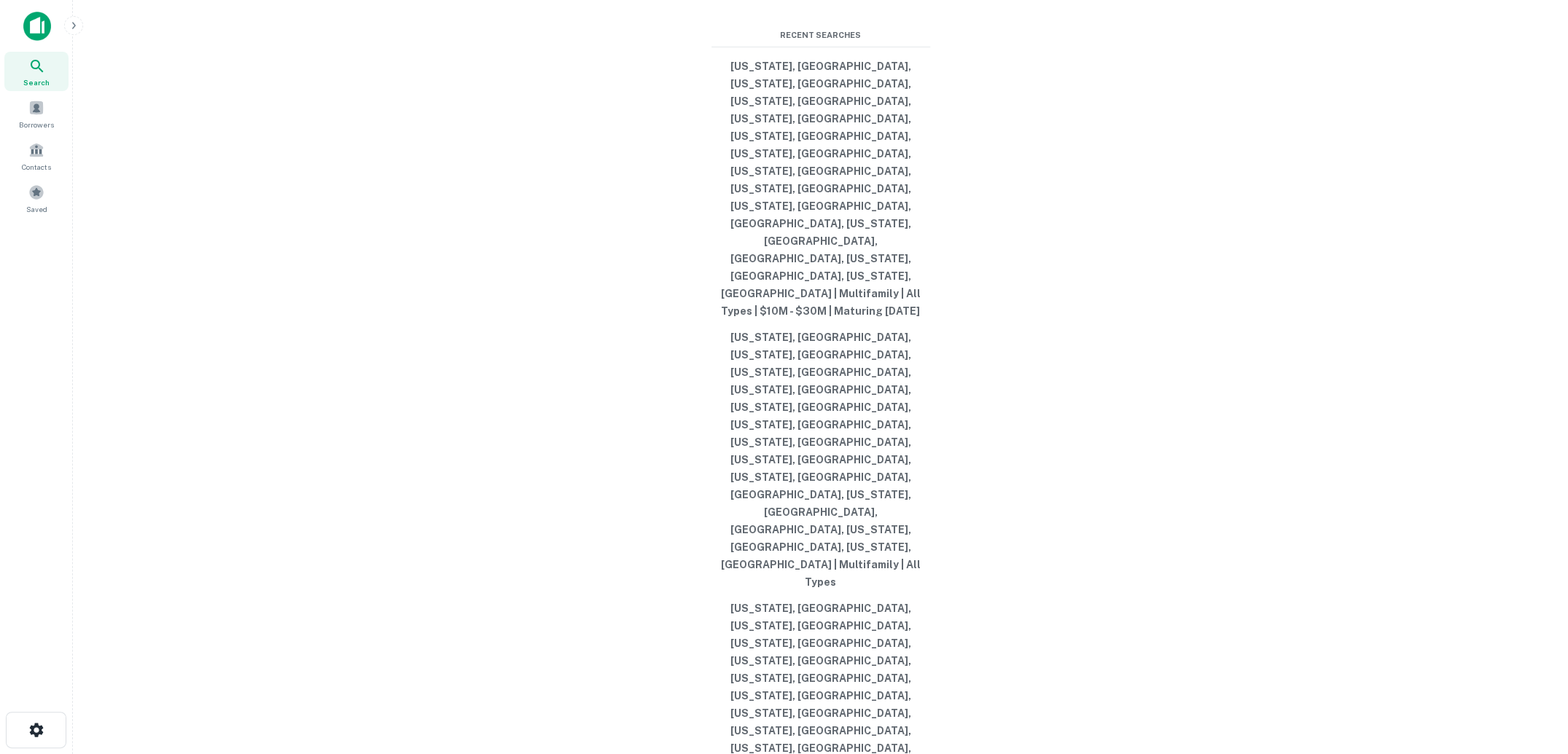
type input "*********"
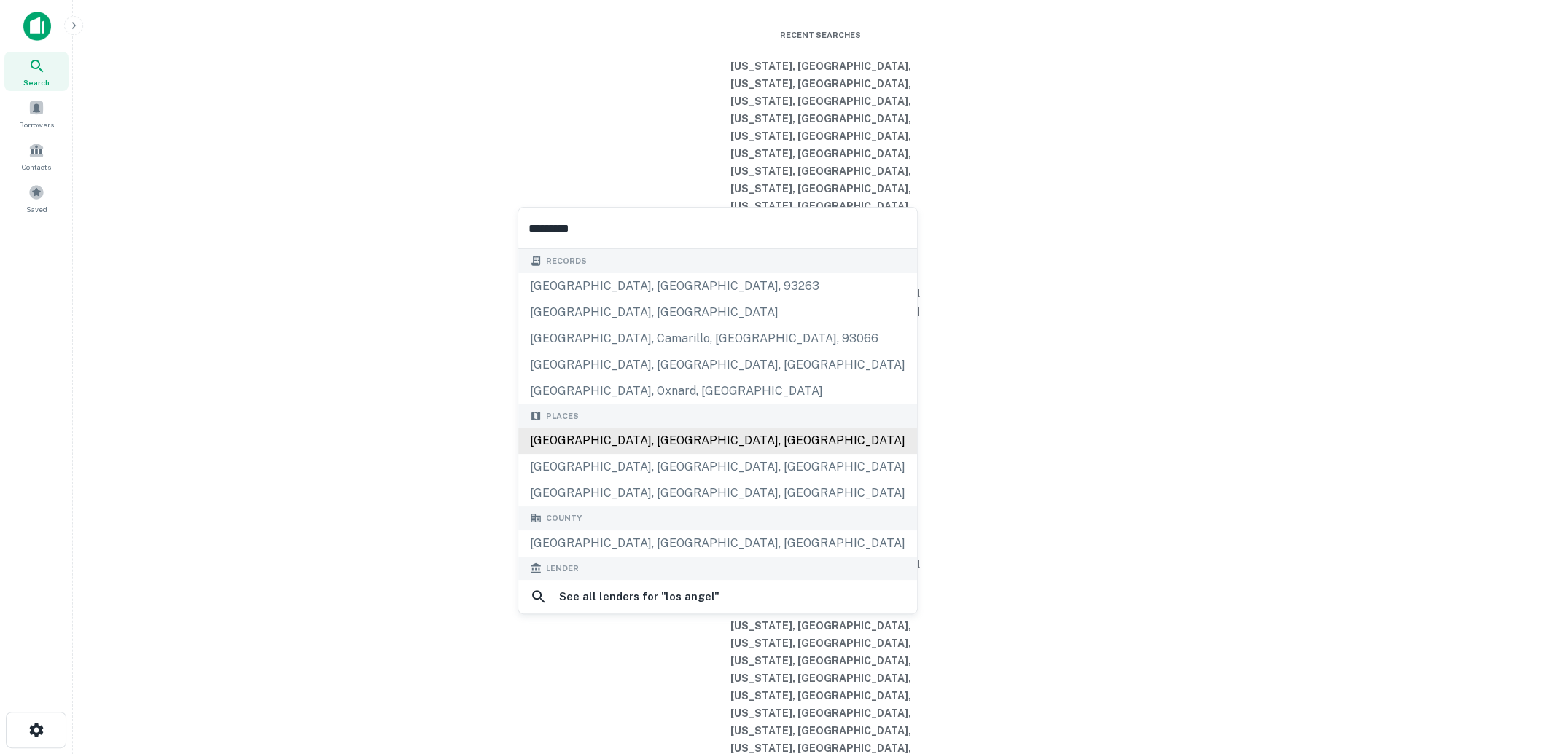
click at [638, 446] on div "[GEOGRAPHIC_DATA], [GEOGRAPHIC_DATA], [GEOGRAPHIC_DATA]" at bounding box center [718, 441] width 399 height 26
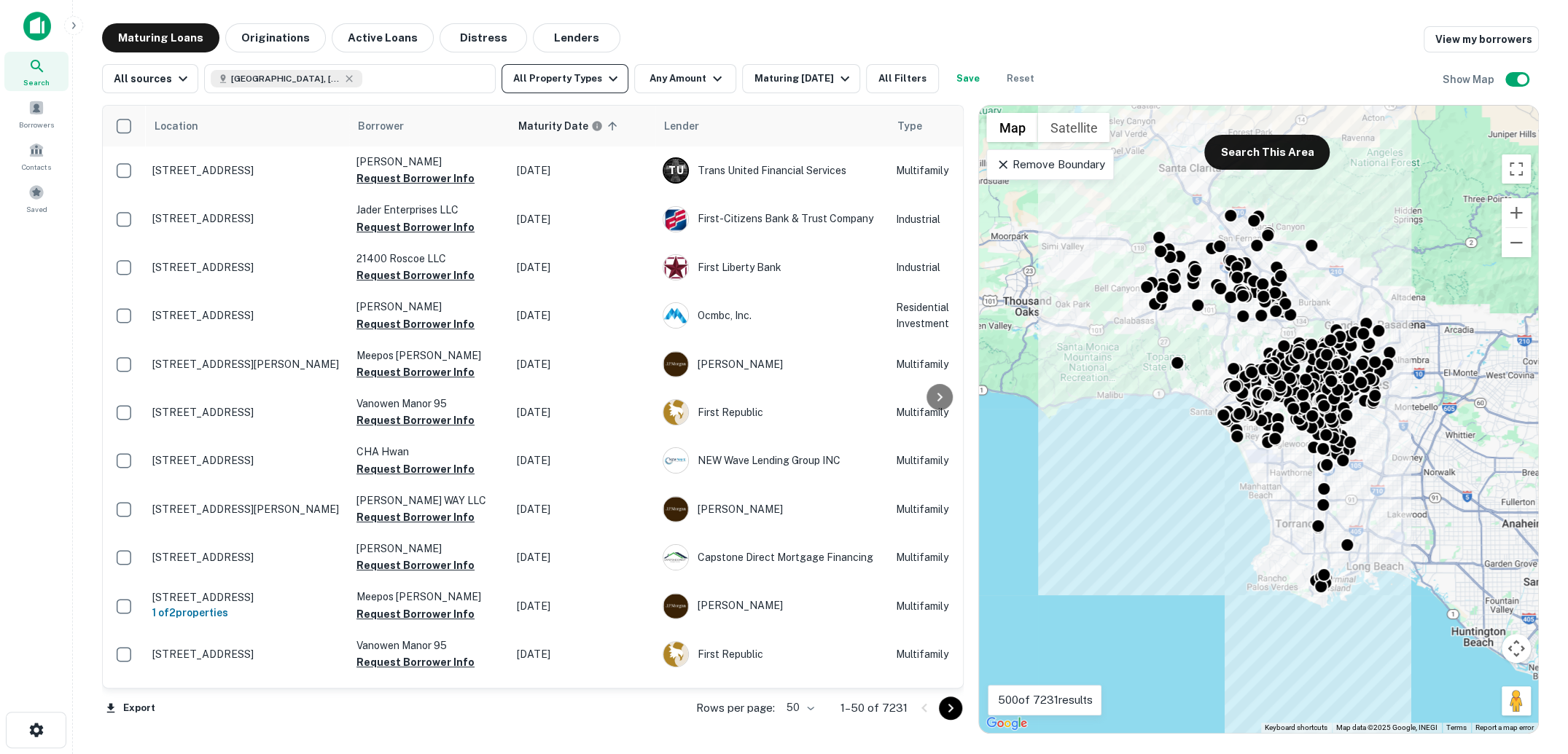
click at [610, 82] on icon "button" at bounding box center [613, 79] width 17 height 17
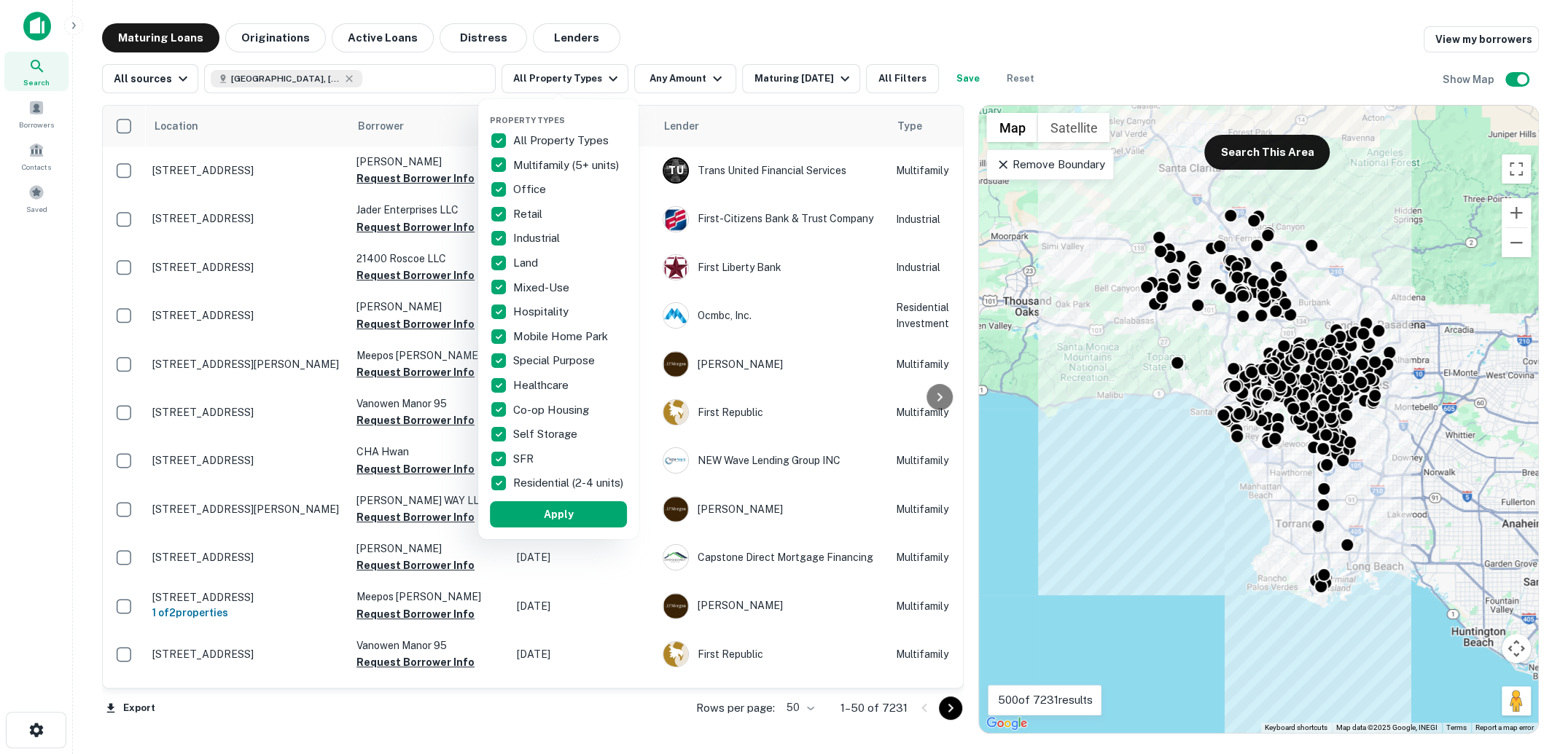
click at [798, 77] on div at bounding box center [784, 377] width 1568 height 754
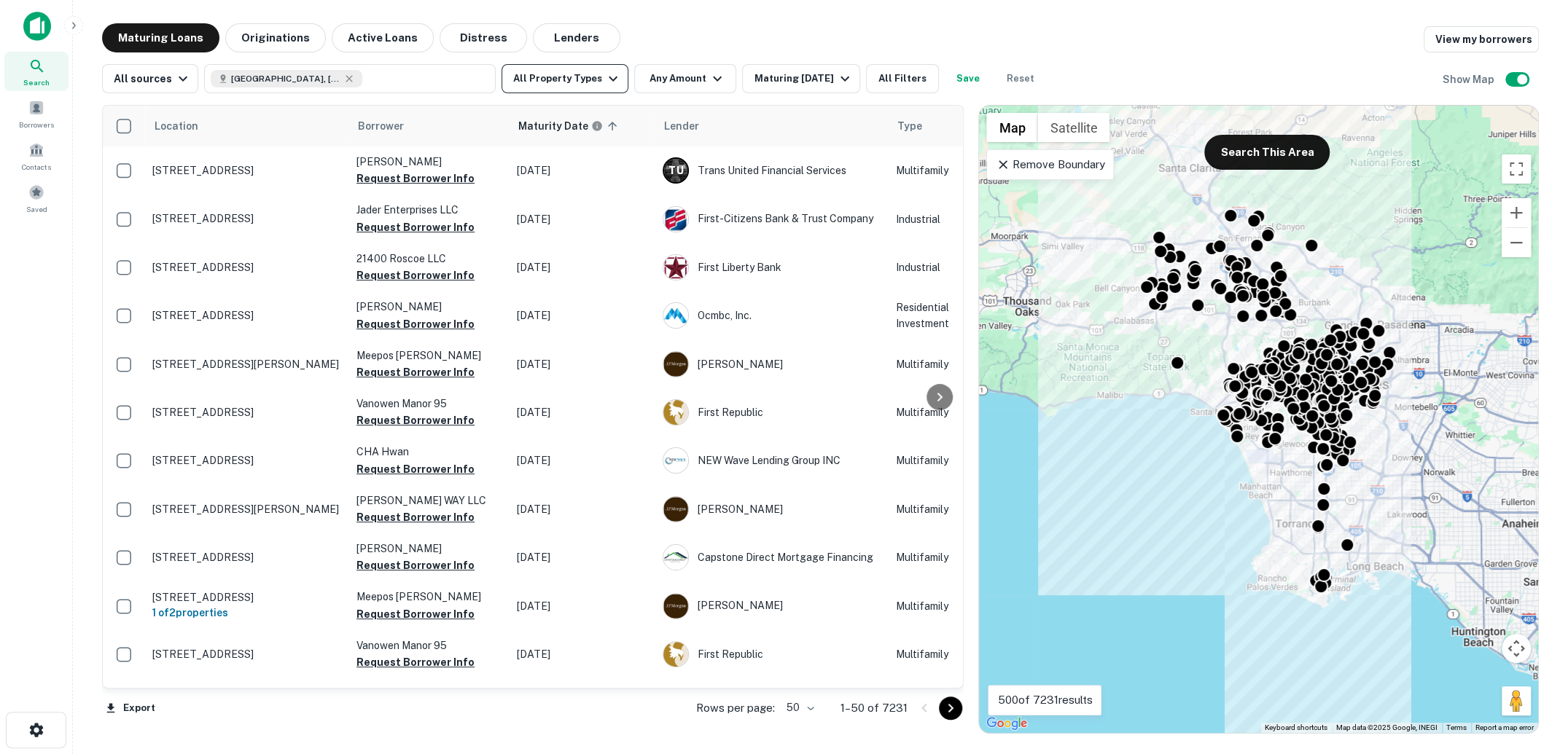
click at [605, 77] on icon "button" at bounding box center [613, 79] width 17 height 17
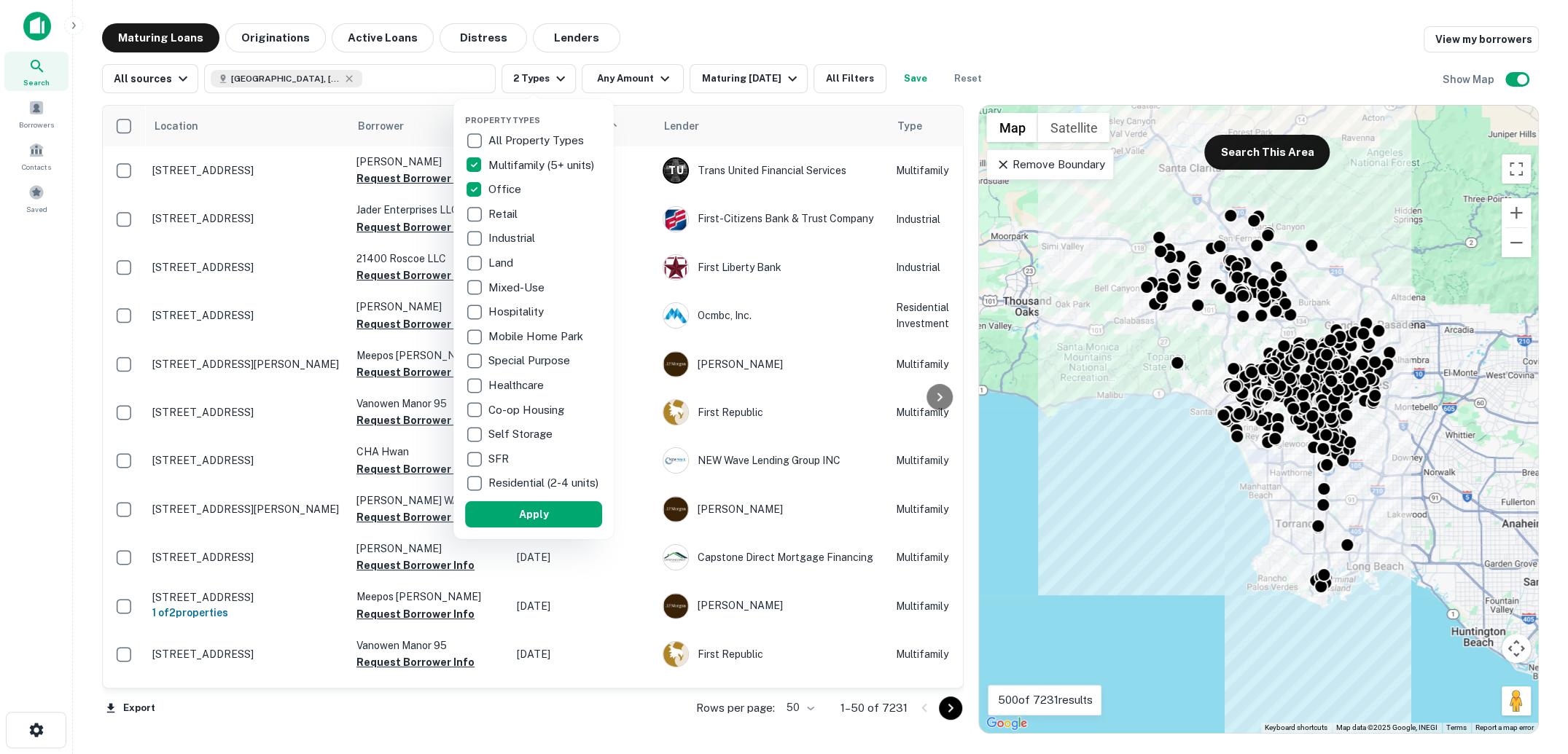
click at [489, 217] on p "Retail" at bounding box center [504, 214] width 32 height 17
click at [519, 519] on button "Apply" at bounding box center [533, 515] width 137 height 26
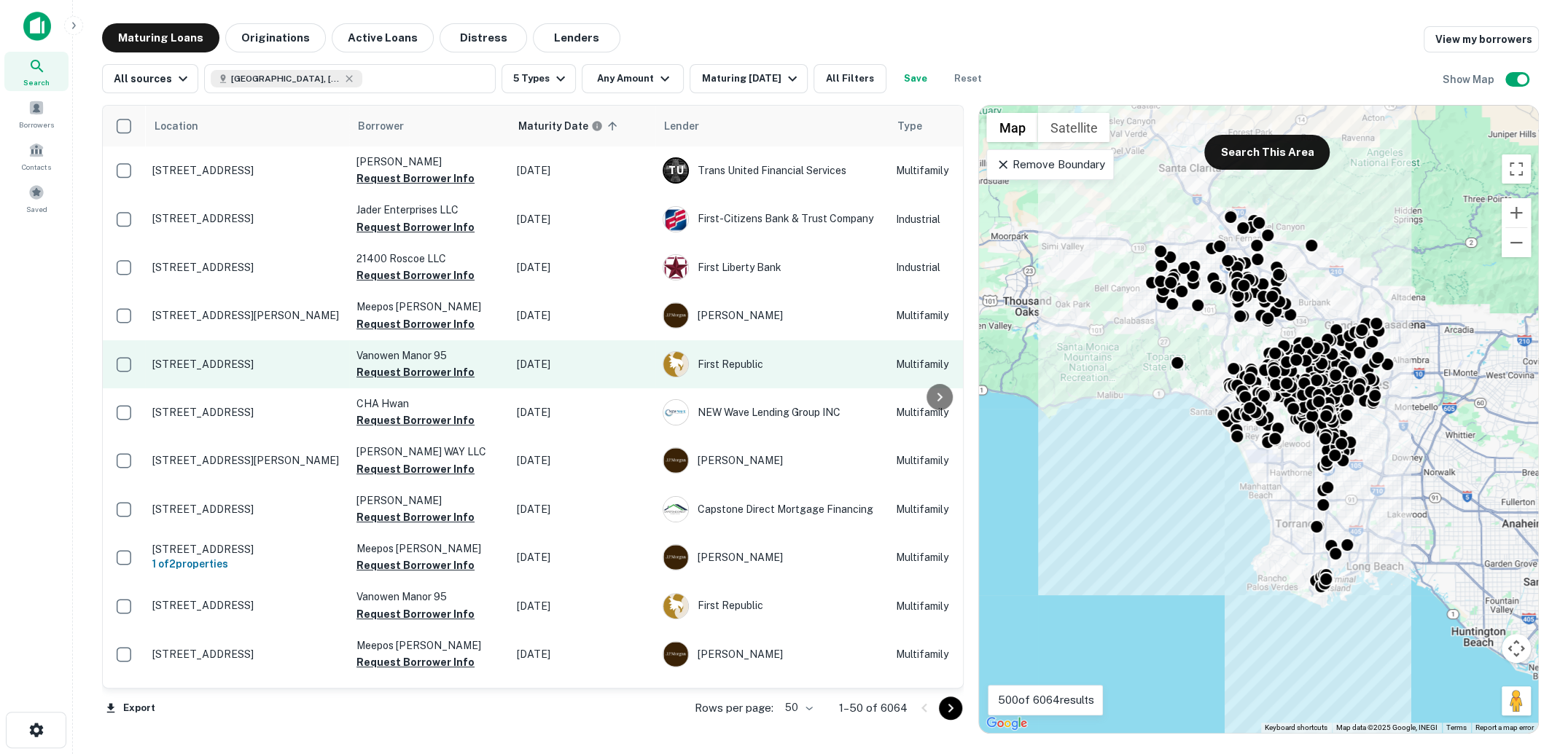
click at [245, 367] on p "[STREET_ADDRESS]" at bounding box center [246, 365] width 189 height 13
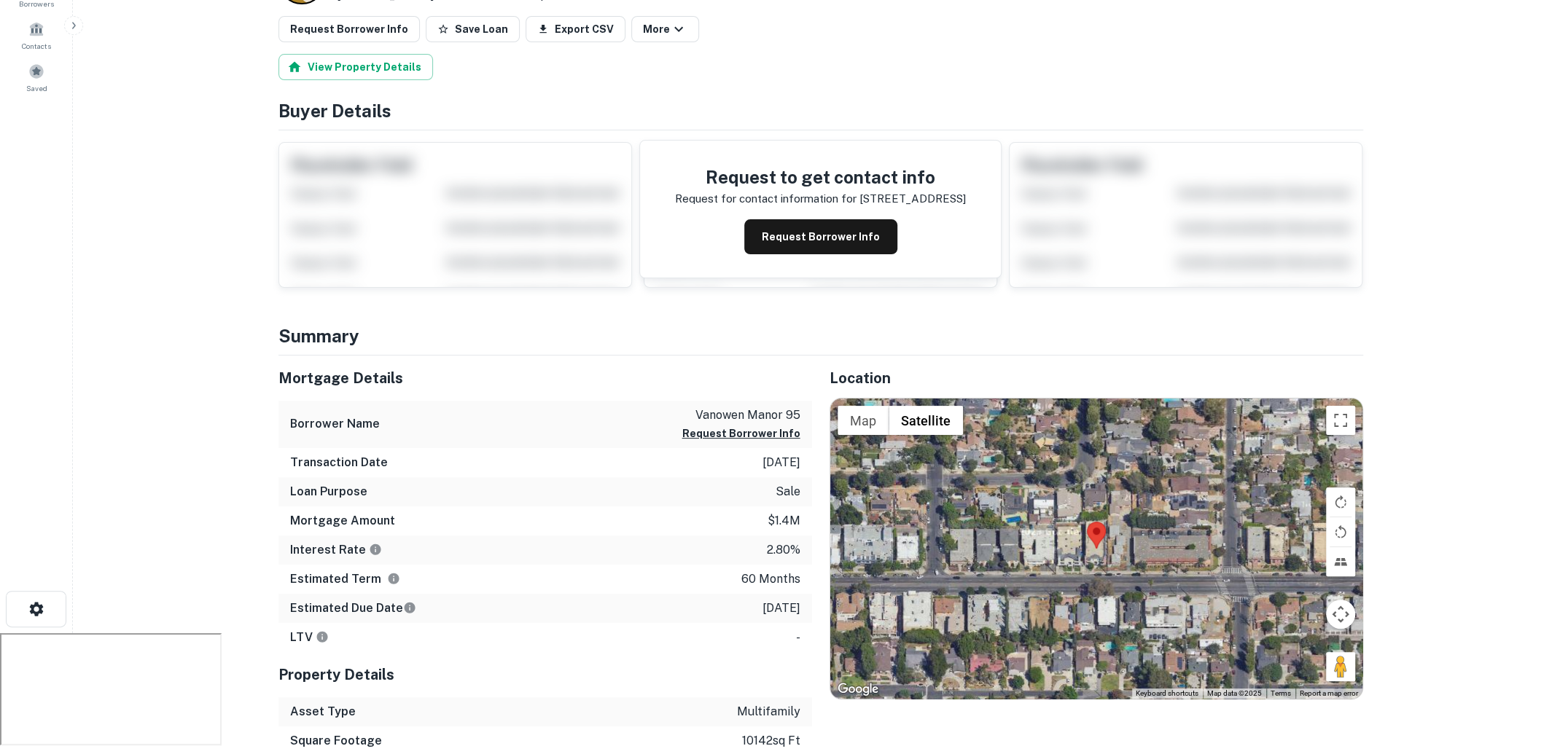
scroll to position [132, 0]
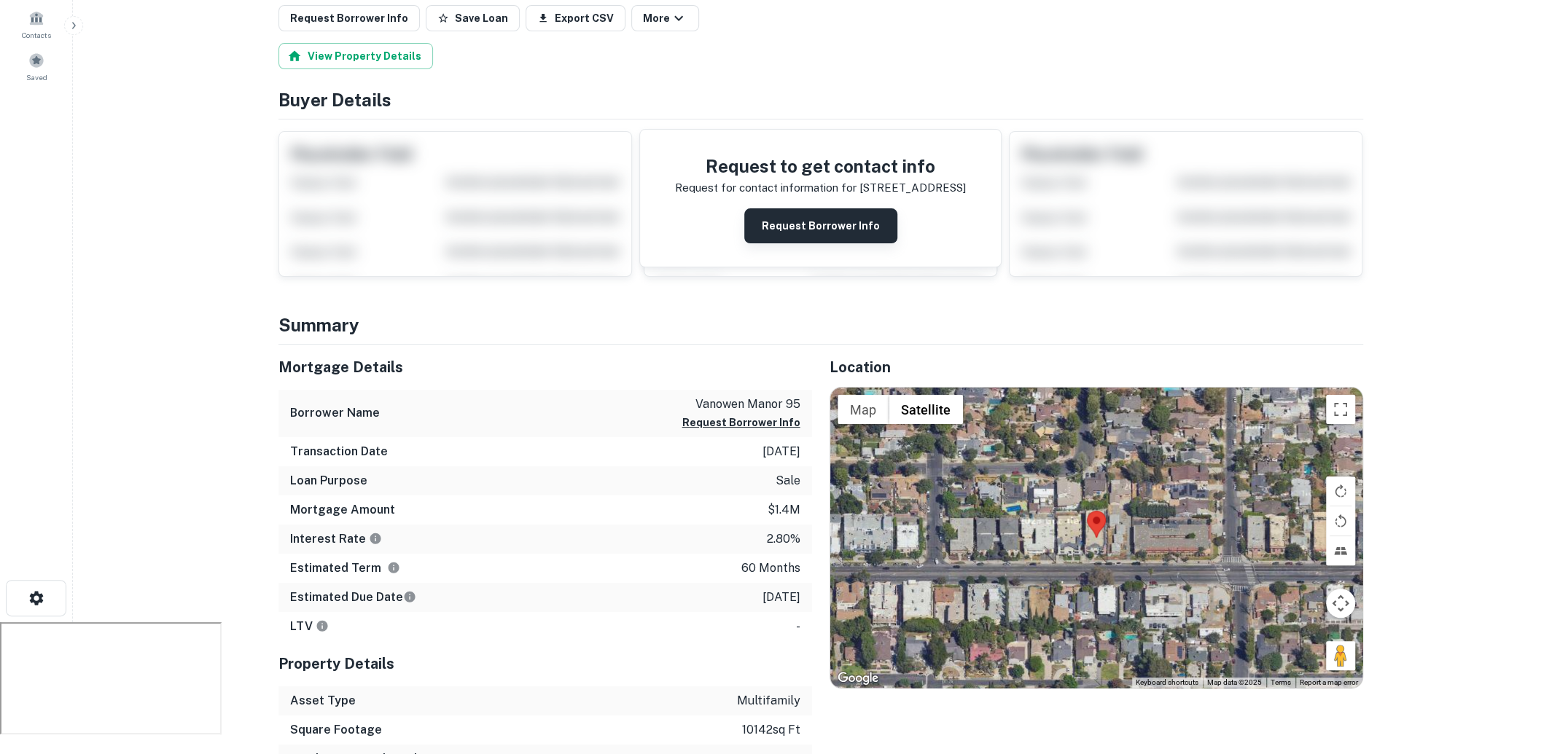
click at [820, 221] on button "Request Borrower Info" at bounding box center [820, 226] width 153 height 35
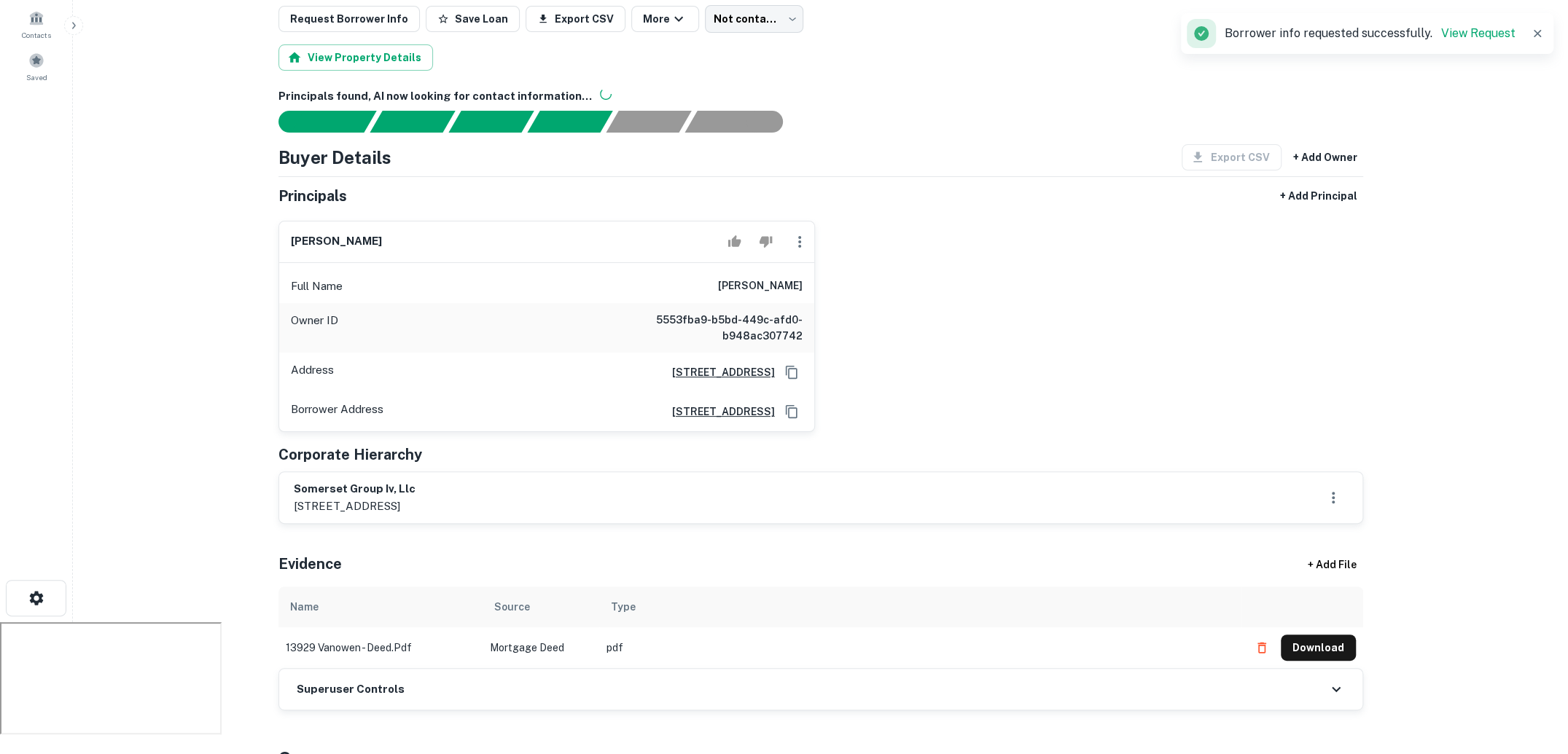
scroll to position [0, 0]
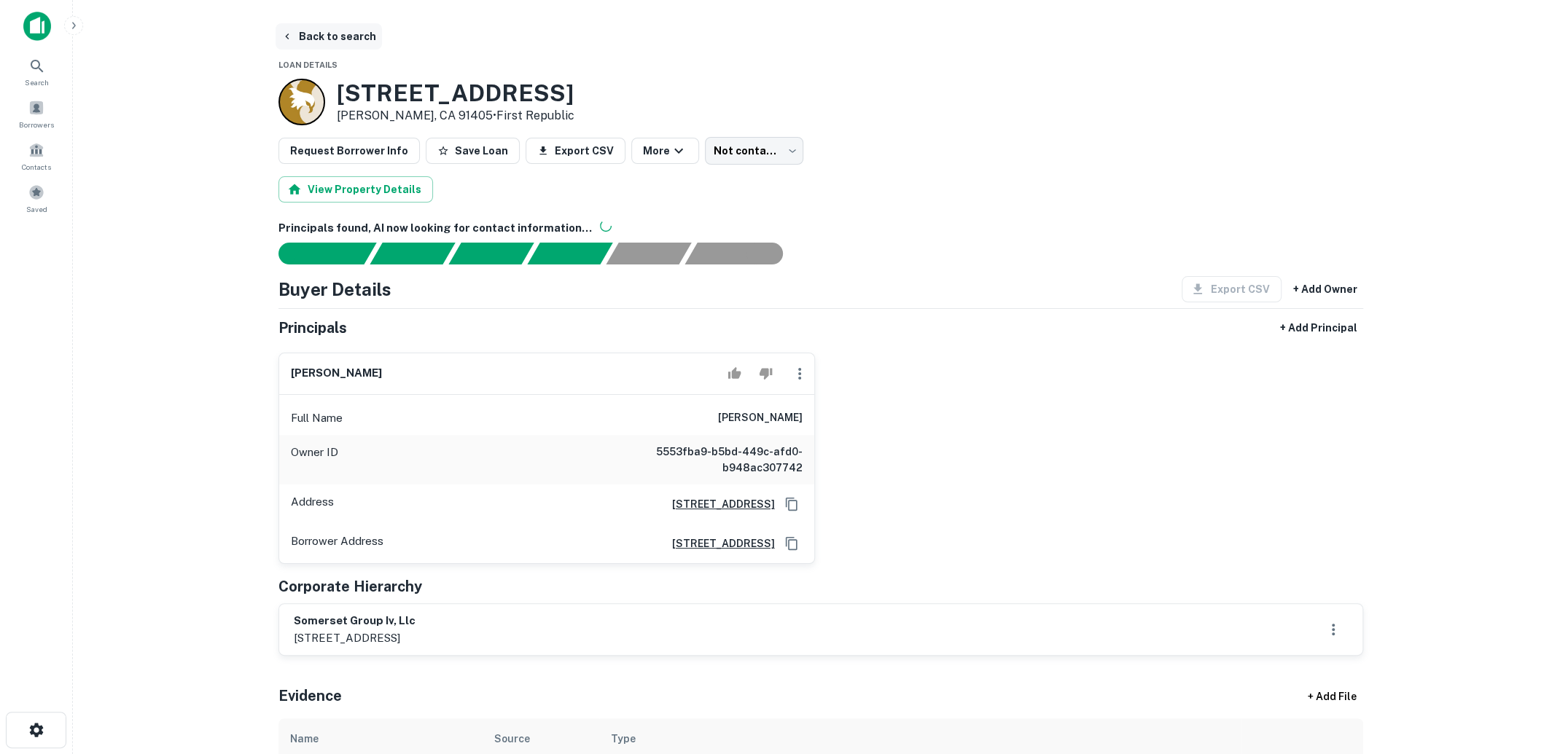
click at [332, 30] on button "Back to search" at bounding box center [328, 36] width 107 height 26
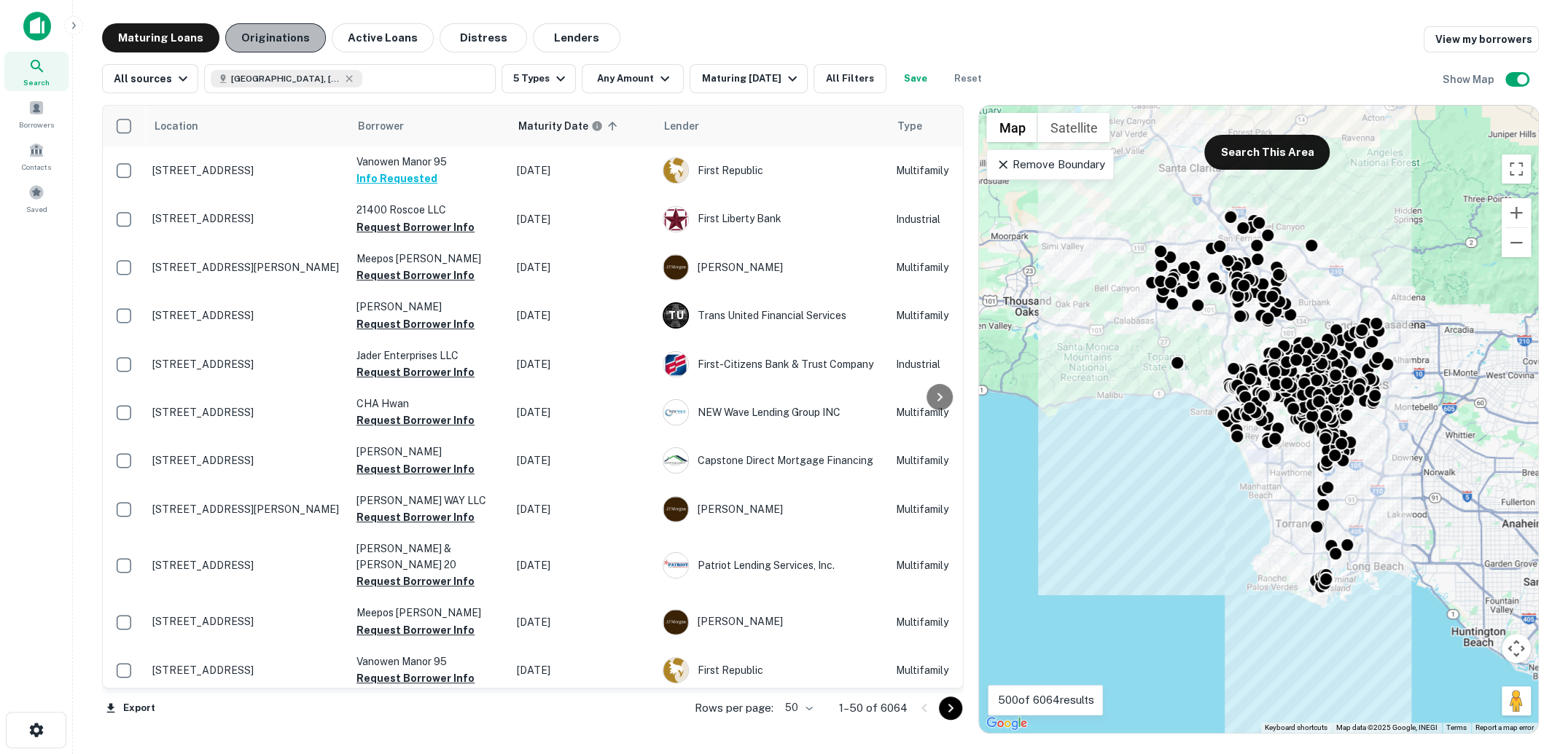
click at [289, 34] on button "Originations" at bounding box center [275, 37] width 101 height 29
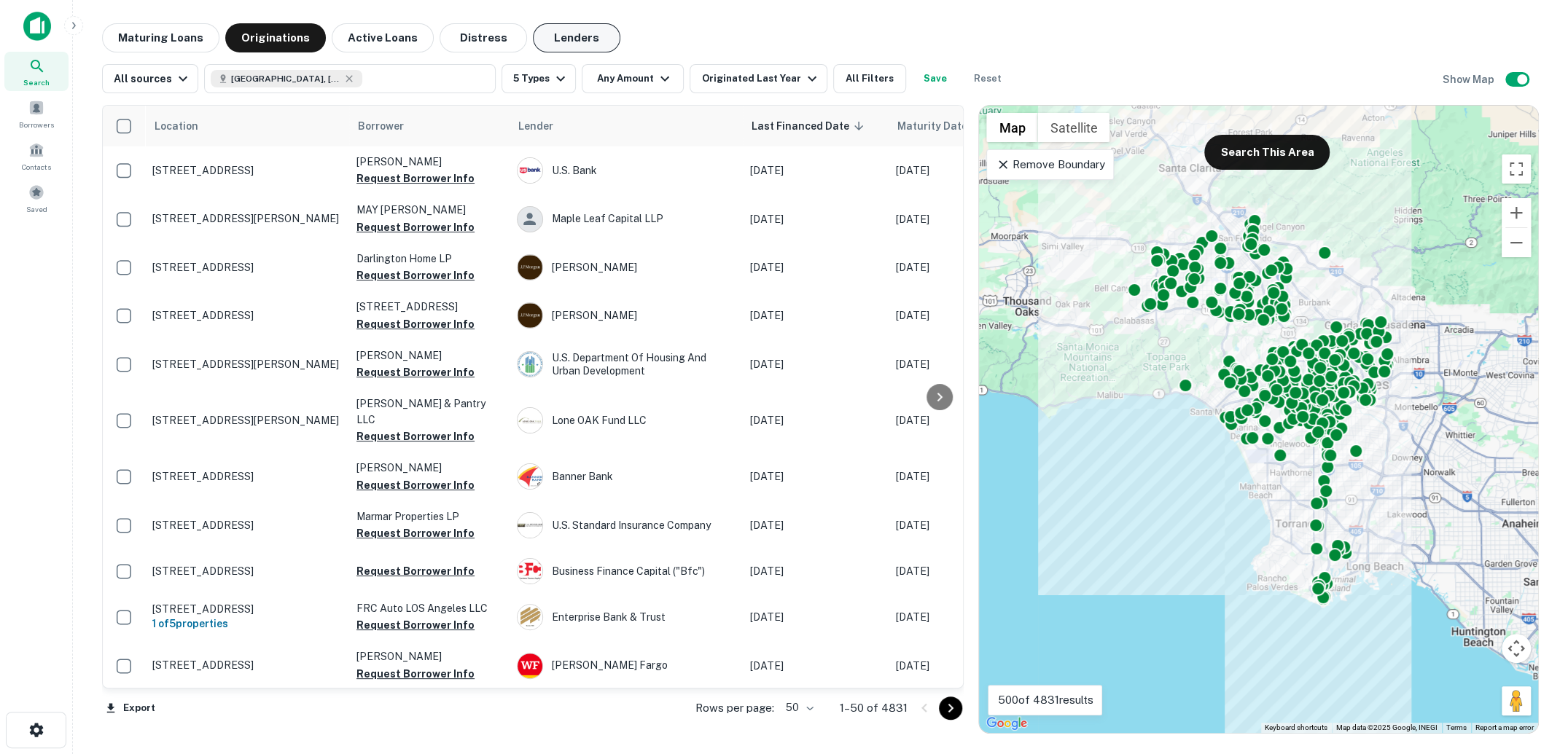
click at [557, 35] on button "Lenders" at bounding box center [576, 37] width 88 height 29
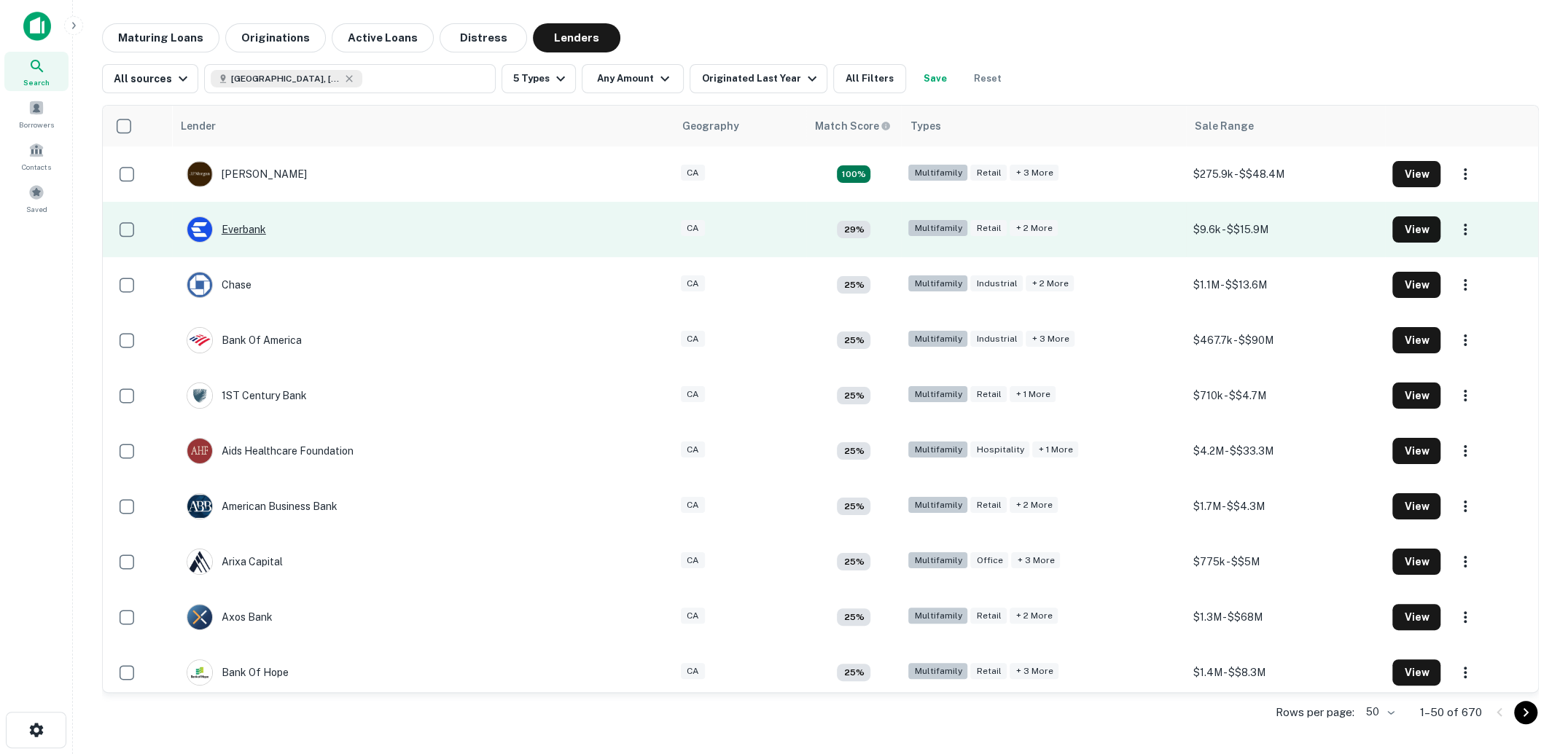
click at [234, 227] on div "Everbank" at bounding box center [227, 230] width 79 height 26
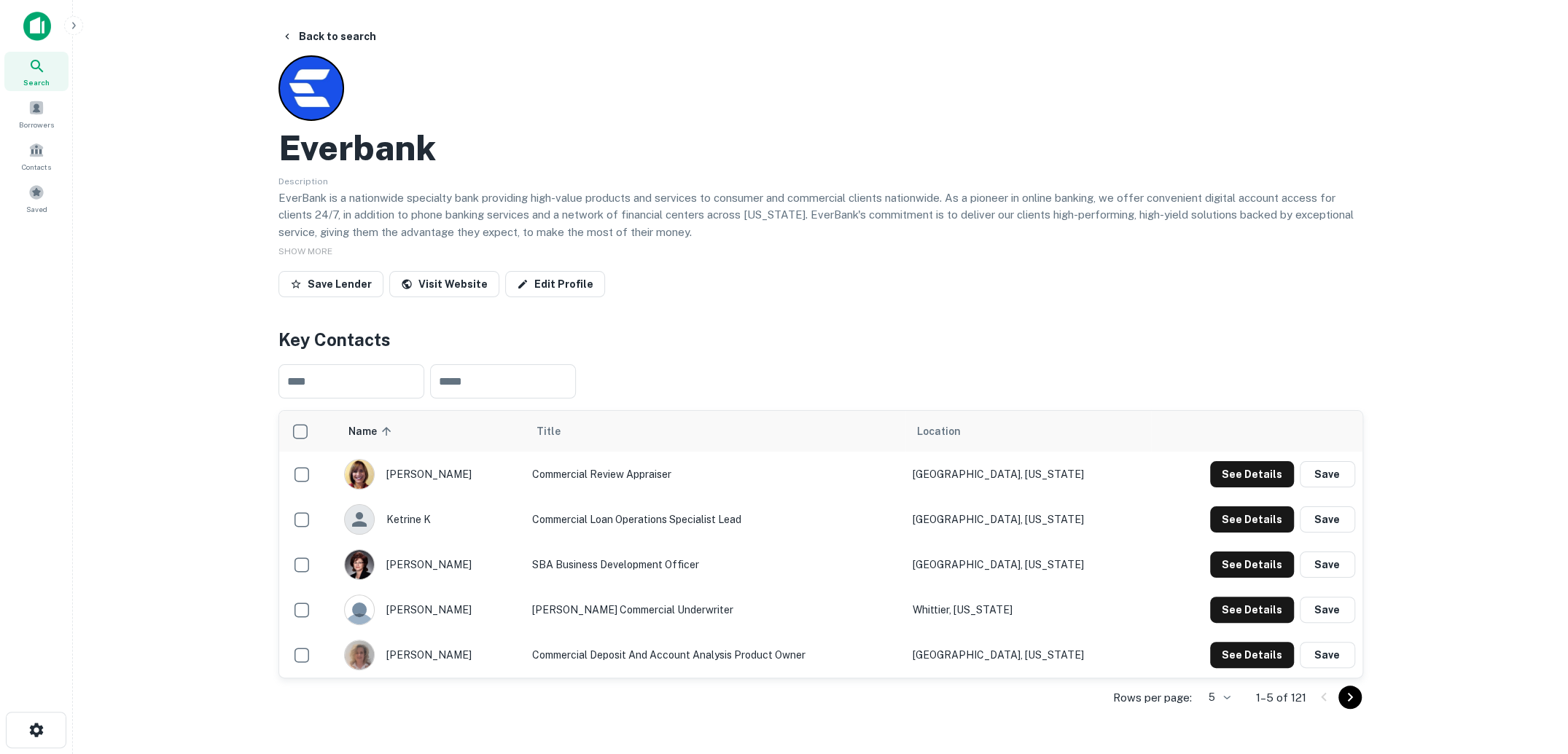
click at [329, 21] on main "Back to search Everbank Description EverBank is a nationwide specialty bank pro…" at bounding box center [820, 377] width 1495 height 754
click at [323, 34] on button "Back to search" at bounding box center [328, 36] width 107 height 26
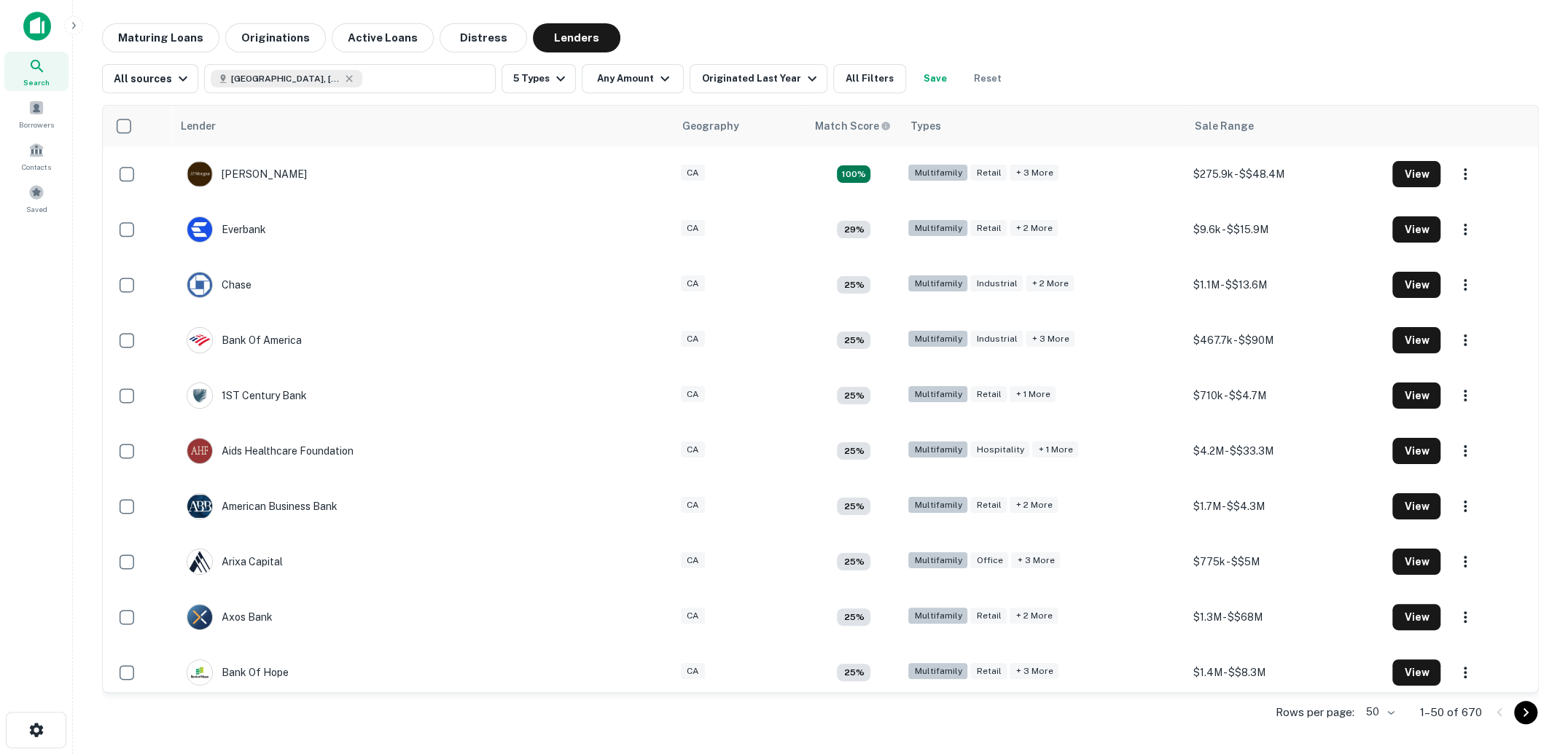
click at [882, 93] on div "Lender Geography Match Score Types Sale Range J.p. Morgan CA 100% Multifamily R…" at bounding box center [820, 413] width 1437 height 641
click at [874, 84] on button "All Filters" at bounding box center [870, 79] width 73 height 29
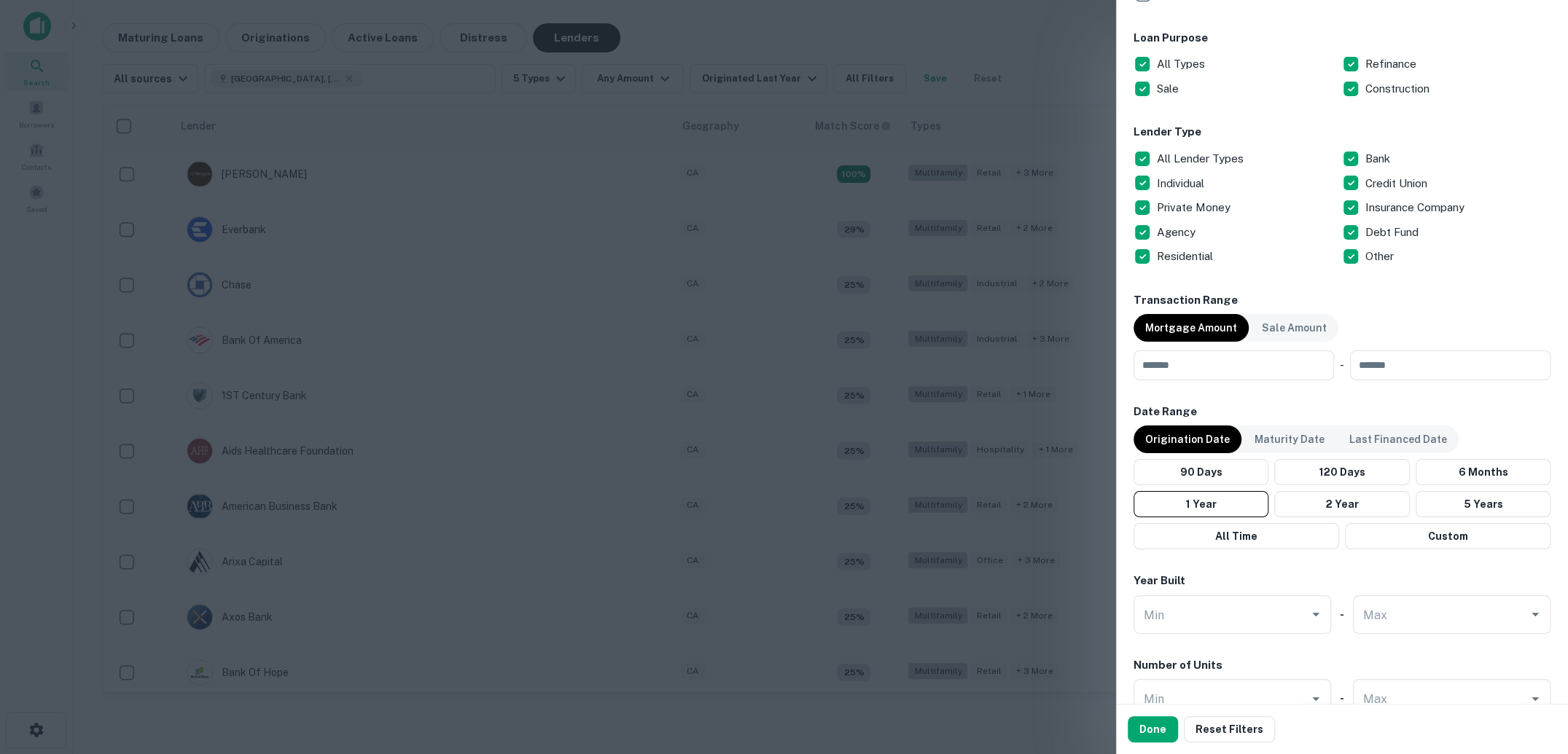
scroll to position [545, 0]
click at [1004, 230] on div at bounding box center [784, 377] width 1568 height 754
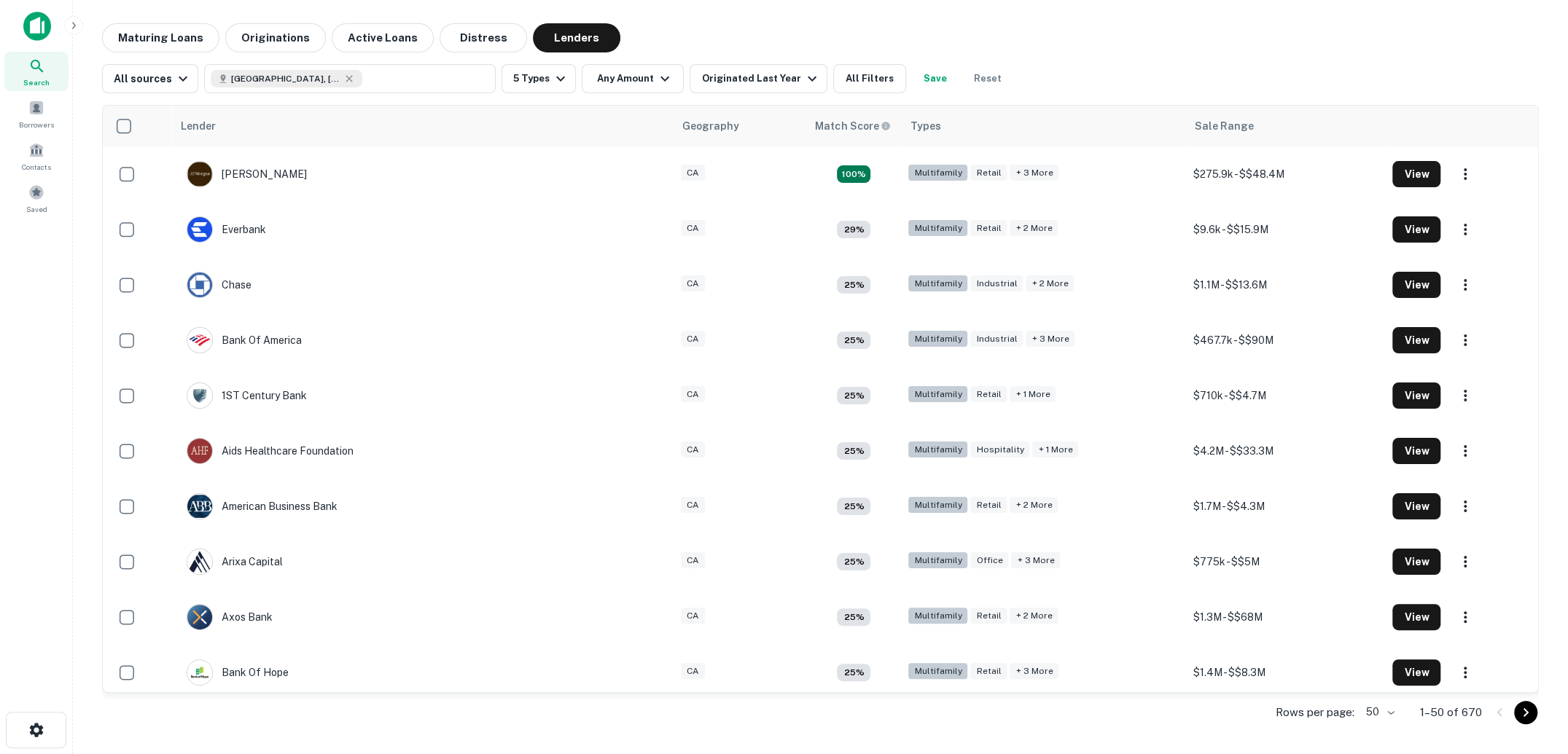
click at [41, 77] on span "Search" at bounding box center [36, 83] width 26 height 12
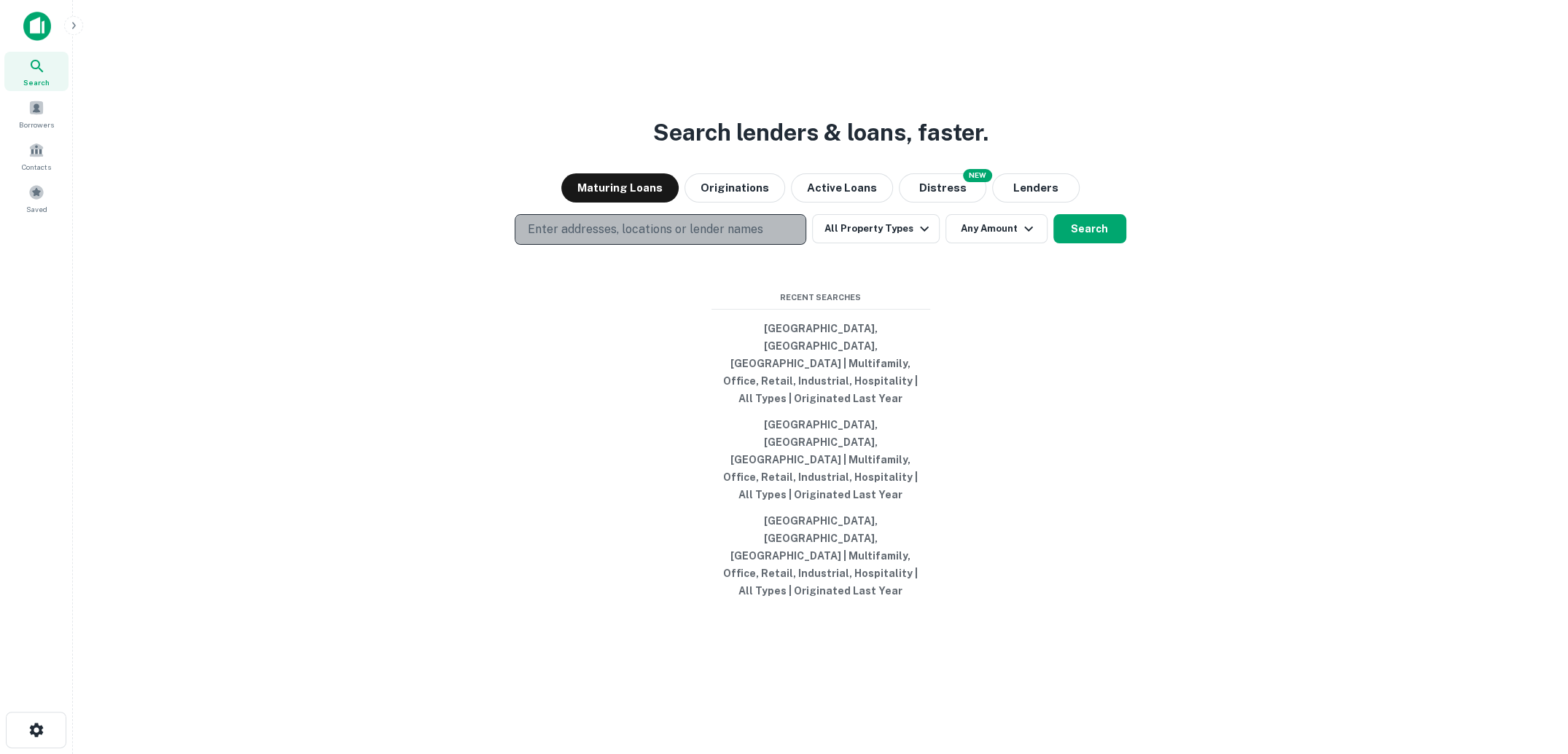
click at [590, 238] on p "Enter addresses, locations or lender names" at bounding box center [644, 229] width 236 height 17
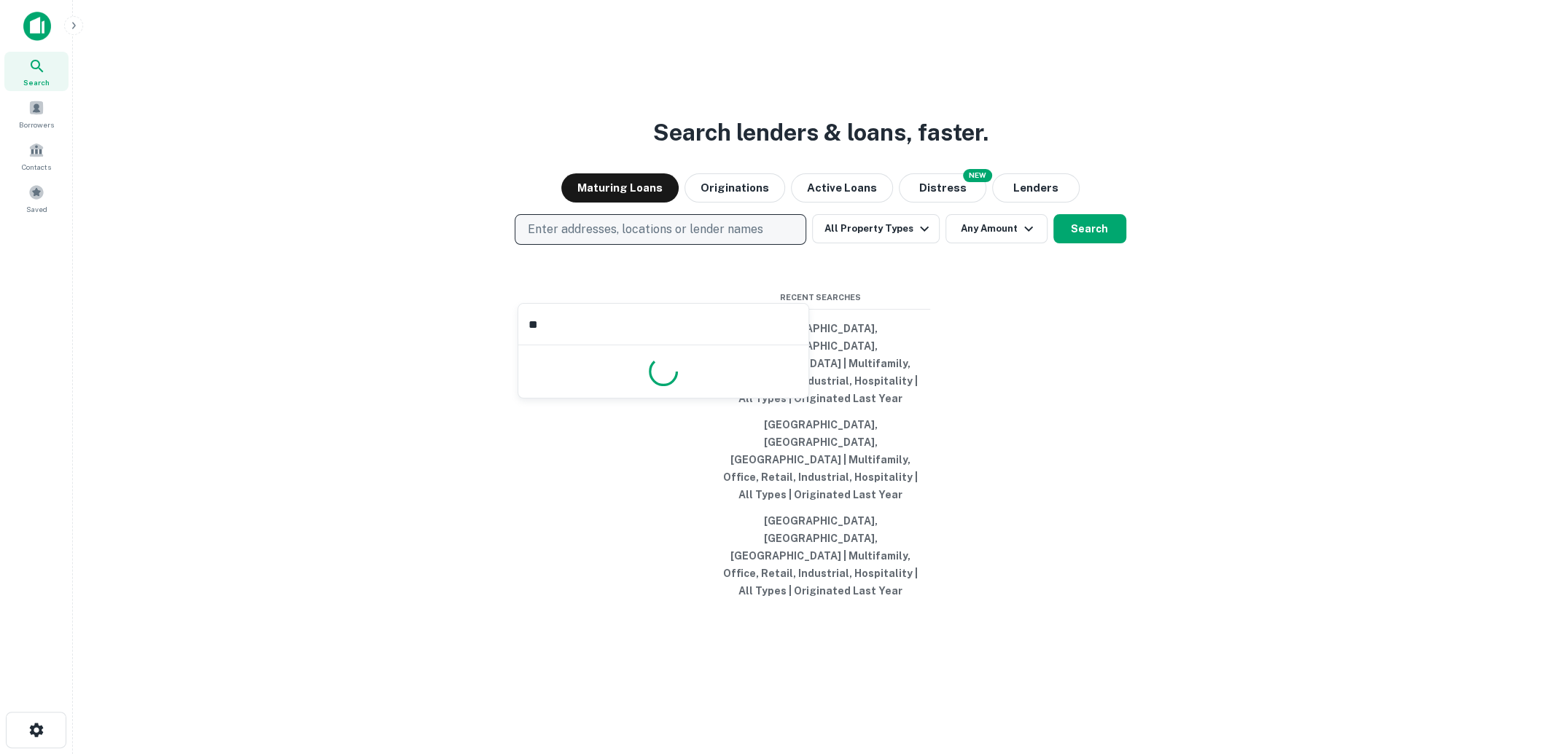
type input "***"
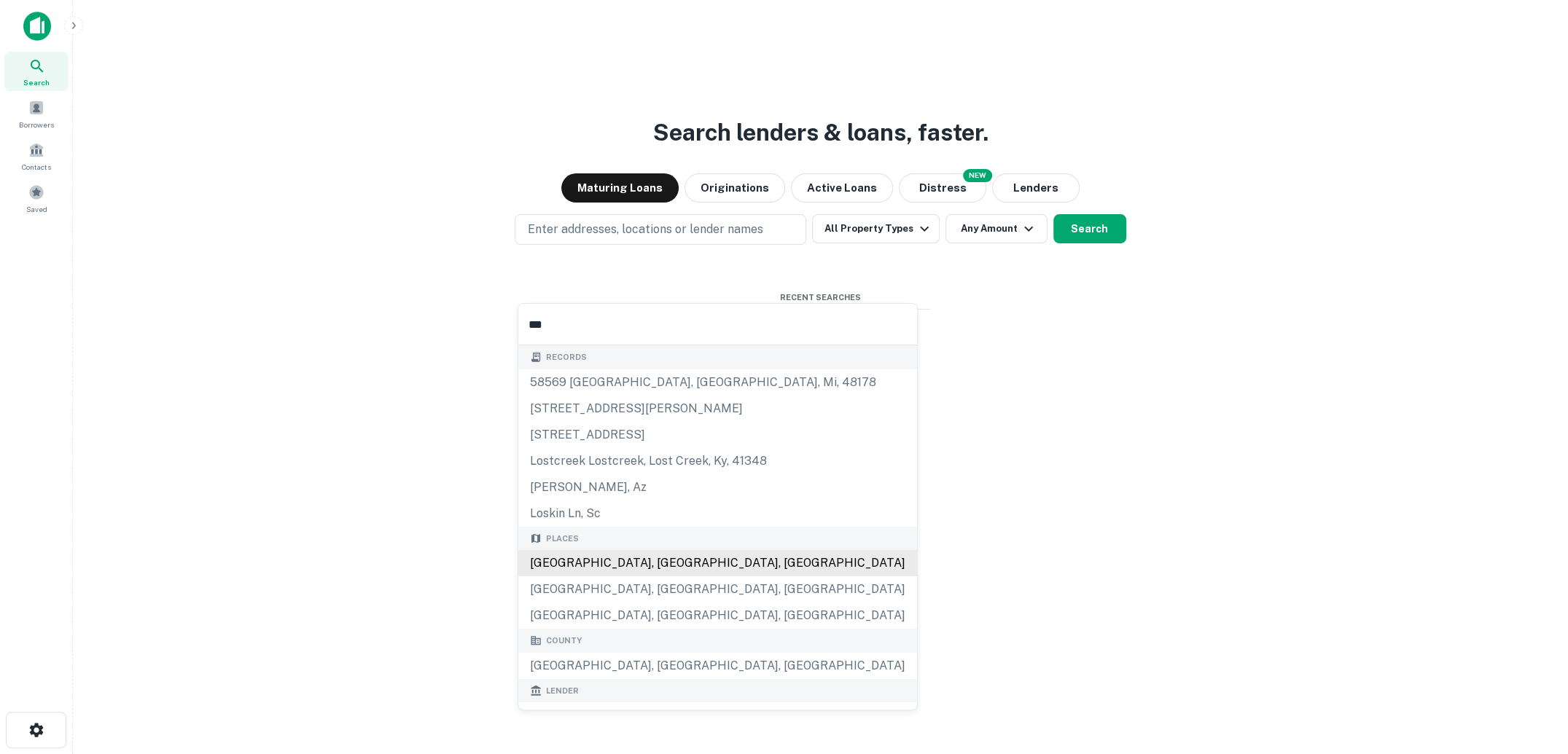
click at [605, 561] on div "[GEOGRAPHIC_DATA], [GEOGRAPHIC_DATA], [GEOGRAPHIC_DATA]" at bounding box center [718, 564] width 399 height 26
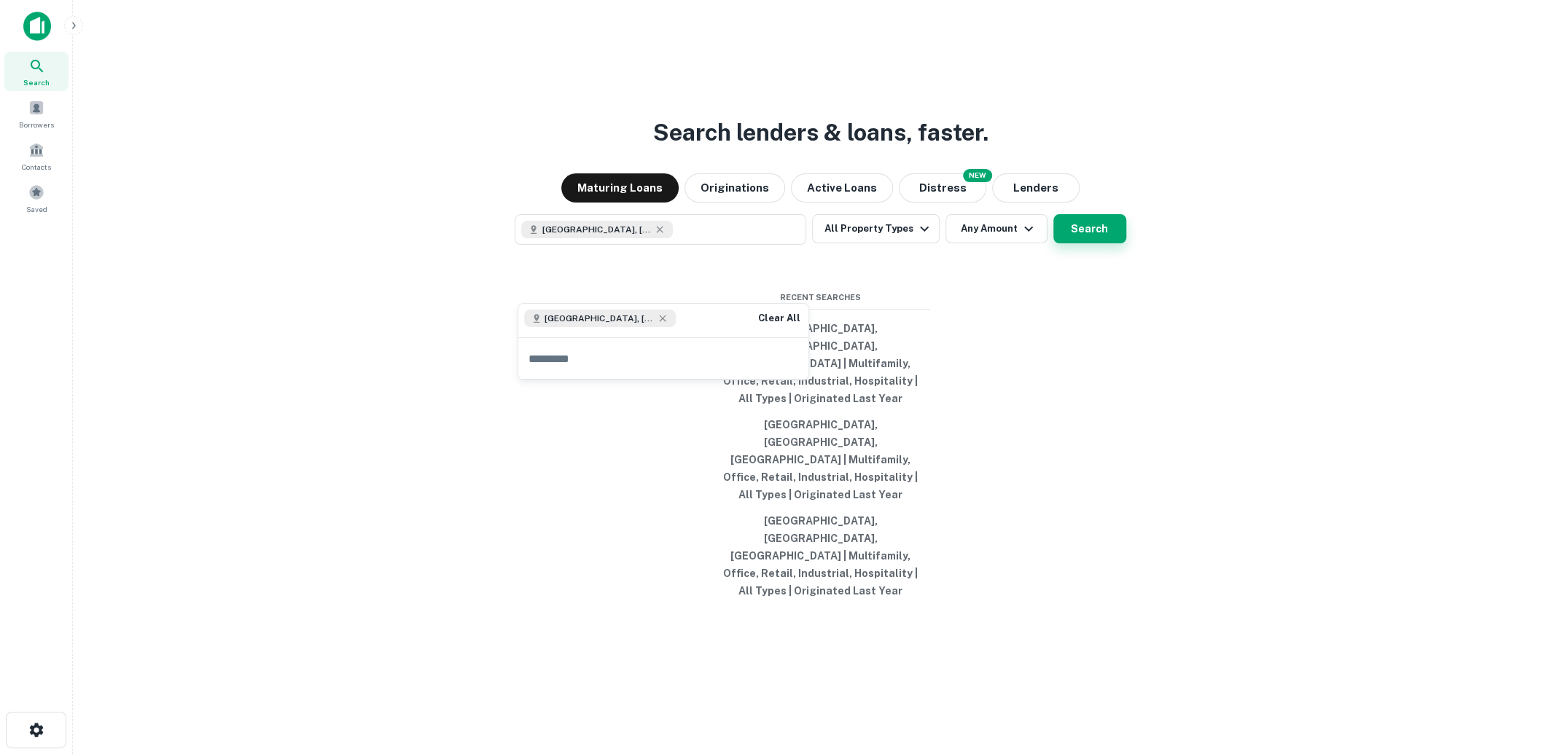
click at [1091, 243] on button "Search" at bounding box center [1090, 228] width 73 height 29
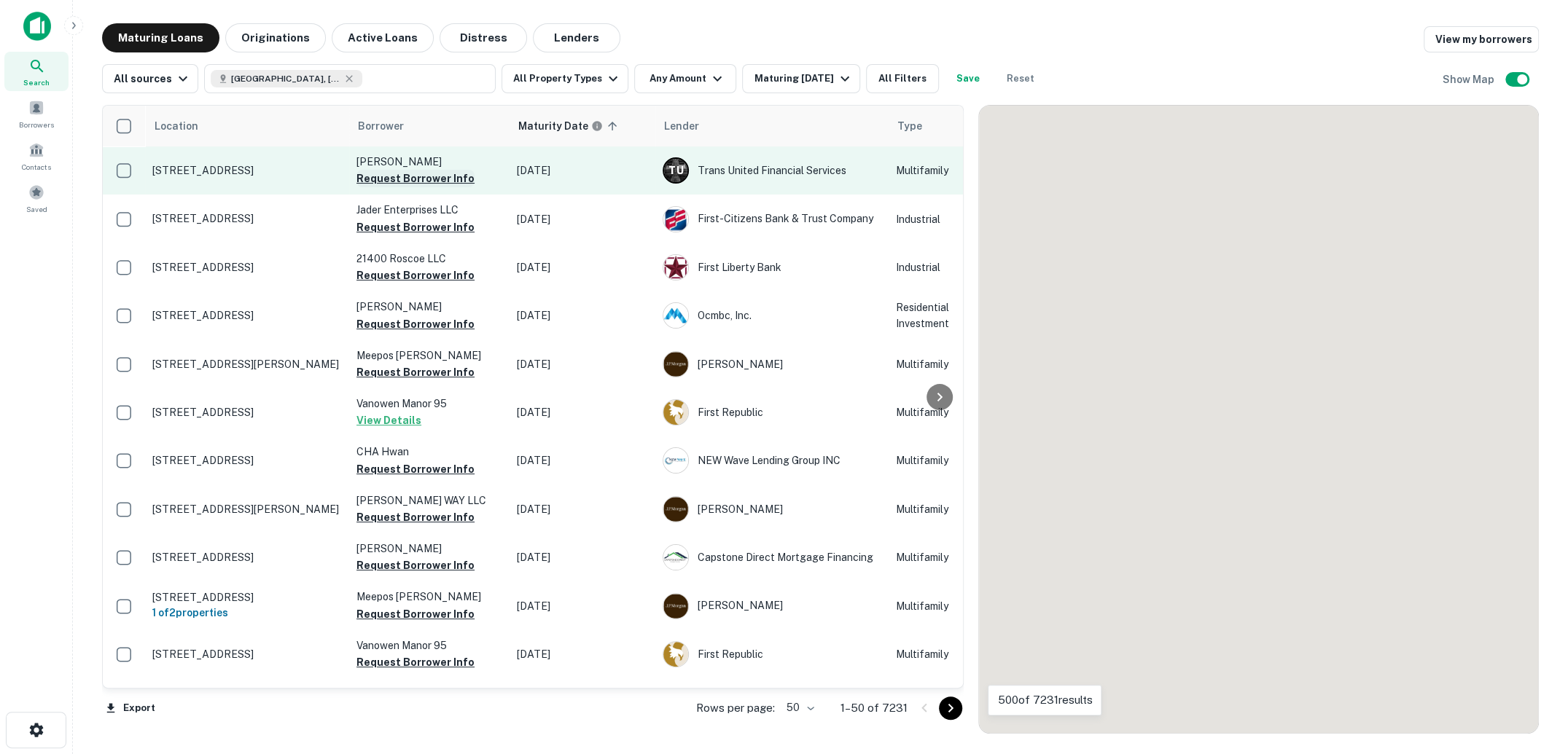
click at [447, 181] on button "Request Borrower Info" at bounding box center [415, 178] width 118 height 17
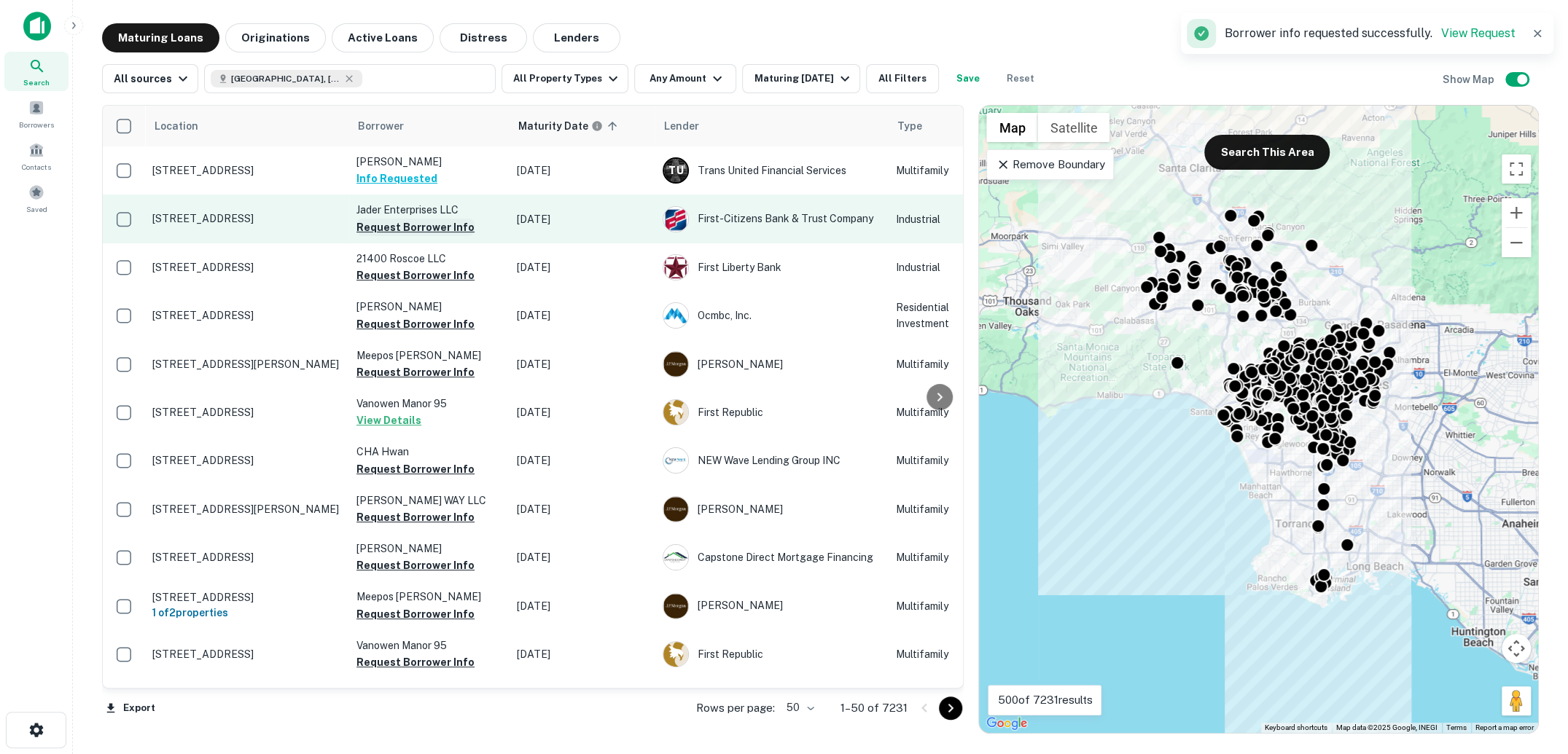
click at [433, 228] on button "Request Borrower Info" at bounding box center [415, 227] width 118 height 17
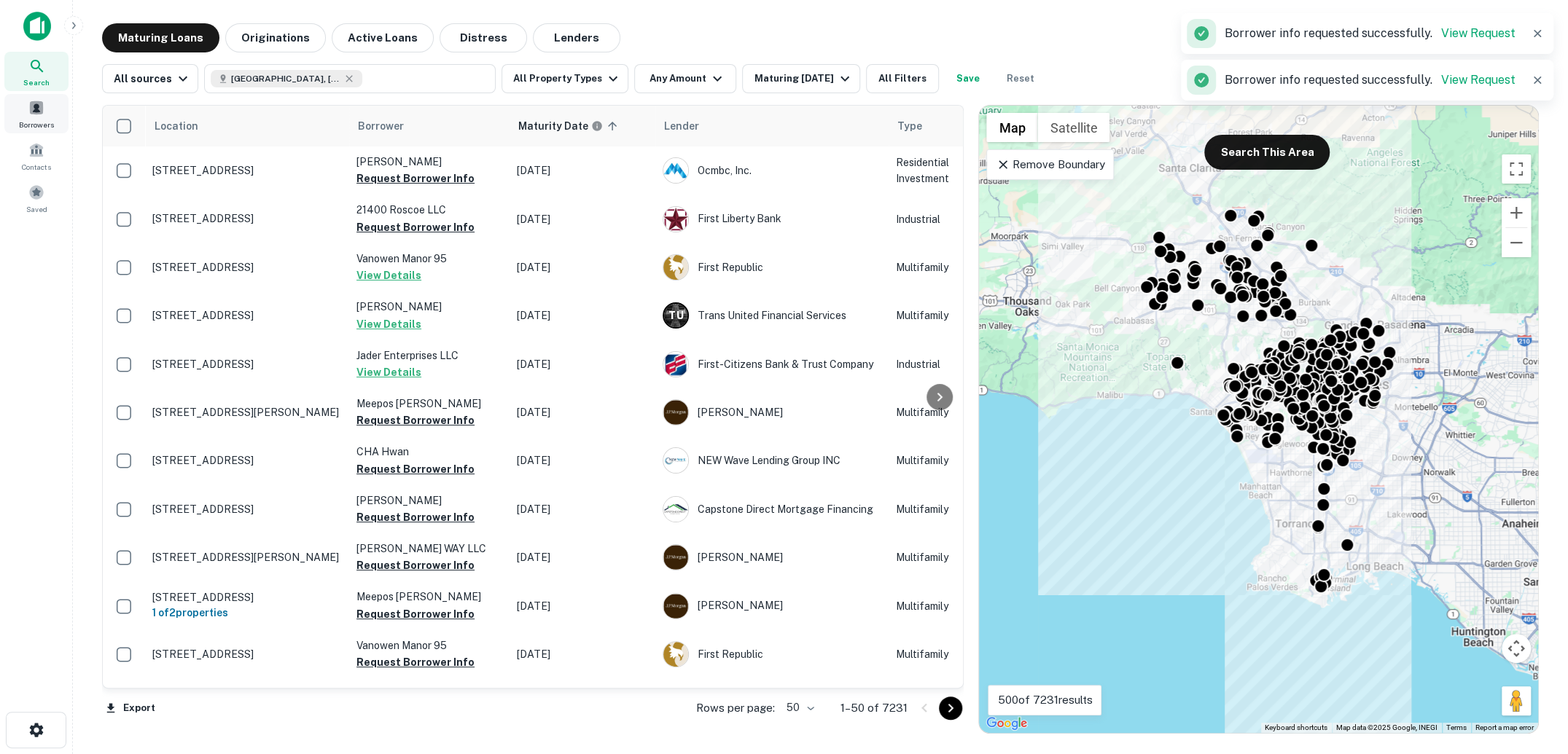
click at [44, 112] on span at bounding box center [36, 107] width 16 height 16
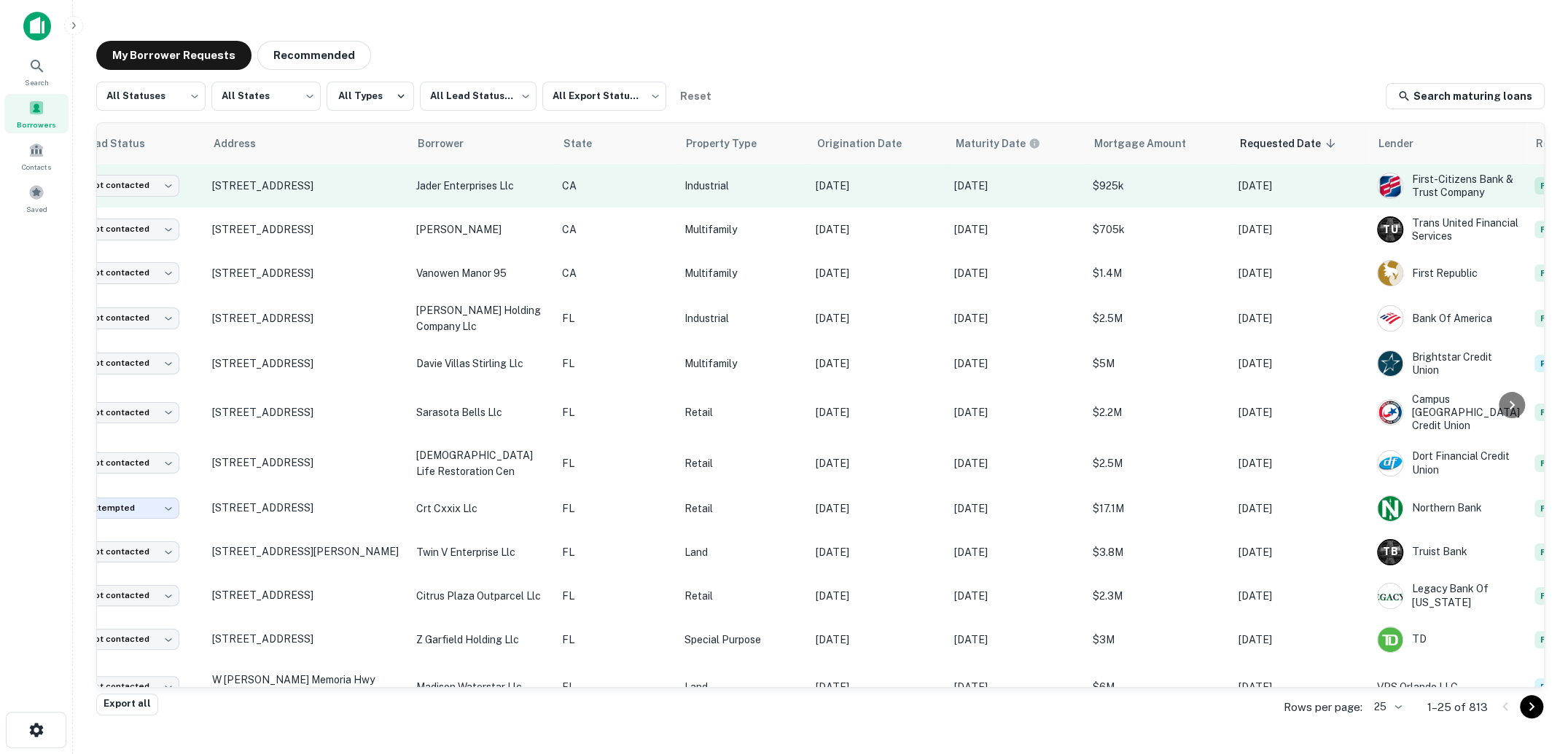
scroll to position [0, 44]
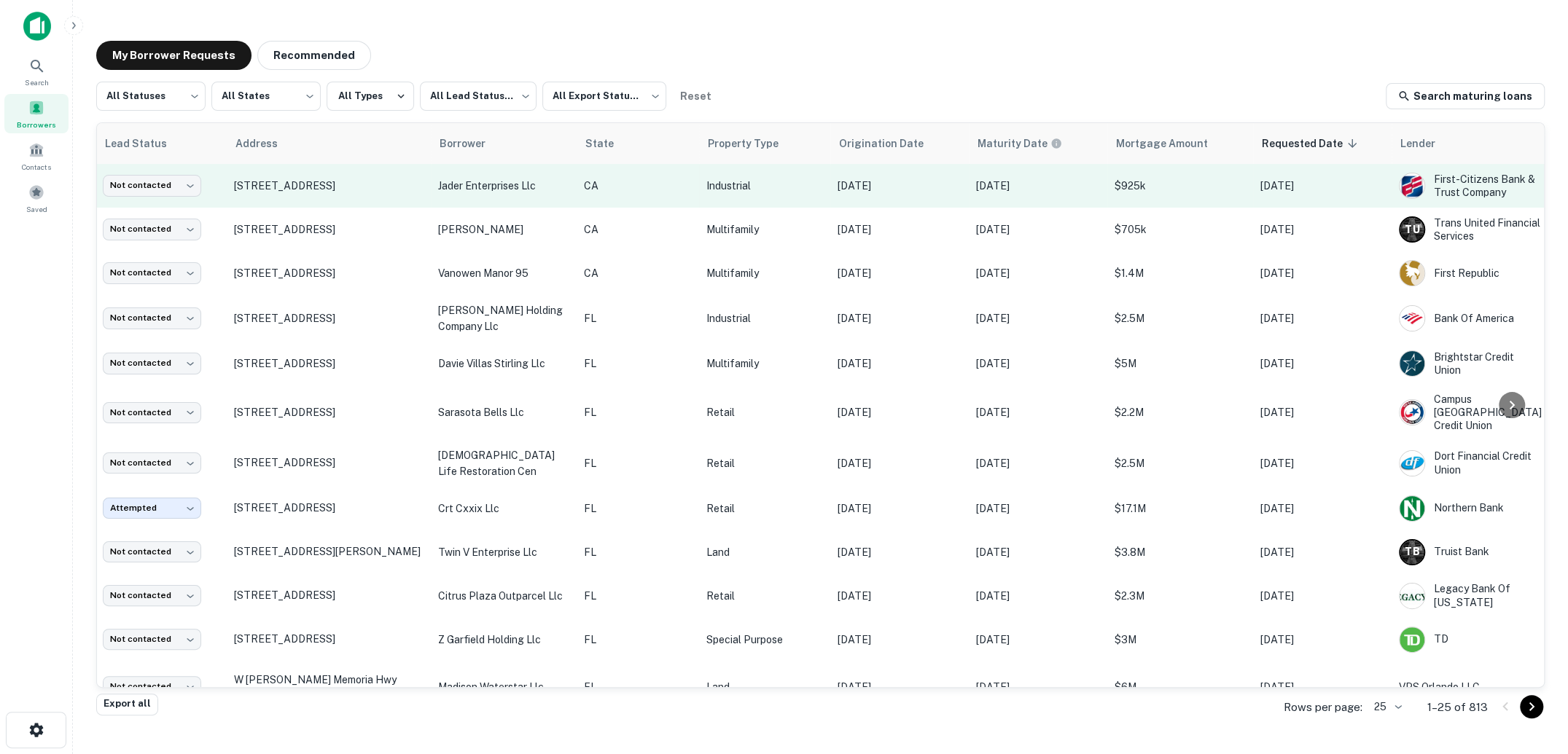
click at [559, 188] on p "jader enterprises llc" at bounding box center [504, 185] width 131 height 16
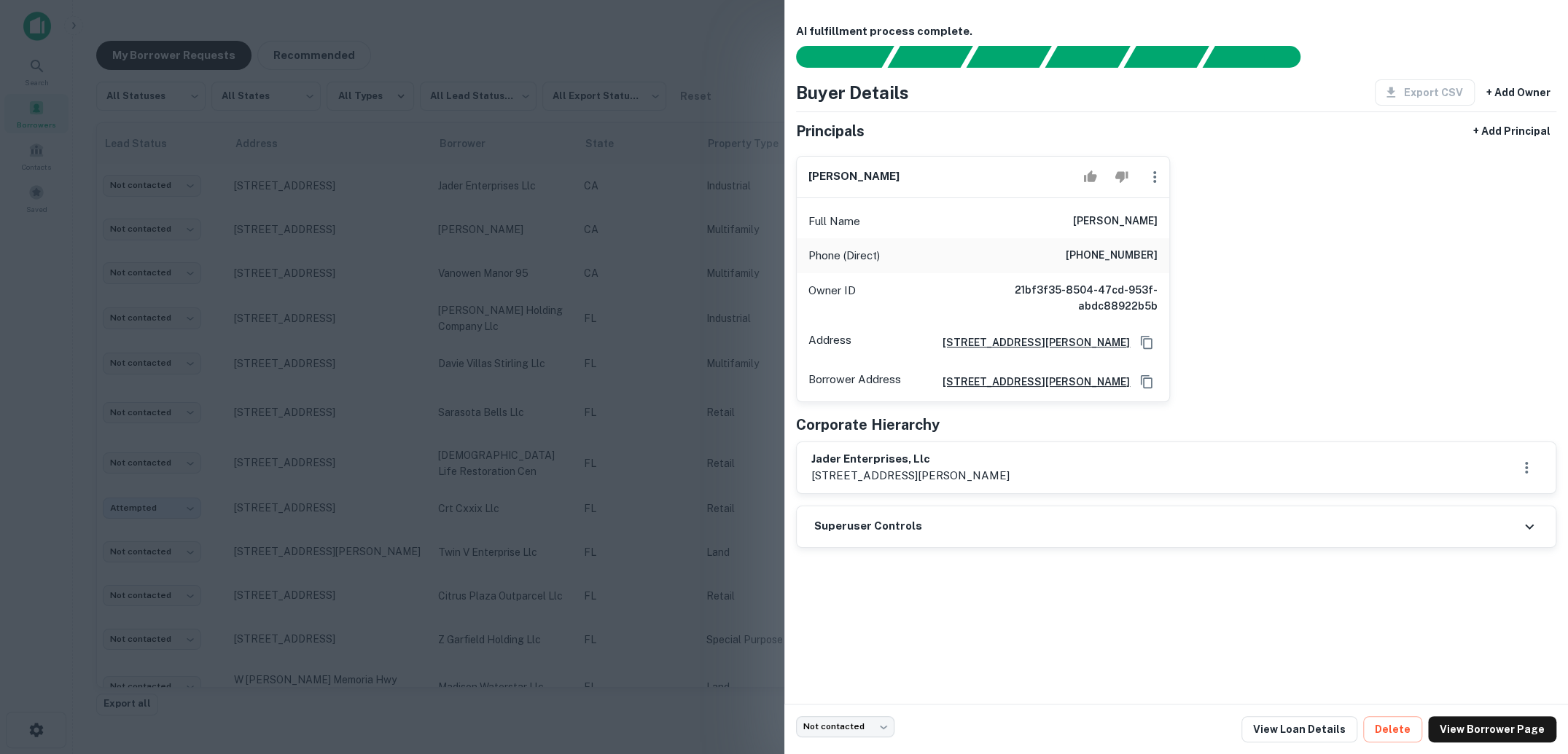
click at [681, 303] on div at bounding box center [784, 377] width 1568 height 754
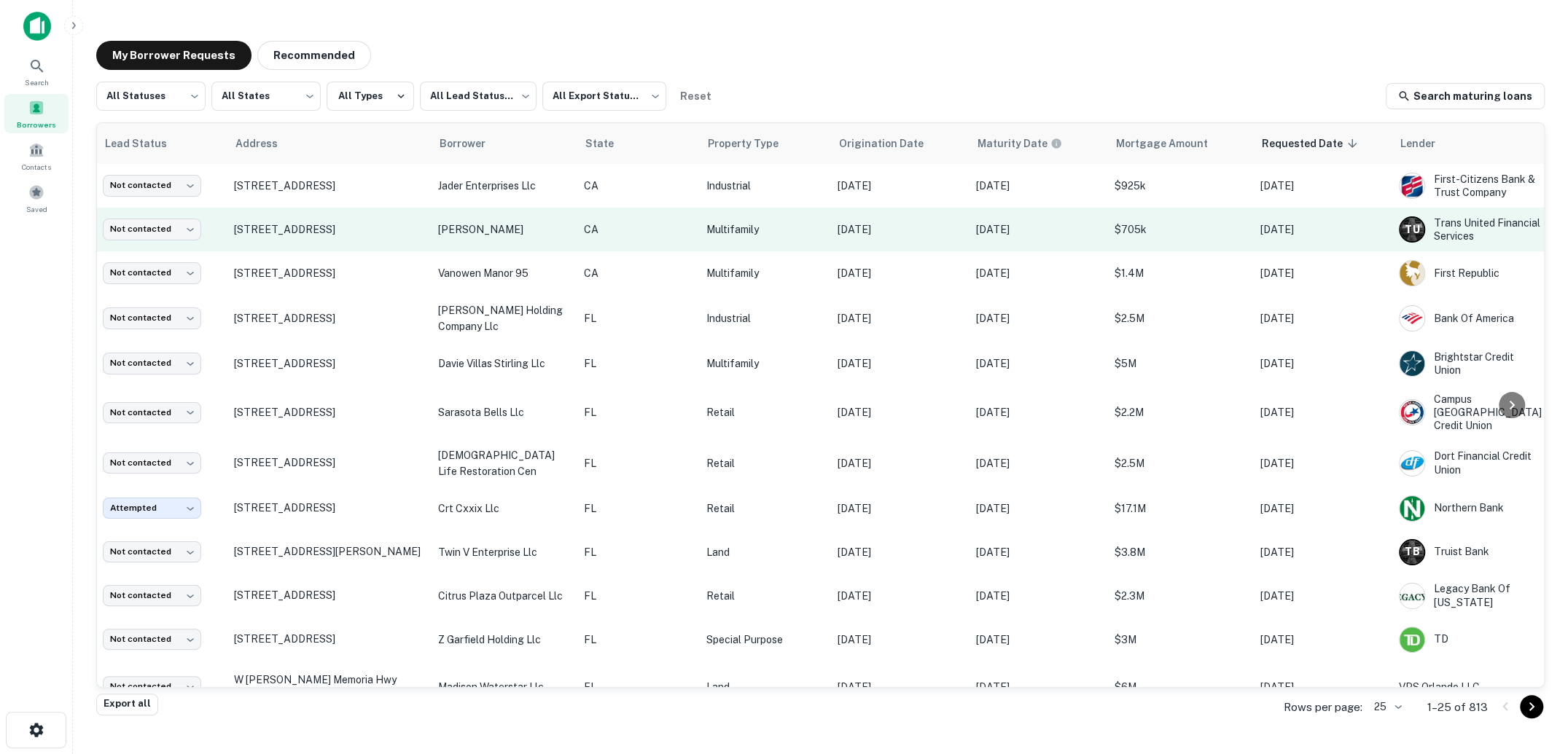
scroll to position [0, 0]
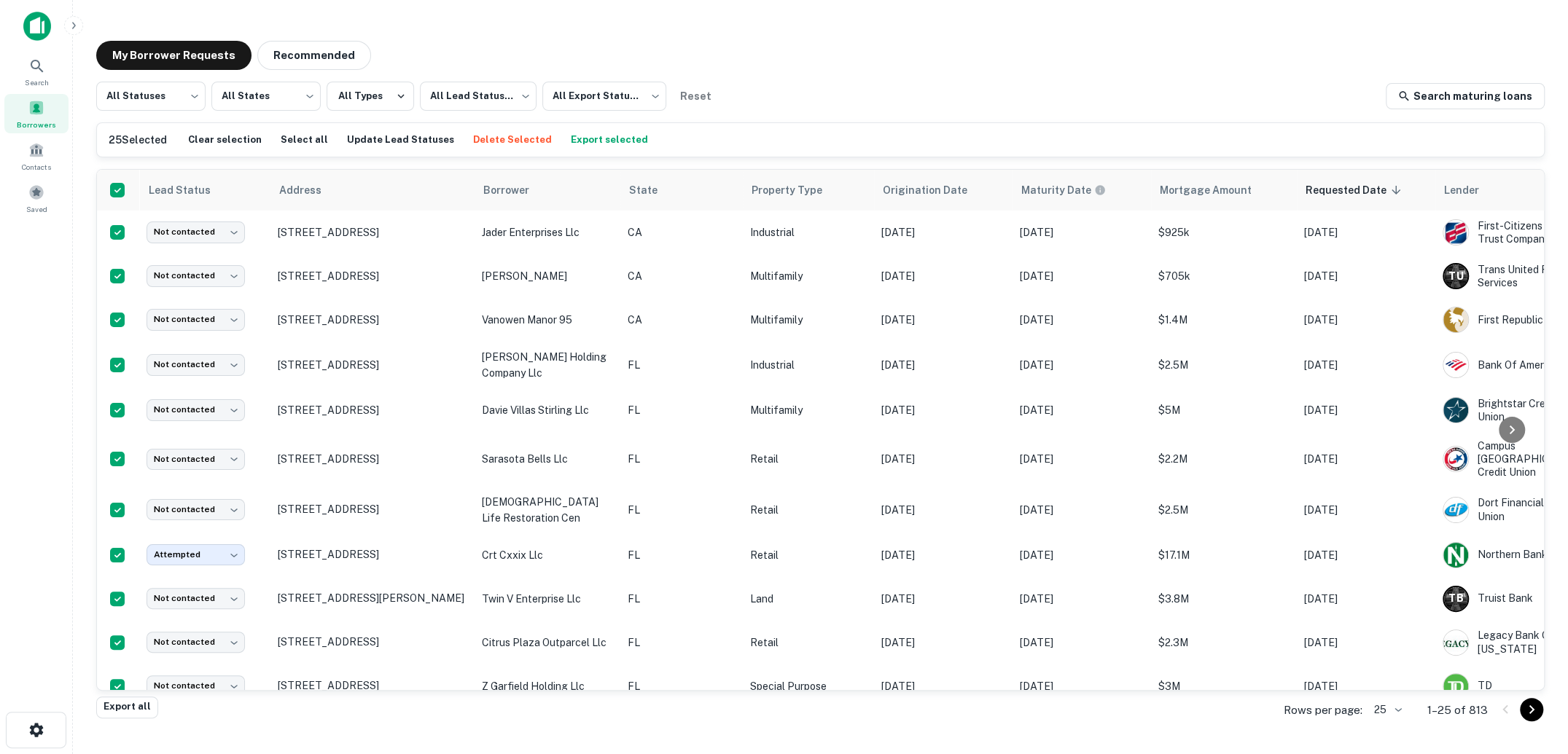
click at [896, 87] on div "All Statuses *** ​ All States *** ​ All Types All Lead Statuses *** ​ All Expor…" at bounding box center [820, 96] width 1449 height 29
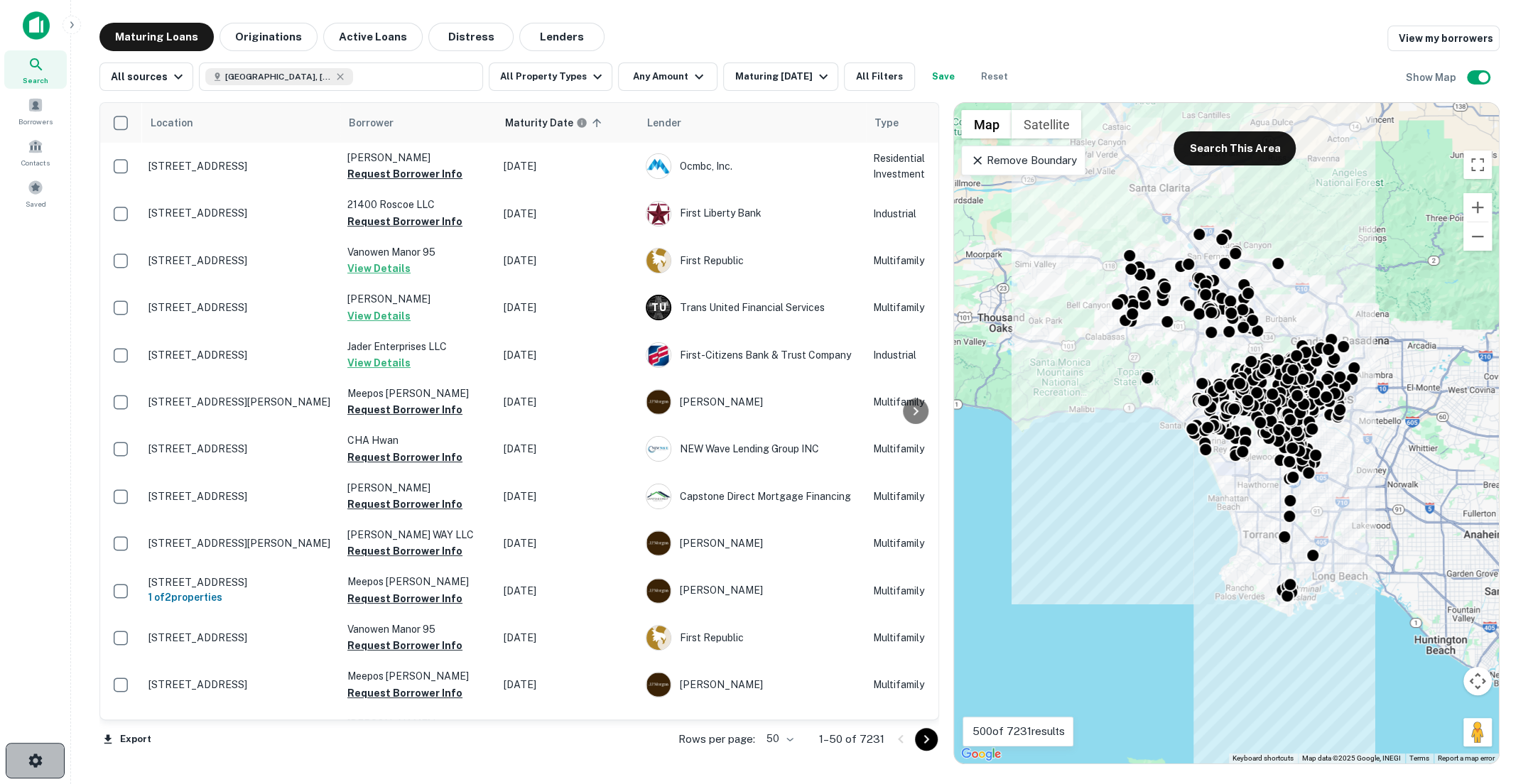
click at [34, 735] on icon "button" at bounding box center [35, 760] width 14 height 14
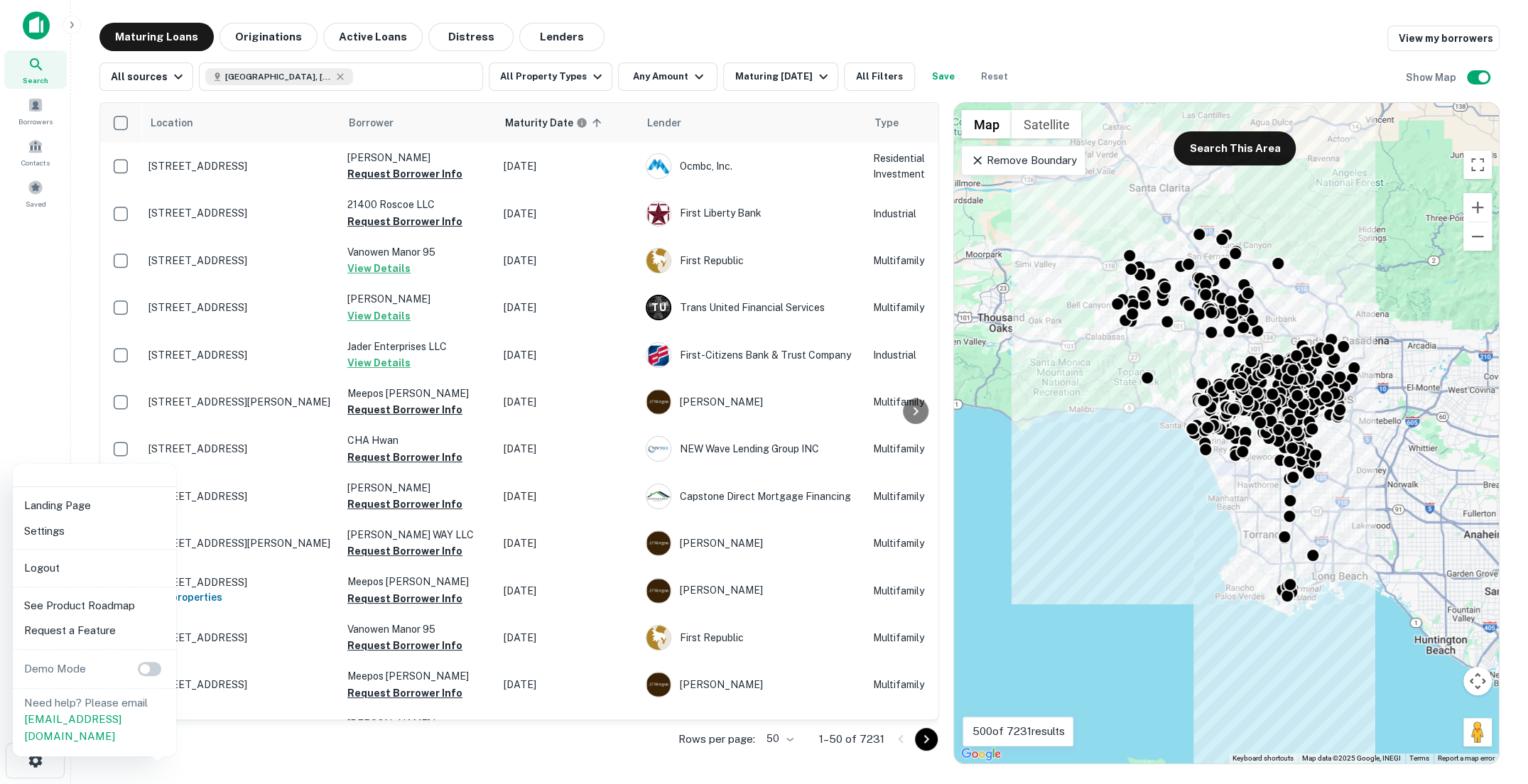
click at [67, 22] on div at bounding box center [764, 392] width 1528 height 784
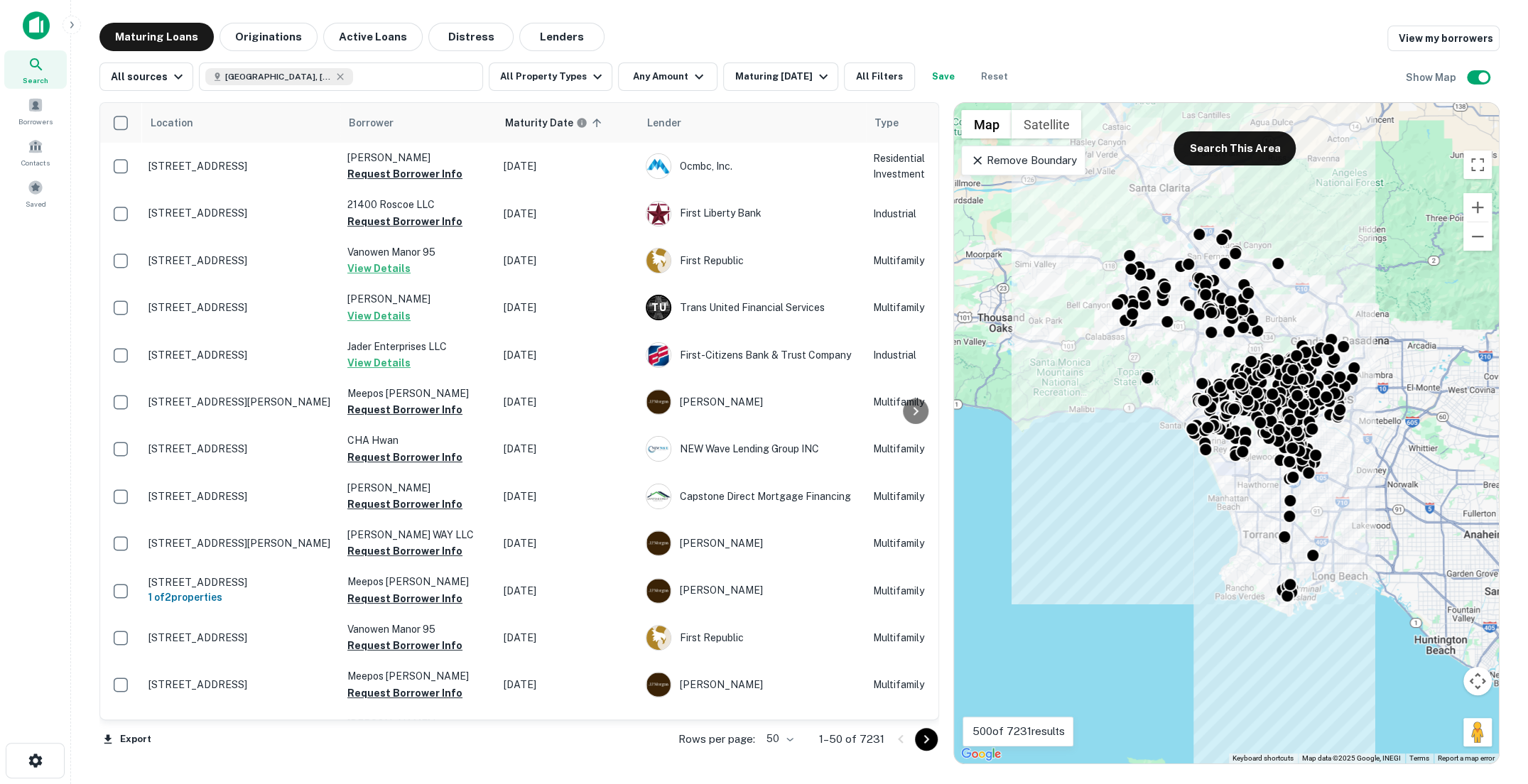
click at [74, 24] on icon "button" at bounding box center [72, 25] width 11 height 11
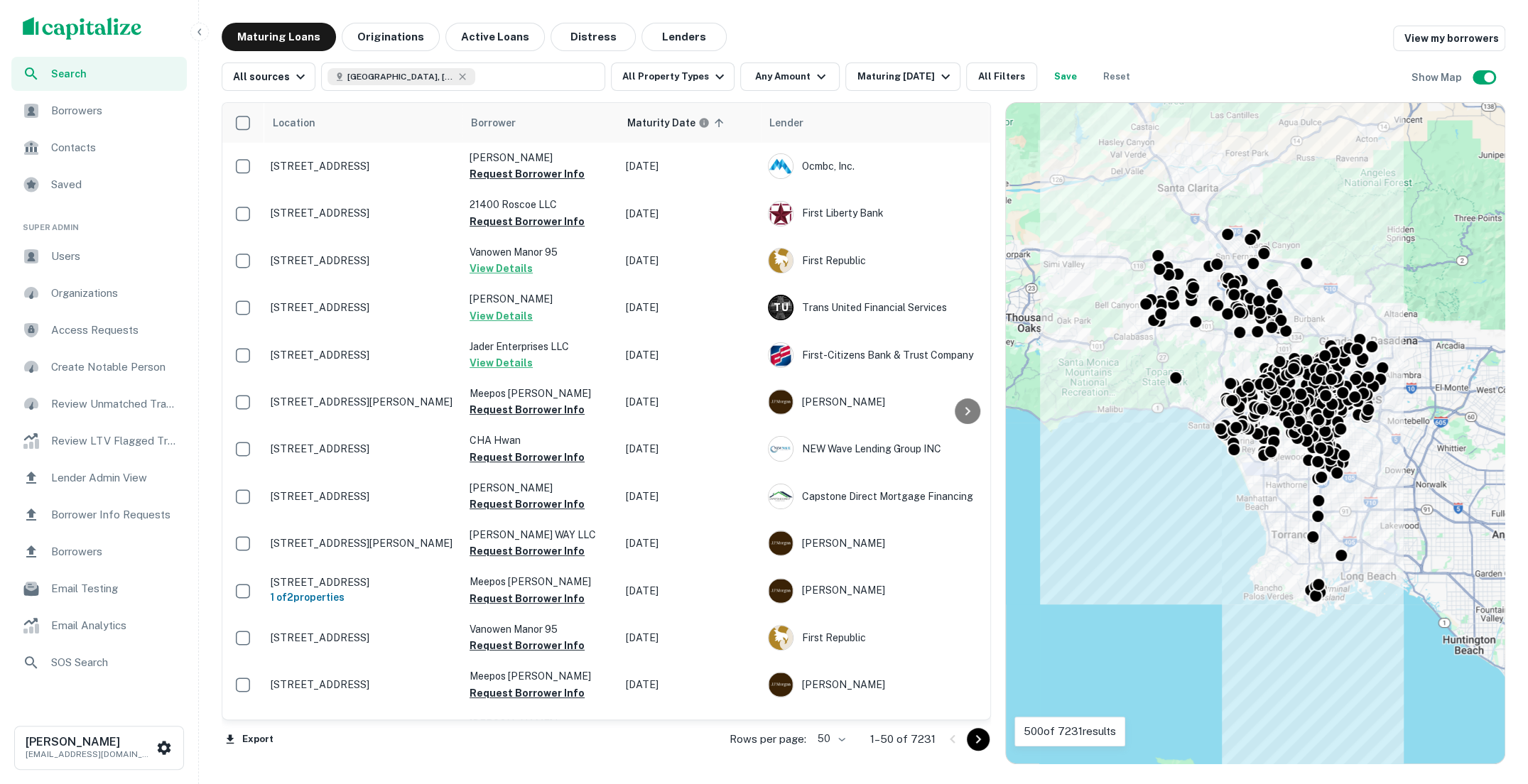
click at [98, 256] on span "Users" at bounding box center [114, 256] width 127 height 17
